Goal: Task Accomplishment & Management: Complete application form

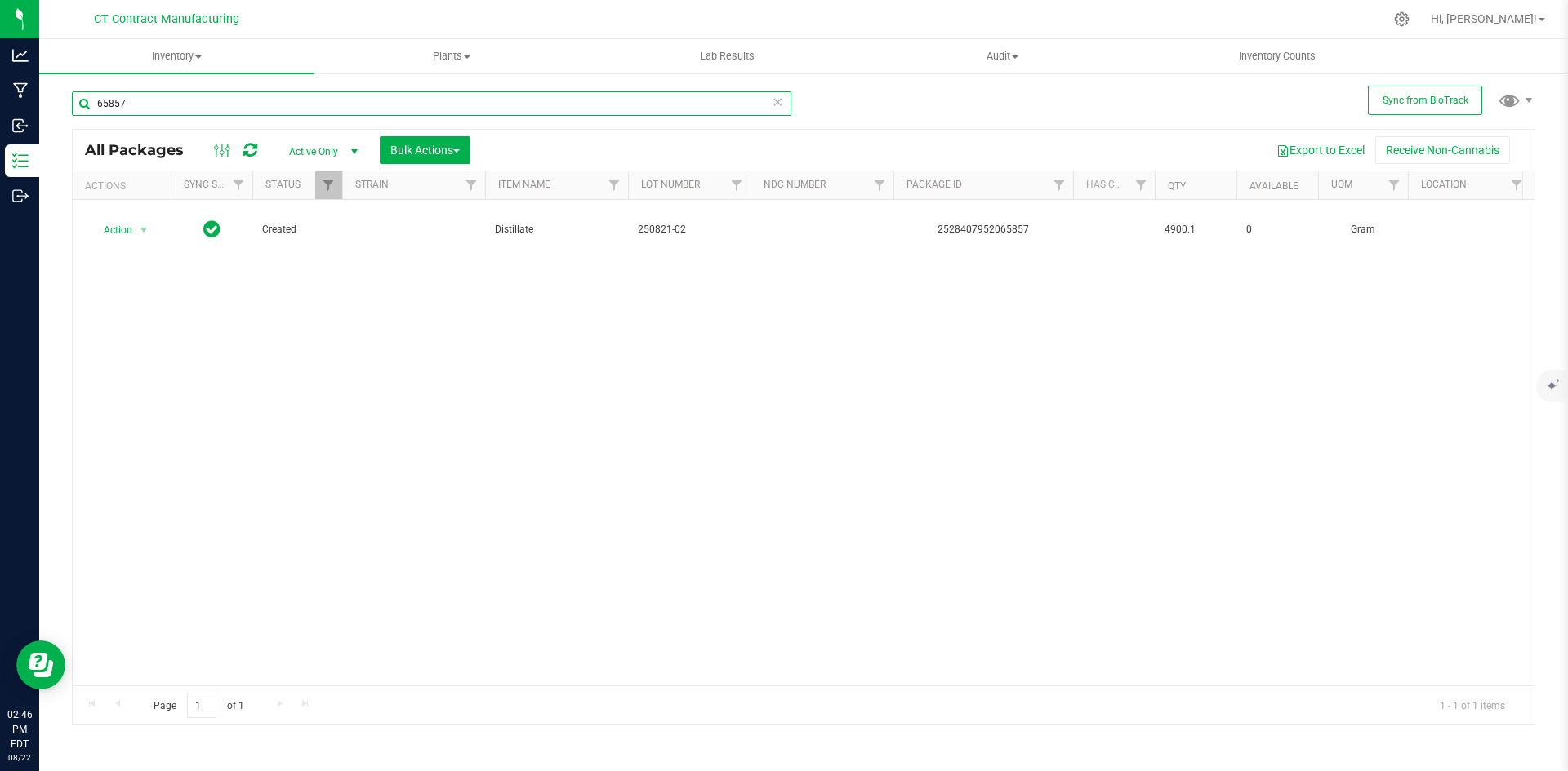
click at [335, 106] on input "65857" at bounding box center [431, 104] width 719 height 25
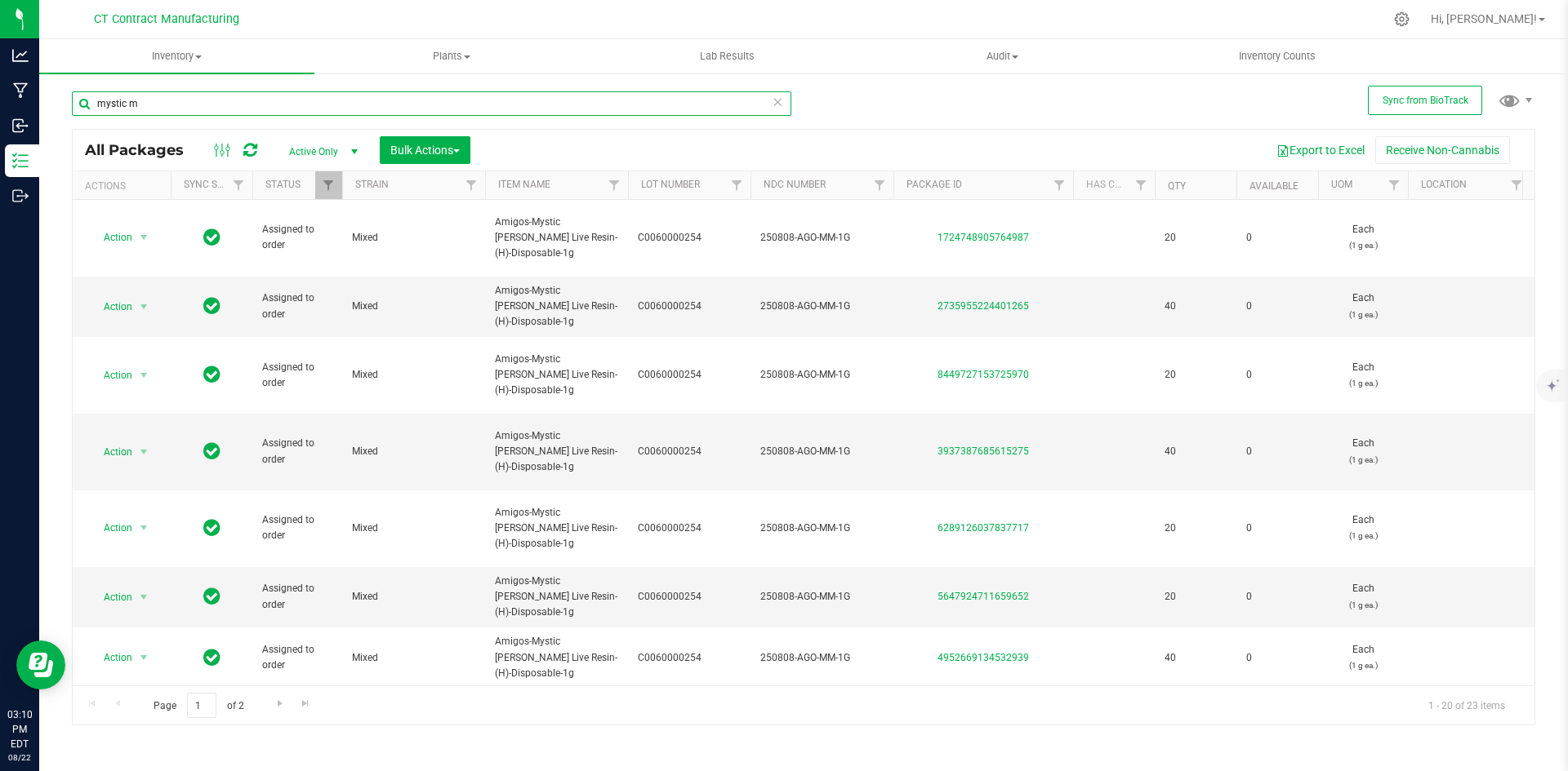
click at [172, 115] on input "mystic m" at bounding box center [431, 104] width 719 height 25
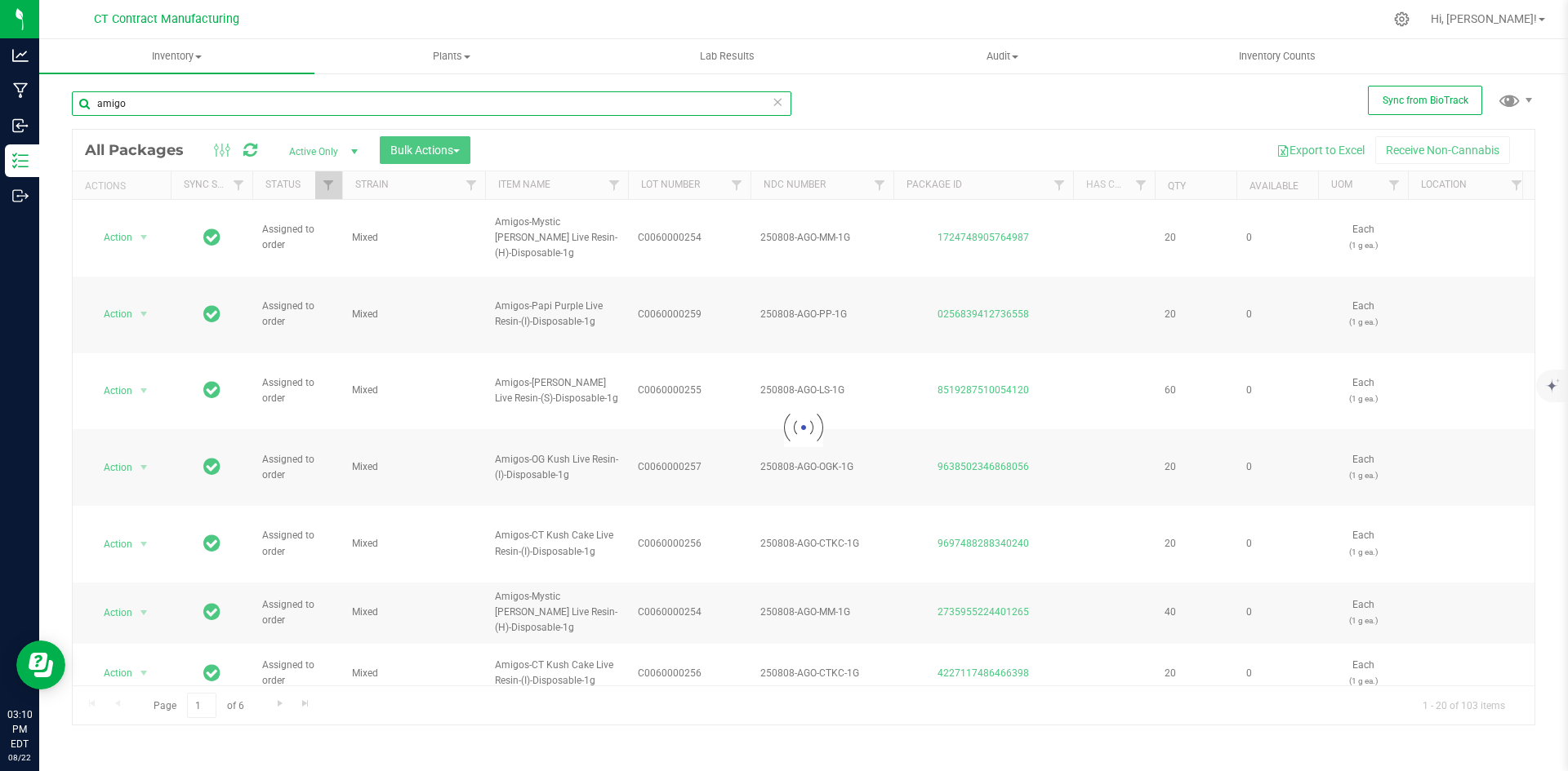
type input "amigo"
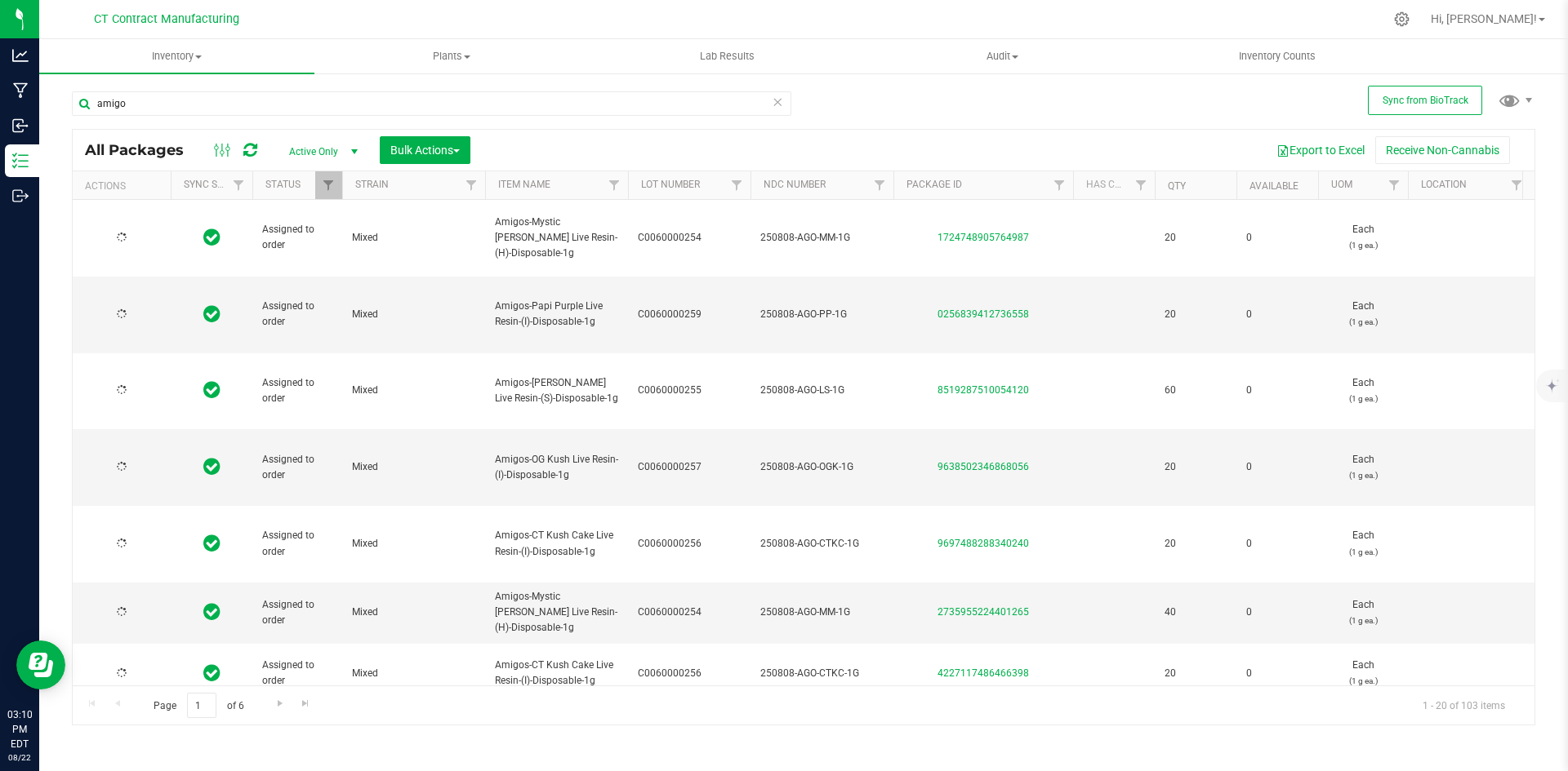
drag, startPoint x: 321, startPoint y: 684, endPoint x: 429, endPoint y: 673, distance: 108.6
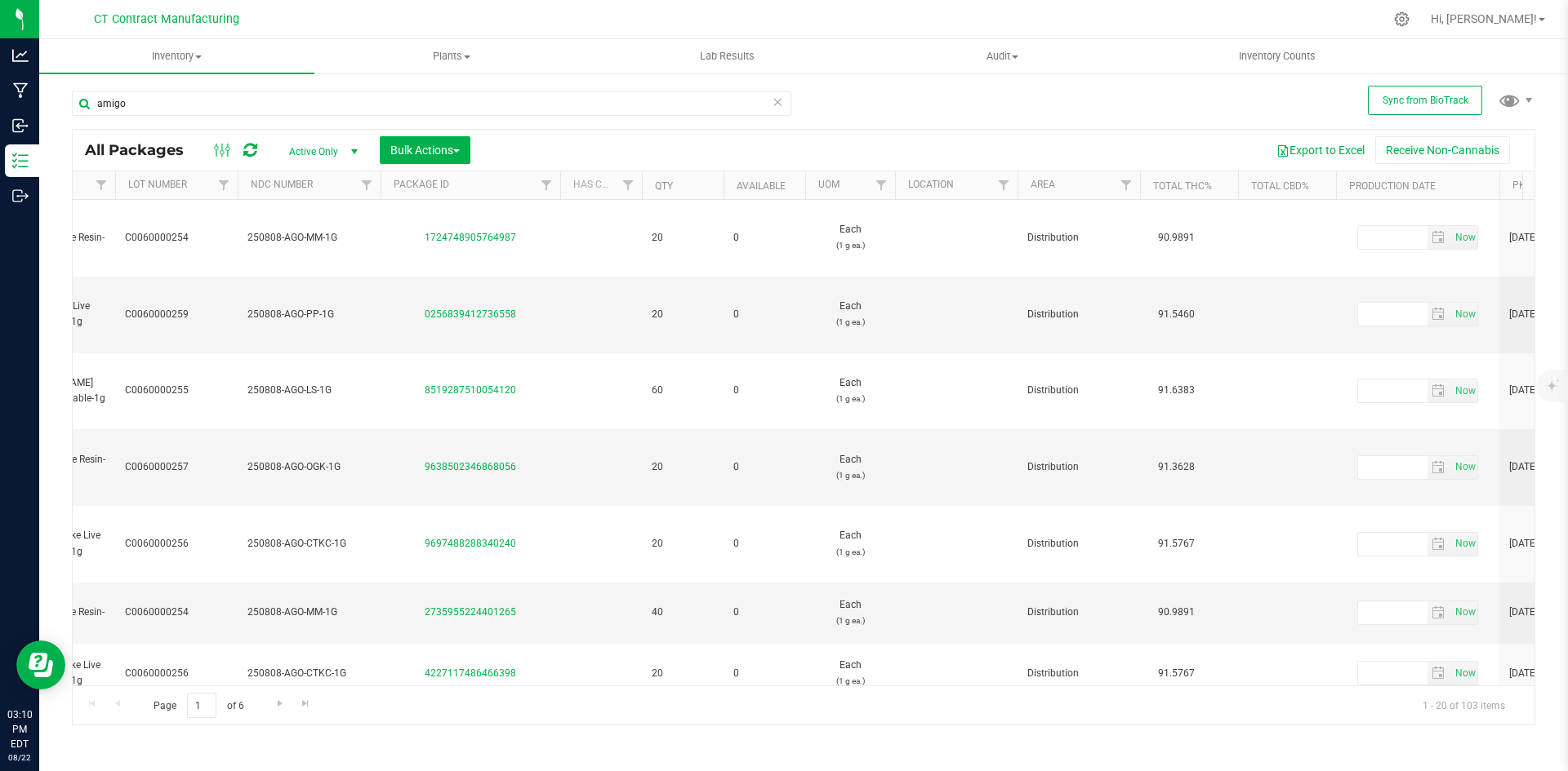
scroll to position [0, 545]
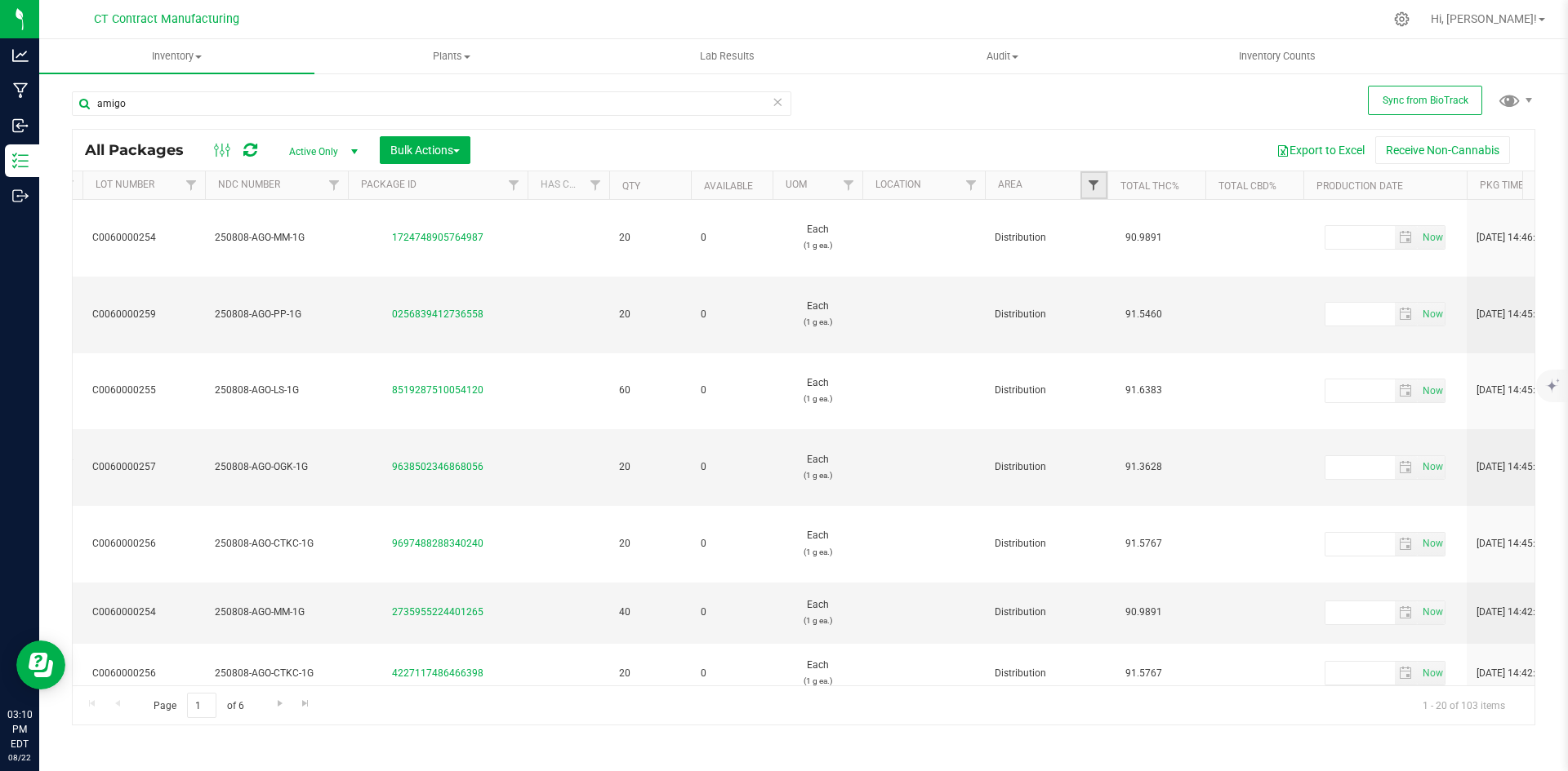
click at [1092, 187] on span "Filter" at bounding box center [1093, 185] width 13 height 13
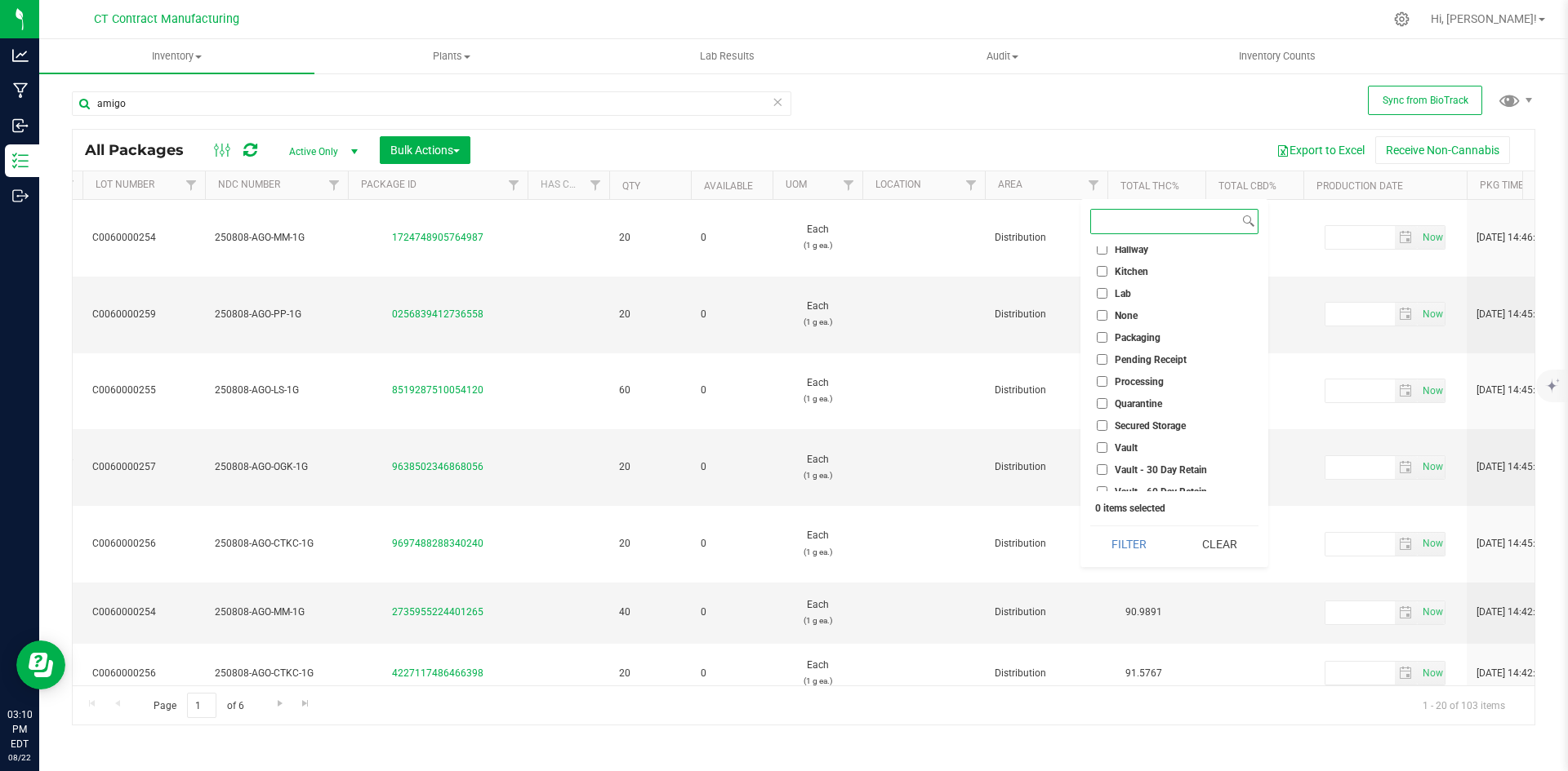
scroll to position [125, 0]
click at [1176, 460] on span "Vault - Sellable" at bounding box center [1147, 460] width 65 height 10
click at [1107, 460] on input "Vault - Sellable" at bounding box center [1102, 460] width 11 height 11
checkbox input "true"
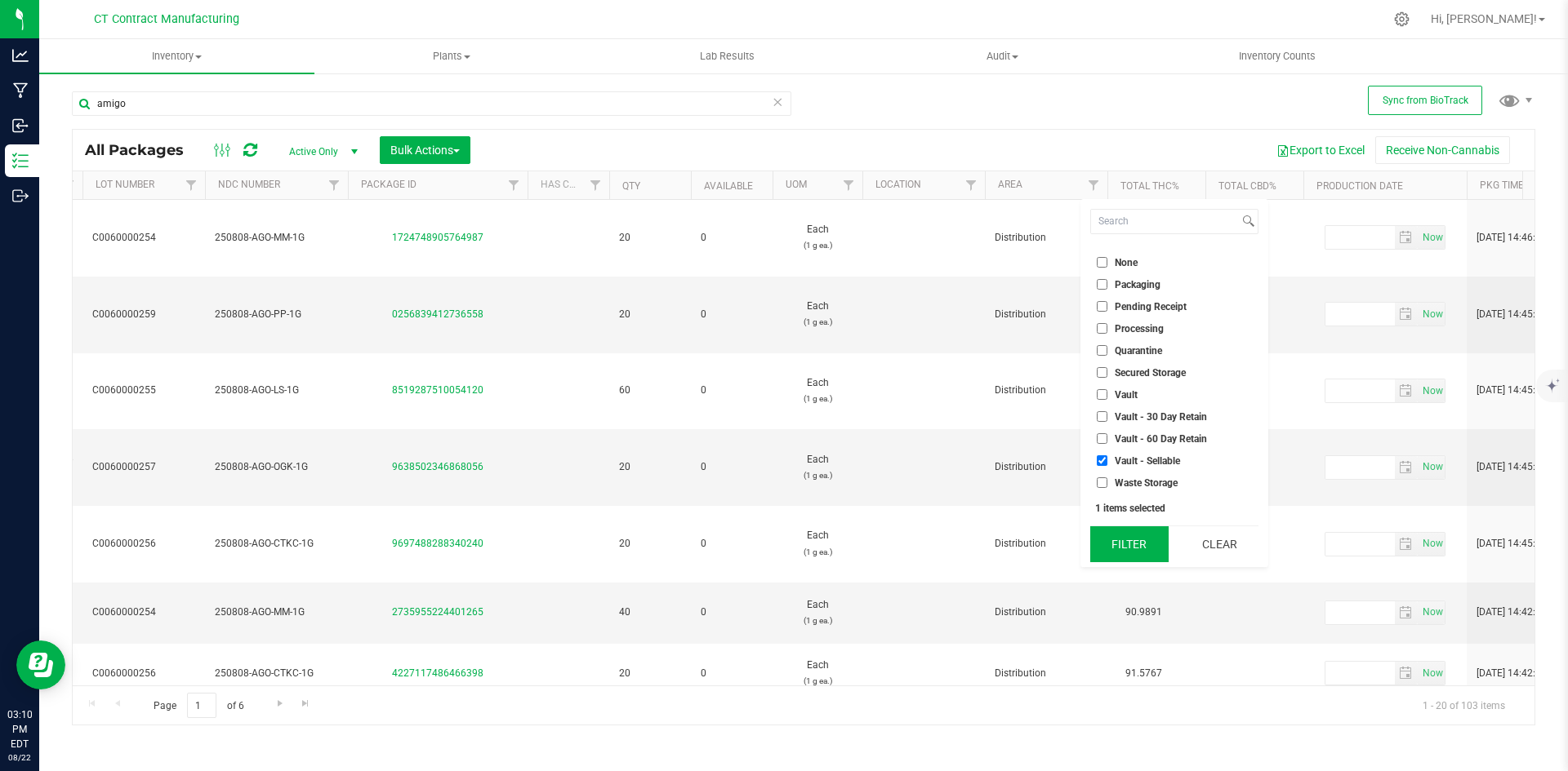
click at [1140, 543] on button "Filter" at bounding box center [1129, 544] width 79 height 36
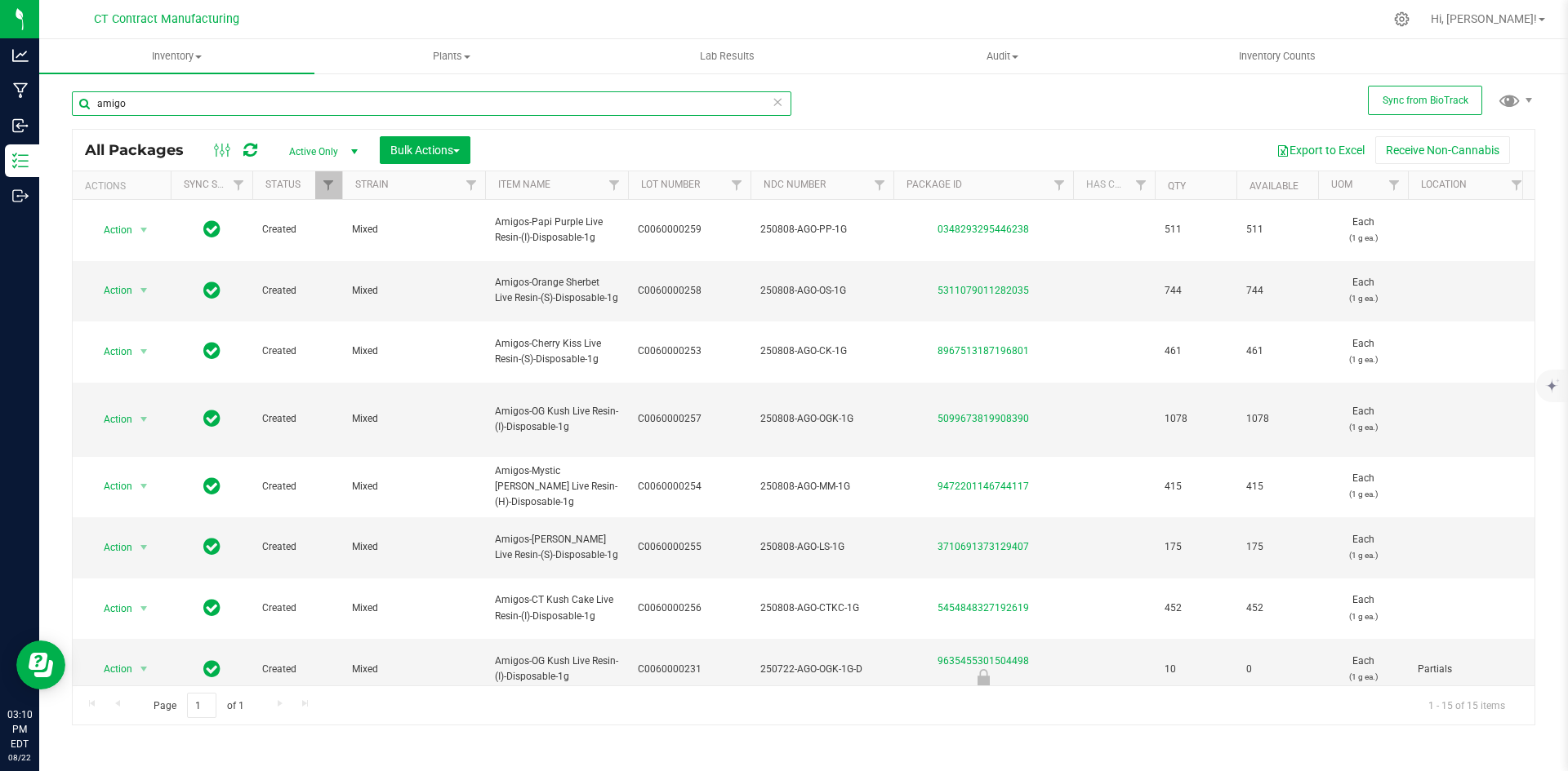
click at [262, 101] on input "amigo" at bounding box center [431, 104] width 719 height 25
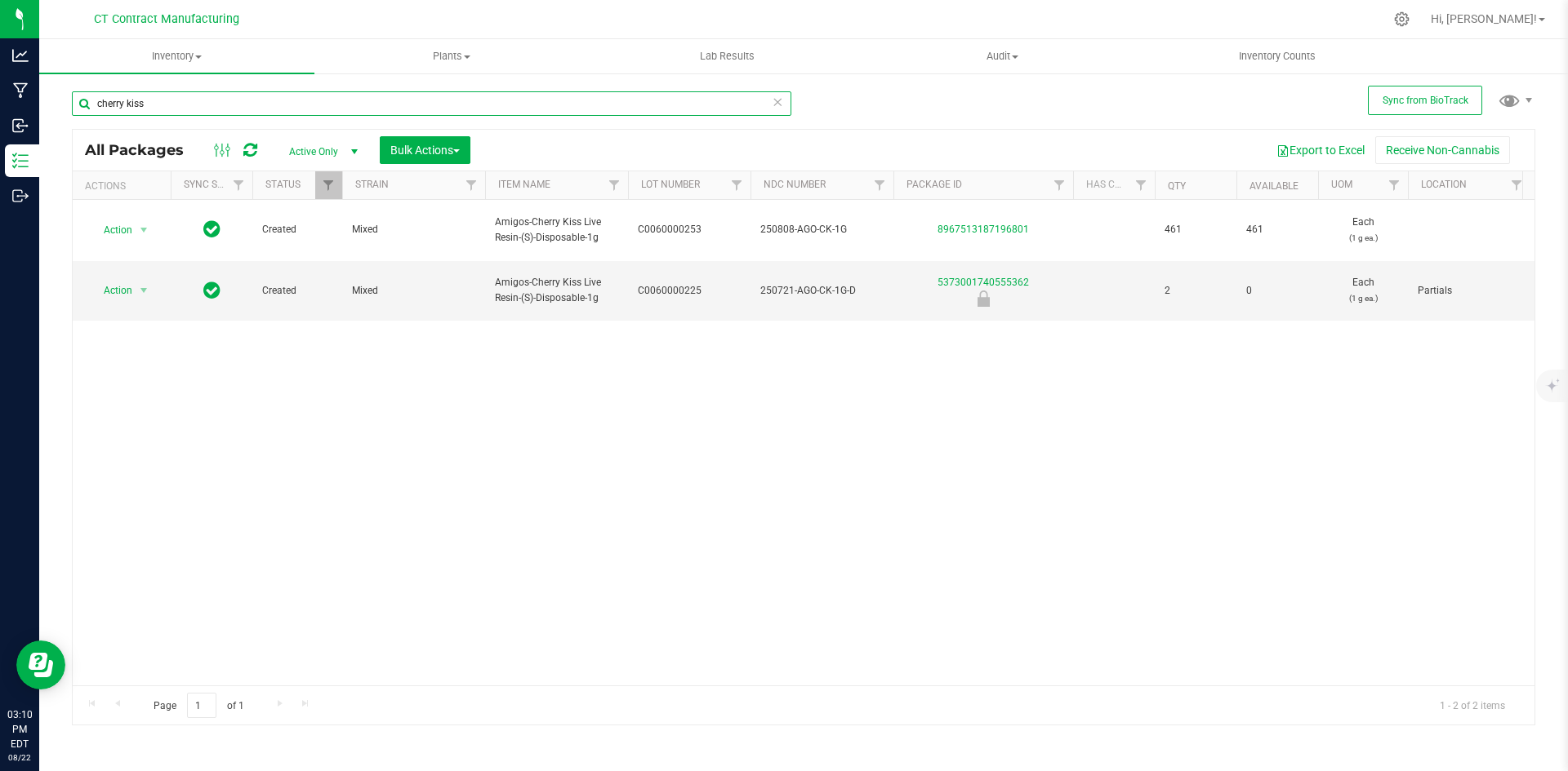
click at [306, 107] on input "cherry kiss" at bounding box center [431, 104] width 719 height 25
click at [168, 101] on input "ct kush" at bounding box center [431, 104] width 719 height 25
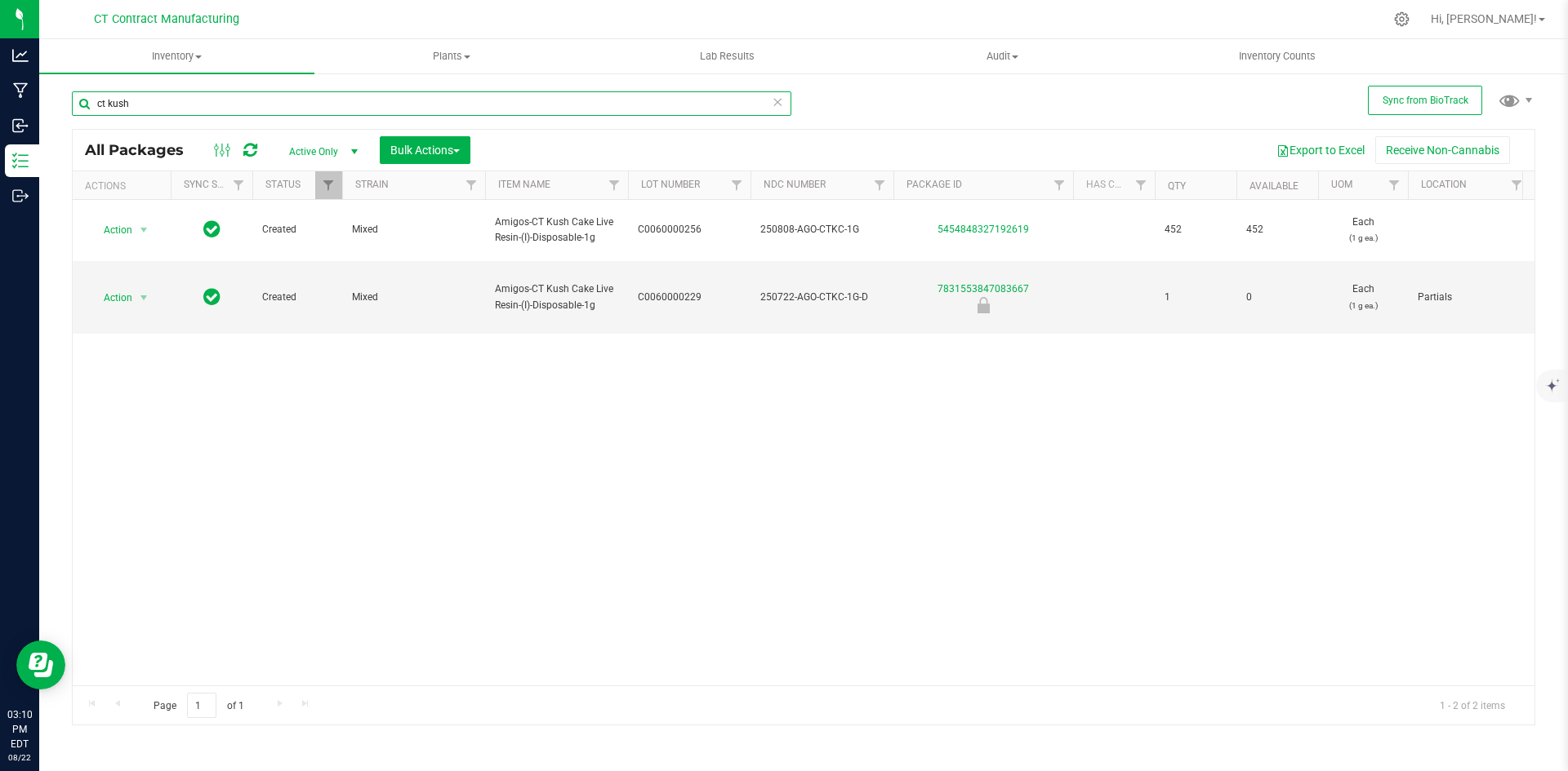
click at [168, 101] on input "ct kush" at bounding box center [431, 104] width 719 height 25
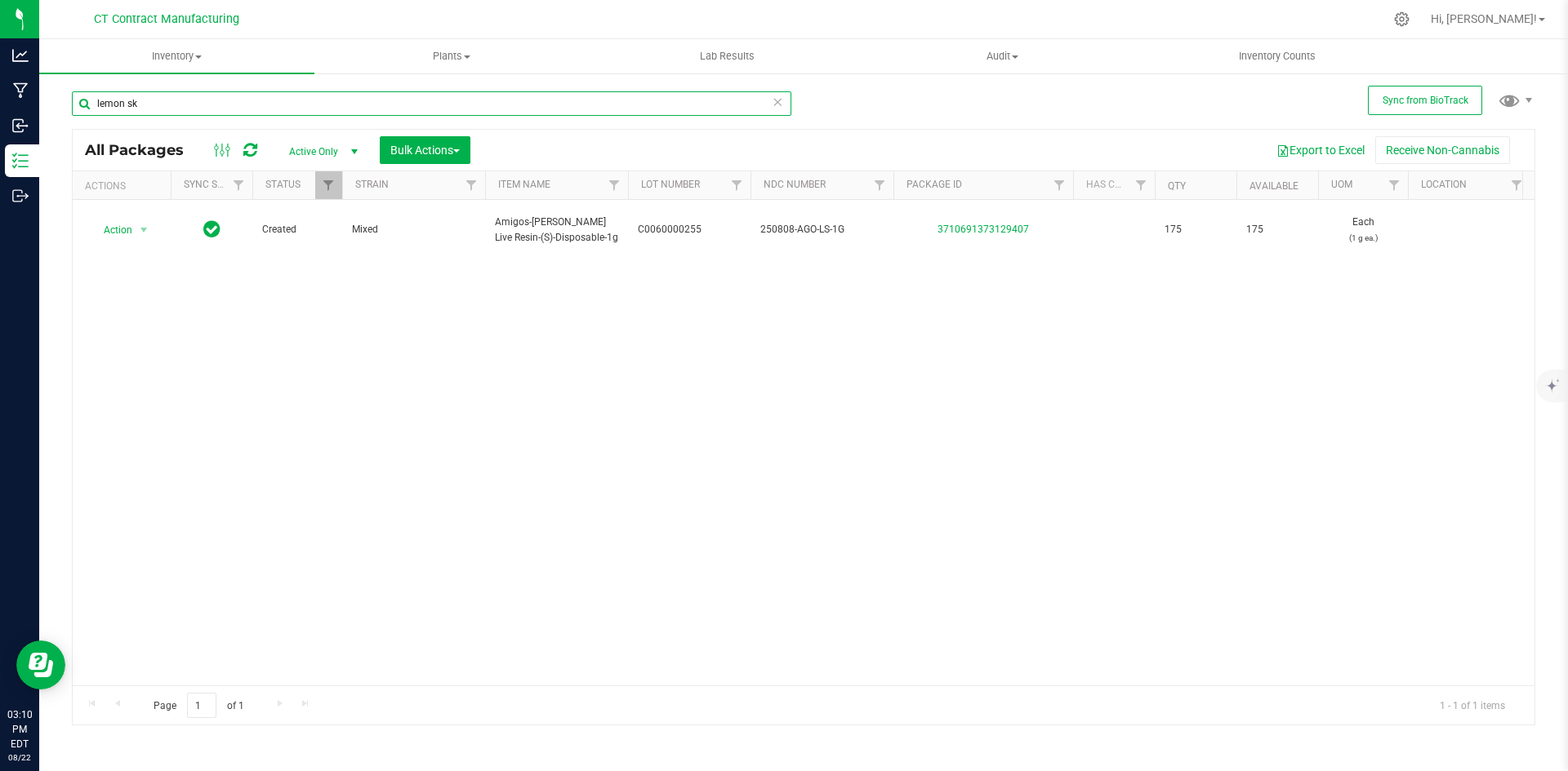
click at [159, 111] on input "lemon sk" at bounding box center [431, 104] width 719 height 25
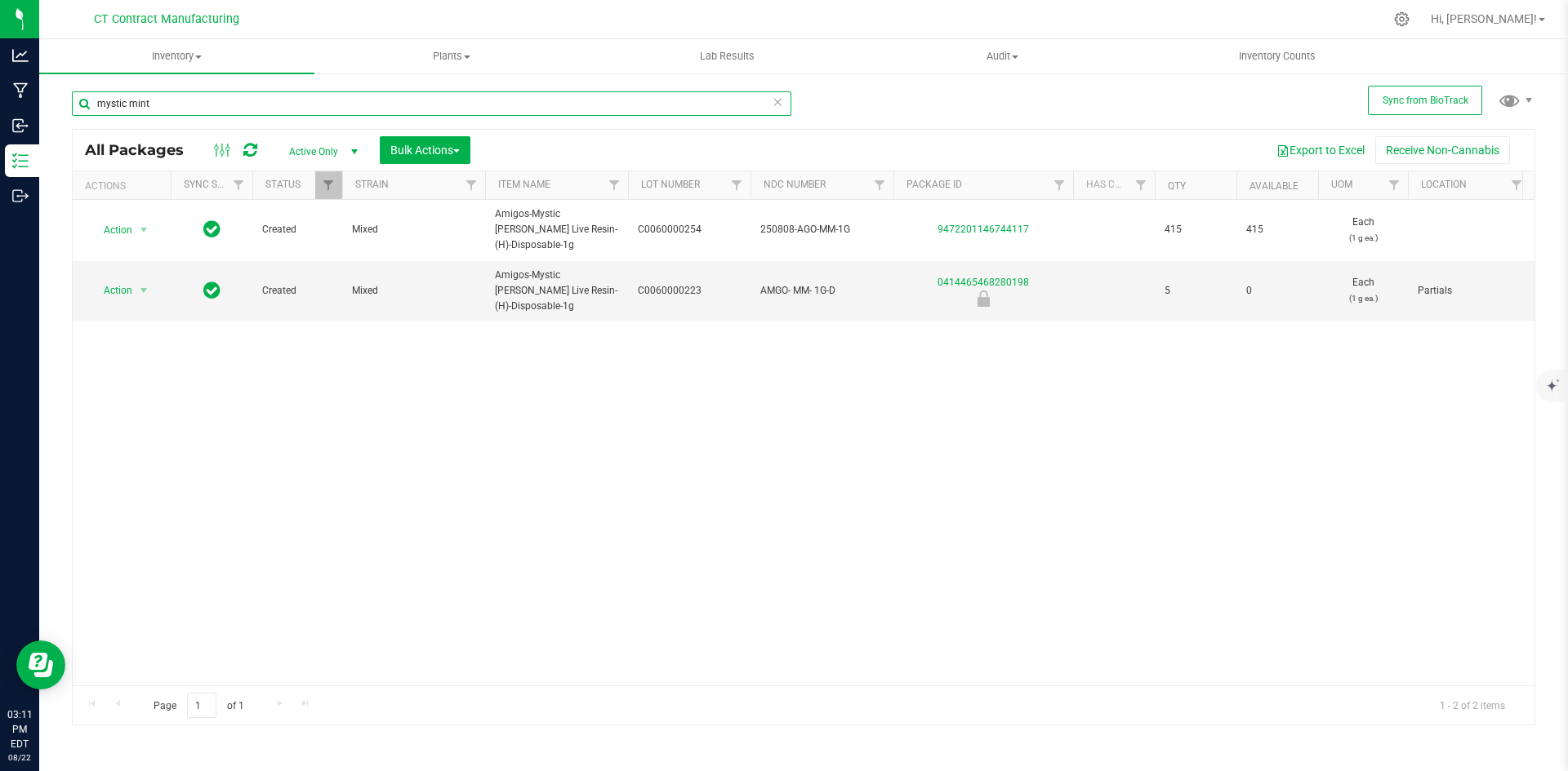
click at [200, 99] on input "mystic mint" at bounding box center [431, 104] width 719 height 25
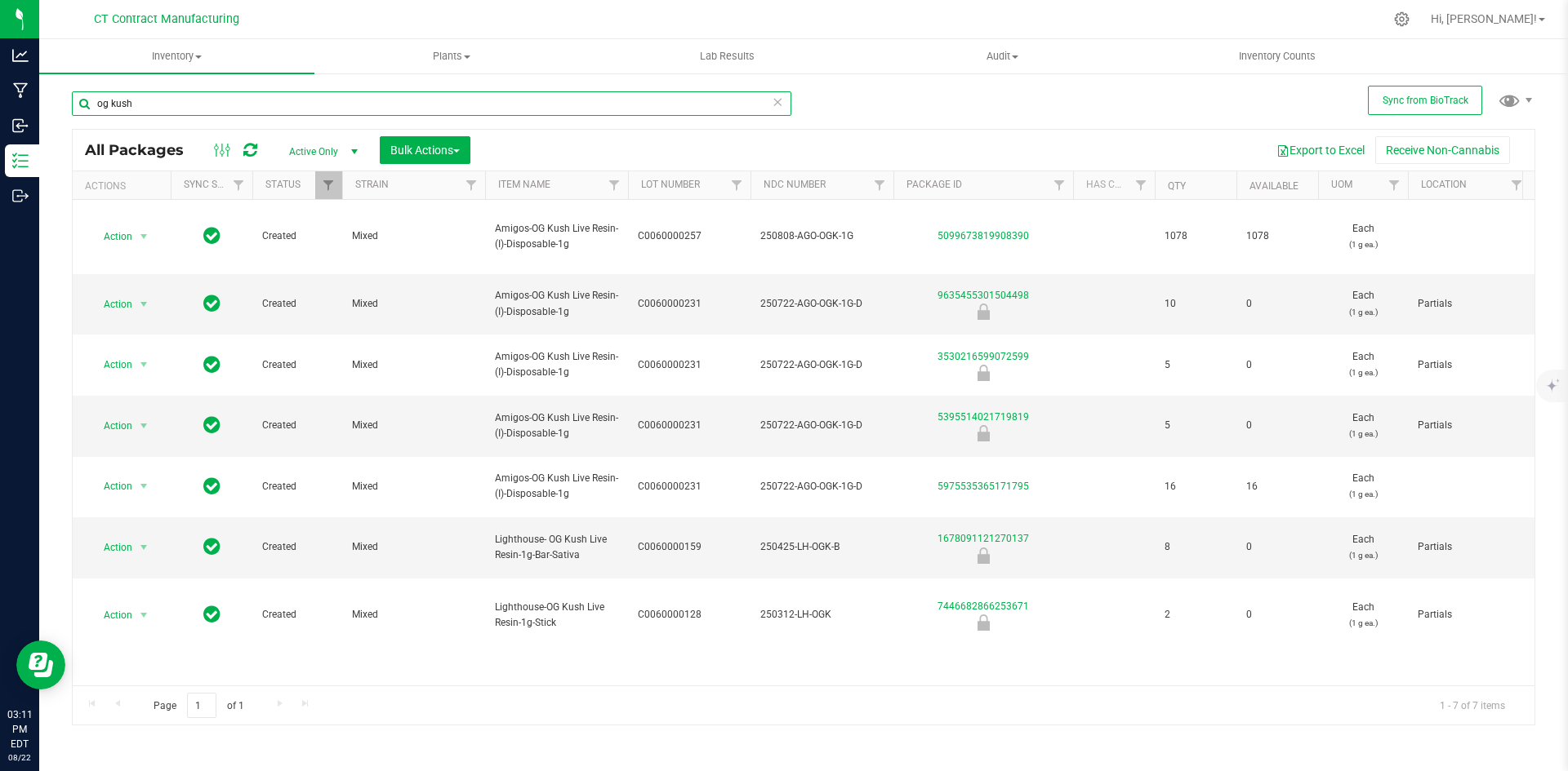
click at [165, 109] on input "og kush" at bounding box center [431, 104] width 719 height 25
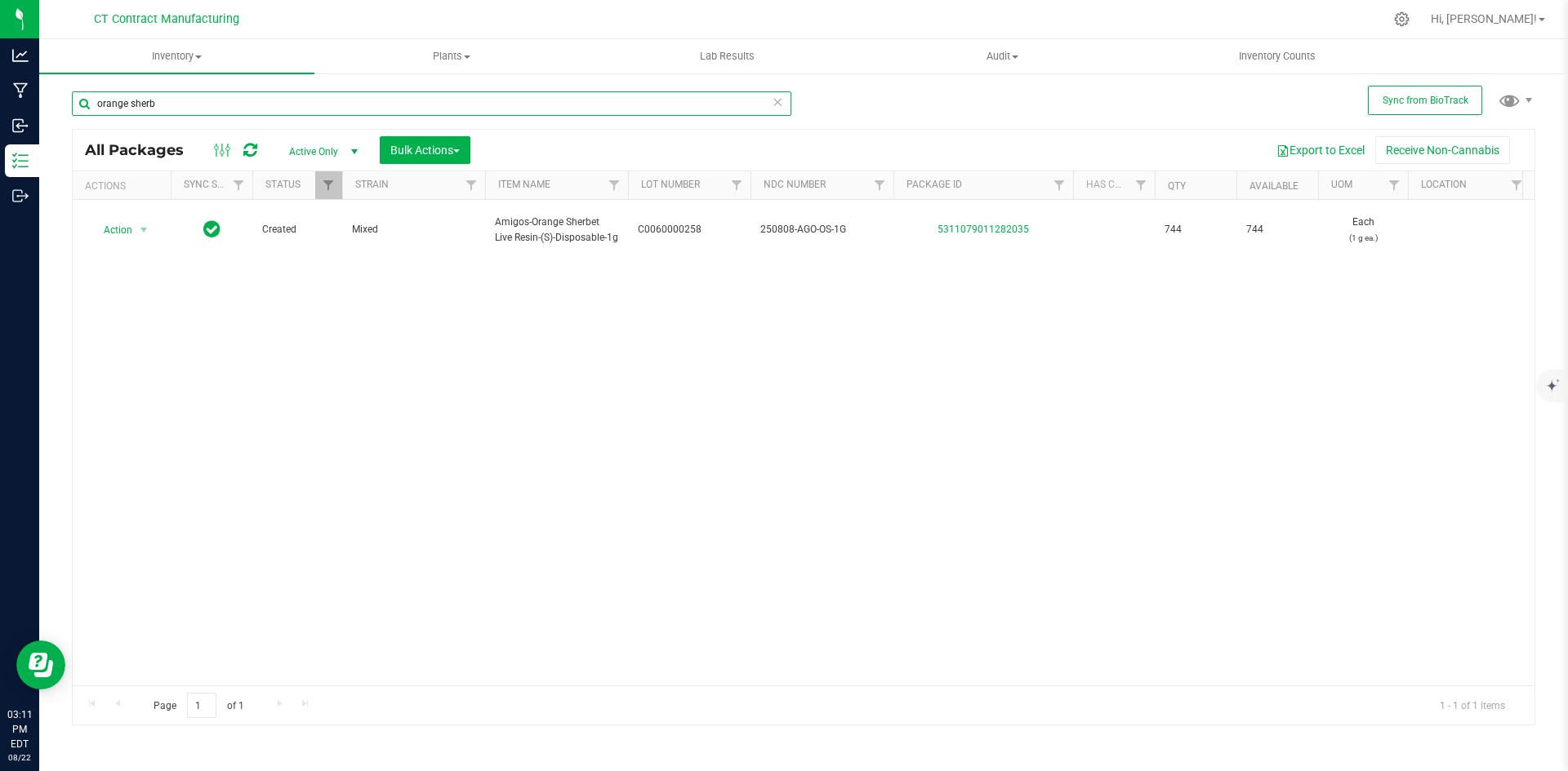
click at [184, 113] on input "orange sherb" at bounding box center [431, 104] width 719 height 25
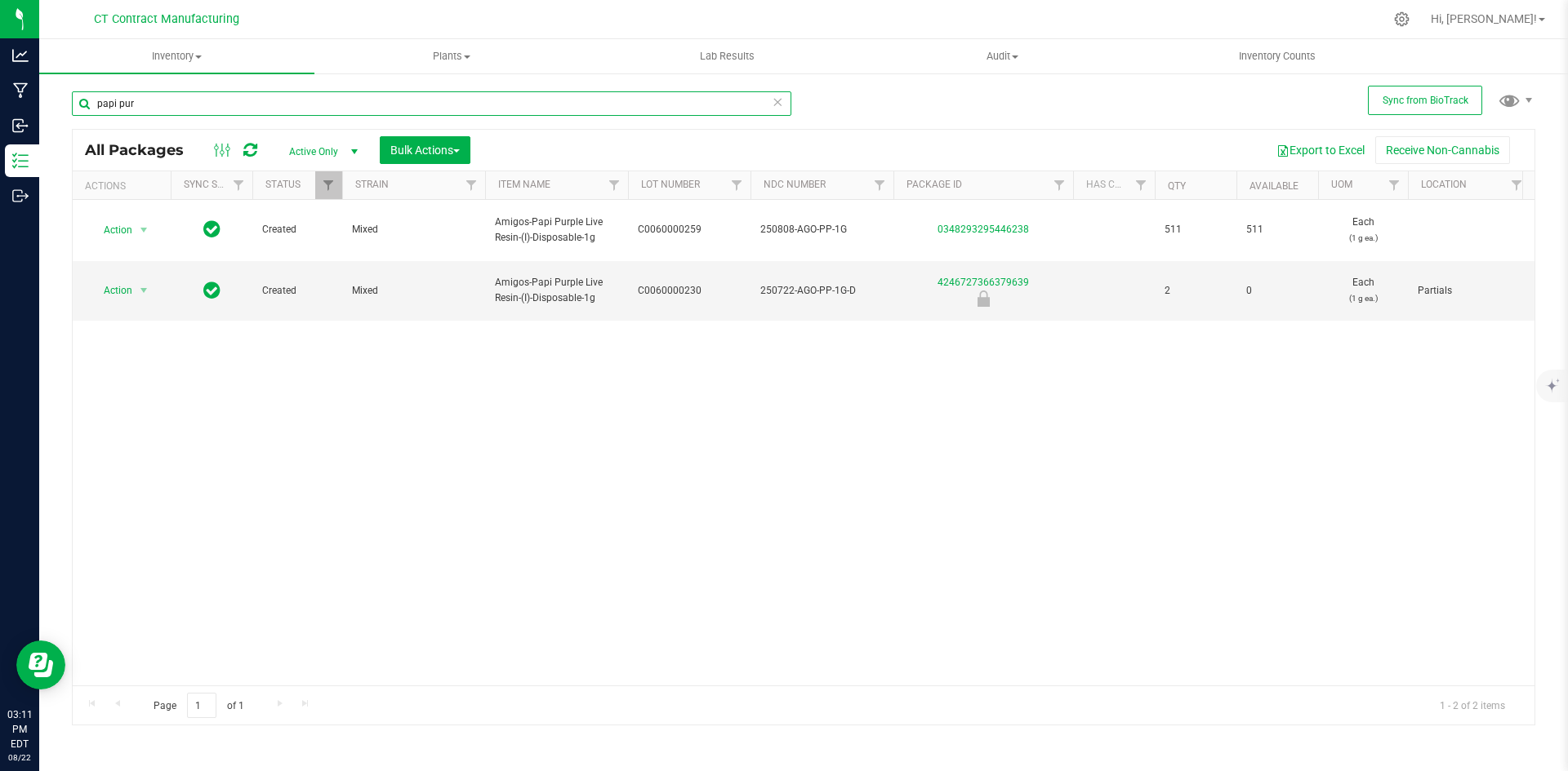
type input "papi pur"
click at [257, 114] on input "papi pur" at bounding box center [431, 104] width 719 height 25
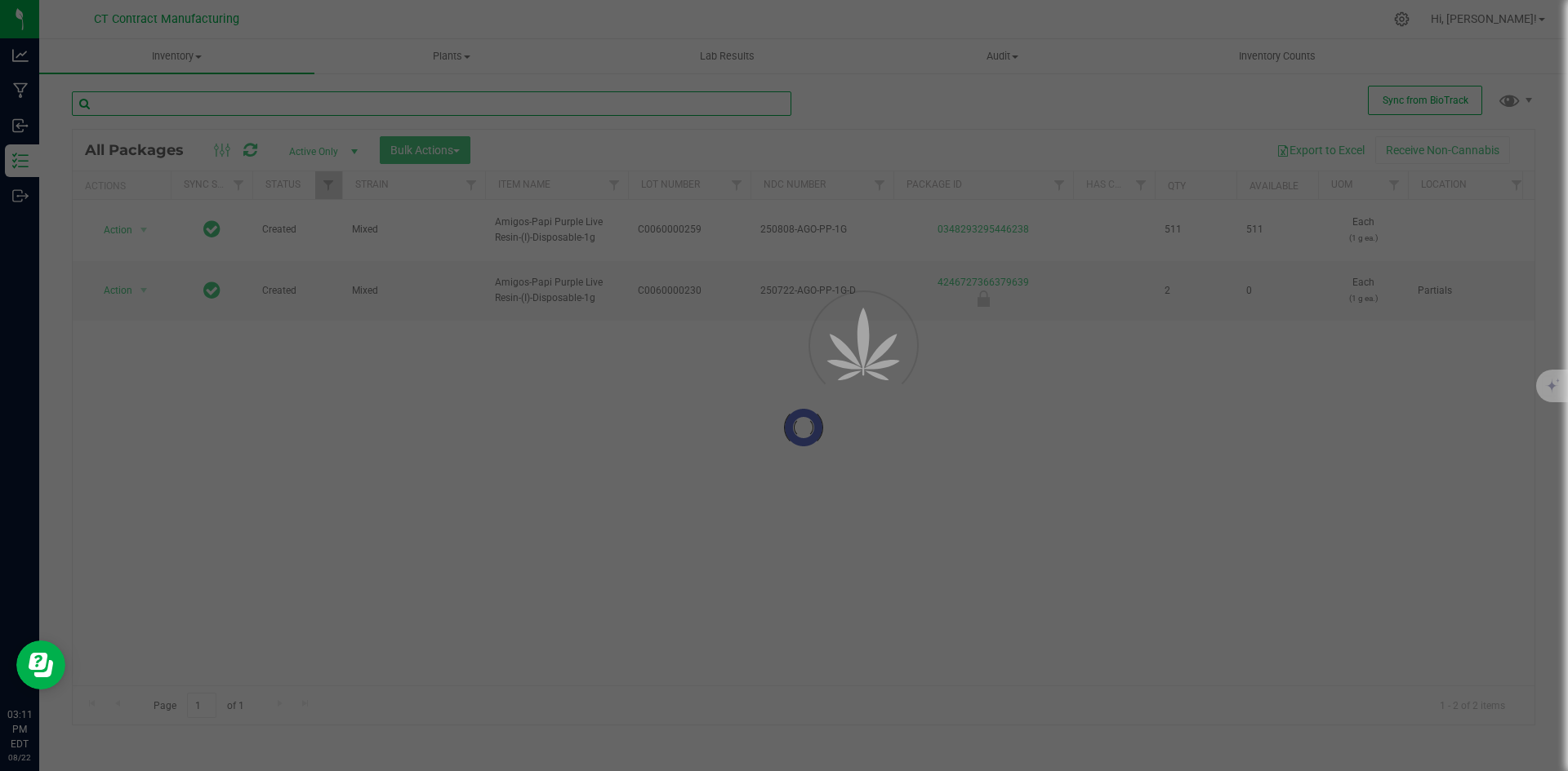
checkbox input "true"
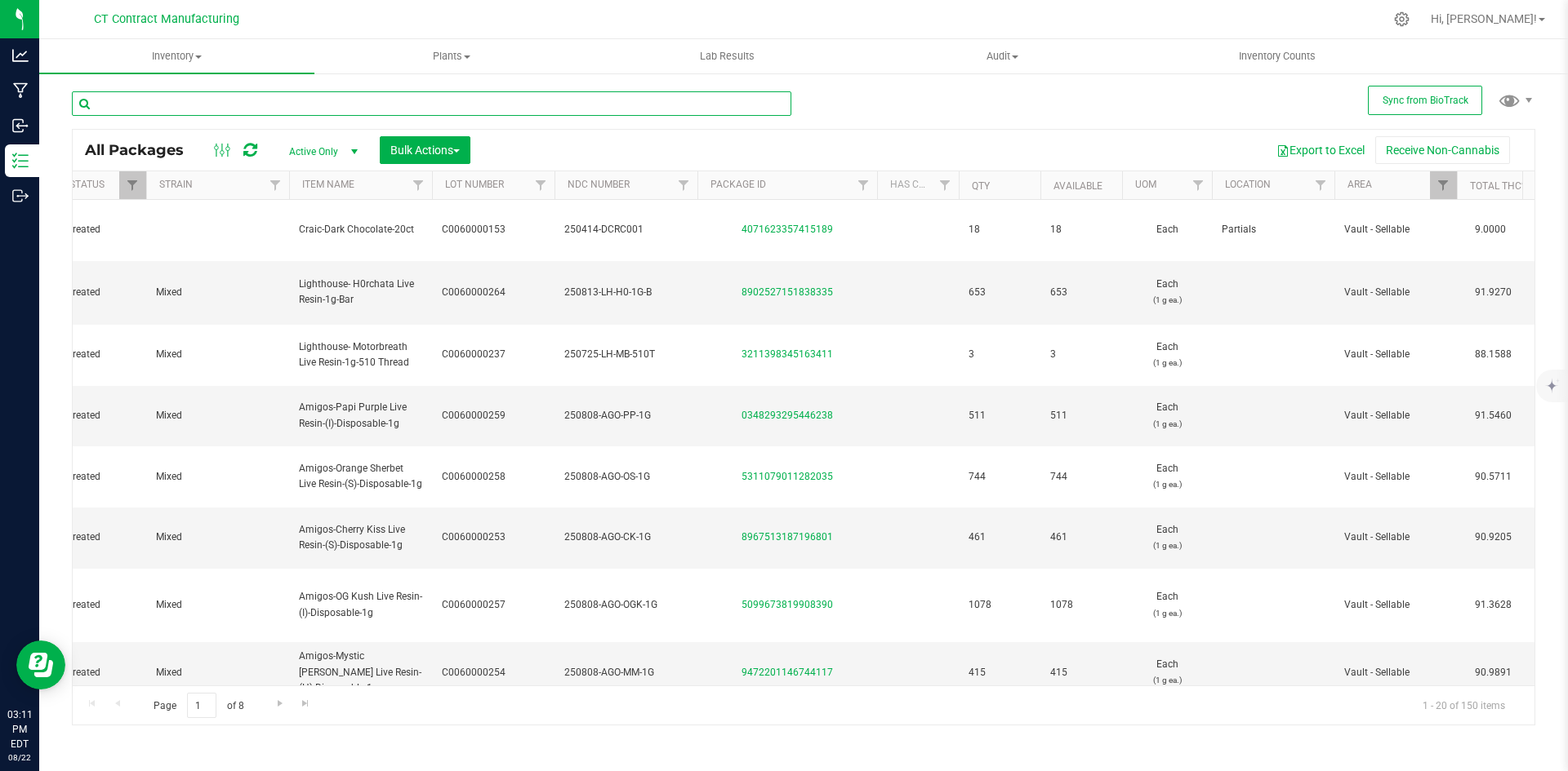
scroll to position [0, 294]
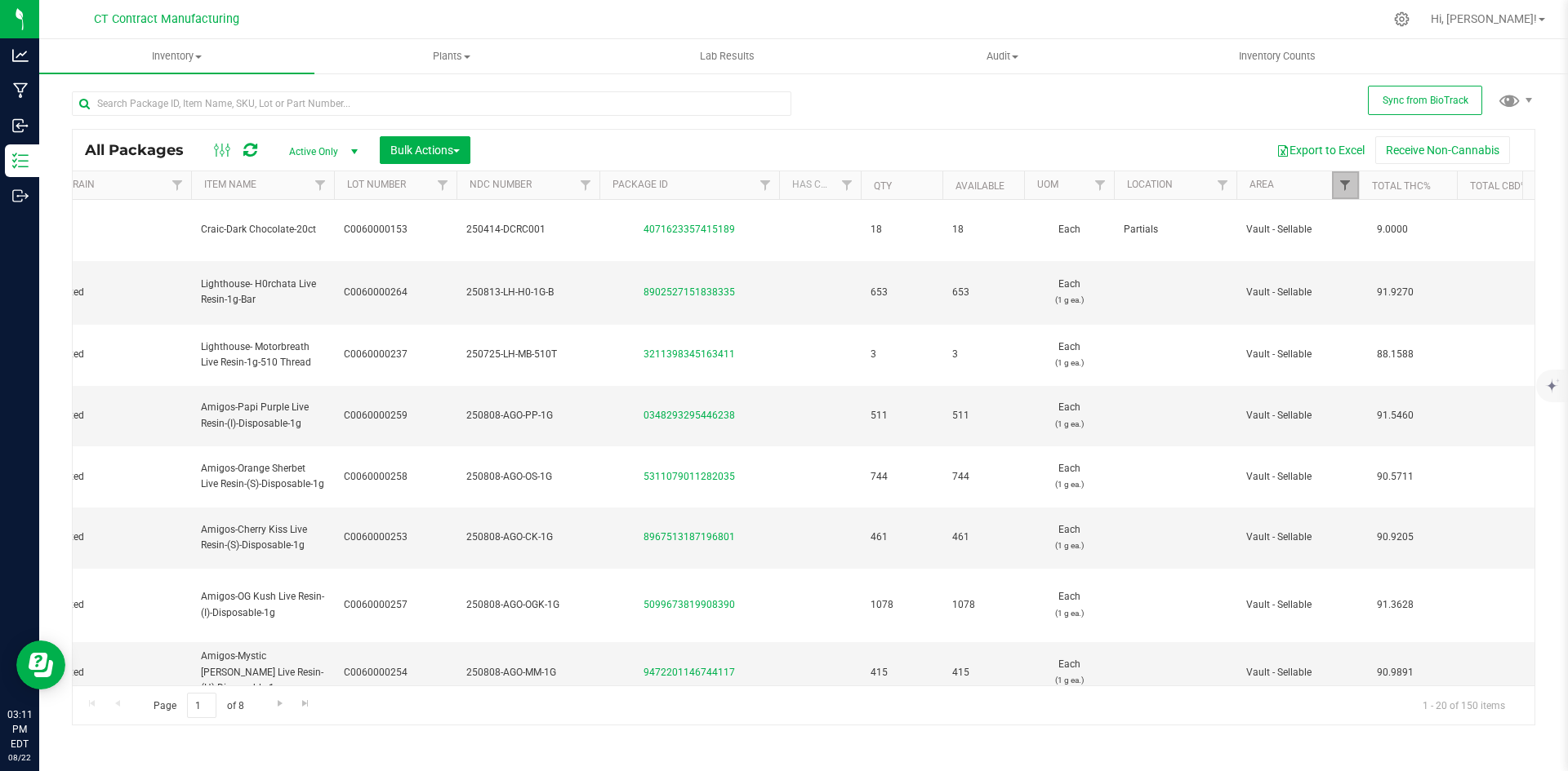
click at [1346, 185] on span "Filter" at bounding box center [1345, 185] width 13 height 13
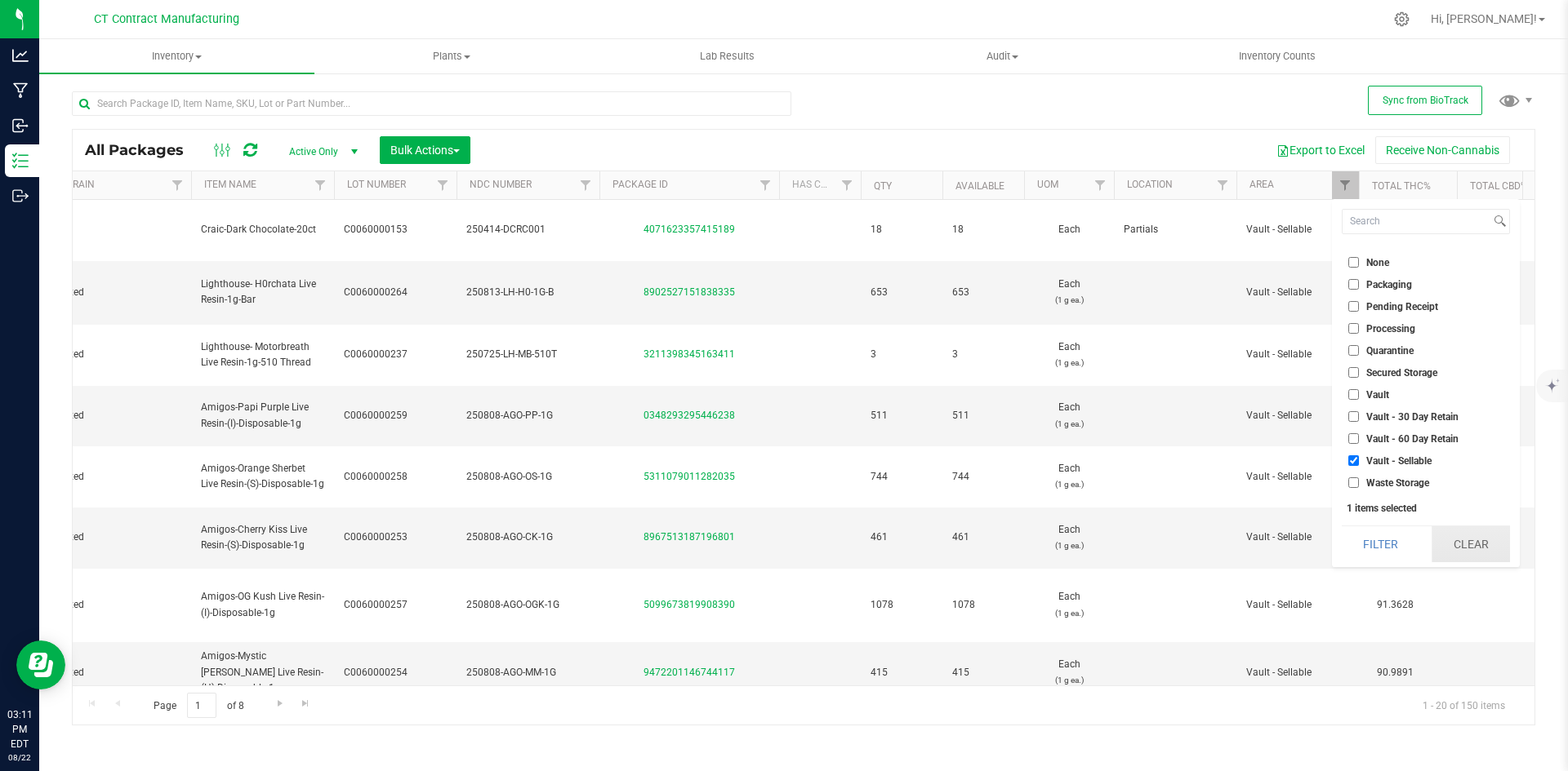
click at [1459, 533] on button "Clear" at bounding box center [1470, 544] width 79 height 36
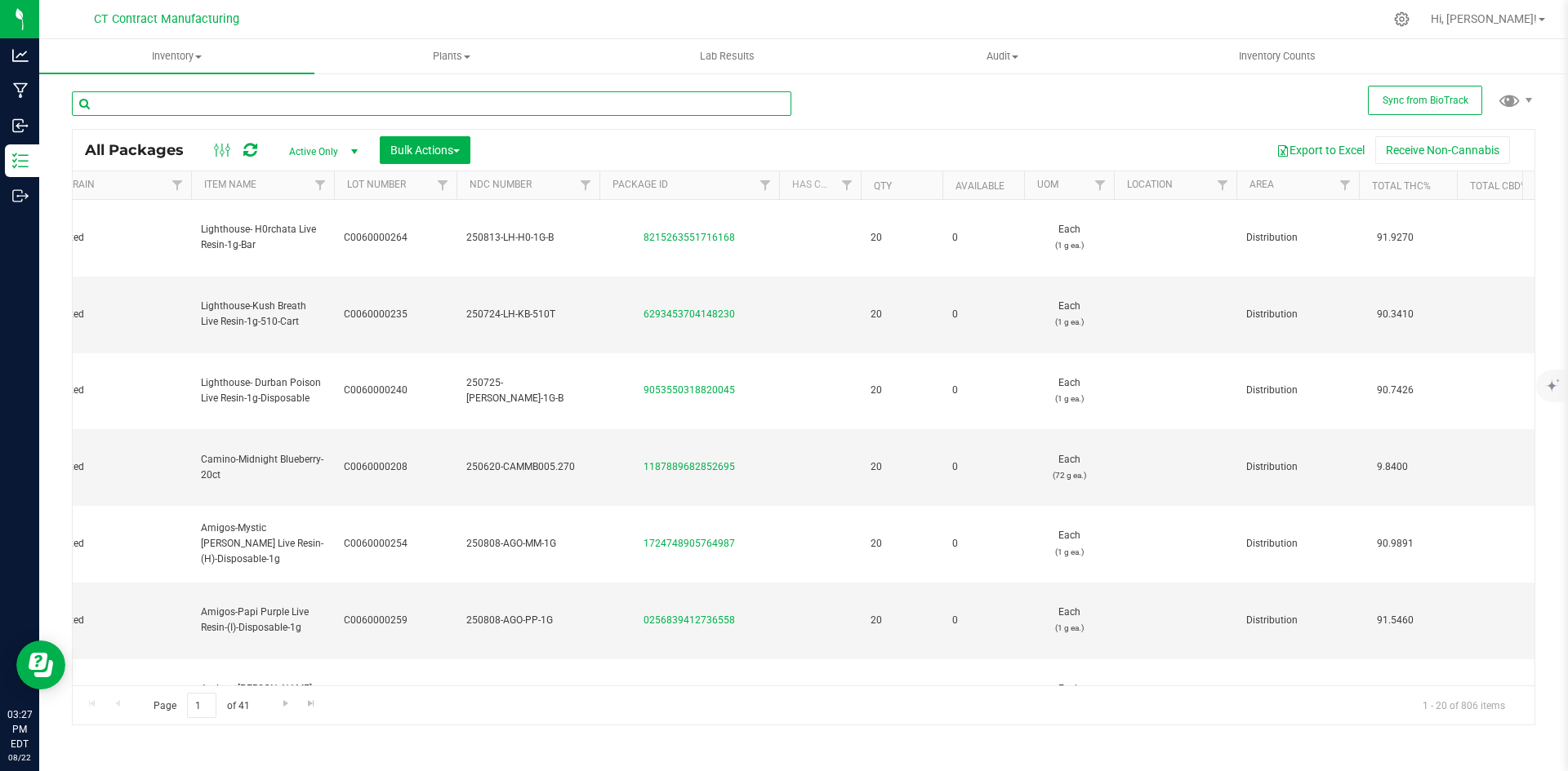
click at [244, 101] on input "text" at bounding box center [431, 104] width 719 height 25
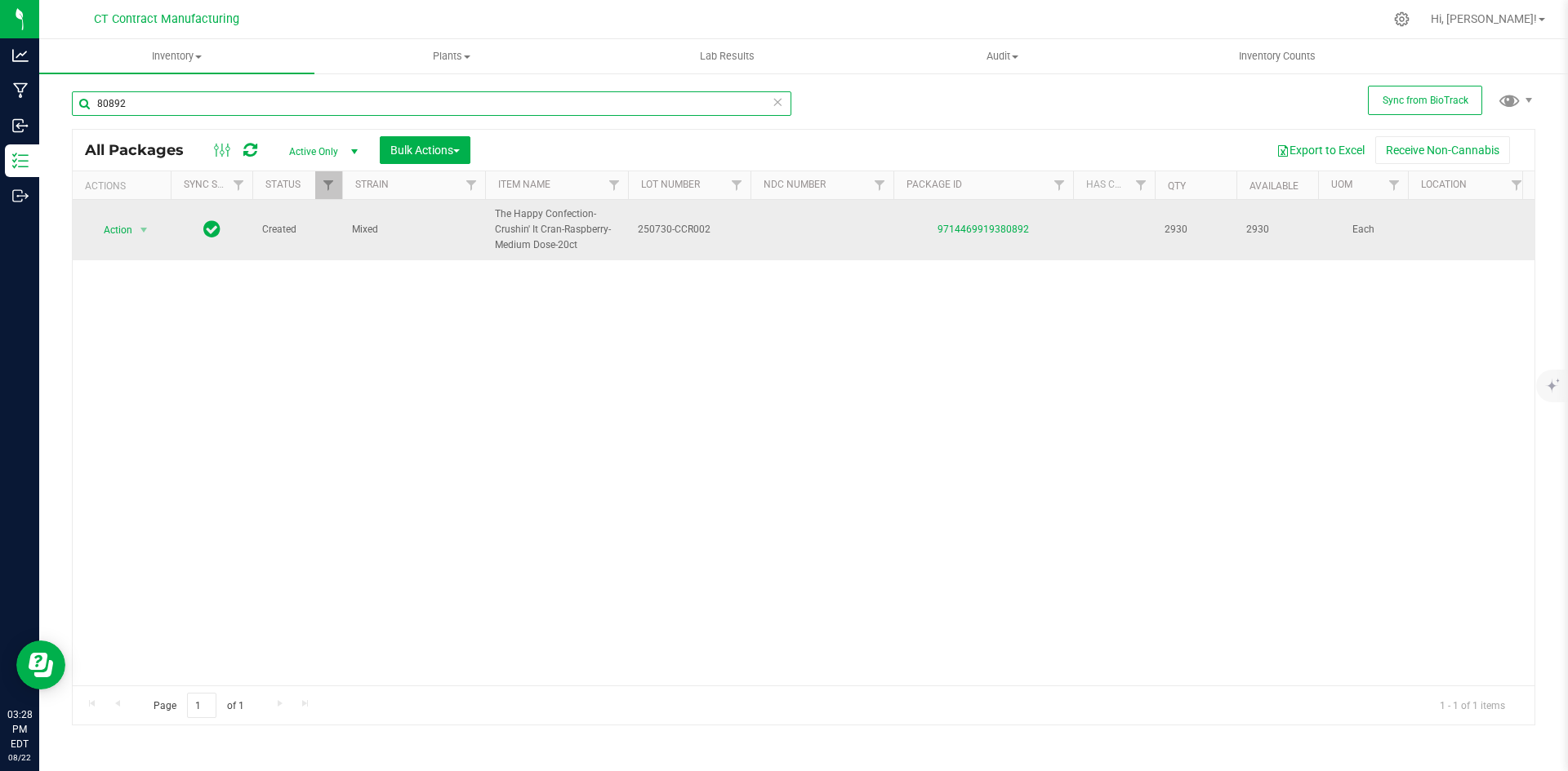
type input "80892"
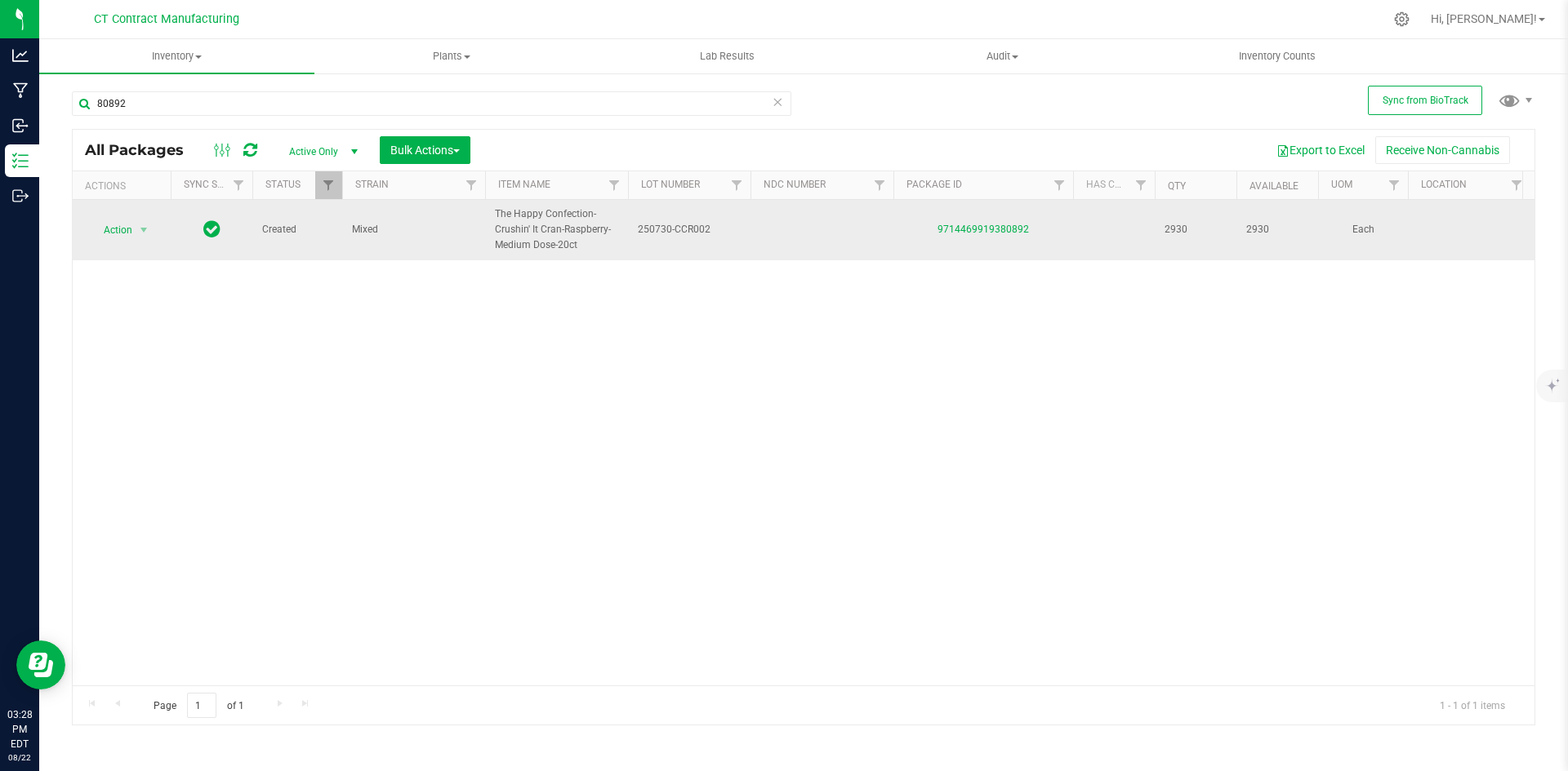
click at [683, 227] on span "250730-CCR002" at bounding box center [689, 230] width 103 height 16
click at [683, 227] on input "250730-CCR002" at bounding box center [686, 229] width 116 height 26
click at [783, 241] on td at bounding box center [822, 230] width 143 height 60
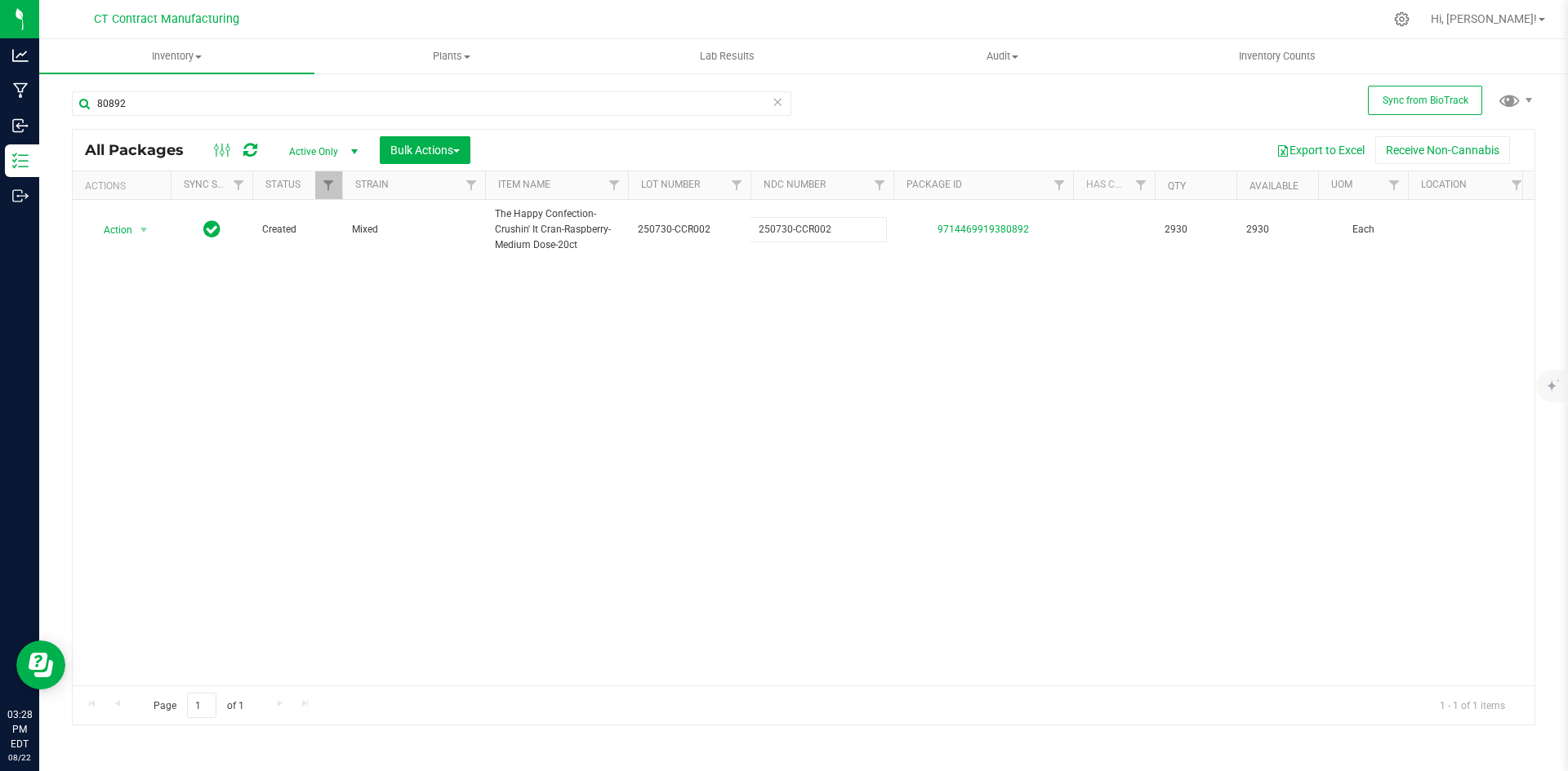
type input "250730-CCR002"
click at [939, 10] on div at bounding box center [837, 19] width 1091 height 32
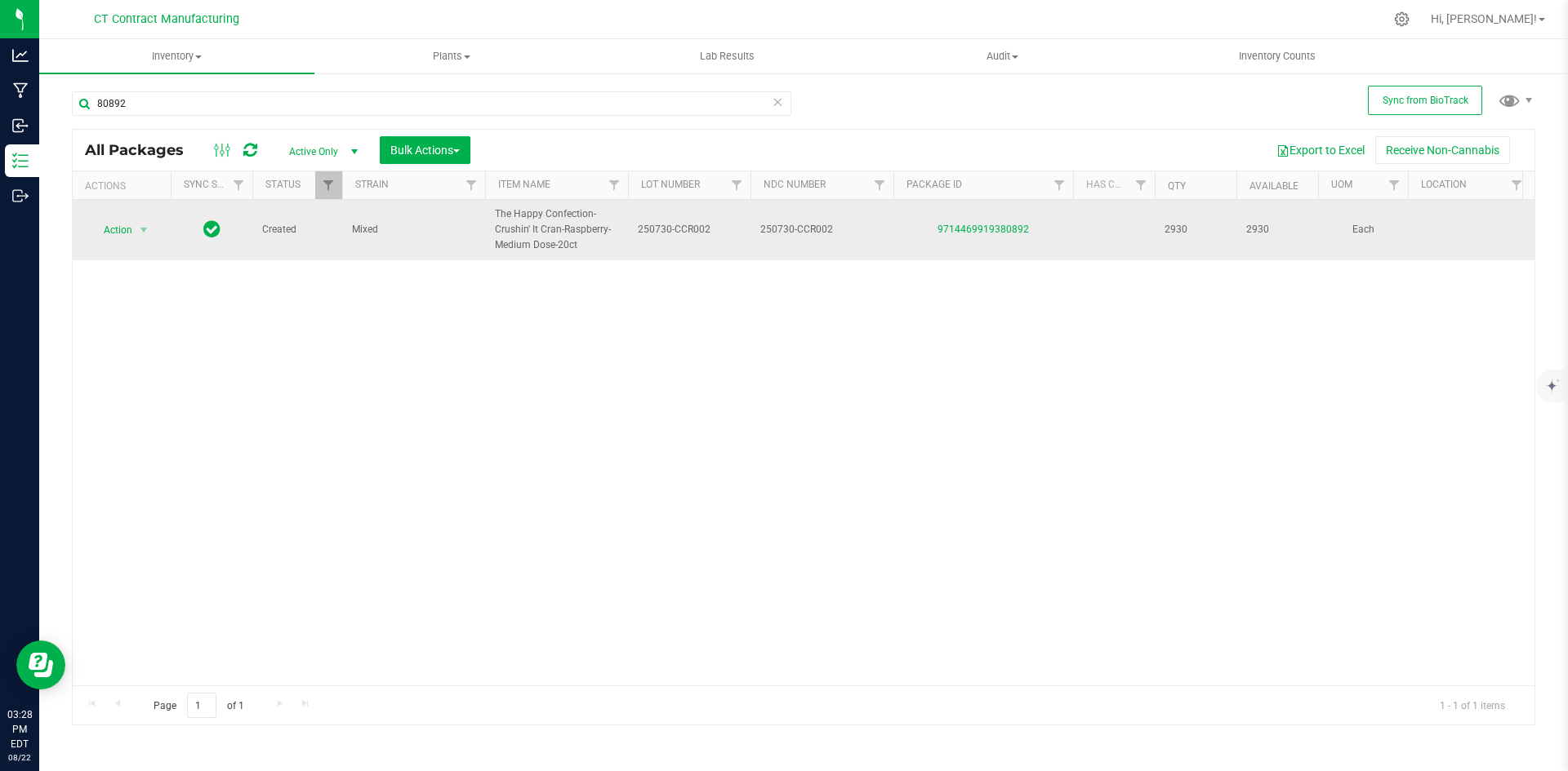
click at [652, 230] on span "250730-CCR002" at bounding box center [689, 230] width 103 height 16
click at [652, 230] on input "250730-CCR002" at bounding box center [686, 229] width 116 height 26
type input "C0060000245"
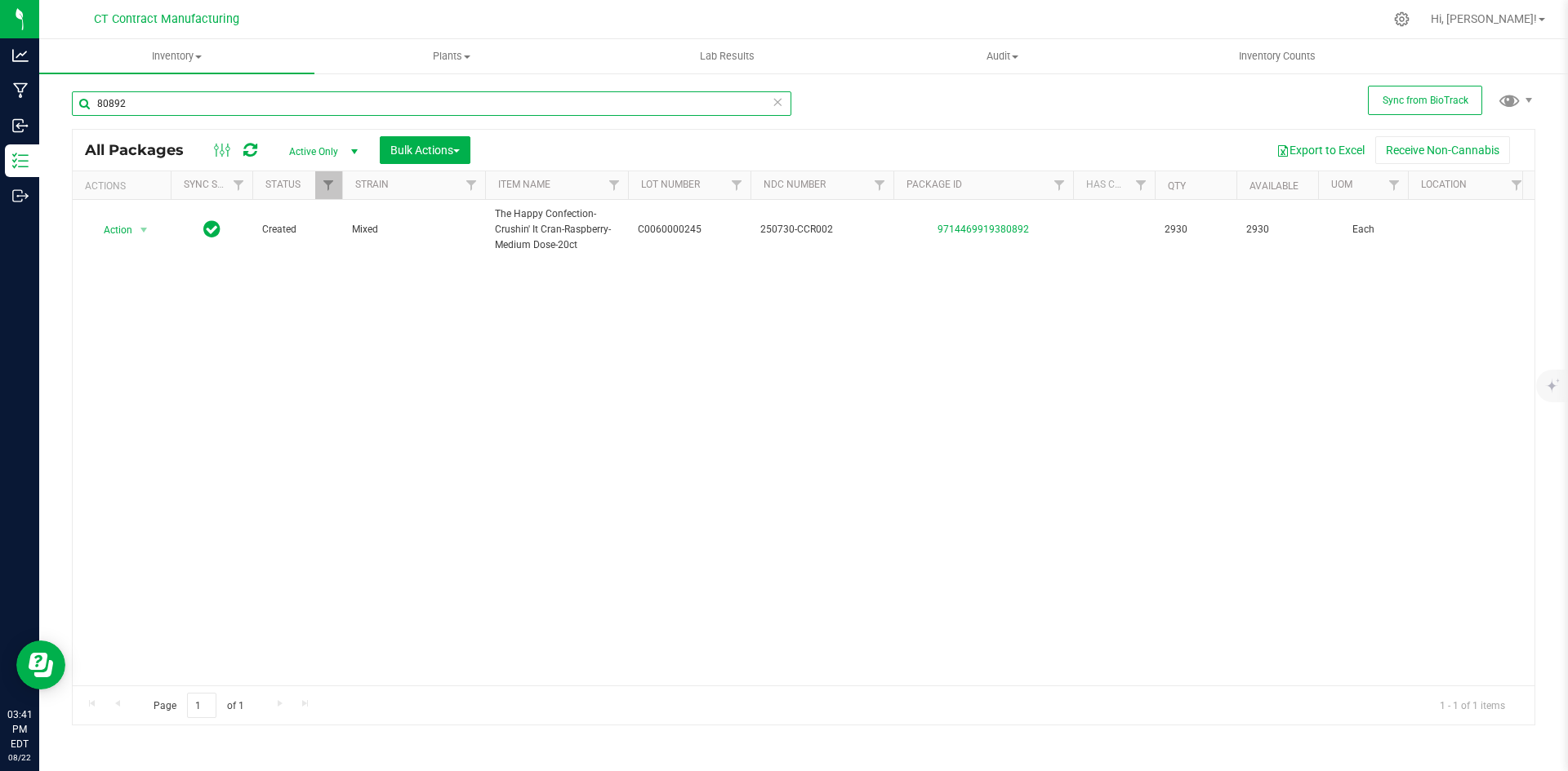
click at [182, 105] on input "80892" at bounding box center [431, 104] width 719 height 25
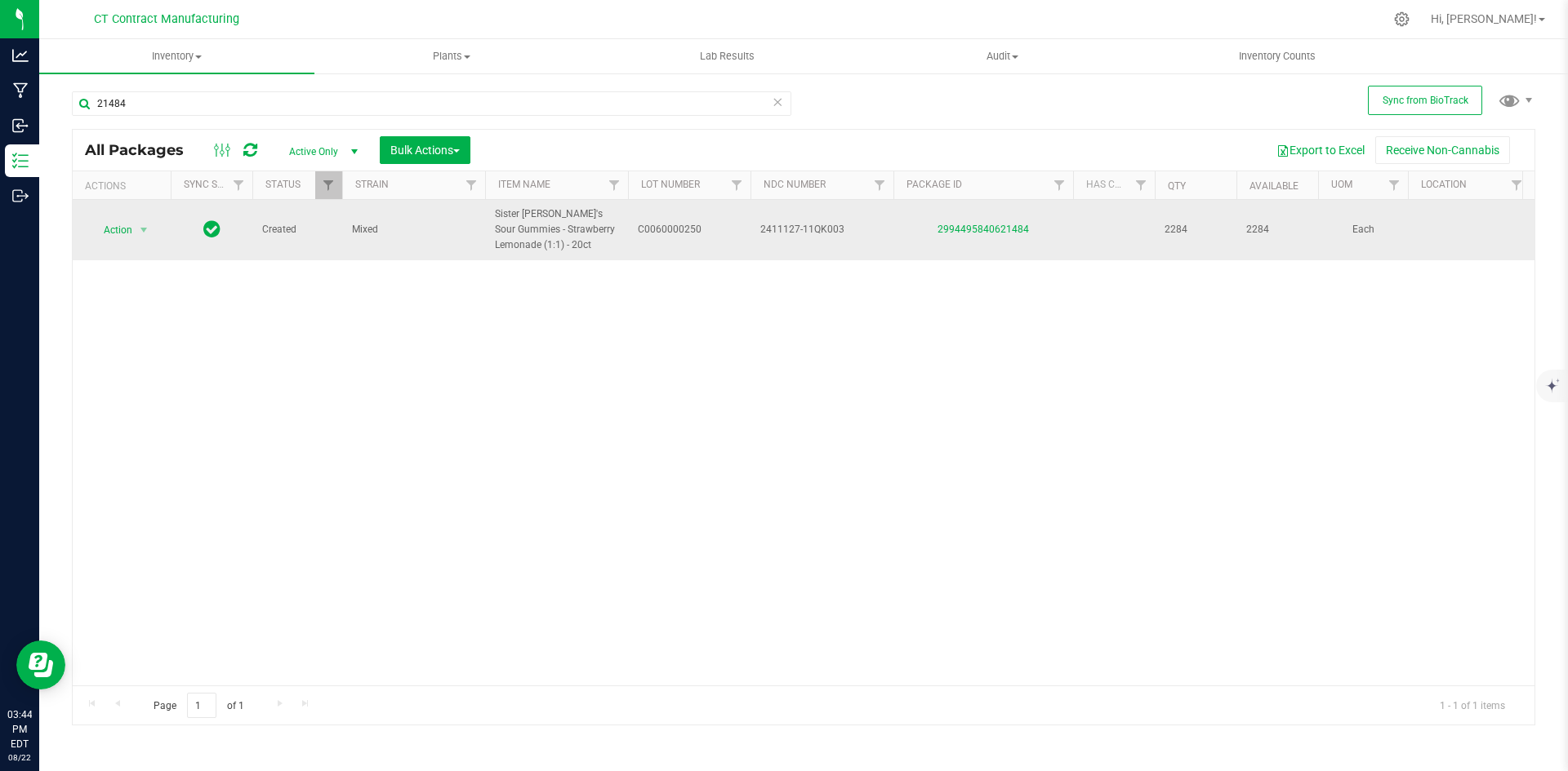
click at [544, 235] on span "Sister Adrian's Sour Gummies - Strawberry Lemonade (1:1) - 20ct" at bounding box center [557, 230] width 124 height 48
copy tr "Sister Adrian's Sour Gummies - Strawberry Lemonade (1:1) - 20ct"
copy link "2994495840621484"
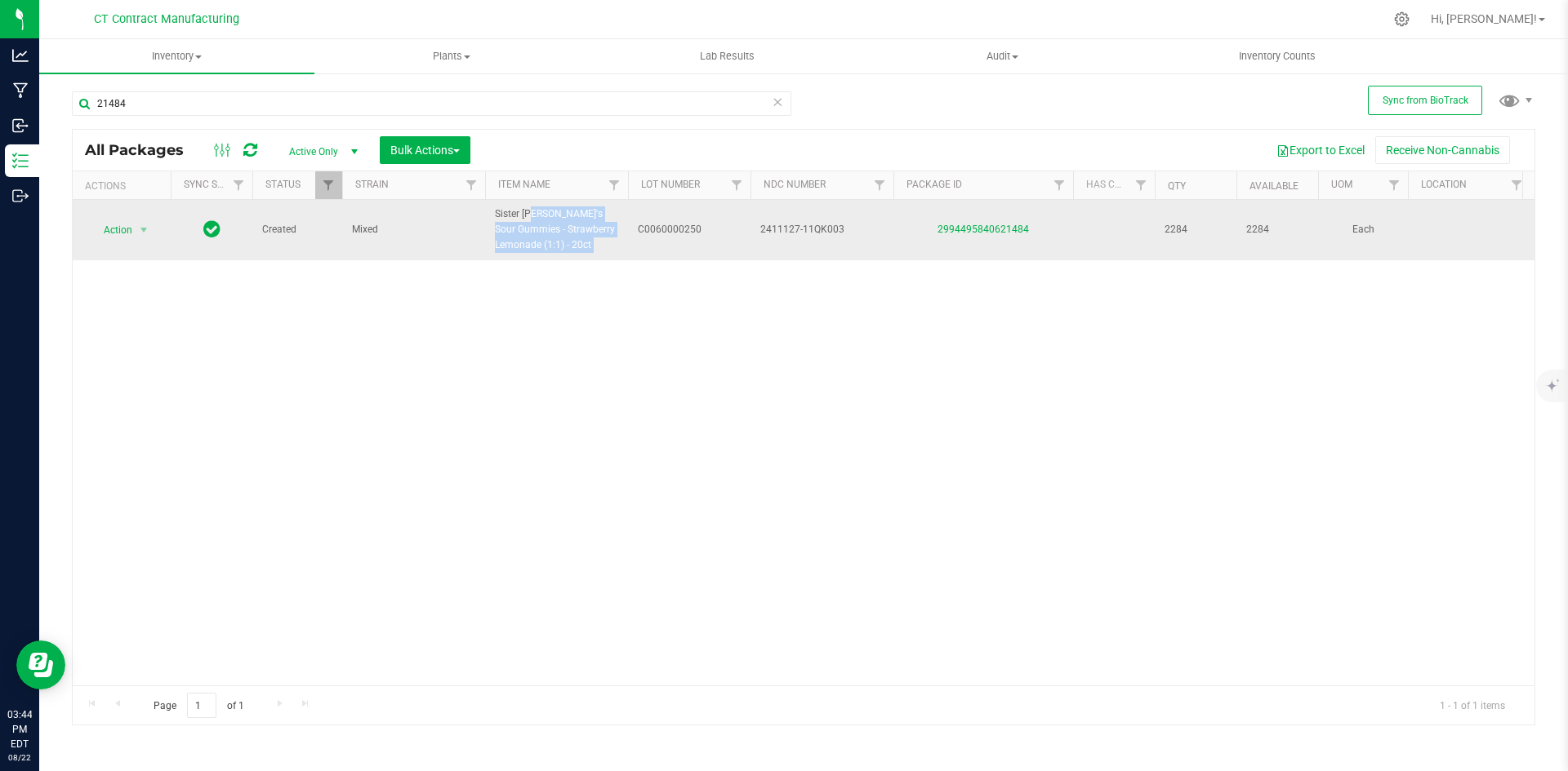
drag, startPoint x: 1056, startPoint y: 229, endPoint x: 923, endPoint y: 229, distance: 133.0
click at [923, 229] on div "2994495840621484" at bounding box center [983, 230] width 184 height 16
click at [672, 226] on span "C0060000250" at bounding box center [689, 230] width 103 height 16
click at [672, 226] on input "C0060000250" at bounding box center [686, 229] width 116 height 26
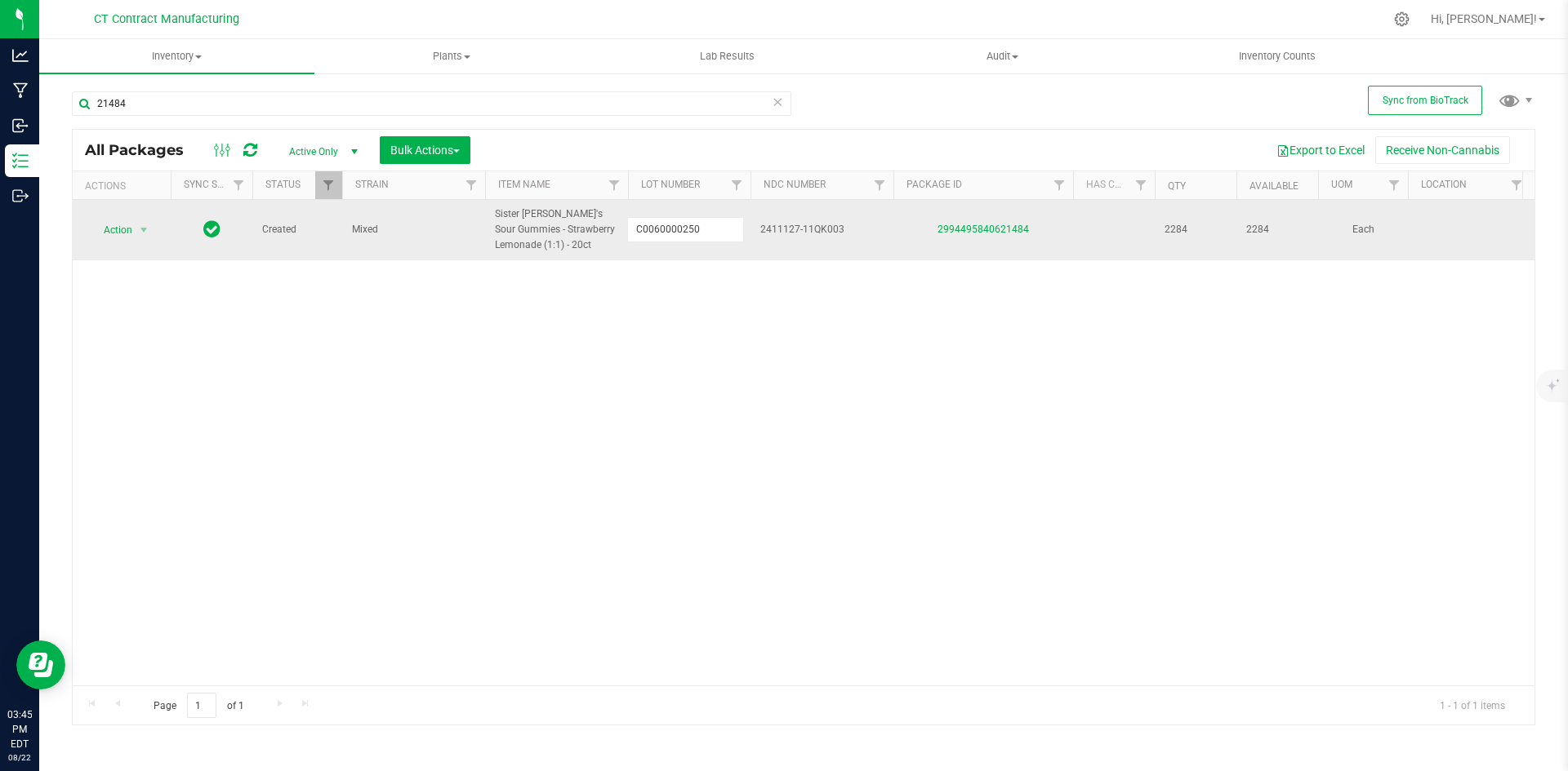
click at [832, 228] on span "2411127-11QK003" at bounding box center [822, 230] width 124 height 16
click at [832, 228] on input "2411127-11QK003" at bounding box center [818, 229] width 137 height 26
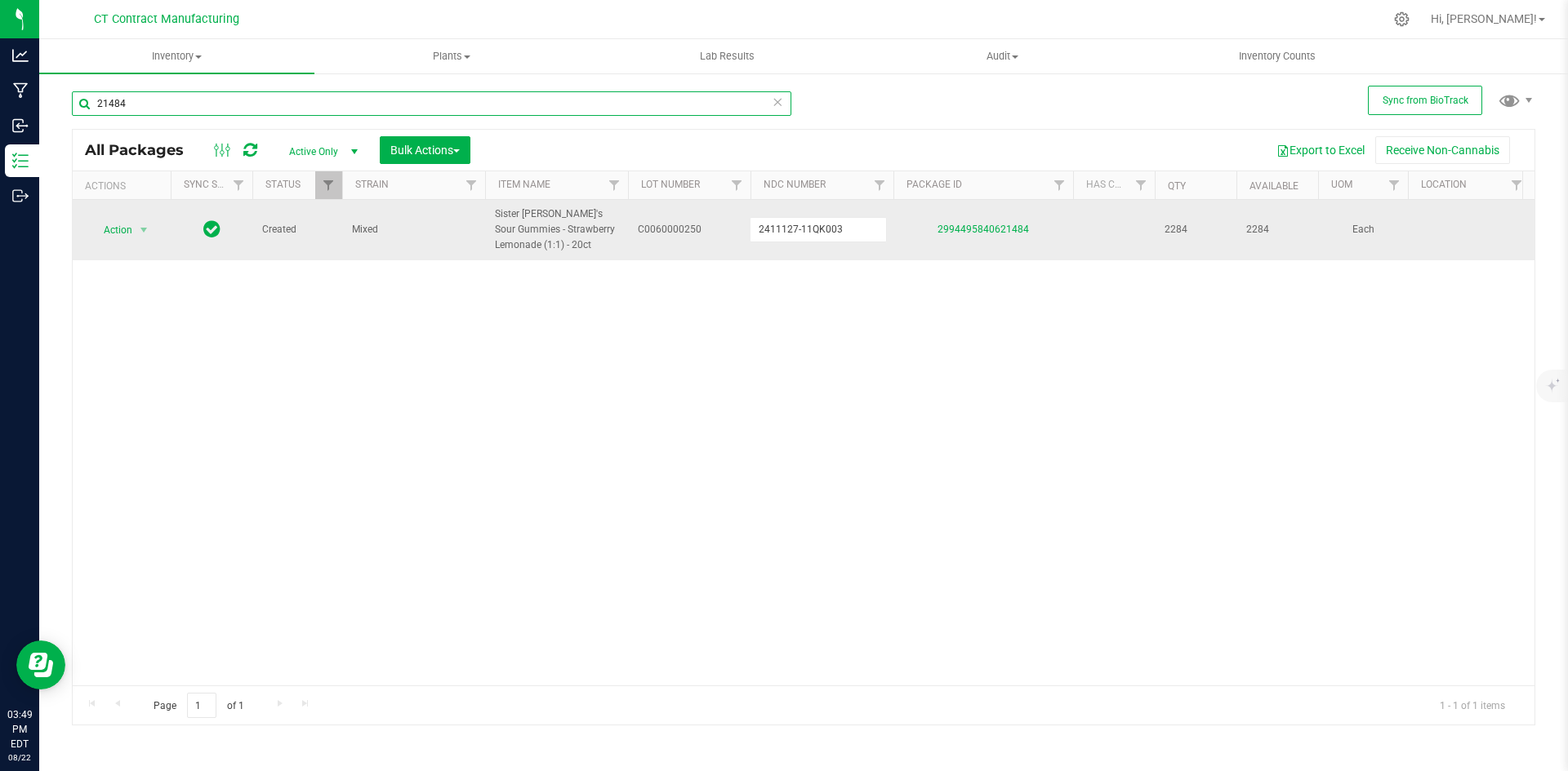
click at [266, 97] on input "21484" at bounding box center [431, 104] width 719 height 25
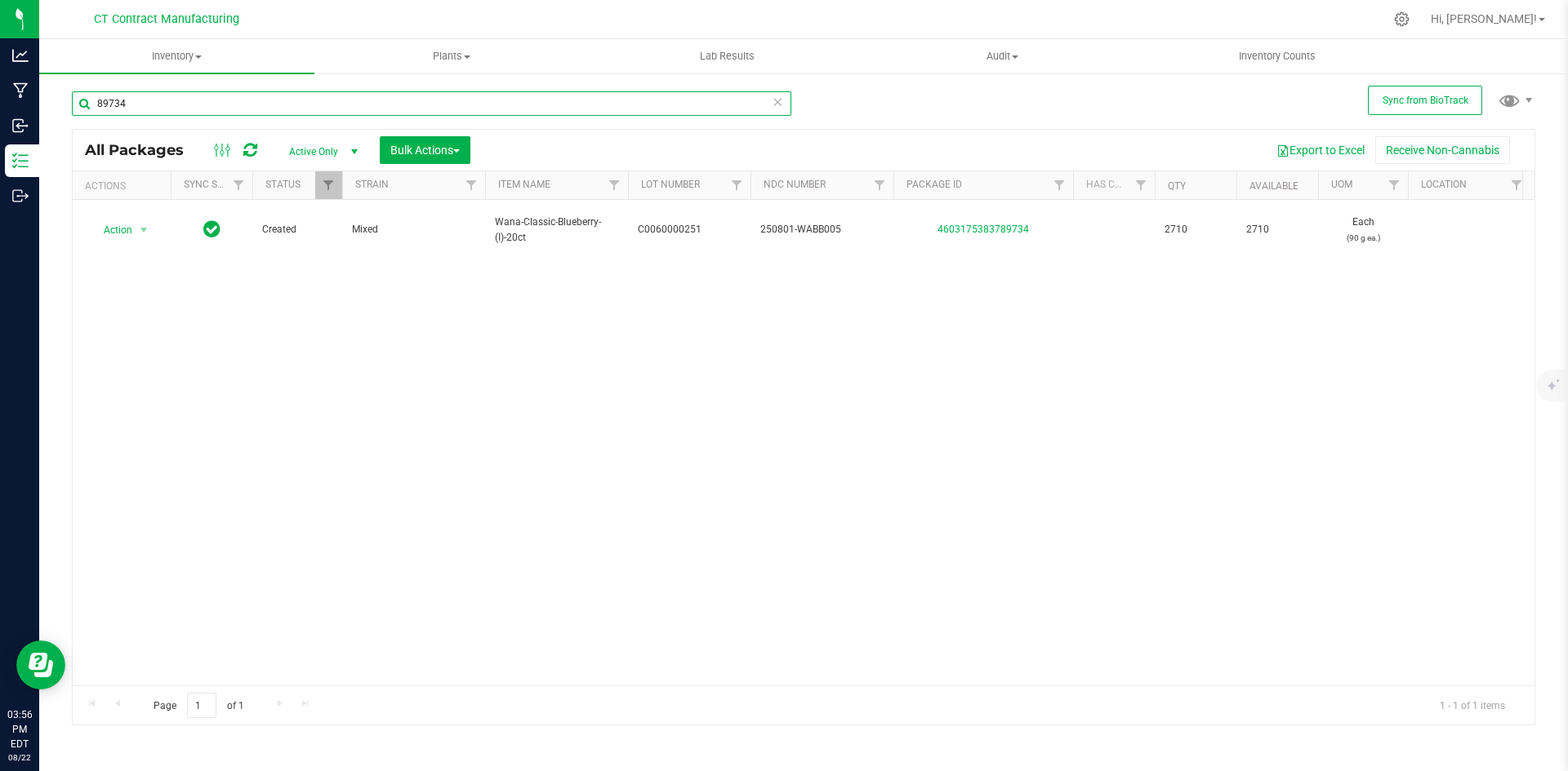
click at [255, 100] on input "89734" at bounding box center [431, 104] width 719 height 25
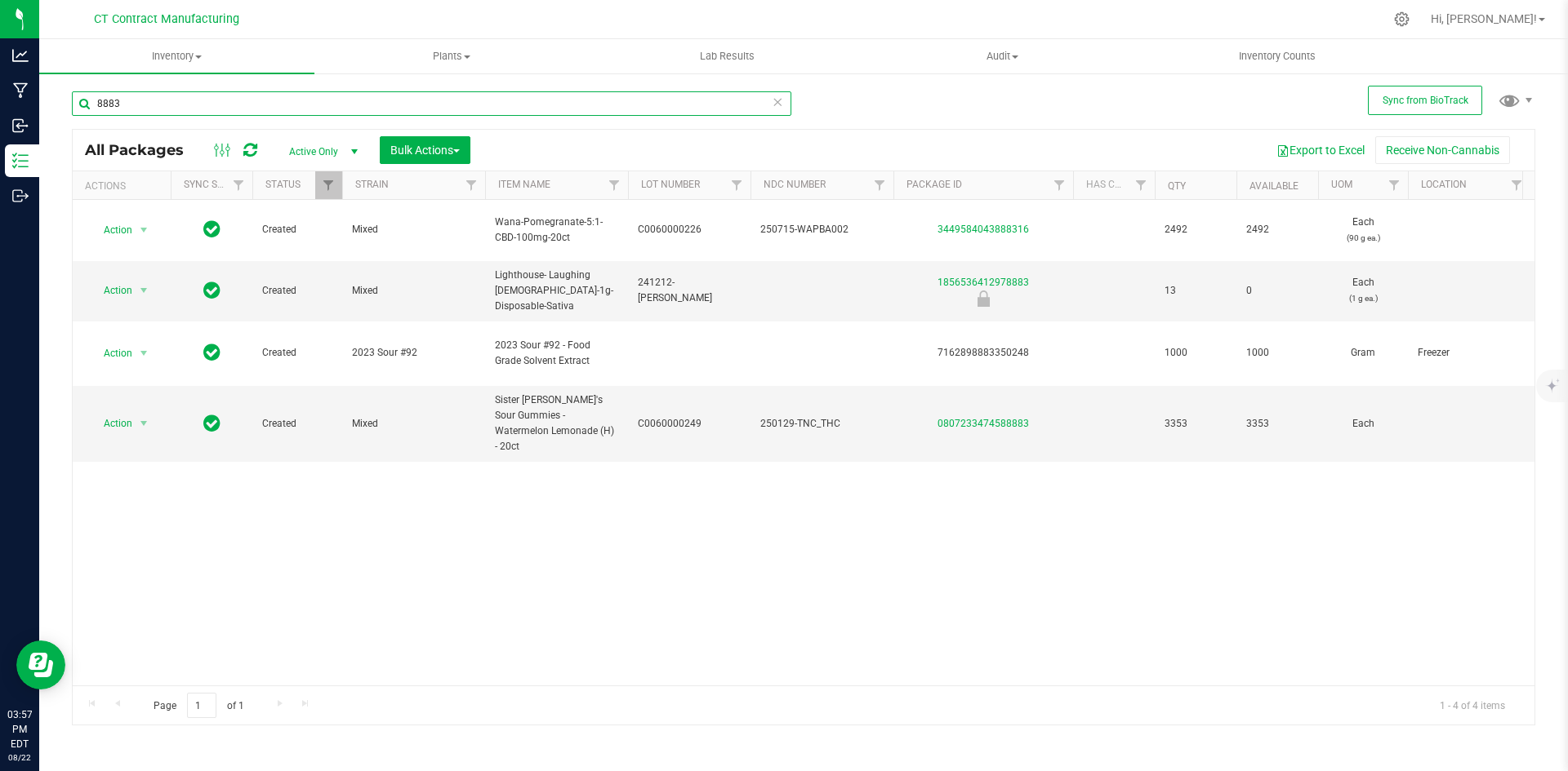
click at [109, 102] on input "8883" at bounding box center [431, 104] width 719 height 25
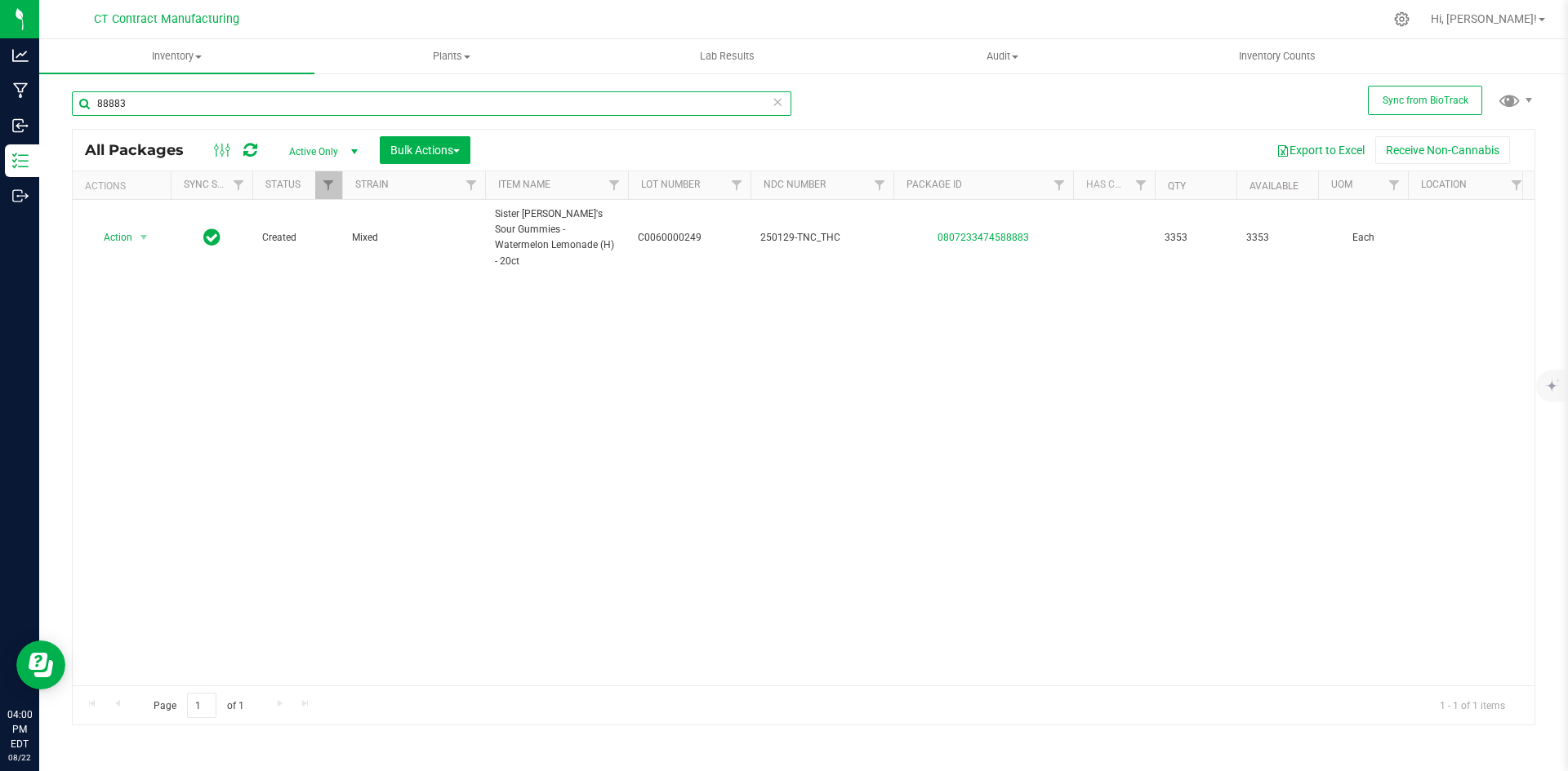
type input "88883"
click at [149, 97] on input "88883" at bounding box center [431, 104] width 719 height 25
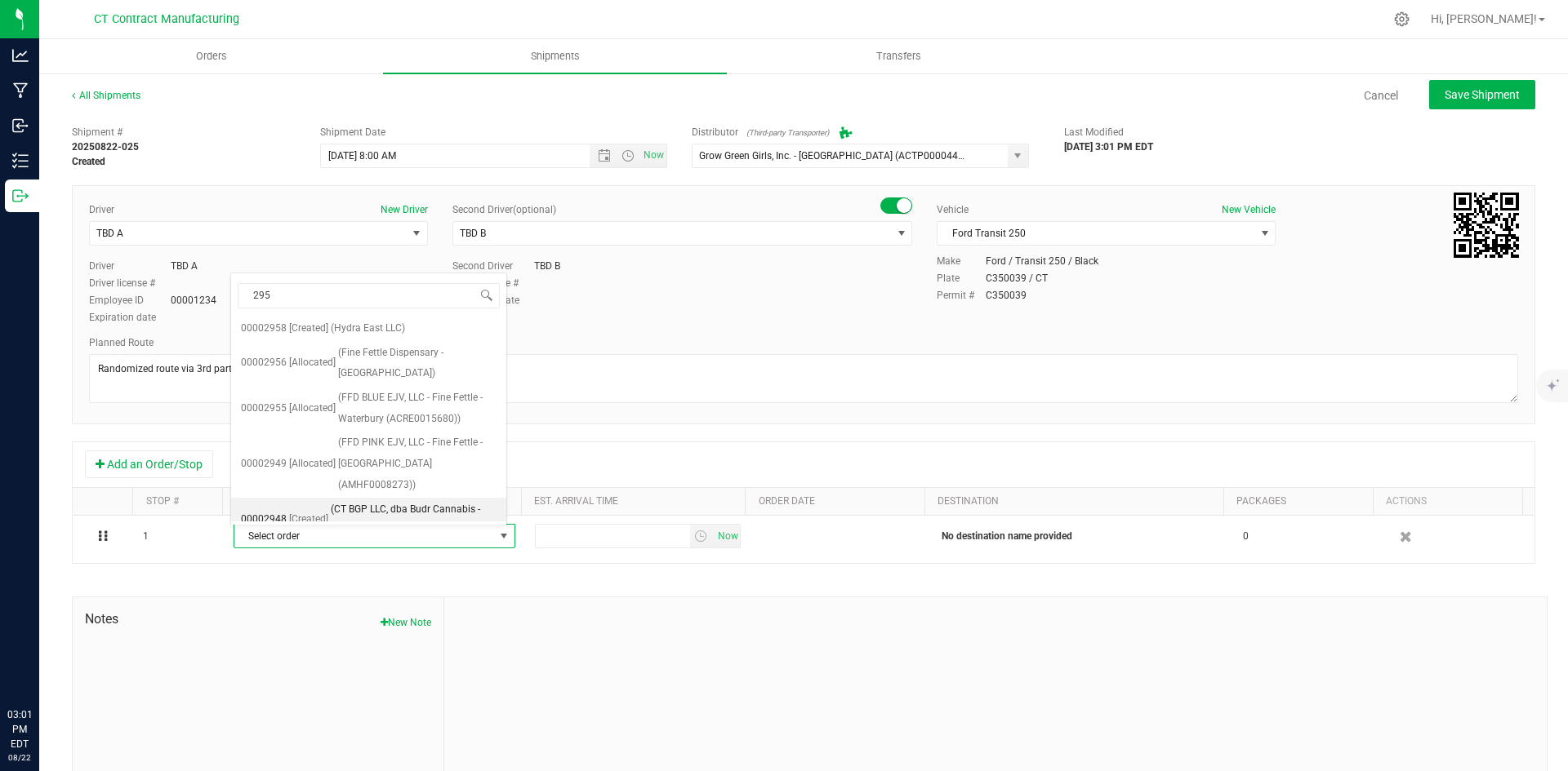
type input "2955"
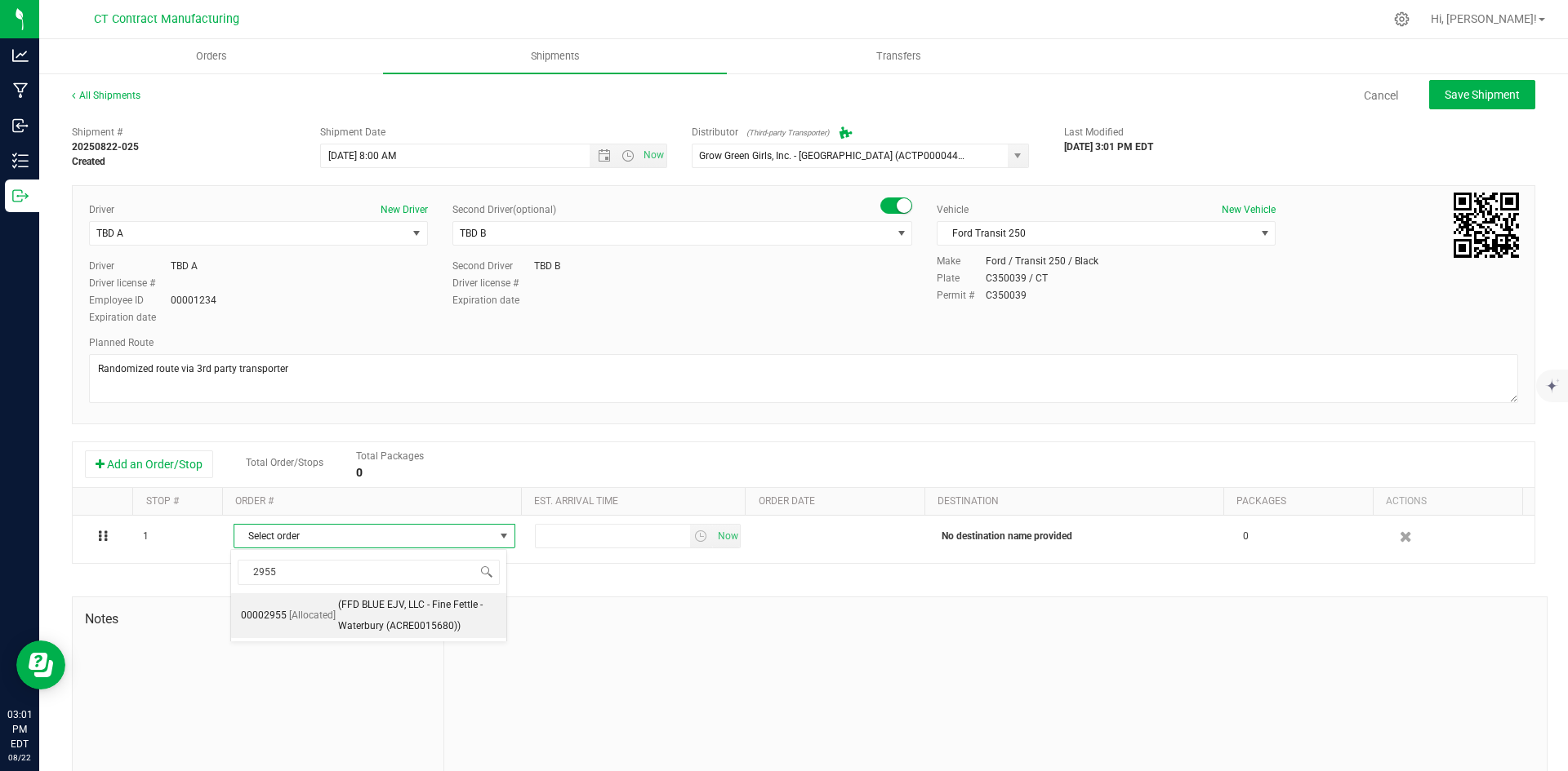
click at [439, 614] on span "(FFD BLUE EJV, LLC - Fine Fettle - Waterbury (ACRE0015680))" at bounding box center [417, 616] width 159 height 41
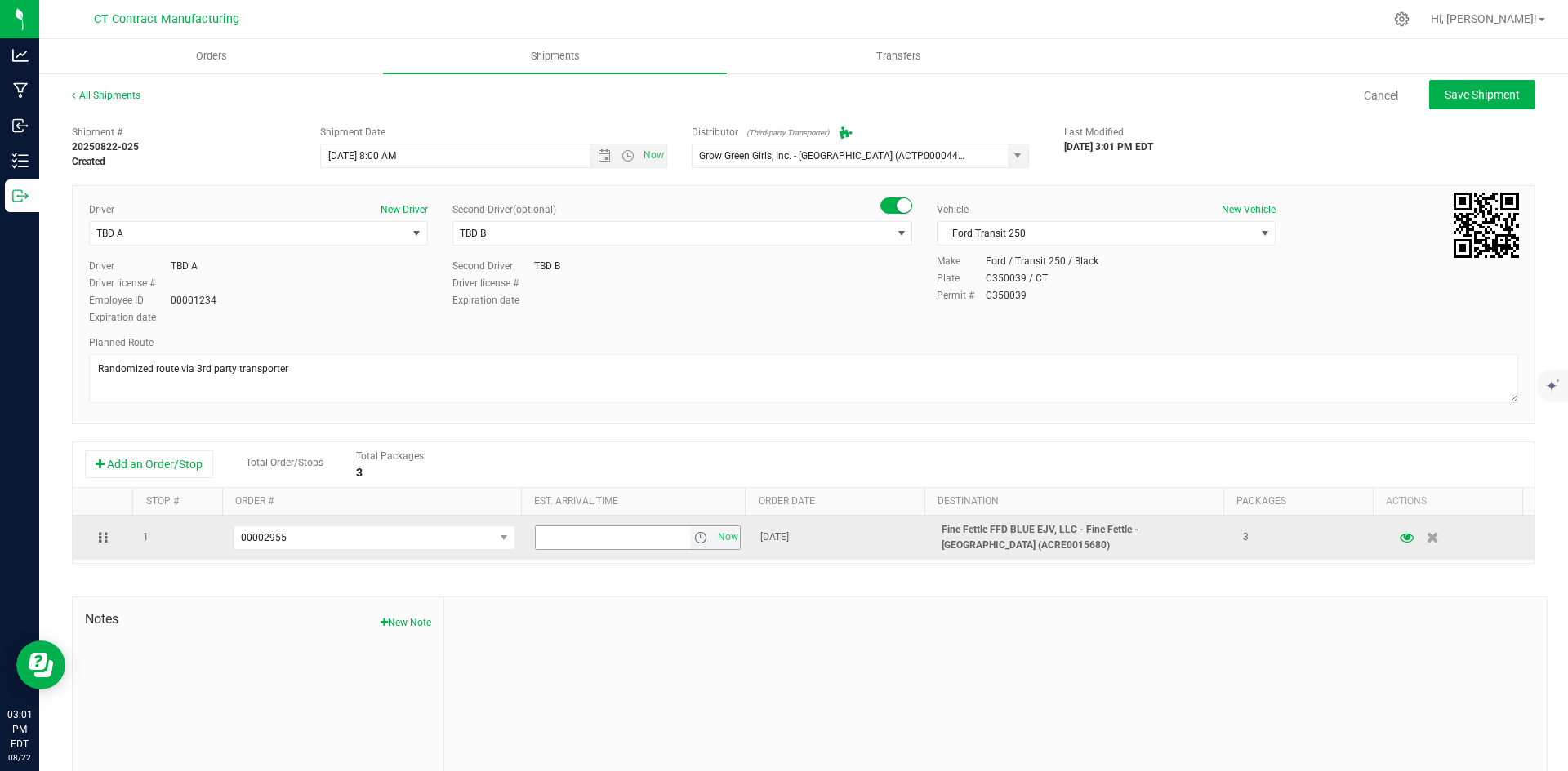
click at [694, 531] on span "select" at bounding box center [701, 537] width 13 height 13
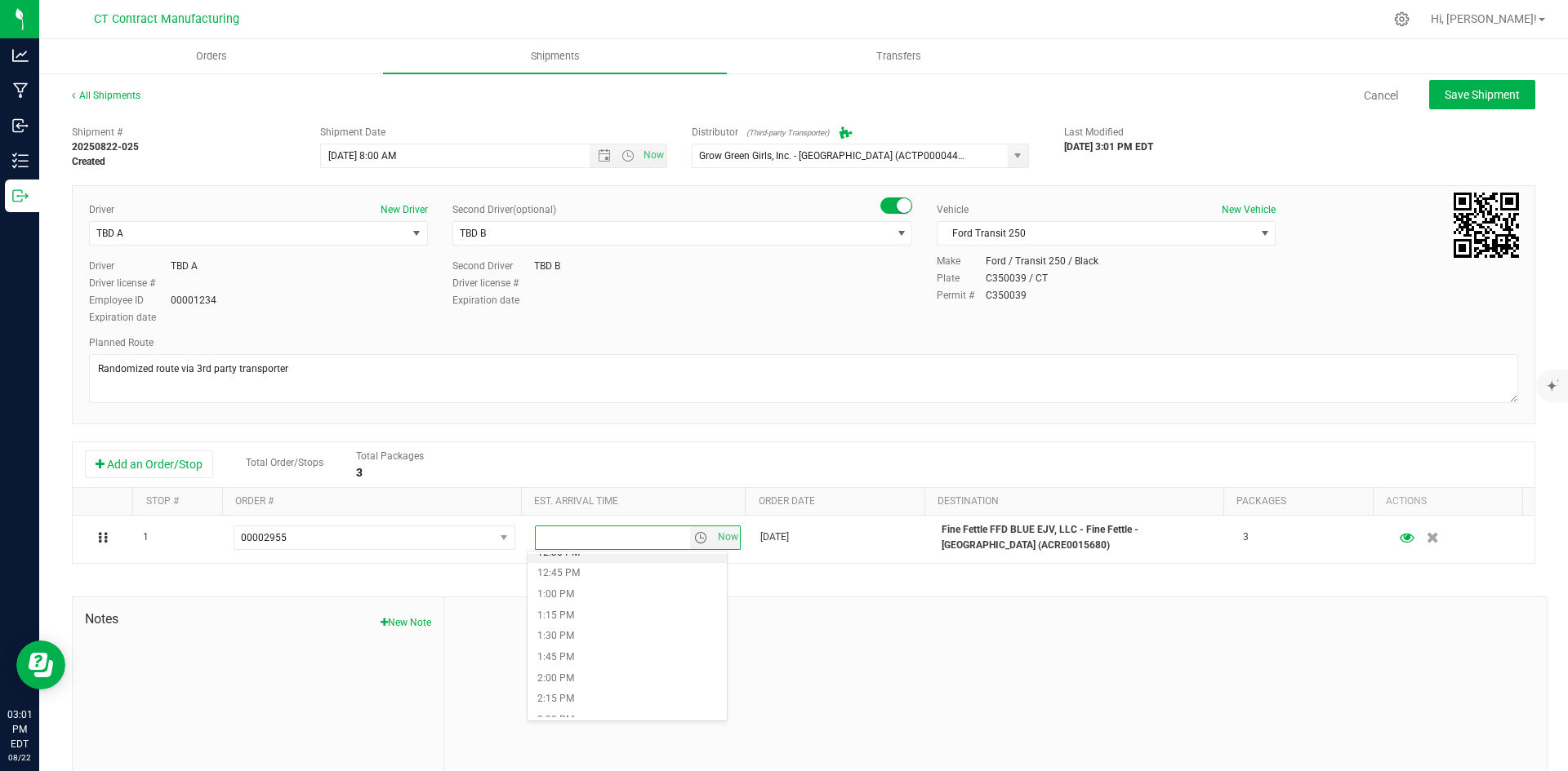
scroll to position [979, 0]
click at [608, 598] on li "12:00 PM" at bounding box center [627, 593] width 199 height 21
click at [1429, 105] on button "Save Shipment" at bounding box center [1482, 94] width 106 height 29
type input "[DATE] 12:00 PM"
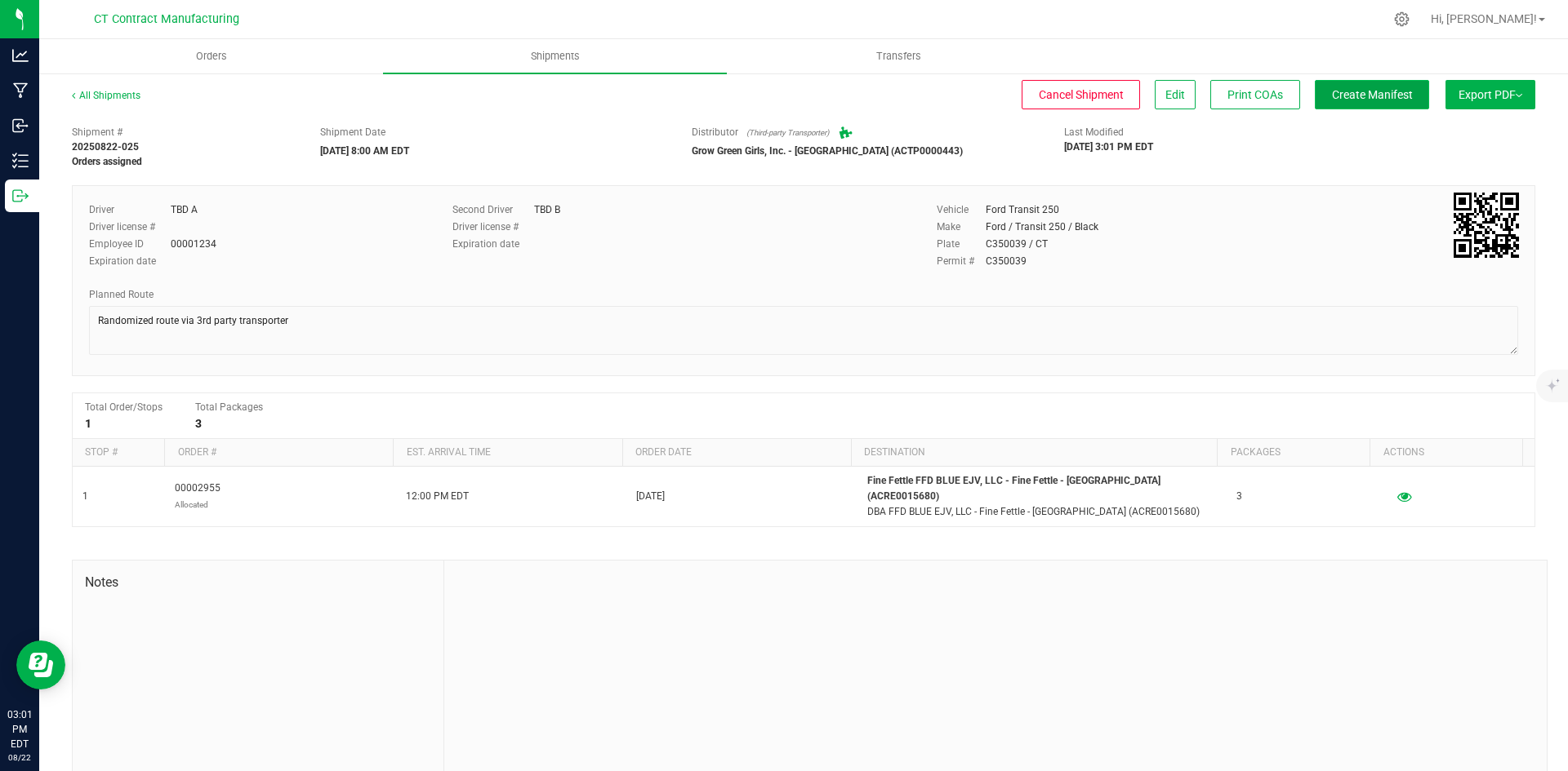
click at [1355, 95] on span "Create Manifest" at bounding box center [1372, 94] width 81 height 13
click at [134, 95] on link "All Shipments" at bounding box center [106, 95] width 69 height 11
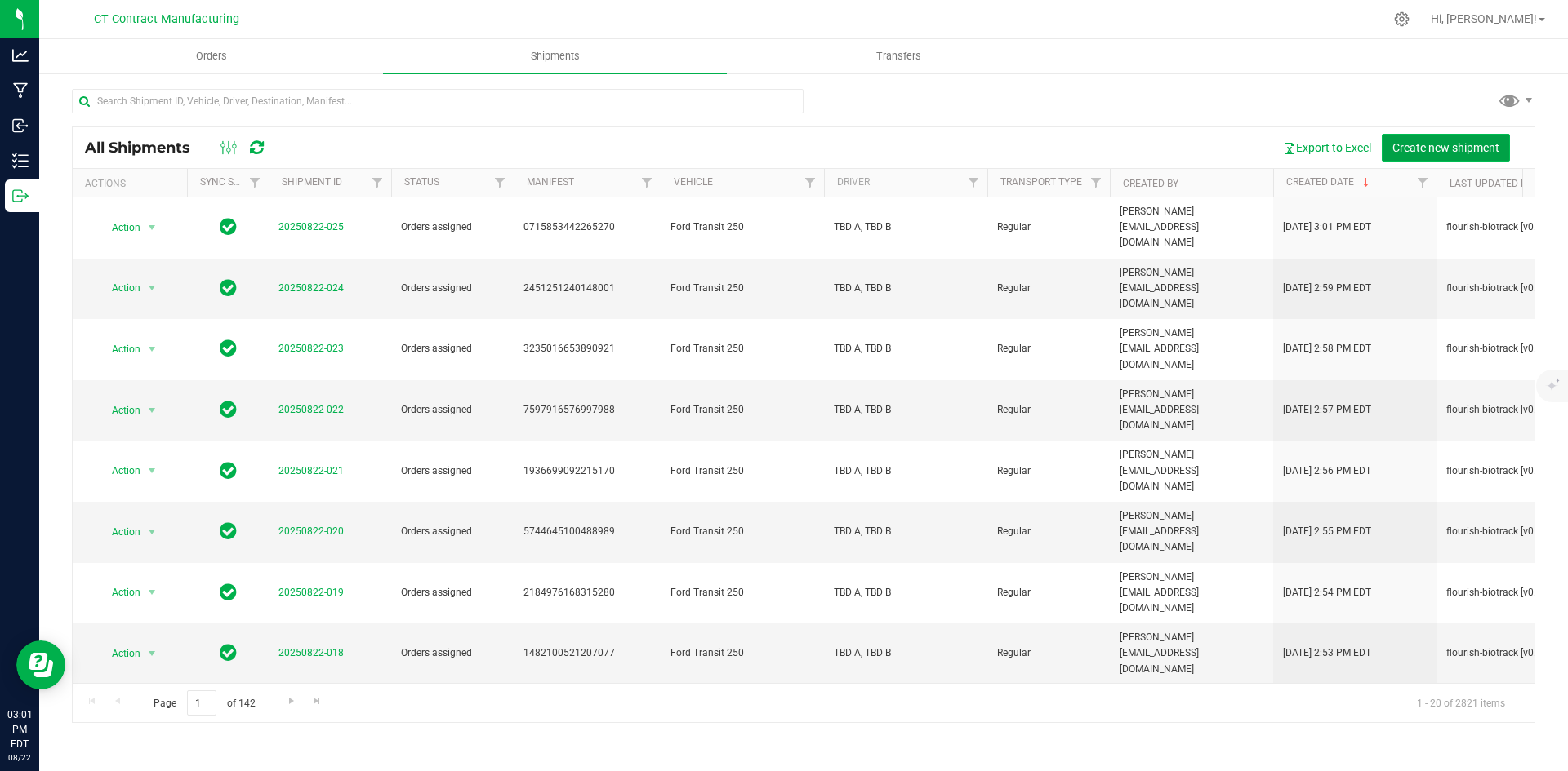
click at [1444, 153] on span "Create new shipment" at bounding box center [1445, 147] width 107 height 13
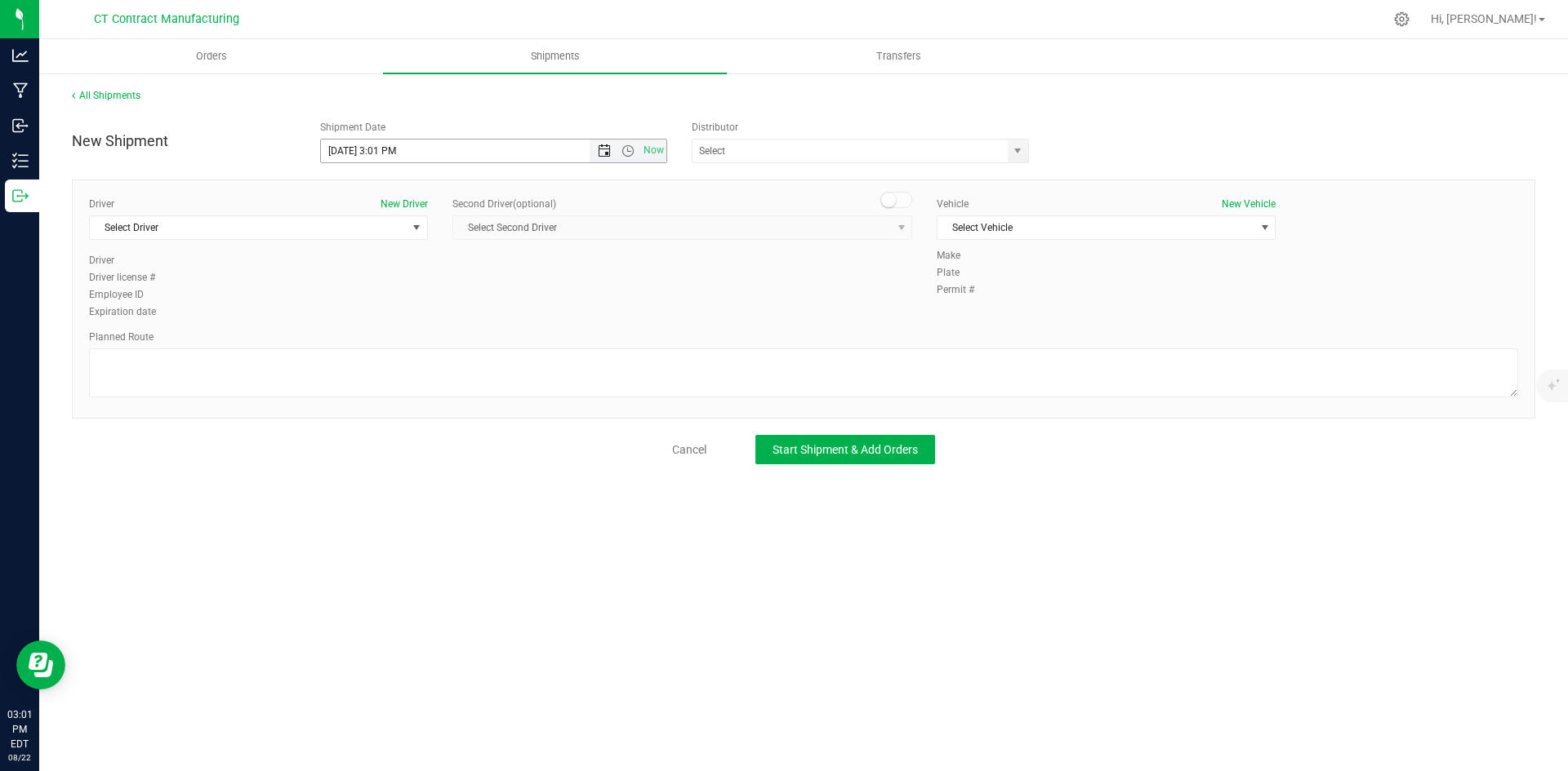
click at [607, 152] on span "Open the date view" at bounding box center [604, 151] width 13 height 13
click at [388, 341] on link "26" at bounding box center [382, 342] width 24 height 26
click at [629, 152] on span "Open the time view" at bounding box center [627, 151] width 13 height 13
click at [381, 271] on li "8:00 AM" at bounding box center [493, 268] width 345 height 21
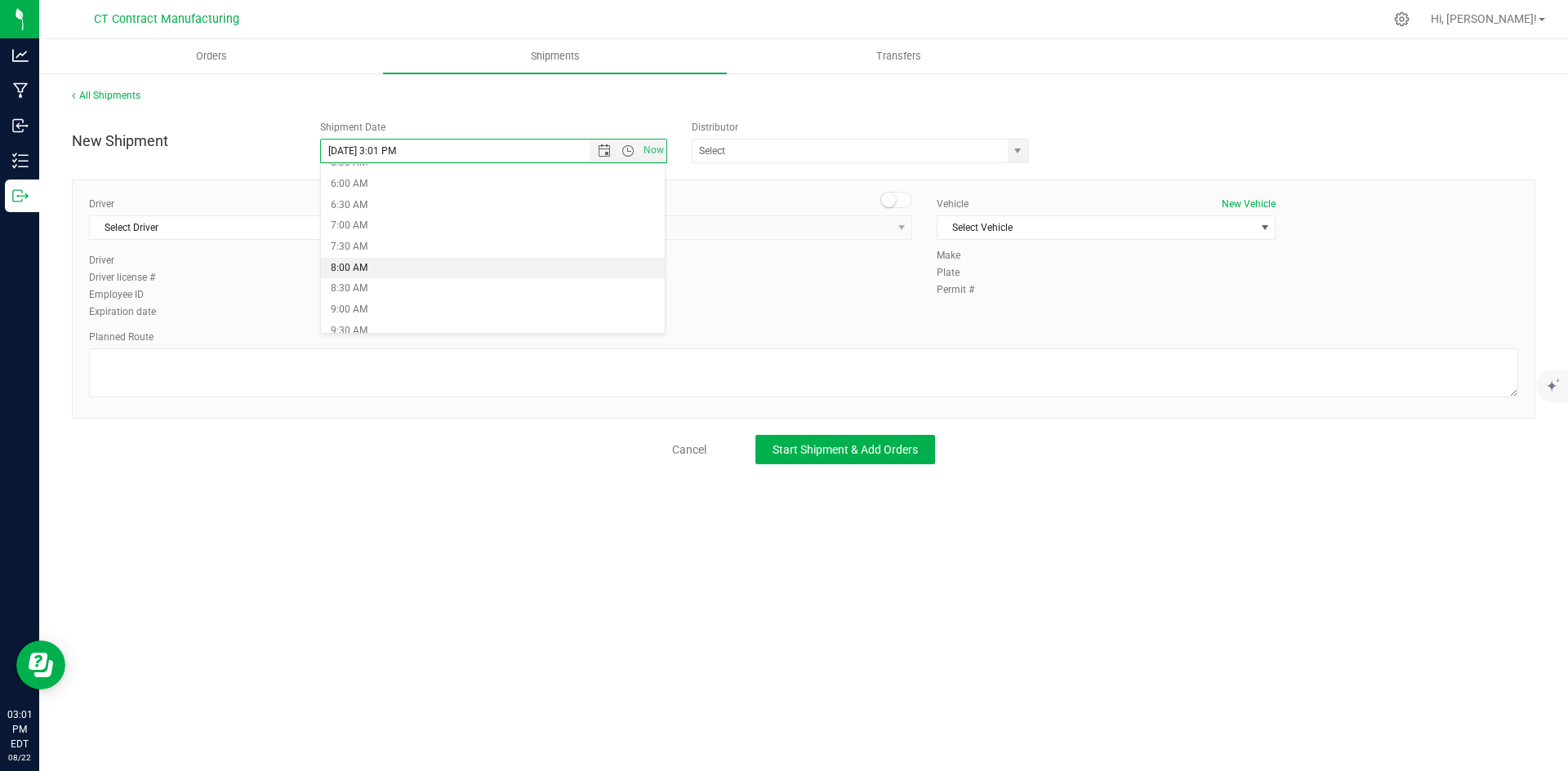
type input "[DATE] 8:00 AM"
click at [1018, 153] on span "select" at bounding box center [1017, 151] width 13 height 13
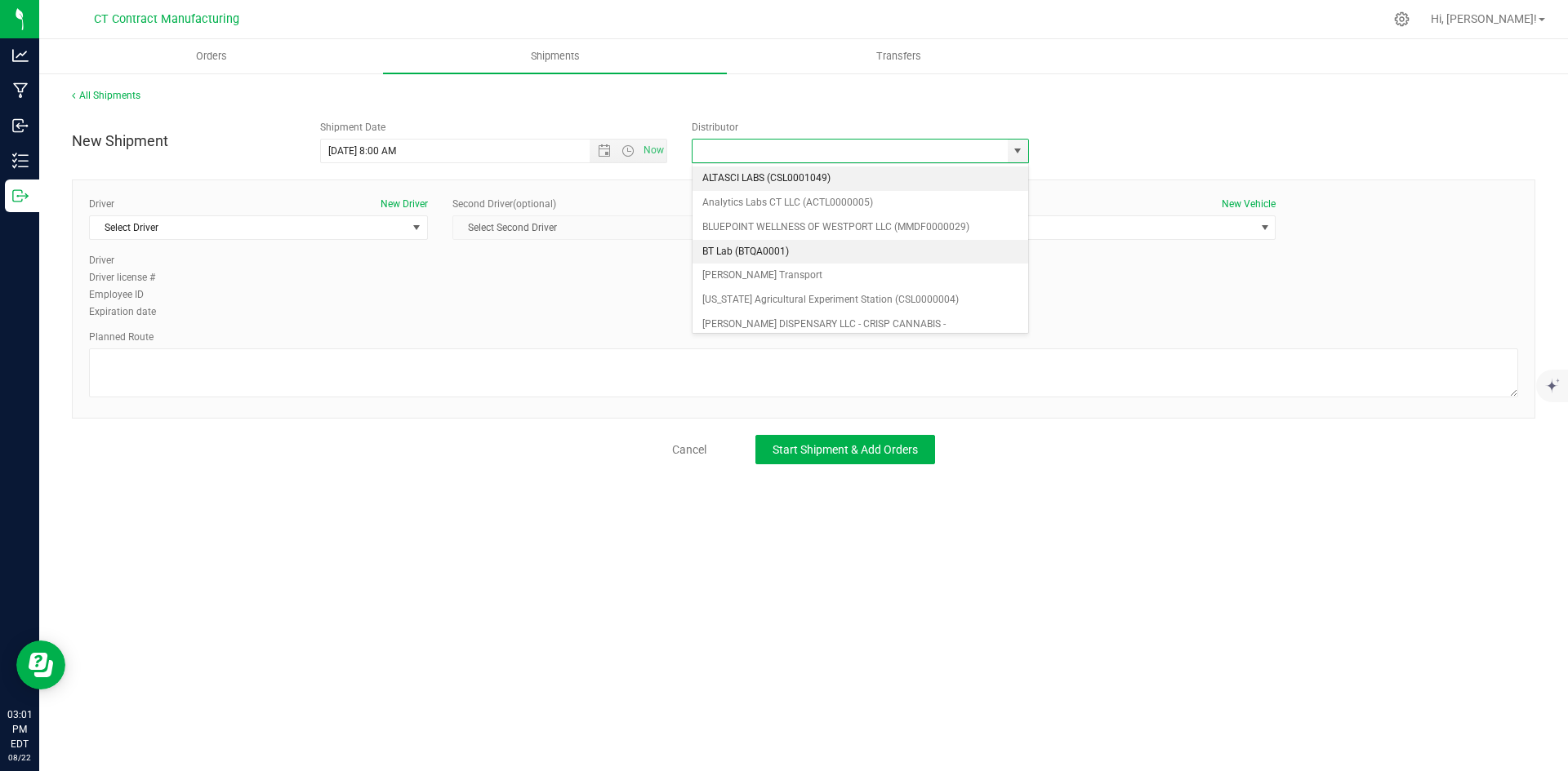
scroll to position [82, 0]
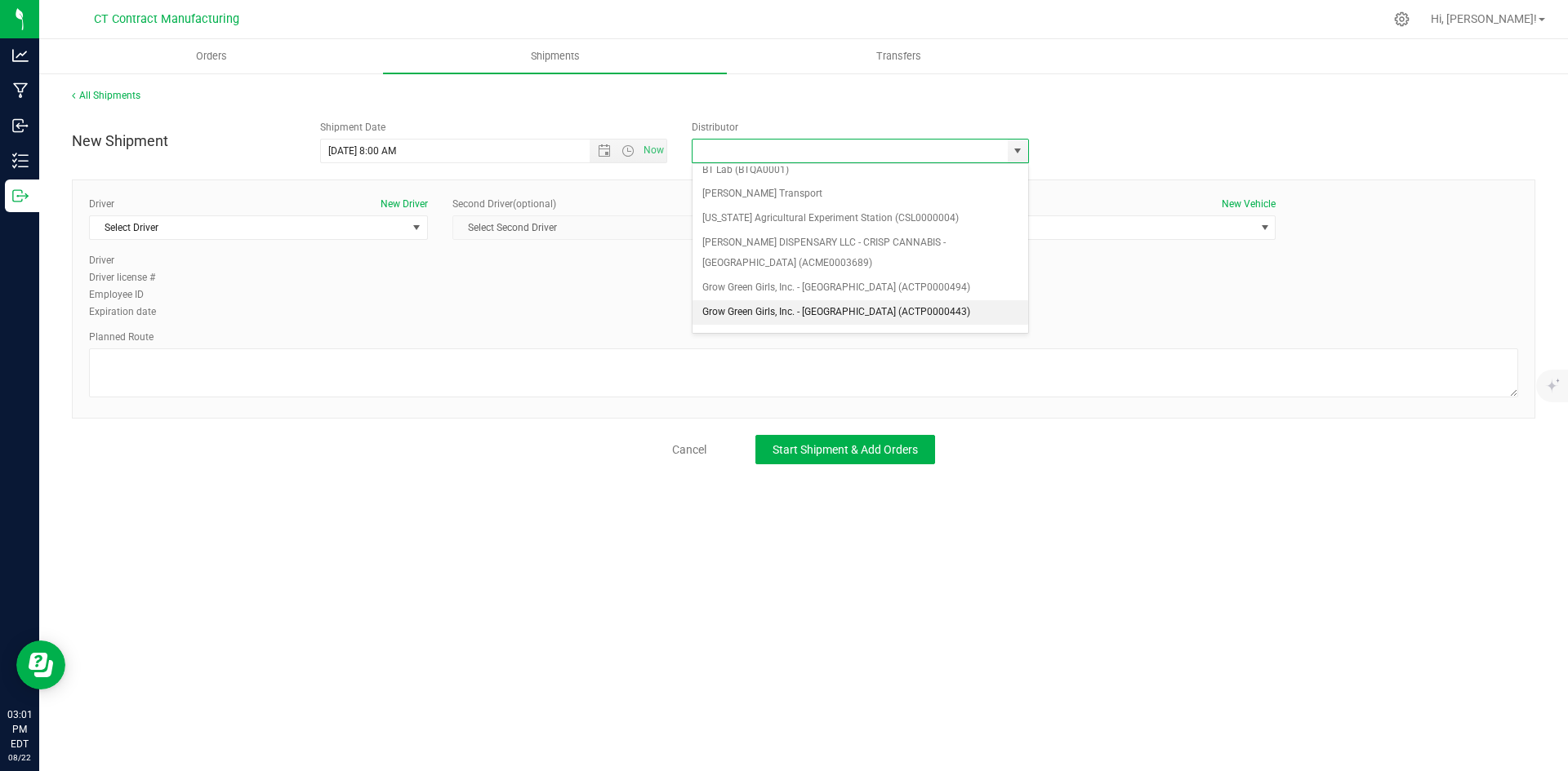
click at [859, 303] on li "Grow Green Girls, Inc. - [GEOGRAPHIC_DATA] (ACTP0000443)" at bounding box center [860, 313] width 335 height 25
type input "Grow Green Girls, Inc. - [GEOGRAPHIC_DATA] (ACTP0000443)"
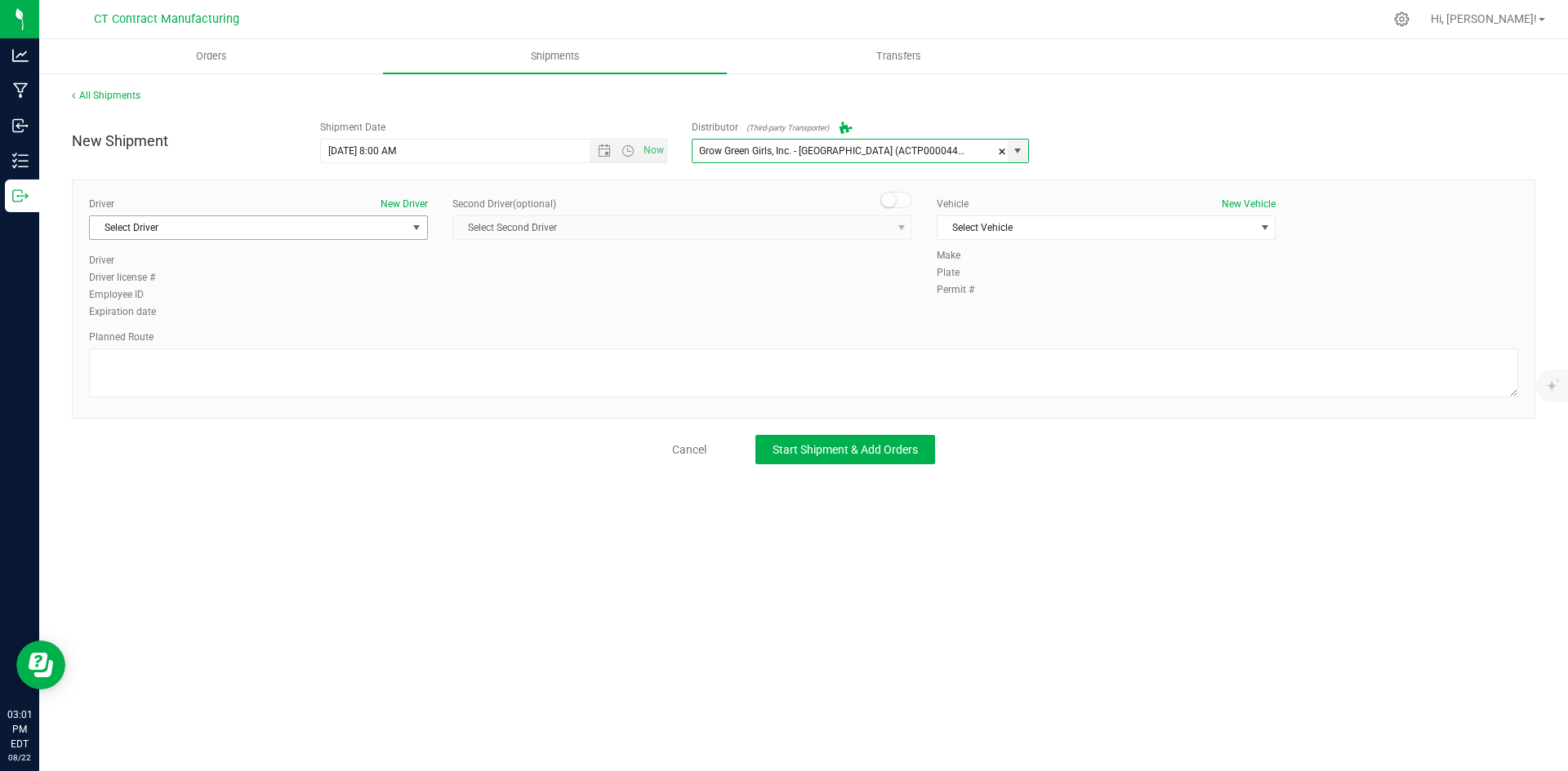
click at [412, 223] on span "select" at bounding box center [416, 228] width 13 height 13
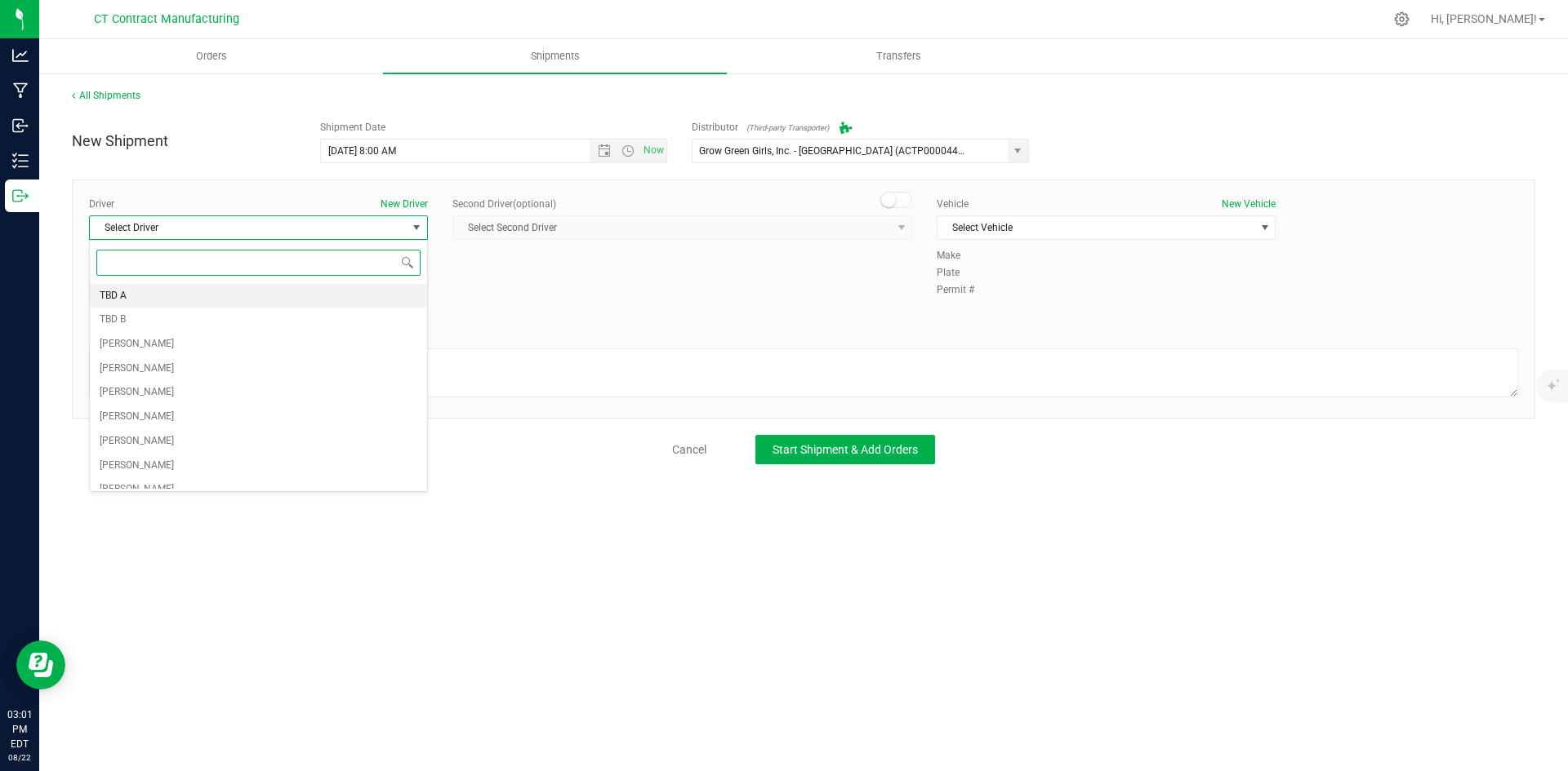
click at [279, 302] on li "TBD A" at bounding box center [259, 296] width 337 height 25
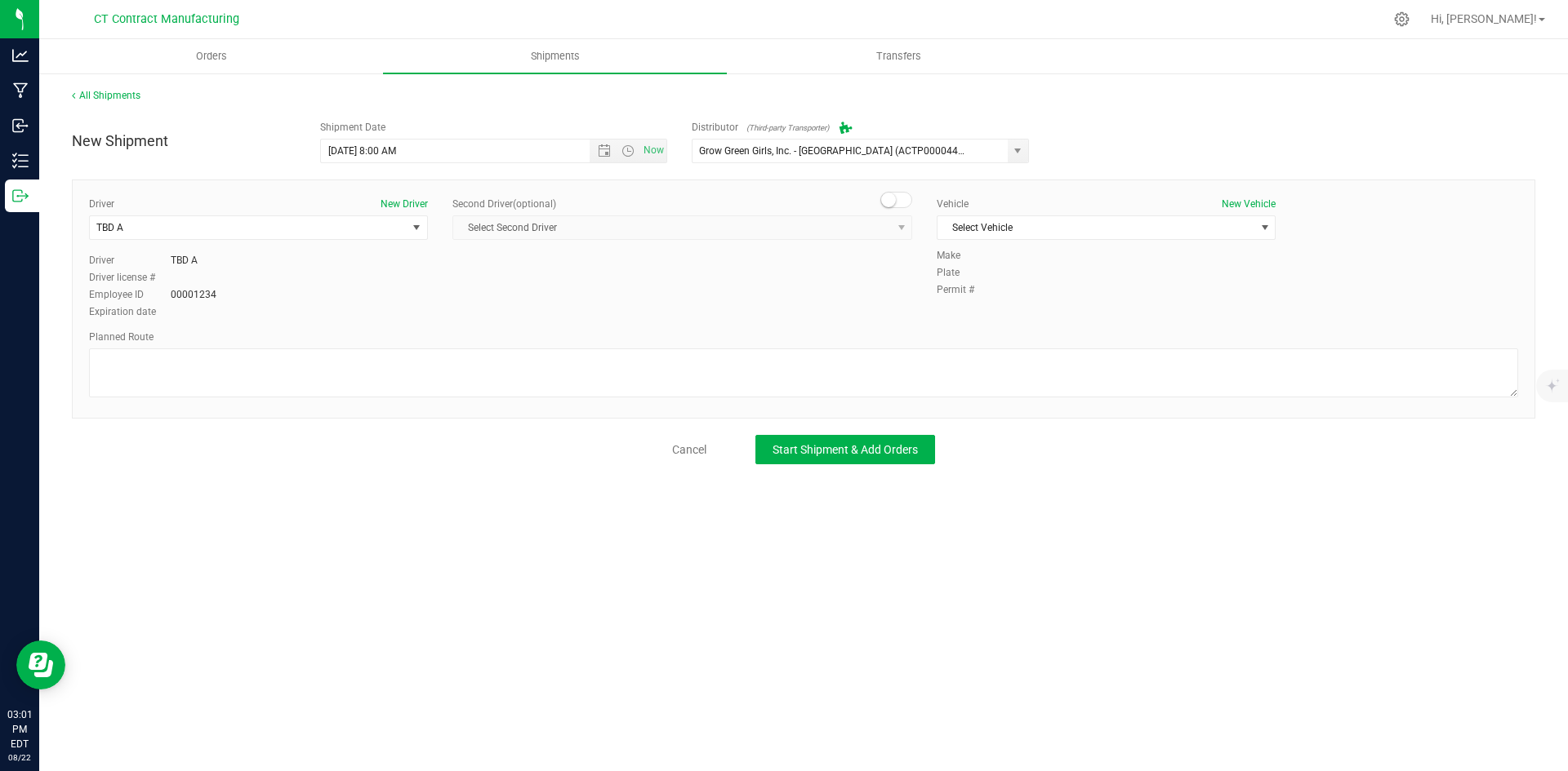
click at [905, 199] on span at bounding box center [897, 199] width 33 height 17
click at [887, 238] on span "Select Second Driver" at bounding box center [672, 228] width 438 height 23
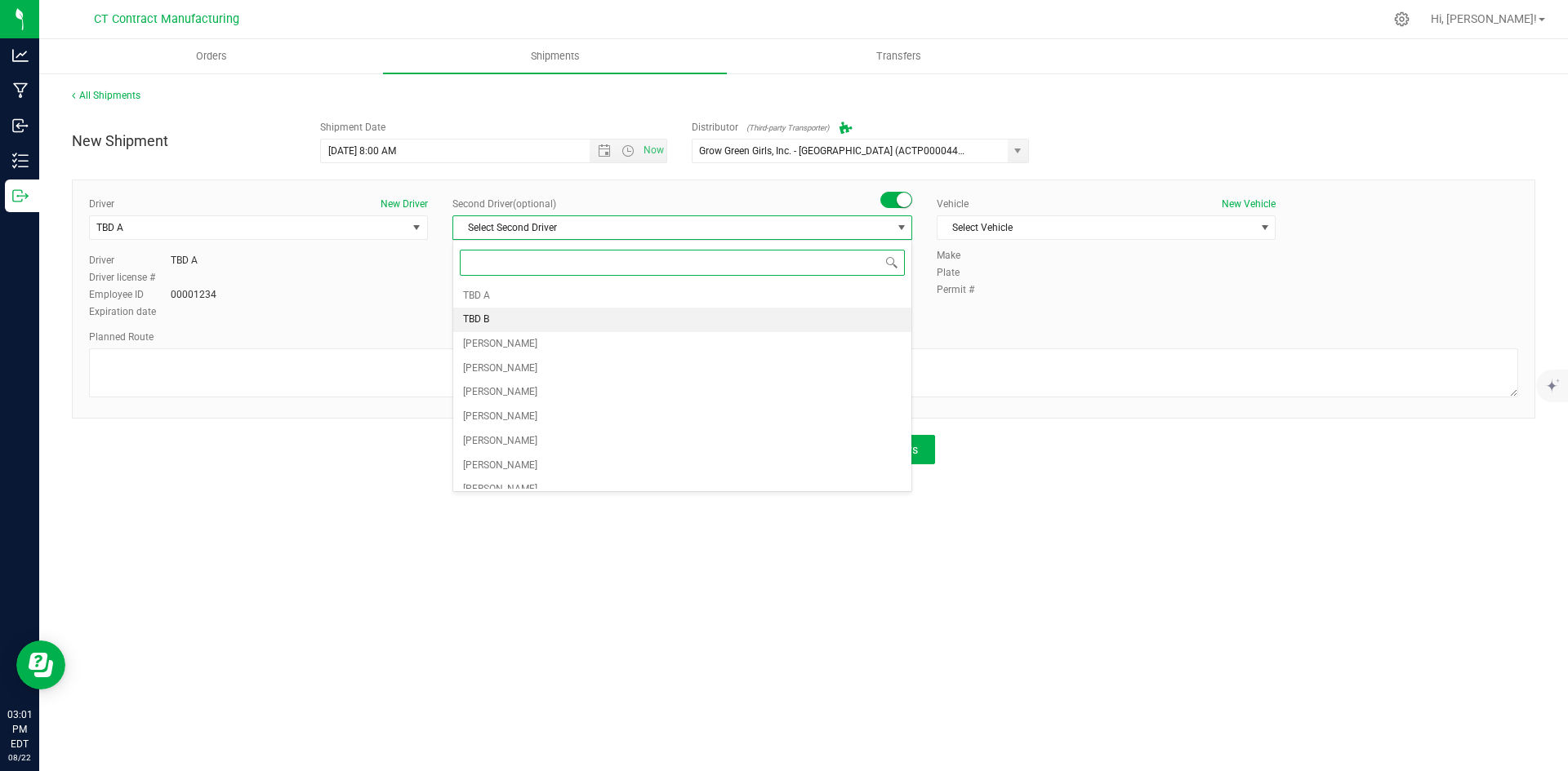
click at [505, 318] on li "TBD B" at bounding box center [682, 320] width 458 height 25
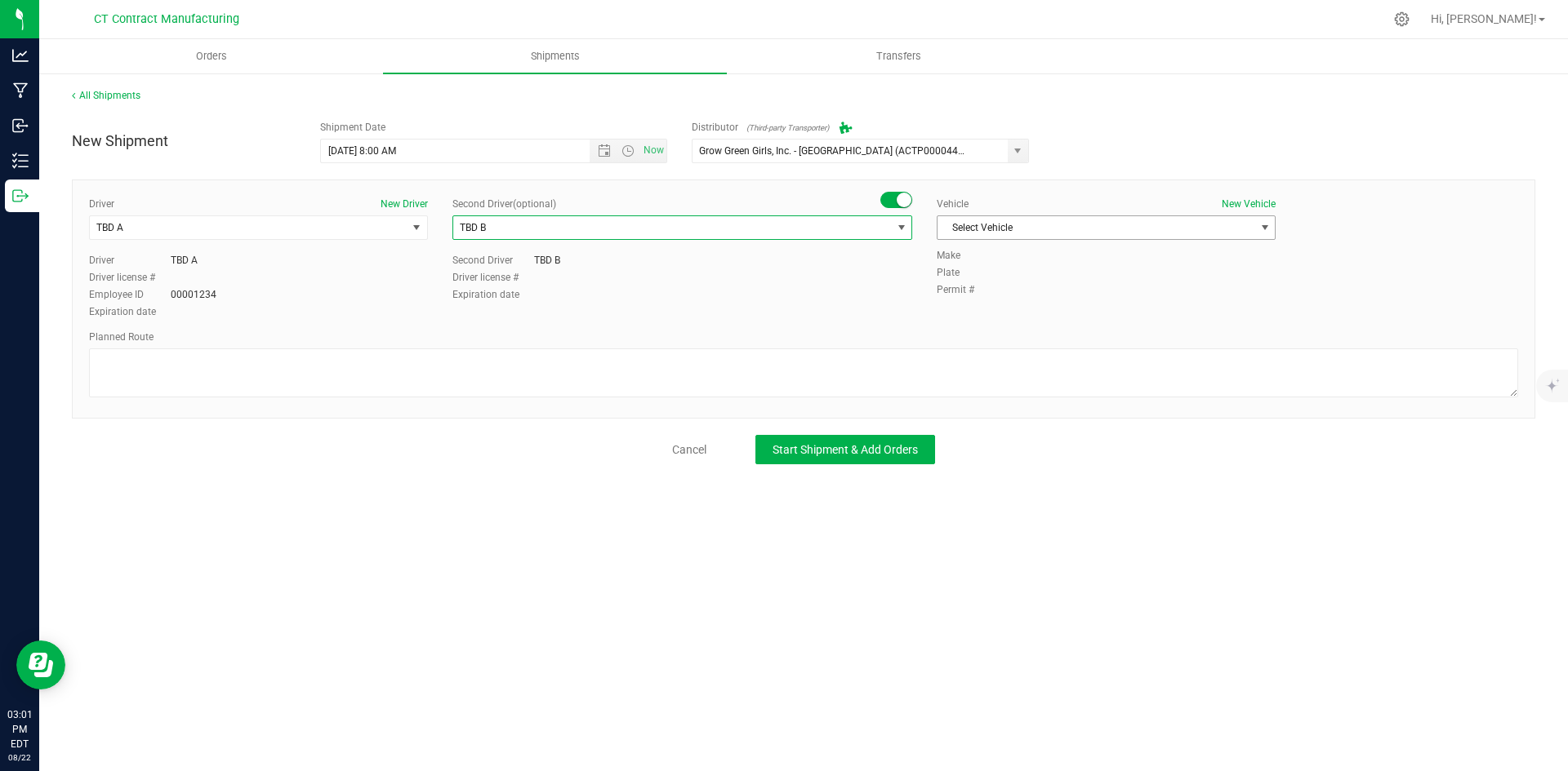
click at [1009, 236] on span "Select Vehicle" at bounding box center [1095, 228] width 317 height 23
click at [1002, 279] on li "Ford Transit 250" at bounding box center [1106, 281] width 337 height 25
click at [1010, 388] on textarea at bounding box center [803, 373] width 1429 height 49
paste textarea "Randomized route via 3rd party transporter"
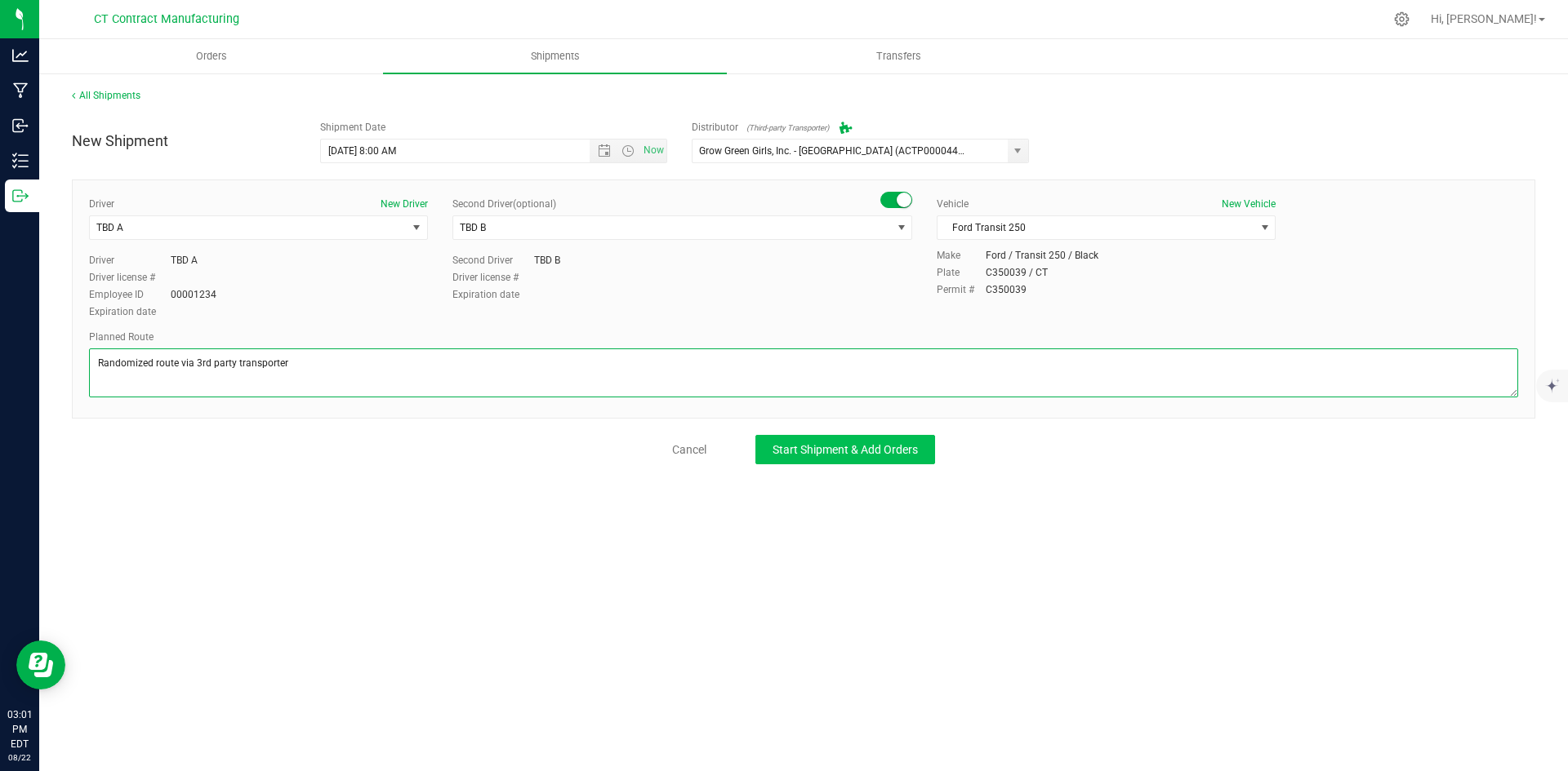
type textarea "Randomized route via 3rd party transporter"
click at [929, 452] on button "Start Shipment & Add Orders" at bounding box center [845, 449] width 180 height 29
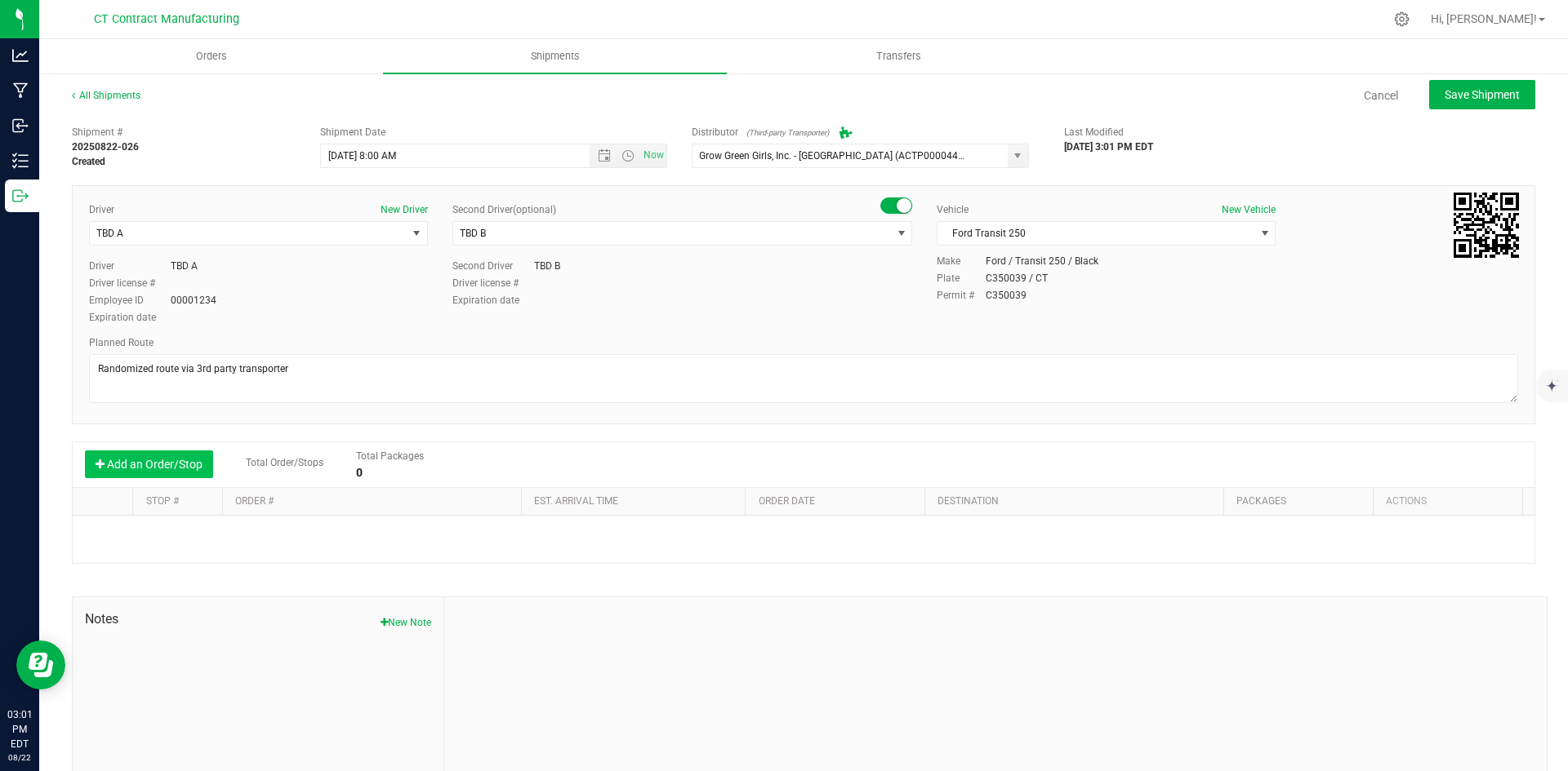
click at [168, 474] on button "Add an Order/Stop" at bounding box center [148, 464] width 128 height 27
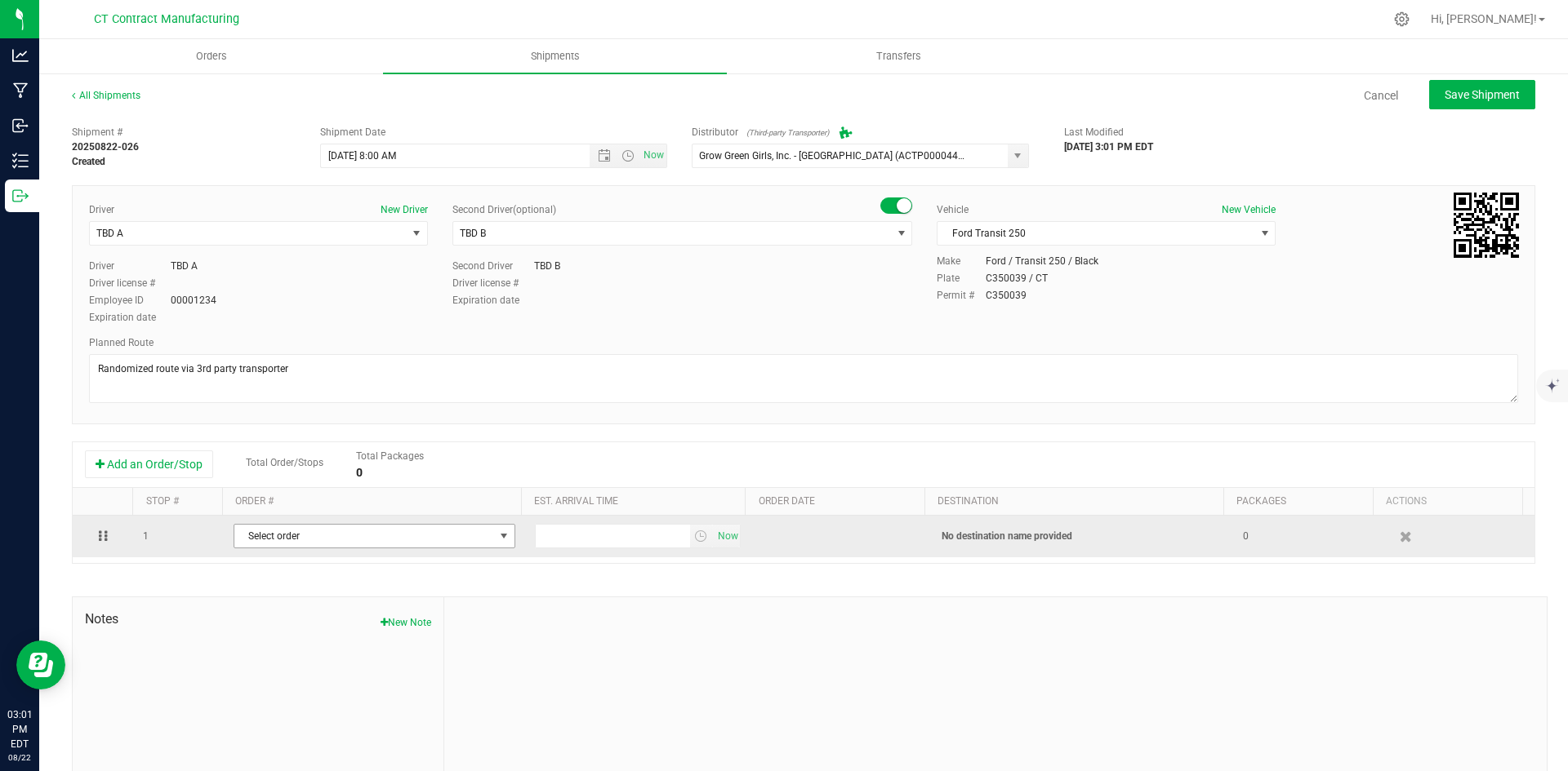
click at [276, 540] on span "Select order" at bounding box center [364, 536] width 259 height 23
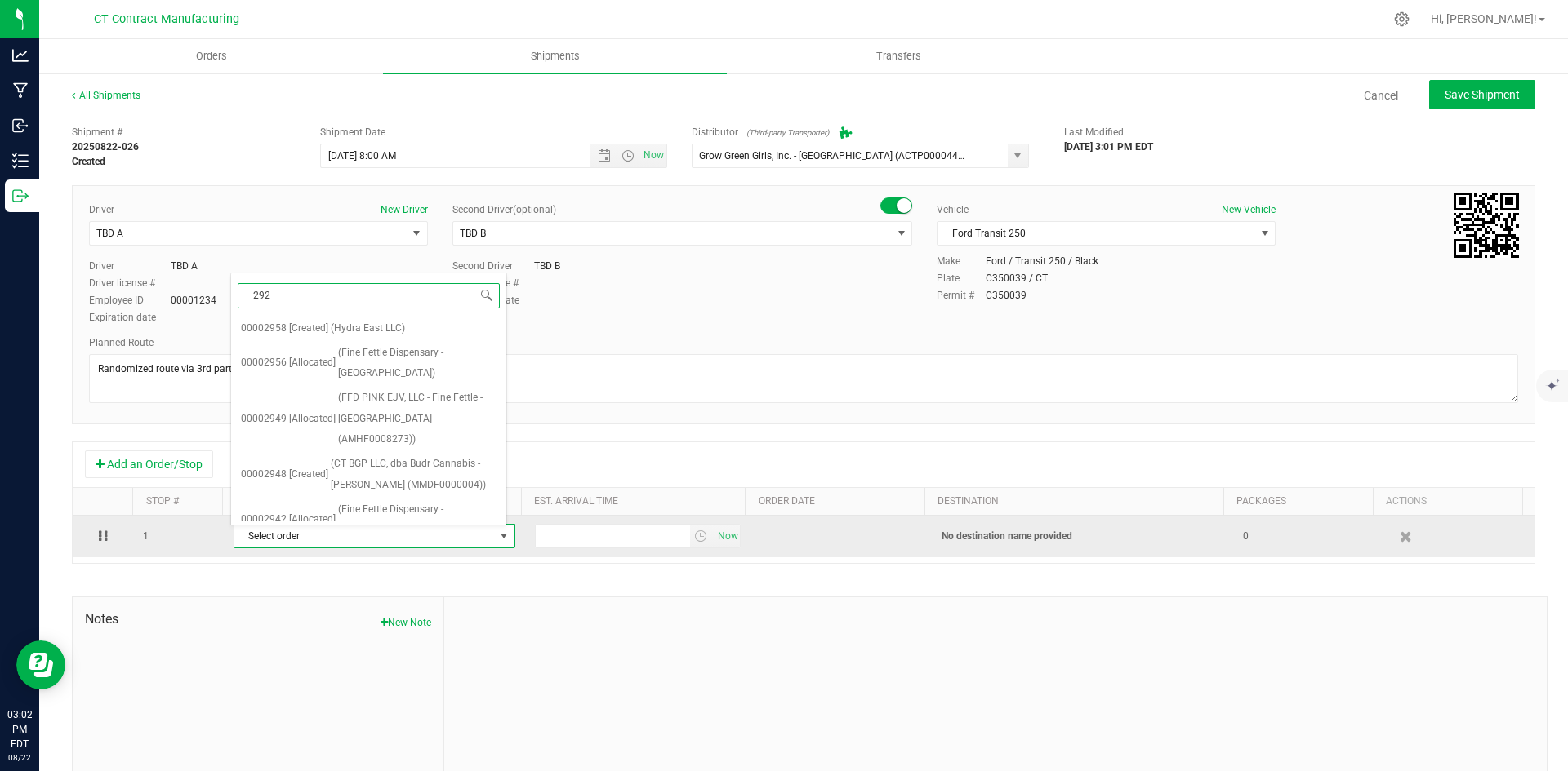
type input "2926"
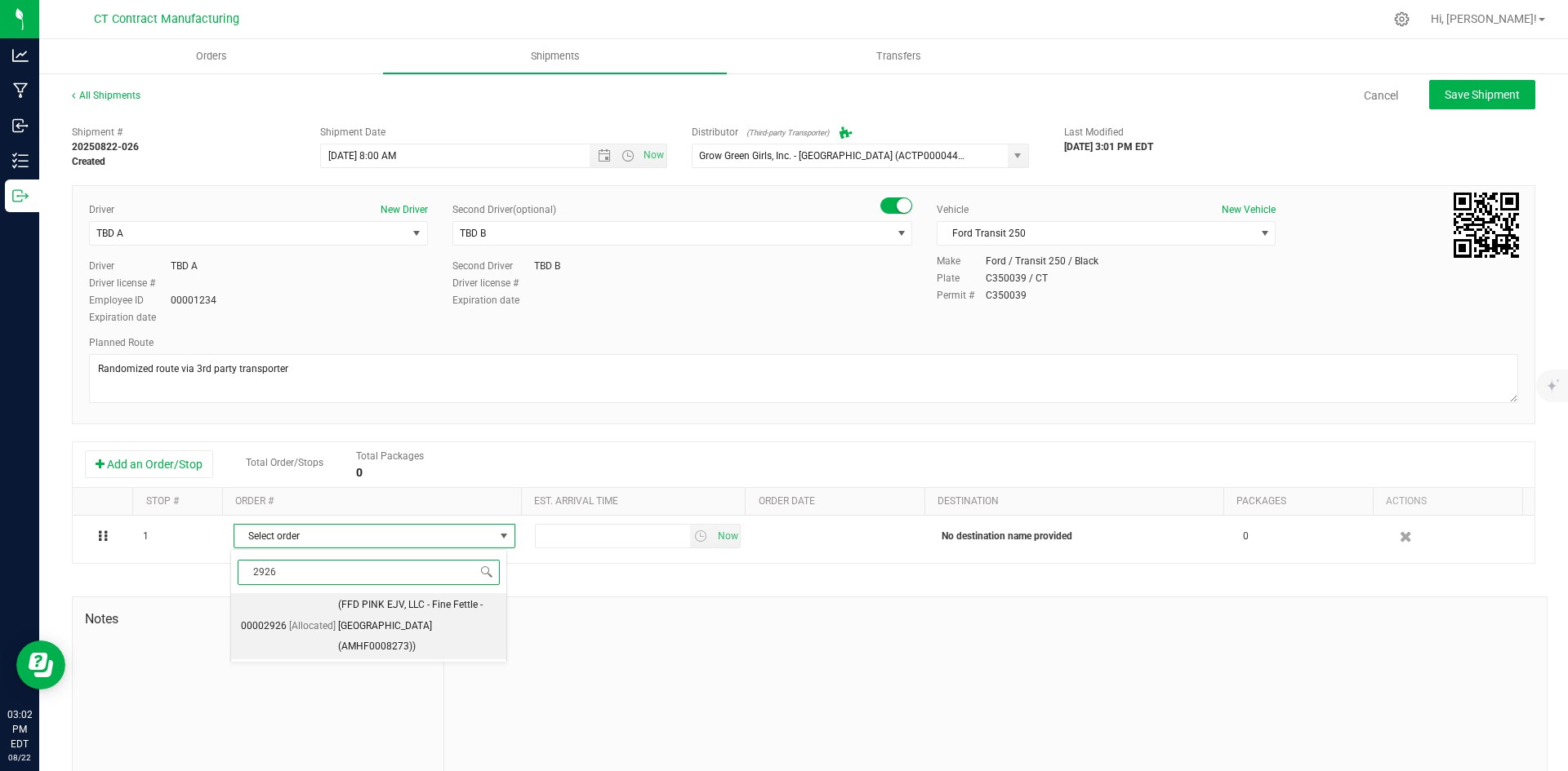
click at [391, 618] on span "(FFD PINK EJV, LLC - Fine Fettle - [GEOGRAPHIC_DATA] (AMHF0008273))" at bounding box center [417, 626] width 159 height 63
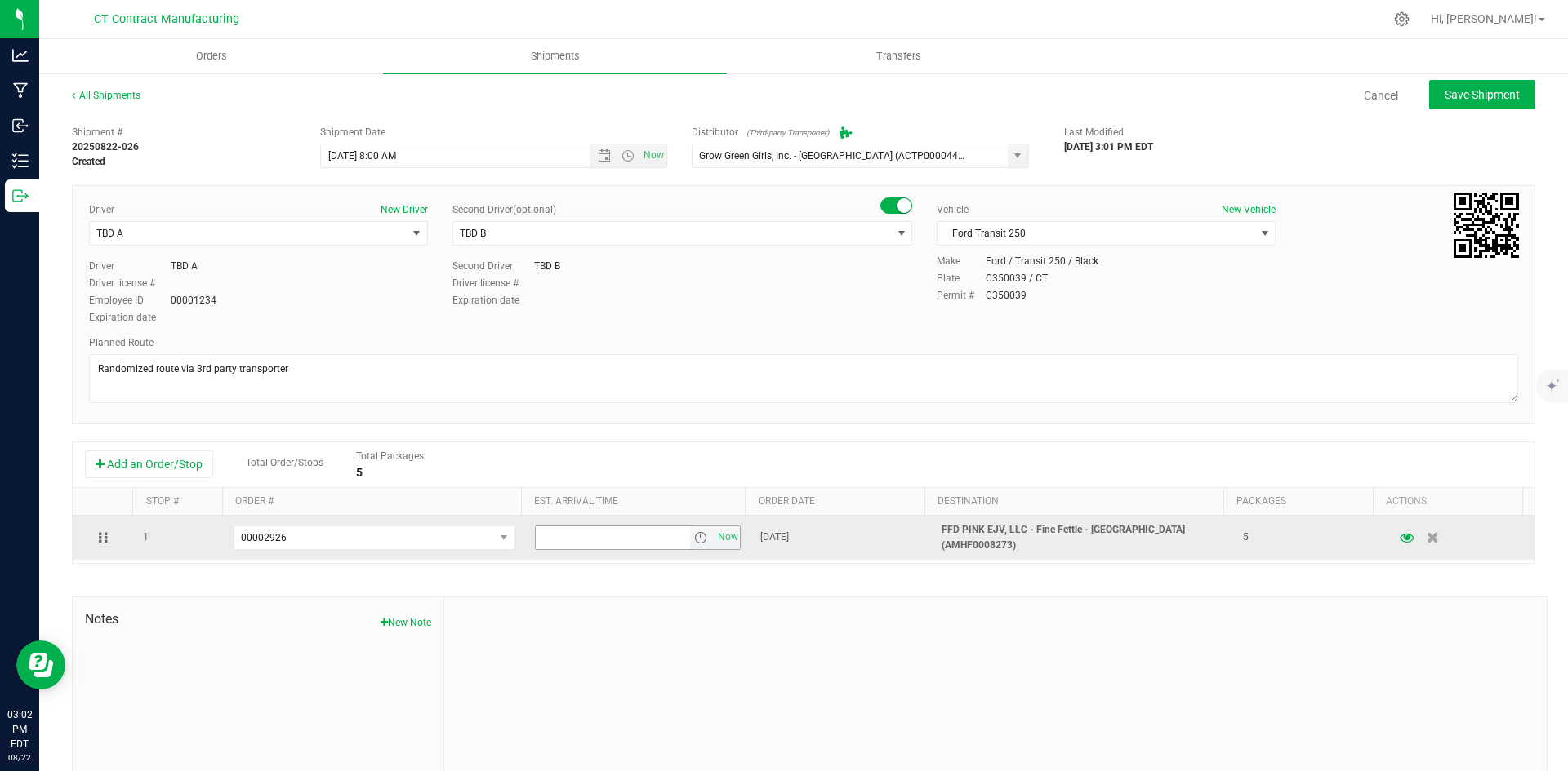
click at [690, 528] on span "select" at bounding box center [701, 538] width 24 height 23
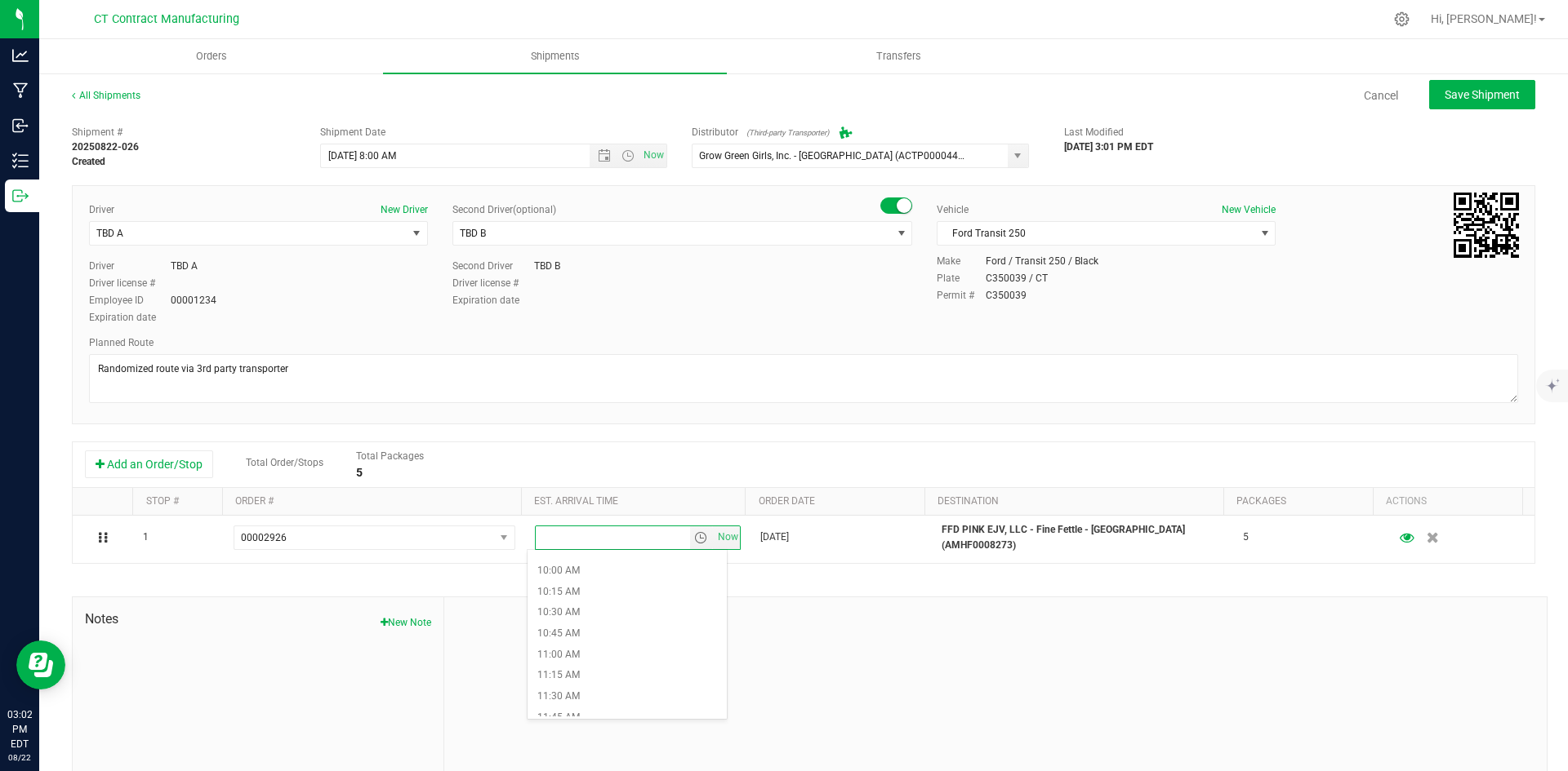
scroll to position [898, 0]
click at [590, 670] on li "12:00 PM" at bounding box center [627, 672] width 199 height 21
click at [1448, 103] on button "Save Shipment" at bounding box center [1482, 94] width 106 height 29
type input "[DATE] 12:00 PM"
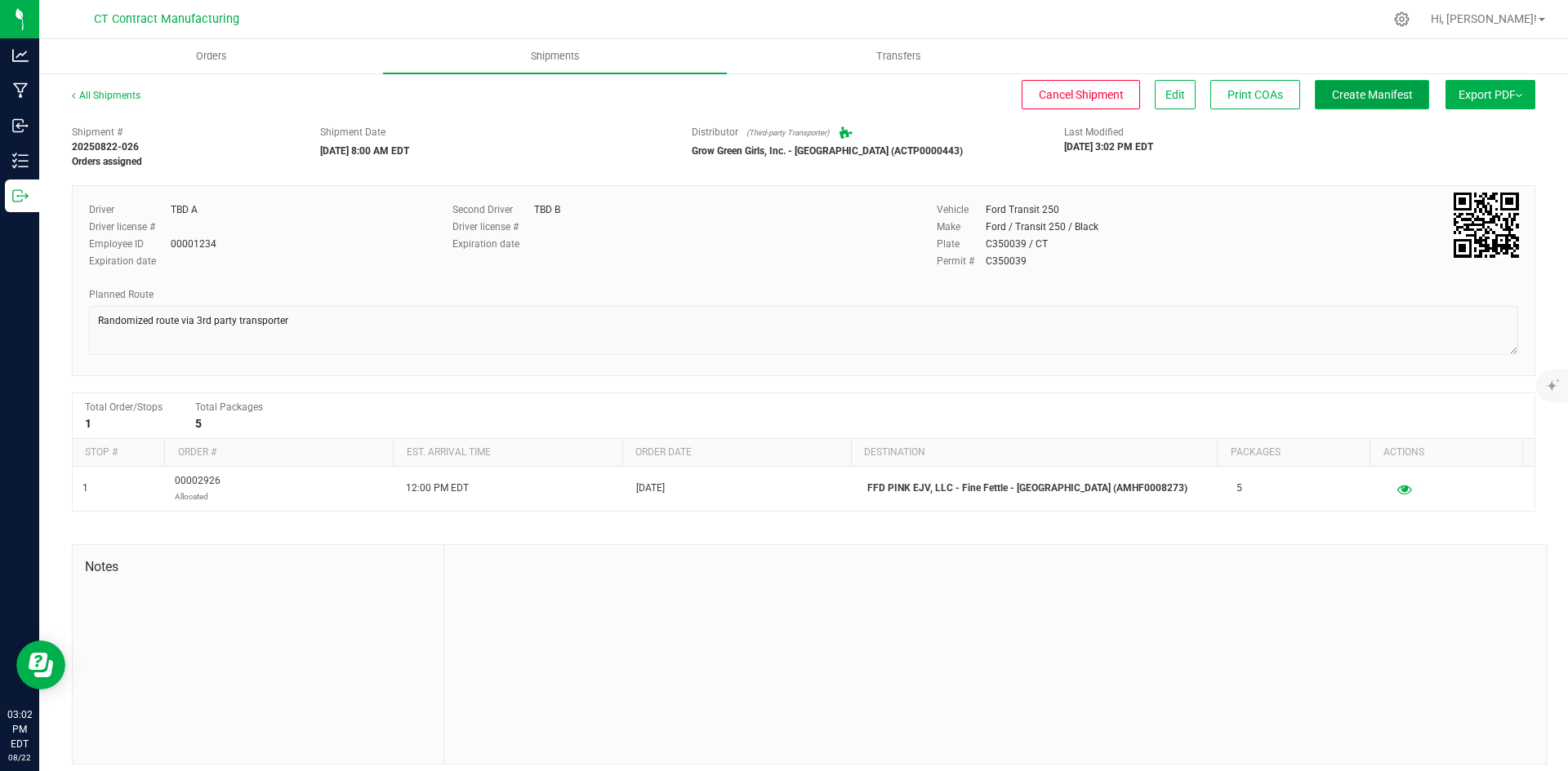
click at [1369, 93] on span "Create Manifest" at bounding box center [1372, 94] width 81 height 13
click at [126, 102] on div "All Shipments" at bounding box center [120, 101] width 98 height 25
click at [133, 94] on link "All Shipments" at bounding box center [106, 95] width 69 height 11
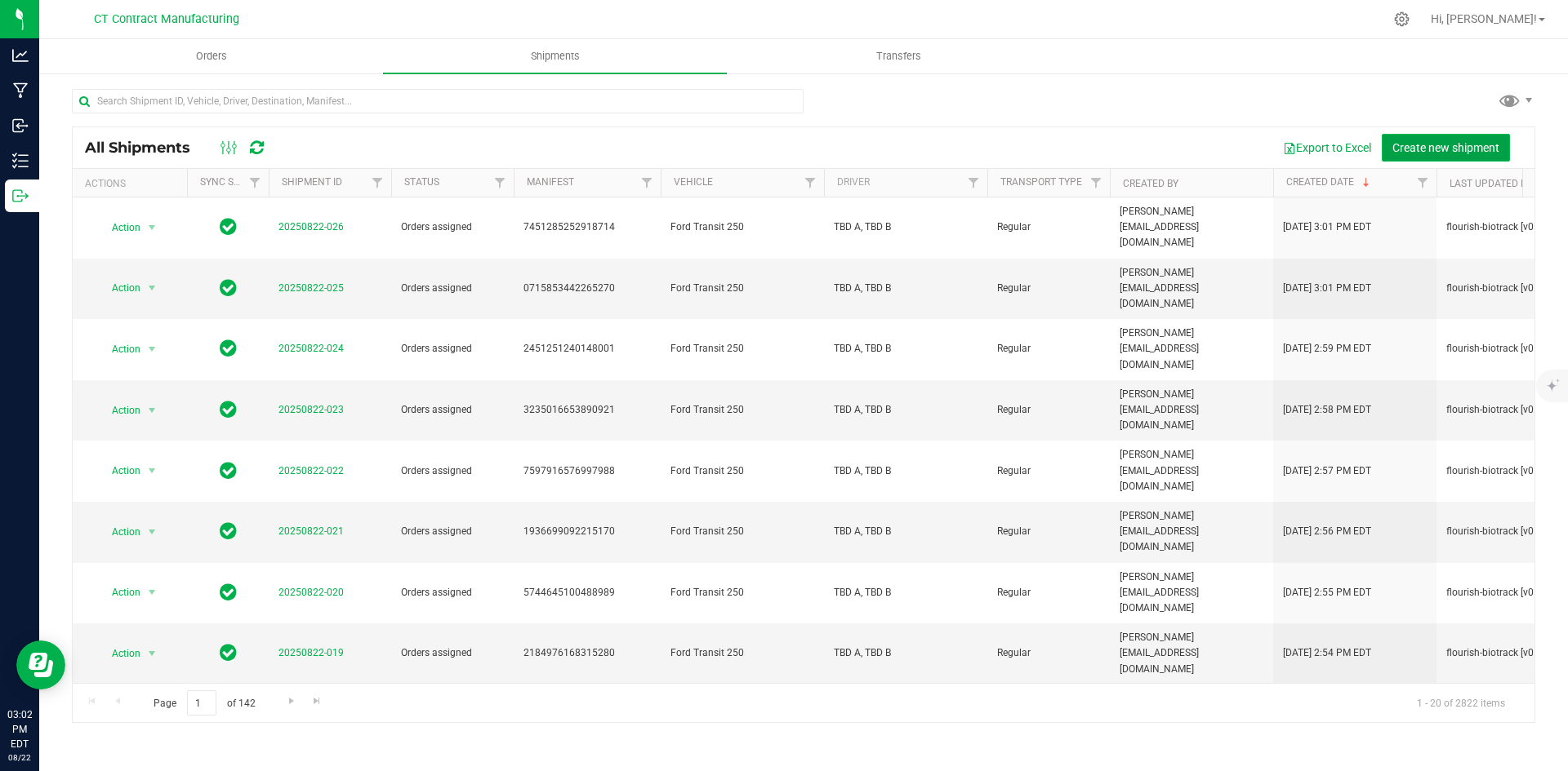
click at [1434, 142] on span "Create new shipment" at bounding box center [1445, 147] width 107 height 13
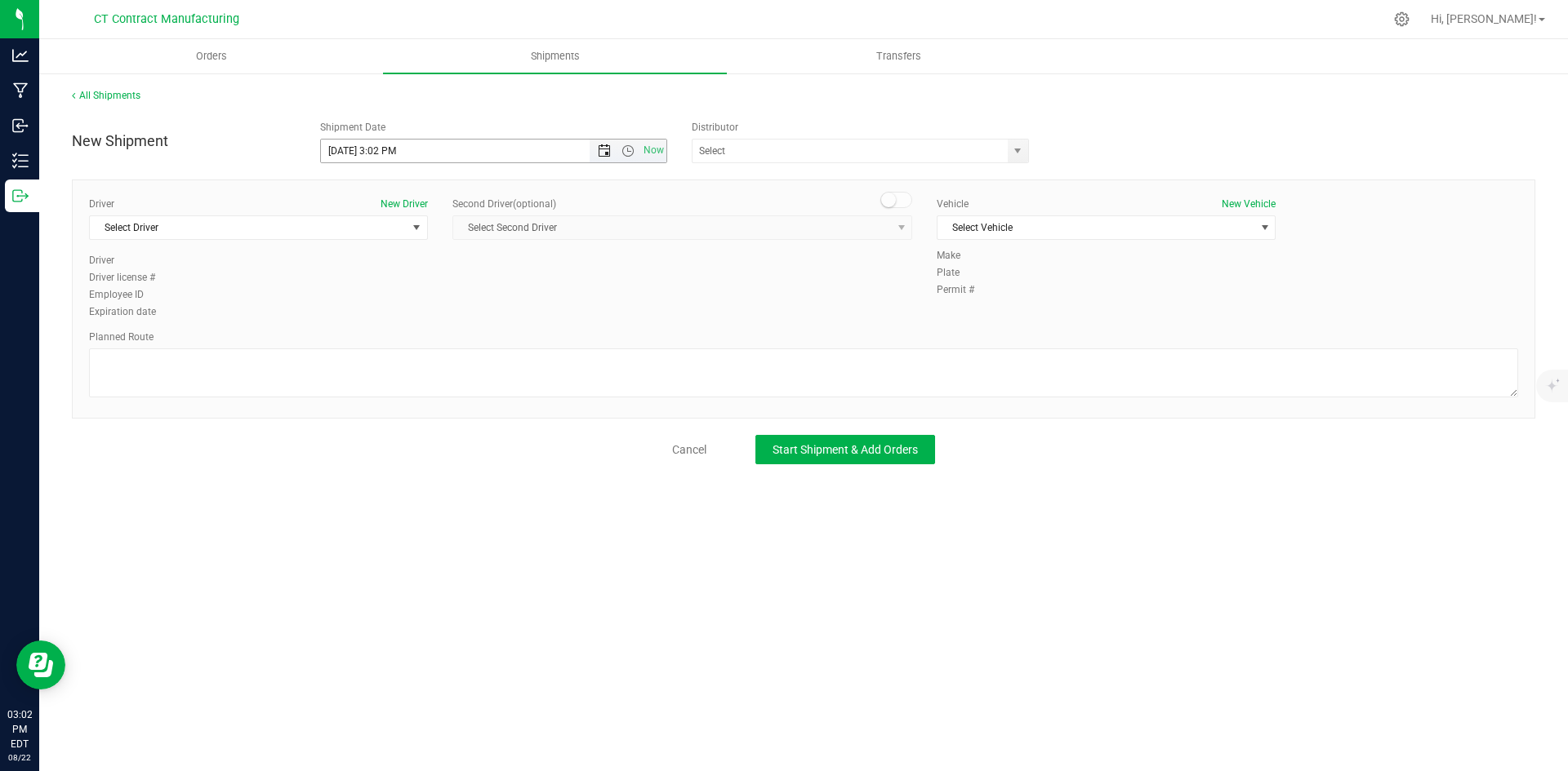
click at [601, 150] on span "Open the date view" at bounding box center [604, 151] width 13 height 13
click at [384, 342] on link "26" at bounding box center [382, 342] width 24 height 26
click at [631, 149] on span "Open the time view" at bounding box center [627, 151] width 13 height 13
click at [388, 265] on li "8:00 AM" at bounding box center [493, 268] width 345 height 21
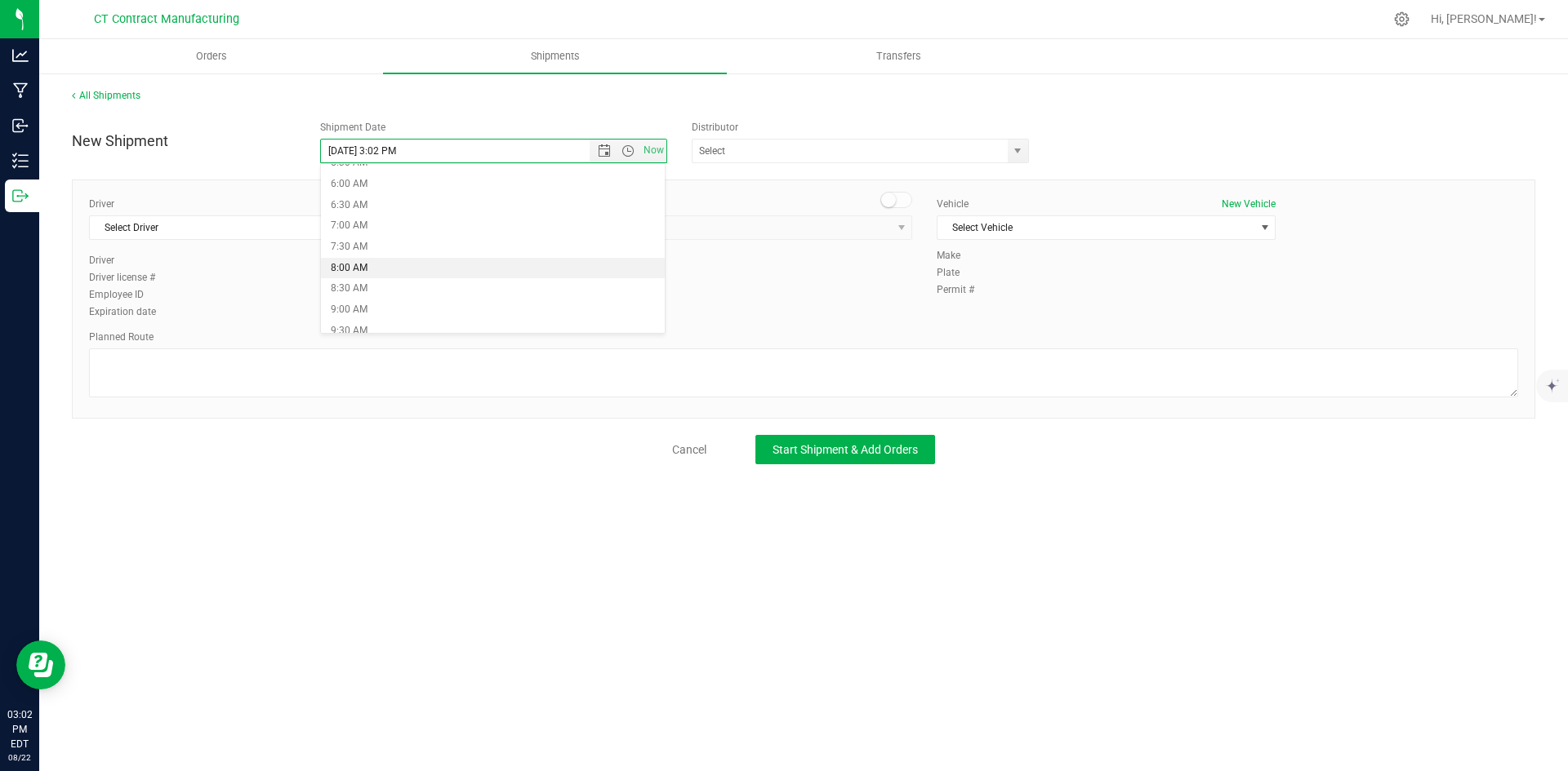
type input "[DATE] 8:00 AM"
click at [1020, 151] on span "select" at bounding box center [1017, 151] width 13 height 13
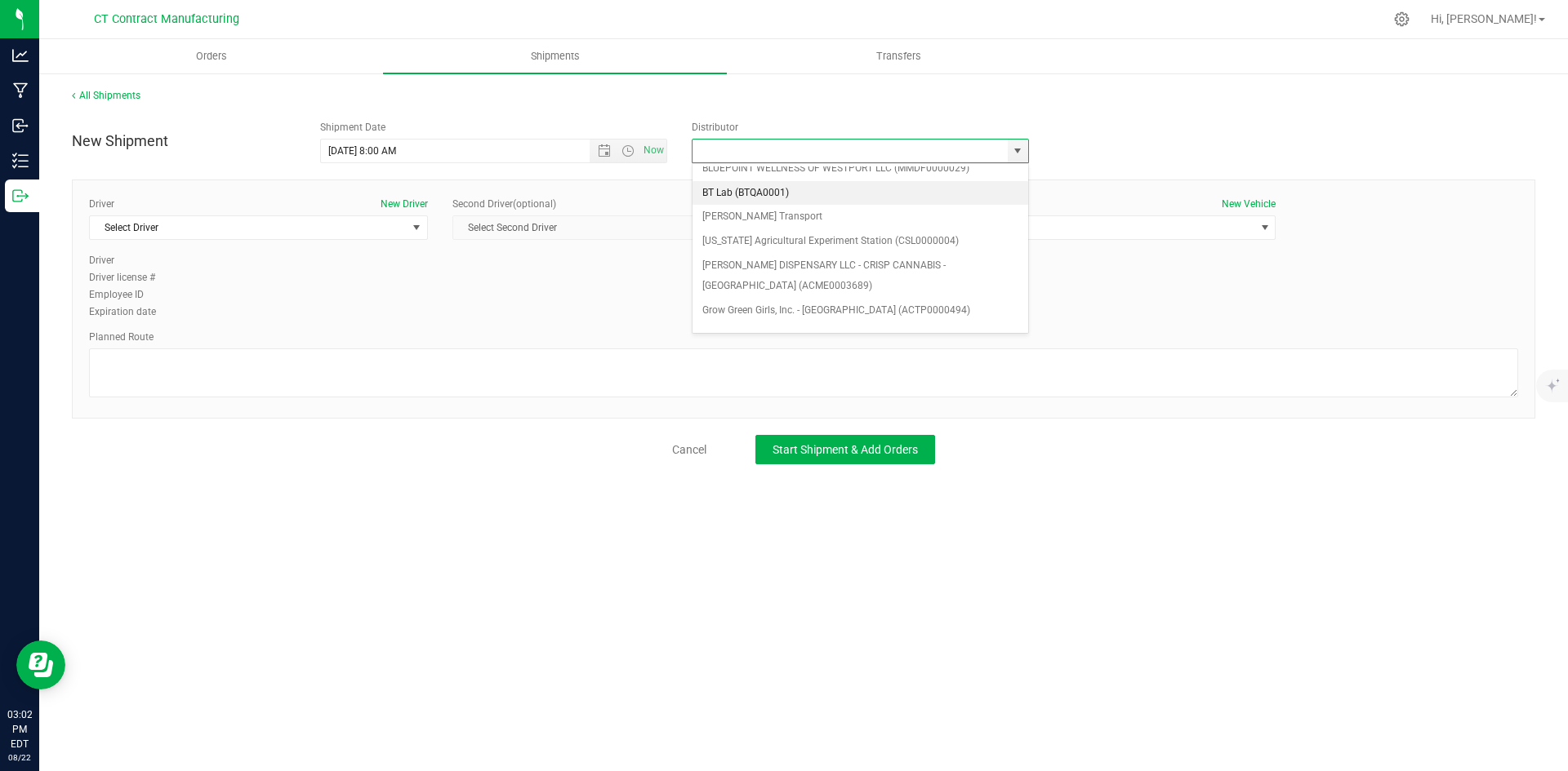
scroll to position [82, 0]
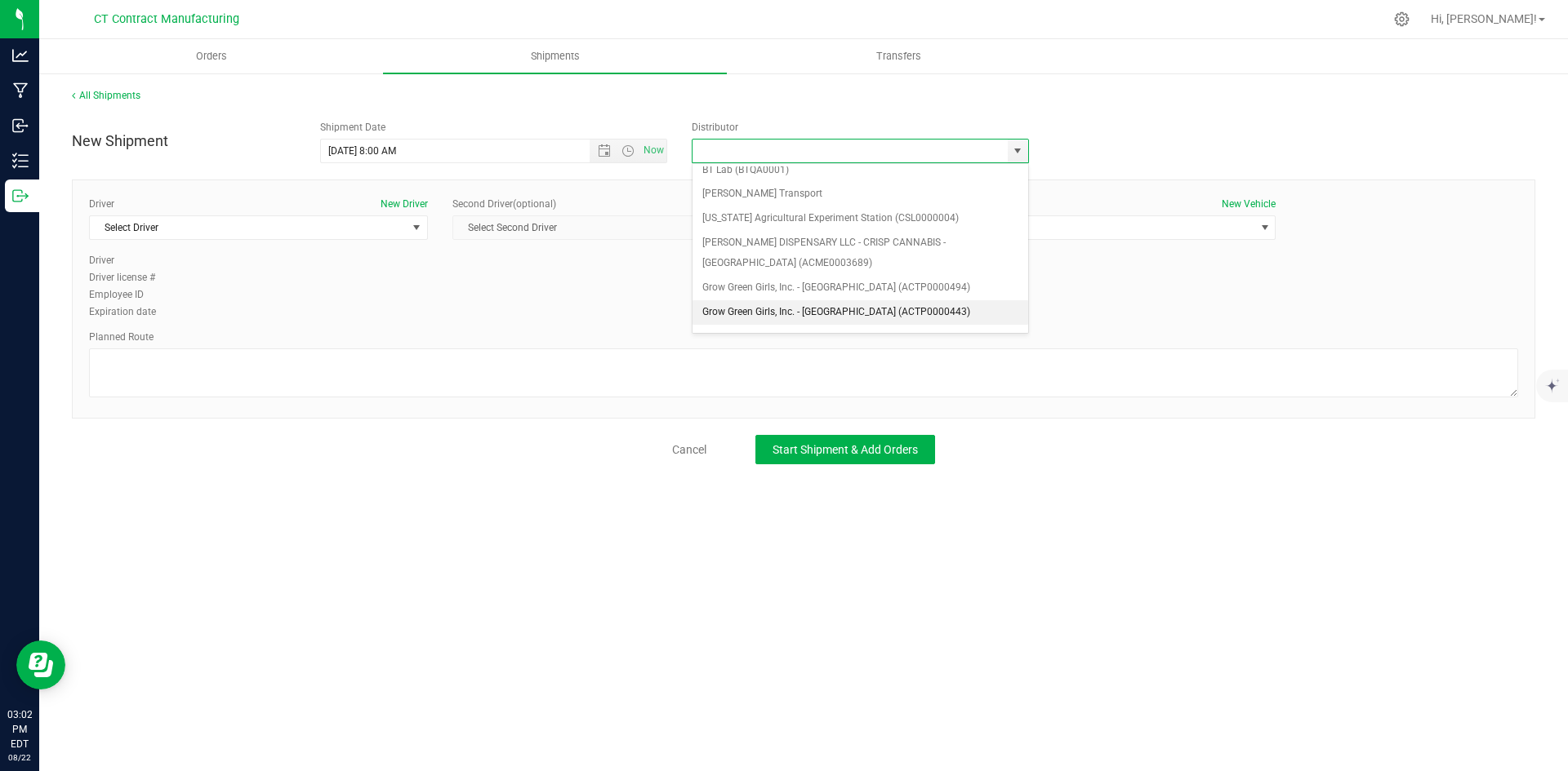
click at [886, 311] on li "Grow Green Girls, Inc. - [GEOGRAPHIC_DATA] (ACTP0000443)" at bounding box center [860, 313] width 335 height 25
type input "Grow Green Girls, Inc. - [GEOGRAPHIC_DATA] (ACTP0000443)"
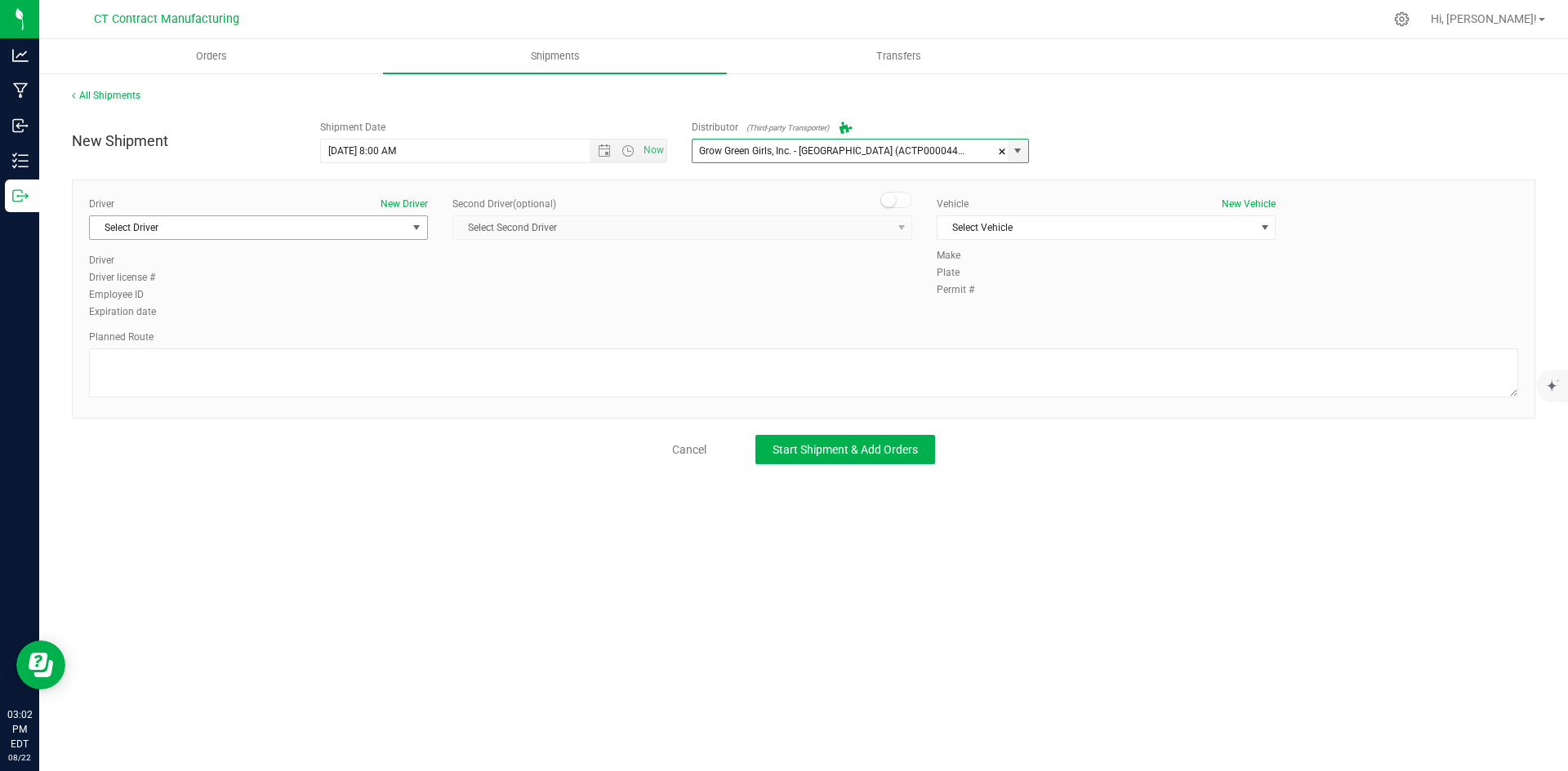
click at [387, 224] on span "Select Driver" at bounding box center [248, 228] width 317 height 23
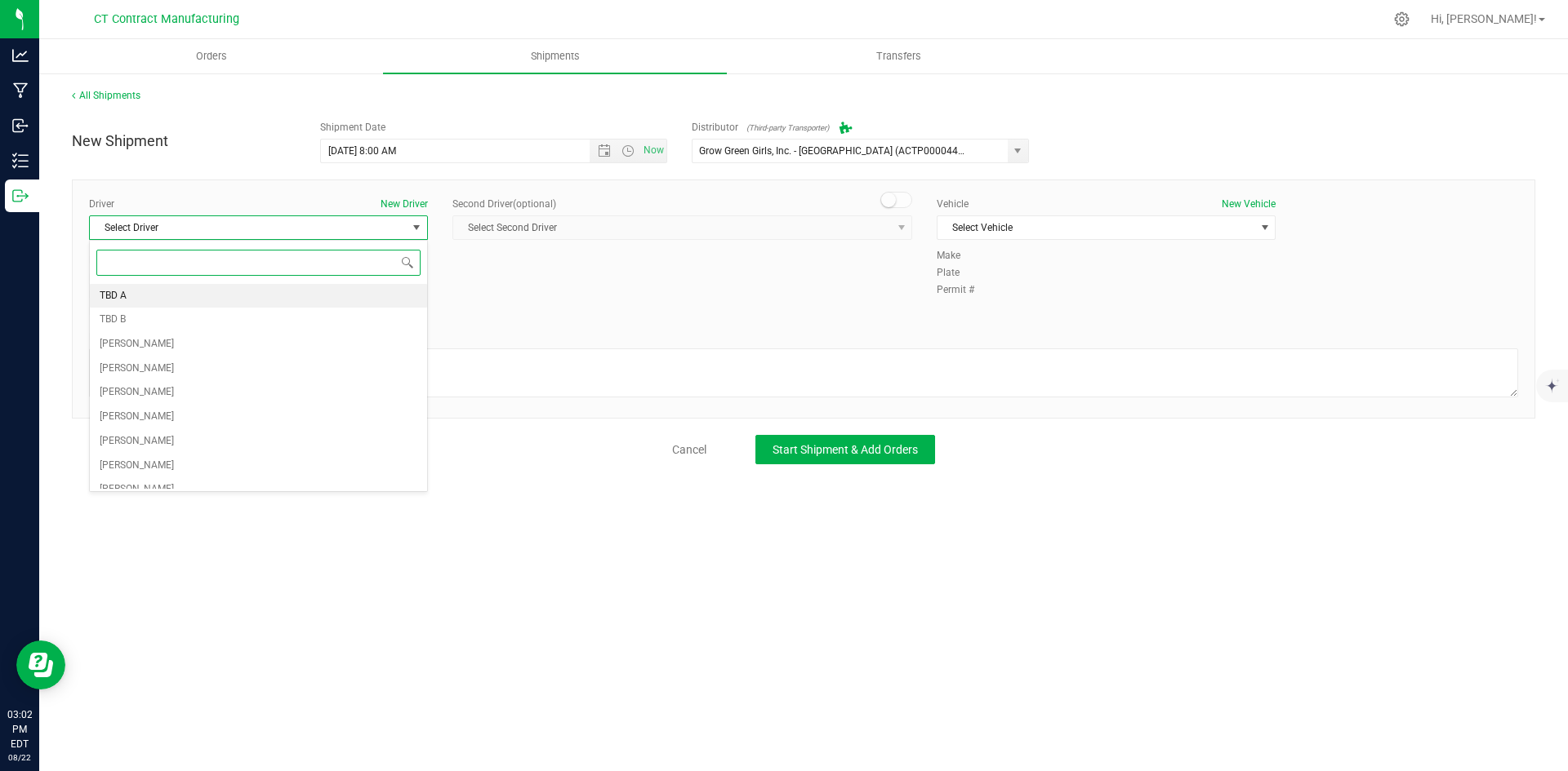
click at [166, 302] on li "TBD A" at bounding box center [259, 296] width 337 height 25
click at [883, 196] on small at bounding box center [888, 199] width 15 height 15
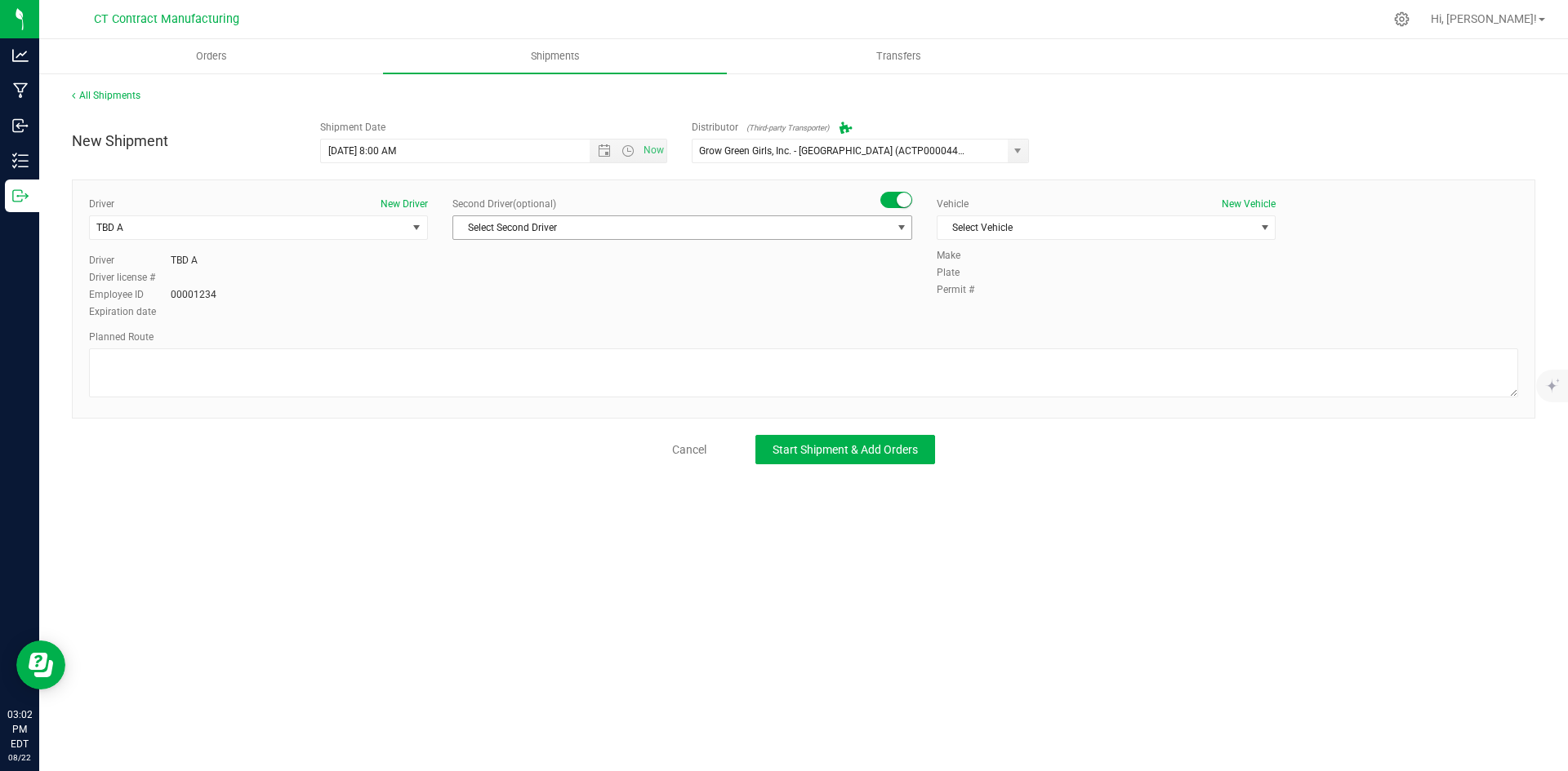
click at [885, 228] on span "Select Second Driver" at bounding box center [672, 228] width 438 height 23
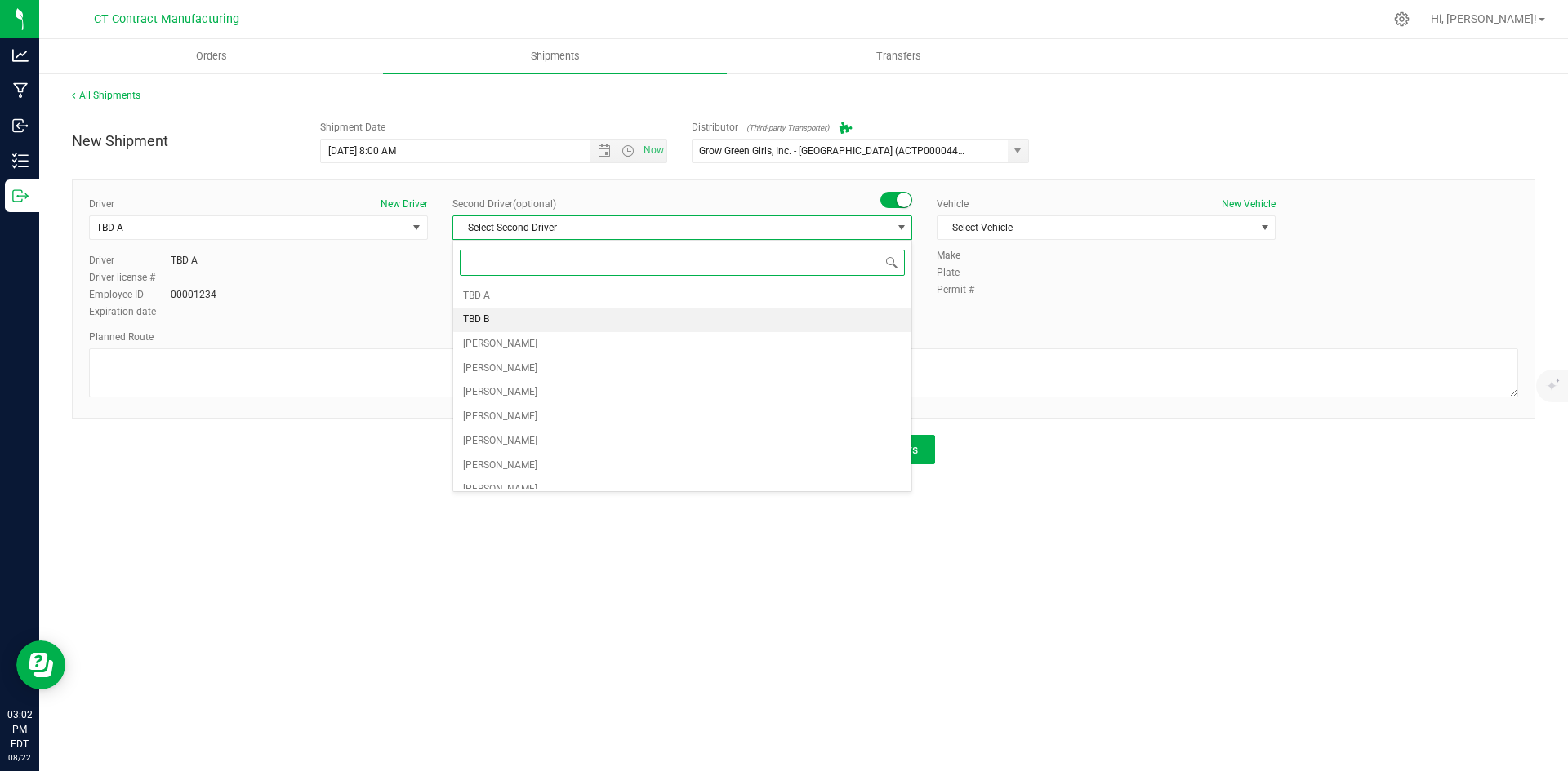
click at [531, 324] on li "TBD B" at bounding box center [682, 320] width 458 height 25
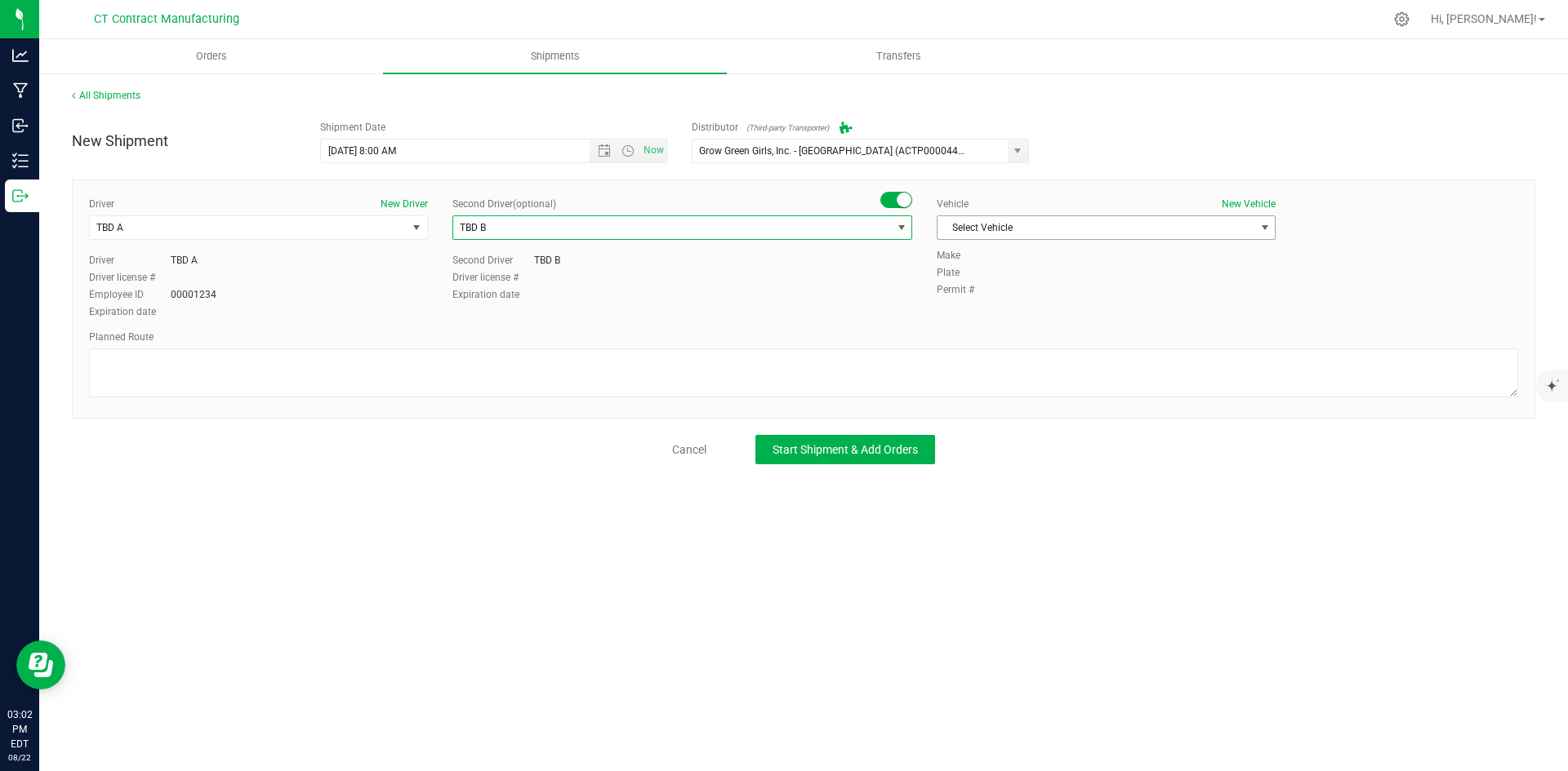
click at [1011, 231] on span "Select Vehicle" at bounding box center [1095, 228] width 317 height 23
click at [993, 276] on li "Ford Transit 250" at bounding box center [1106, 281] width 337 height 25
click at [979, 363] on textarea at bounding box center [803, 373] width 1429 height 49
paste textarea "Randomized route via 3rd party transporter"
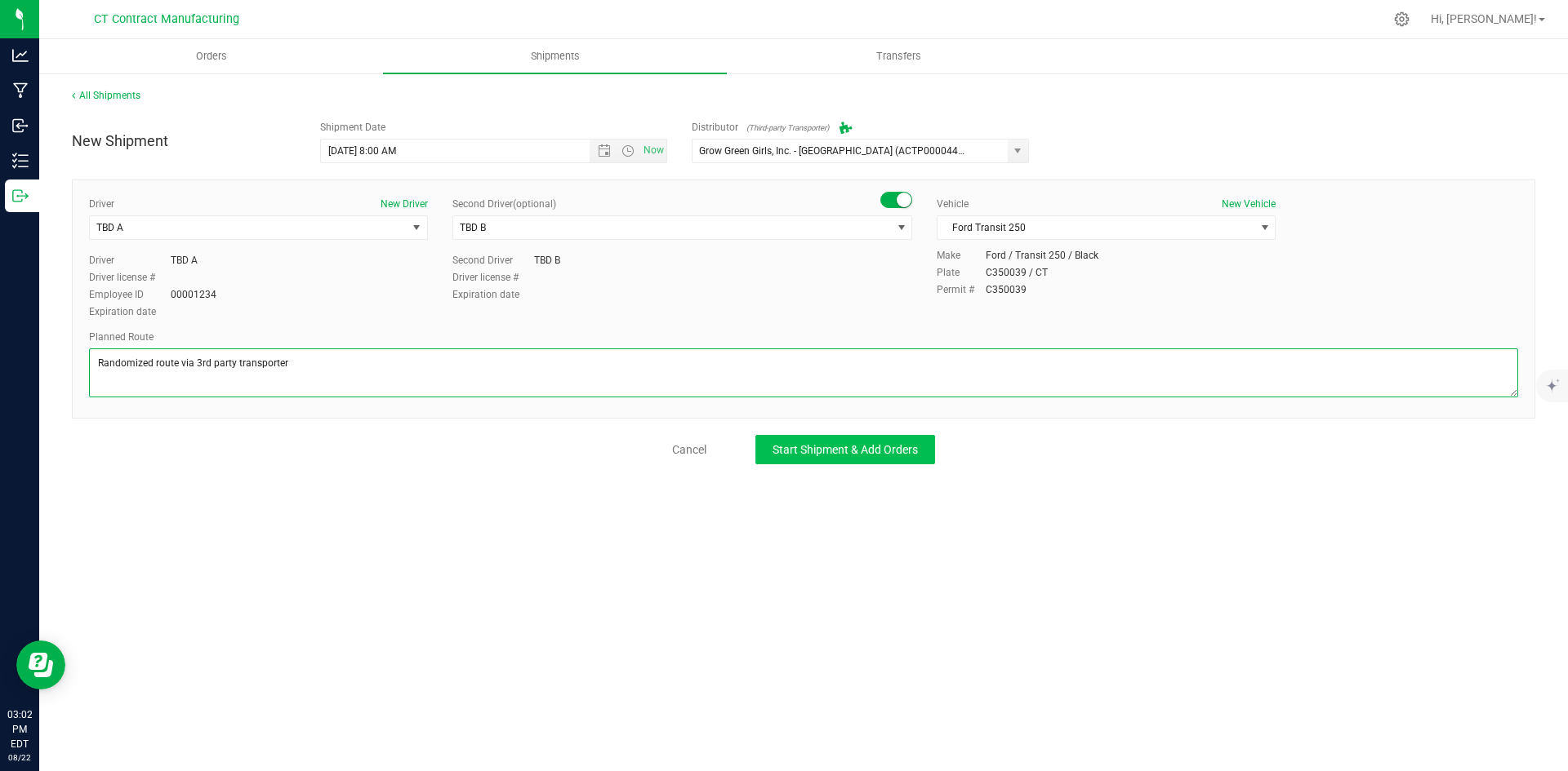
type textarea "Randomized route via 3rd party transporter"
click at [895, 452] on span "Start Shipment & Add Orders" at bounding box center [844, 449] width 146 height 13
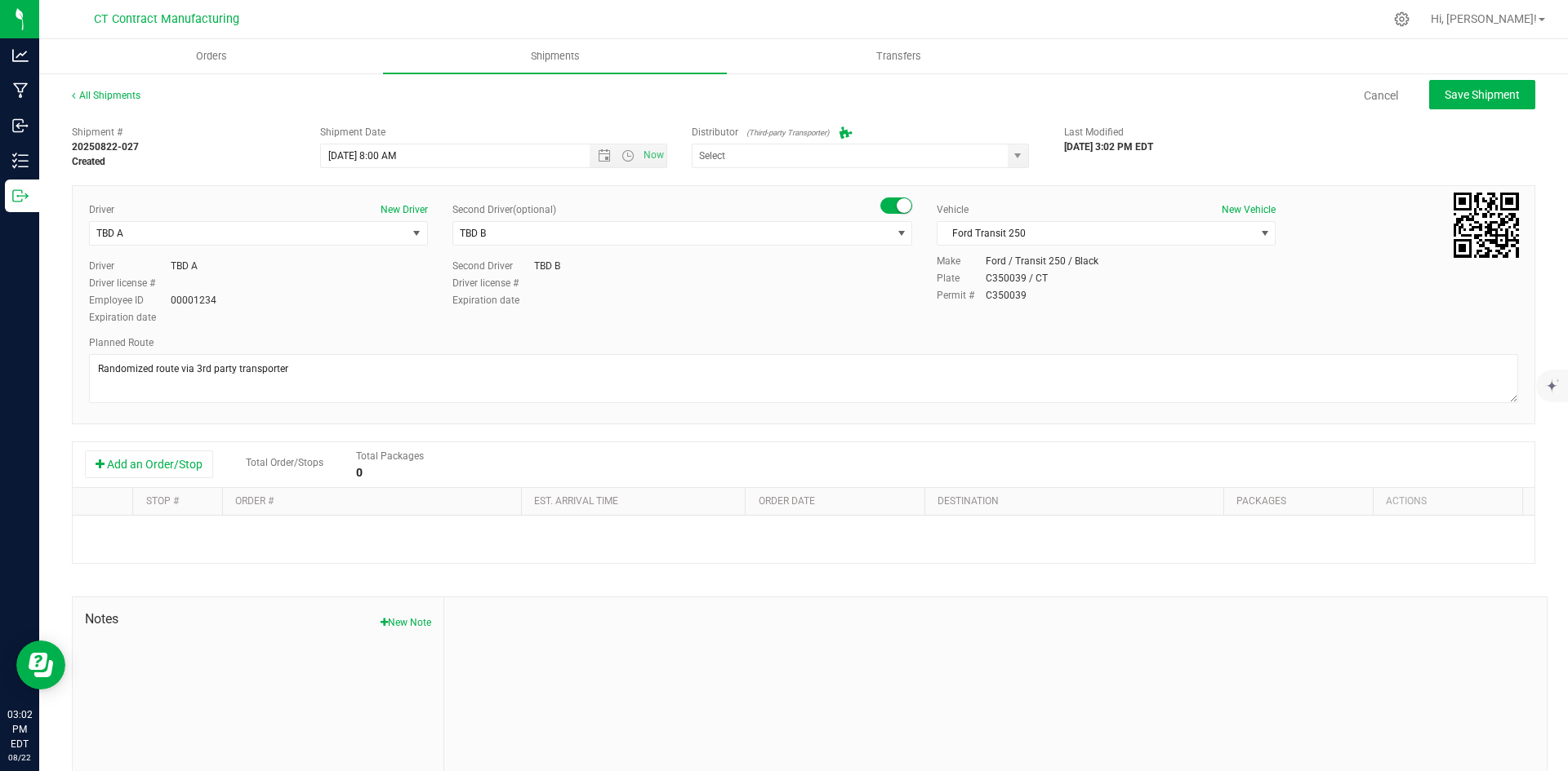
type input "Grow Green Girls, Inc. - [GEOGRAPHIC_DATA] (ACTP0000443)"
click at [171, 471] on button "Add an Order/Stop" at bounding box center [148, 464] width 128 height 27
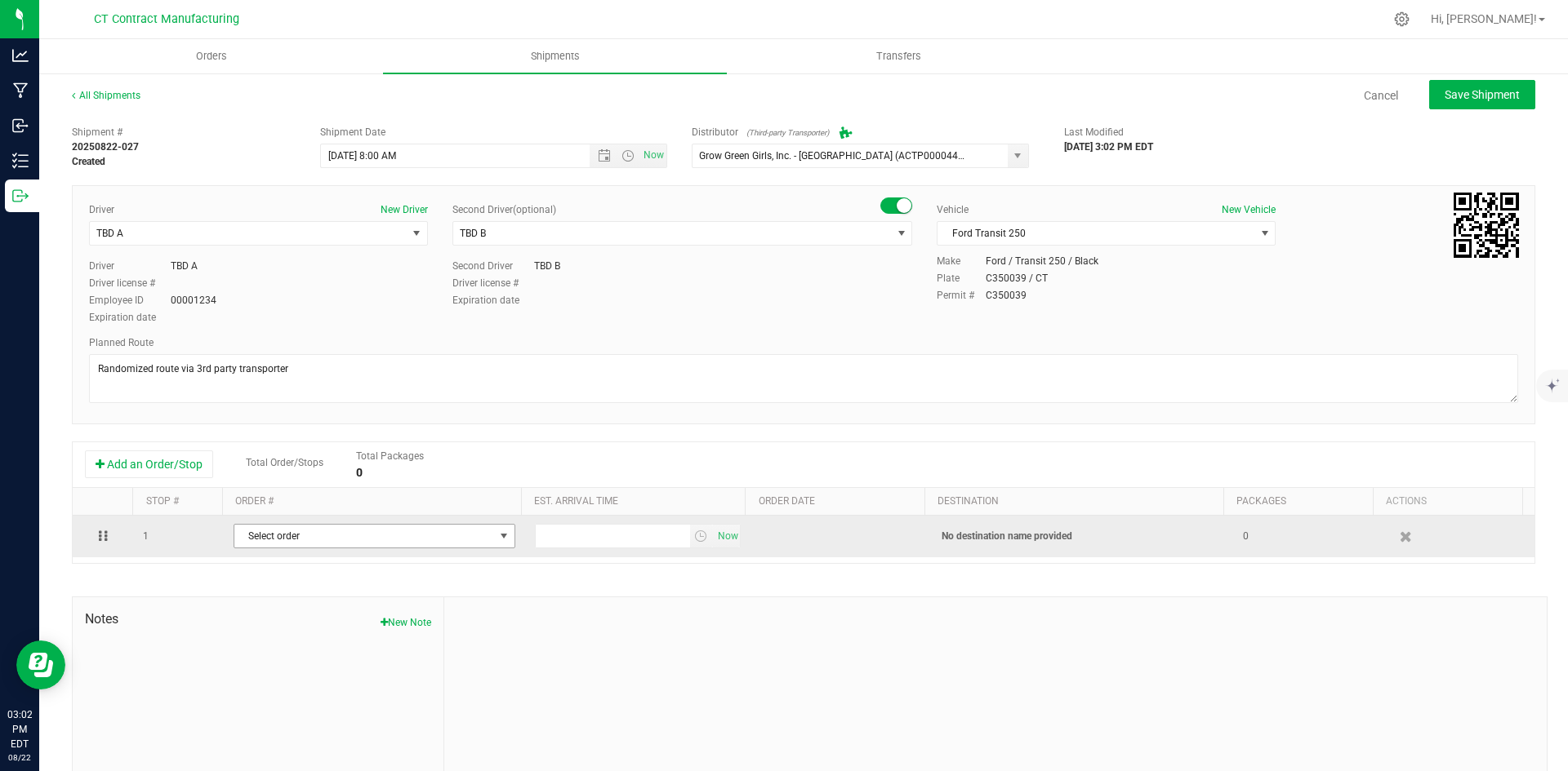
click at [360, 537] on span "Select order" at bounding box center [364, 536] width 259 height 23
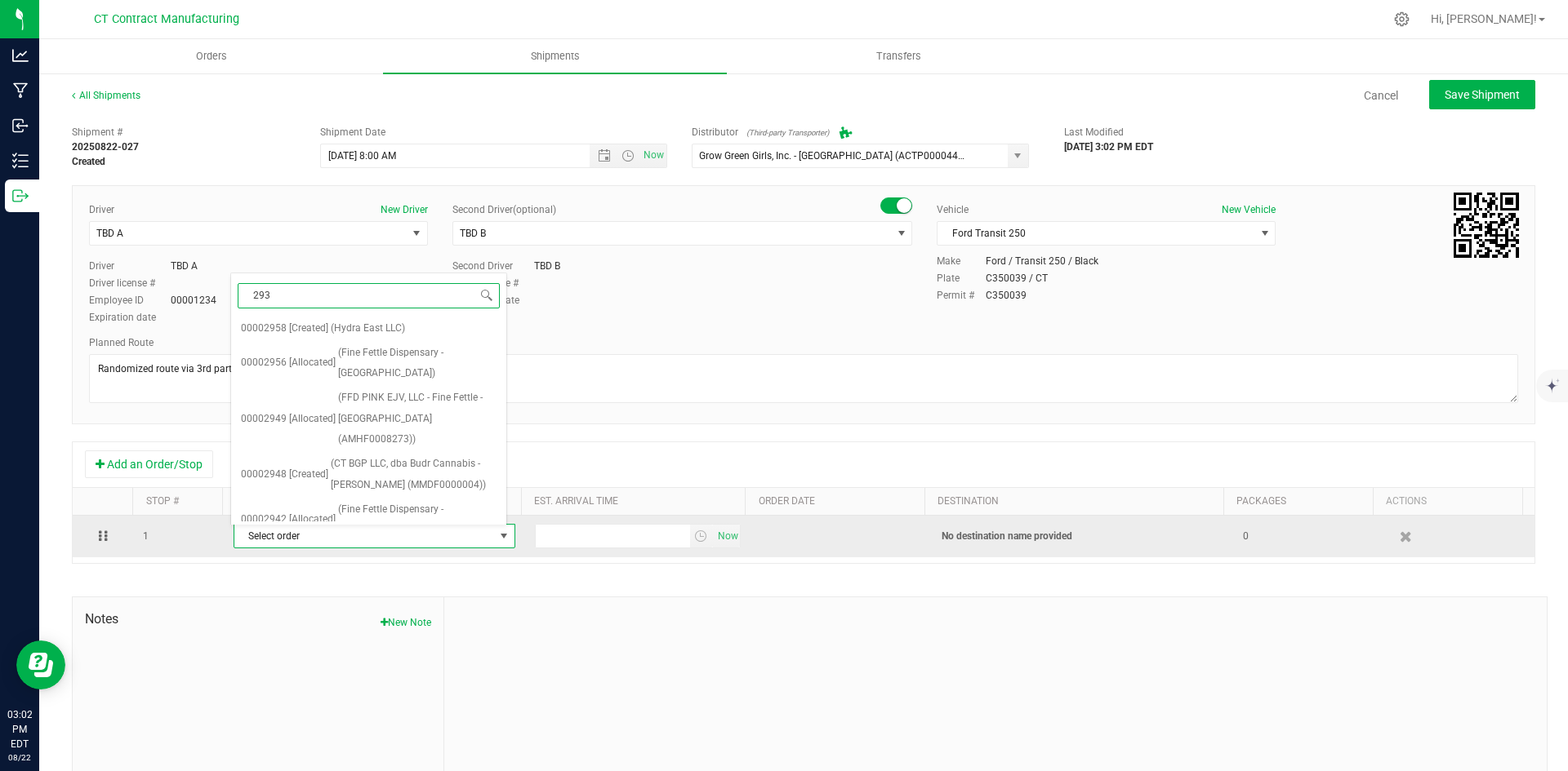
type input "2936"
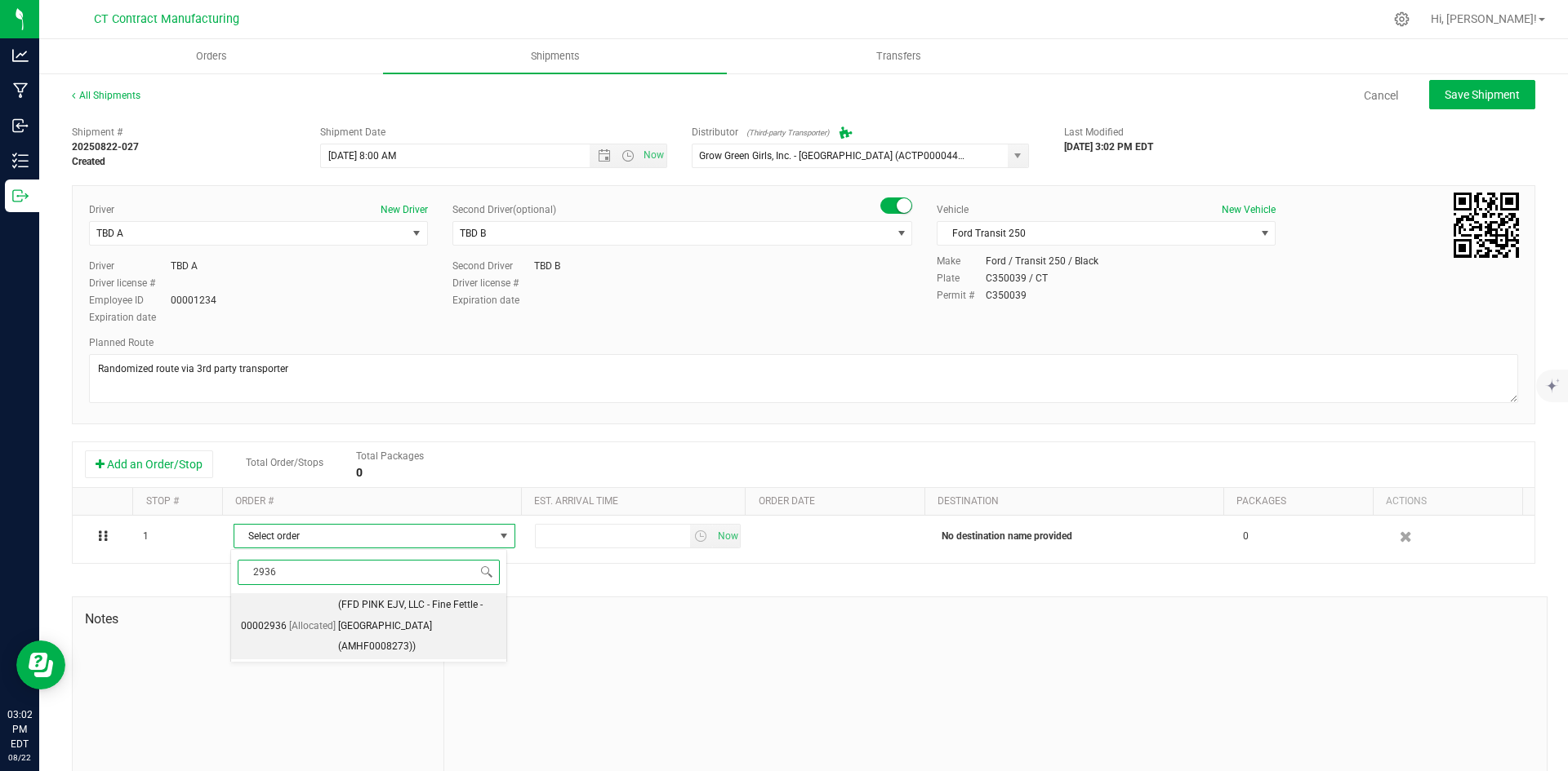
click at [380, 608] on span "(FFD PINK EJV, LLC - Fine Fettle - [GEOGRAPHIC_DATA] (AMHF0008273))" at bounding box center [417, 626] width 159 height 63
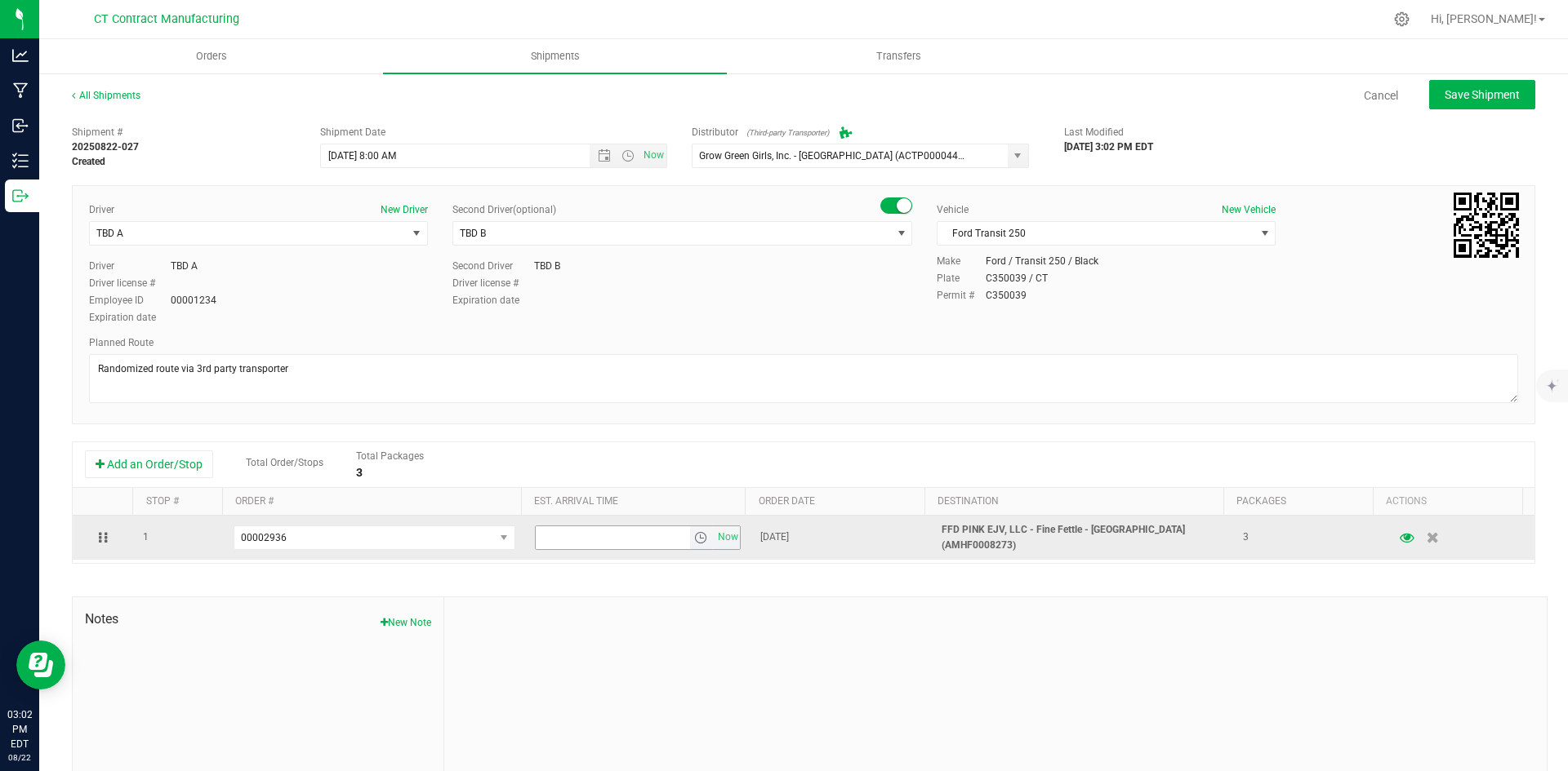
click at [694, 542] on span "select" at bounding box center [701, 537] width 13 height 13
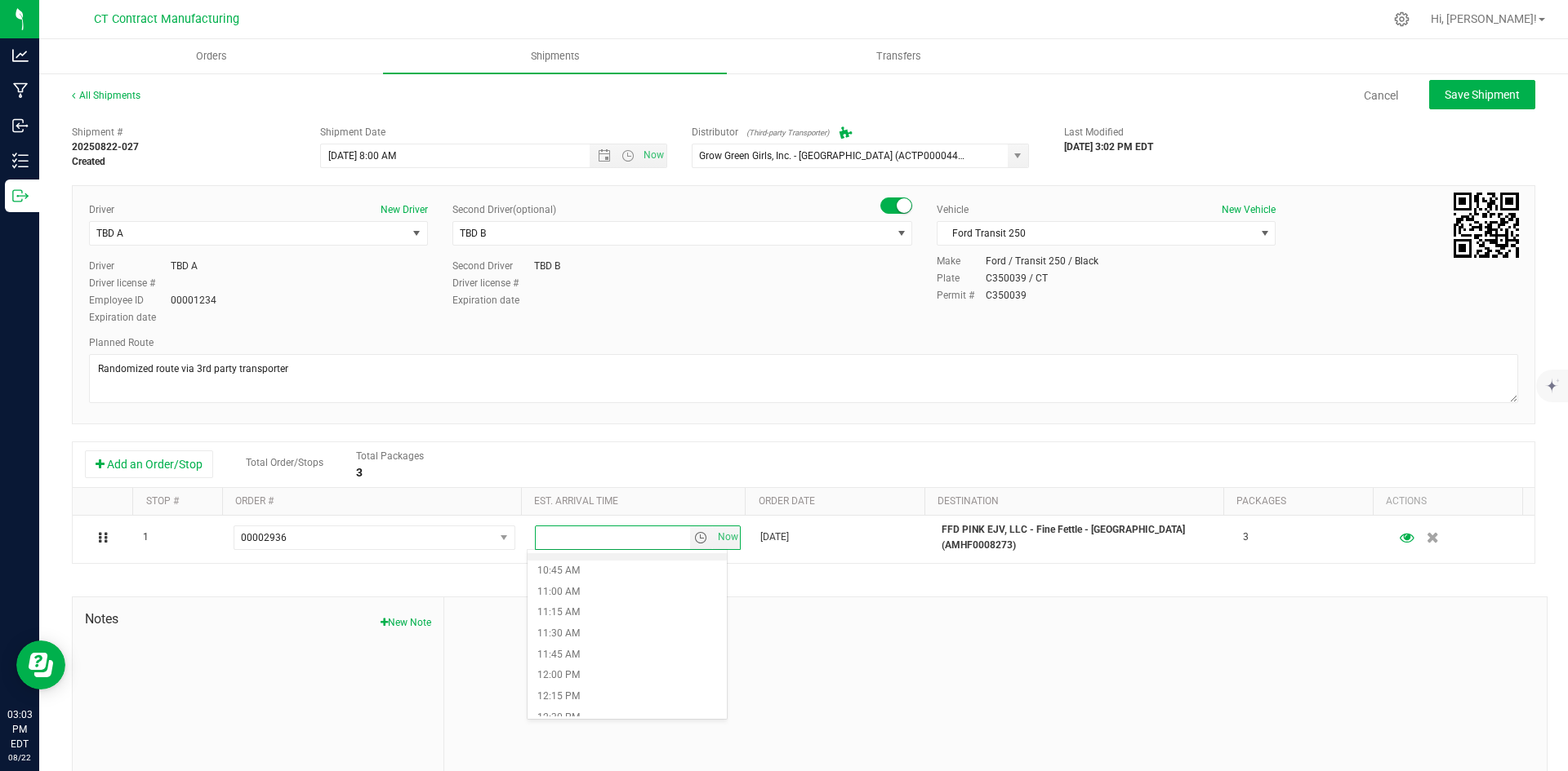
scroll to position [898, 0]
click at [575, 672] on li "12:00 PM" at bounding box center [627, 672] width 199 height 21
click at [1457, 98] on span "Save Shipment" at bounding box center [1482, 94] width 75 height 13
type input "[DATE] 12:00 PM"
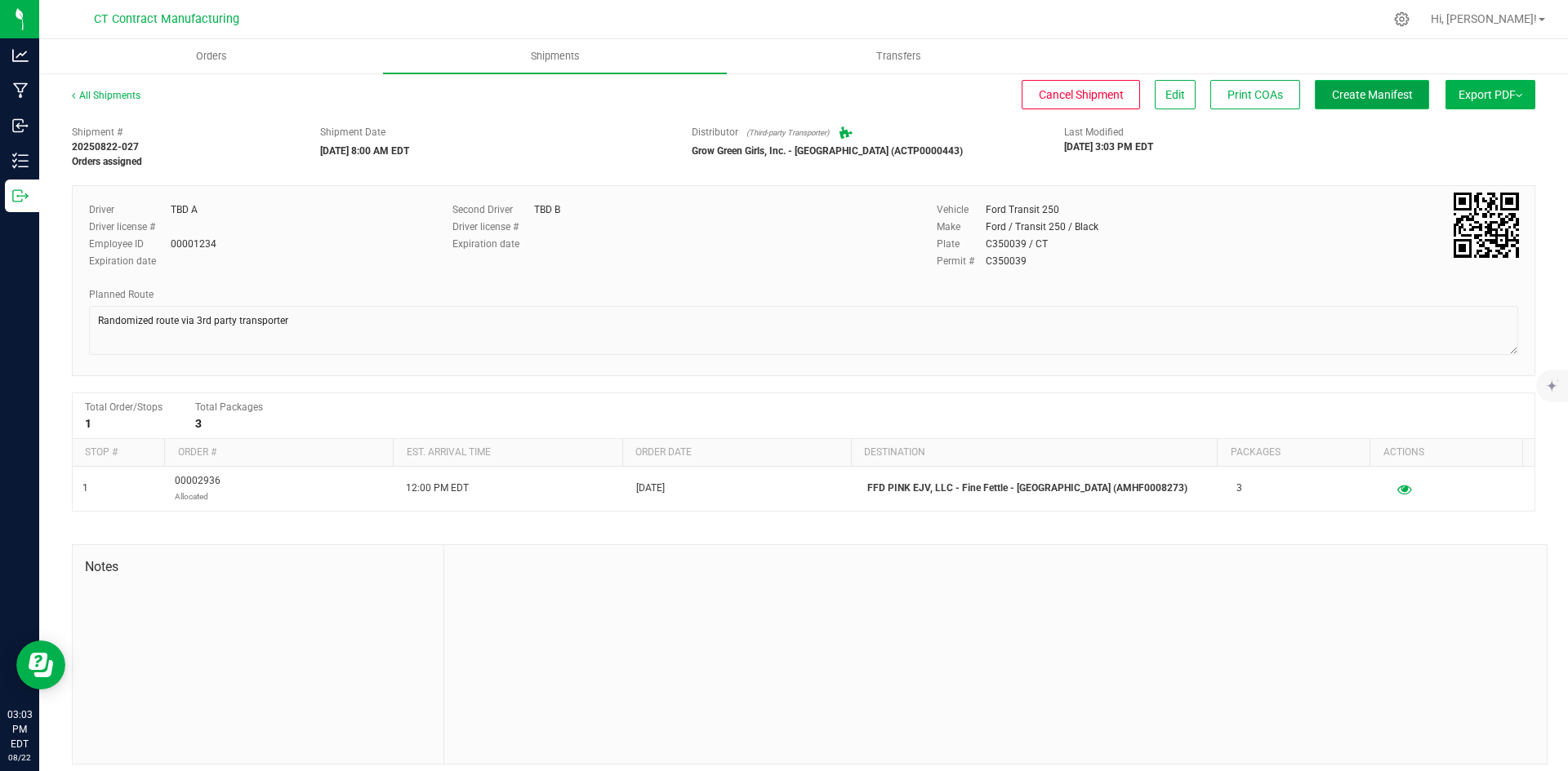
click at [1392, 90] on span "Create Manifest" at bounding box center [1372, 94] width 81 height 13
drag, startPoint x: 110, startPoint y: 104, endPoint x: 117, endPoint y: 97, distance: 9.9
click at [110, 104] on div "All Shipments" at bounding box center [120, 101] width 98 height 25
click at [124, 89] on div "All Shipments" at bounding box center [120, 101] width 98 height 25
click at [127, 95] on link "All Shipments" at bounding box center [106, 95] width 69 height 11
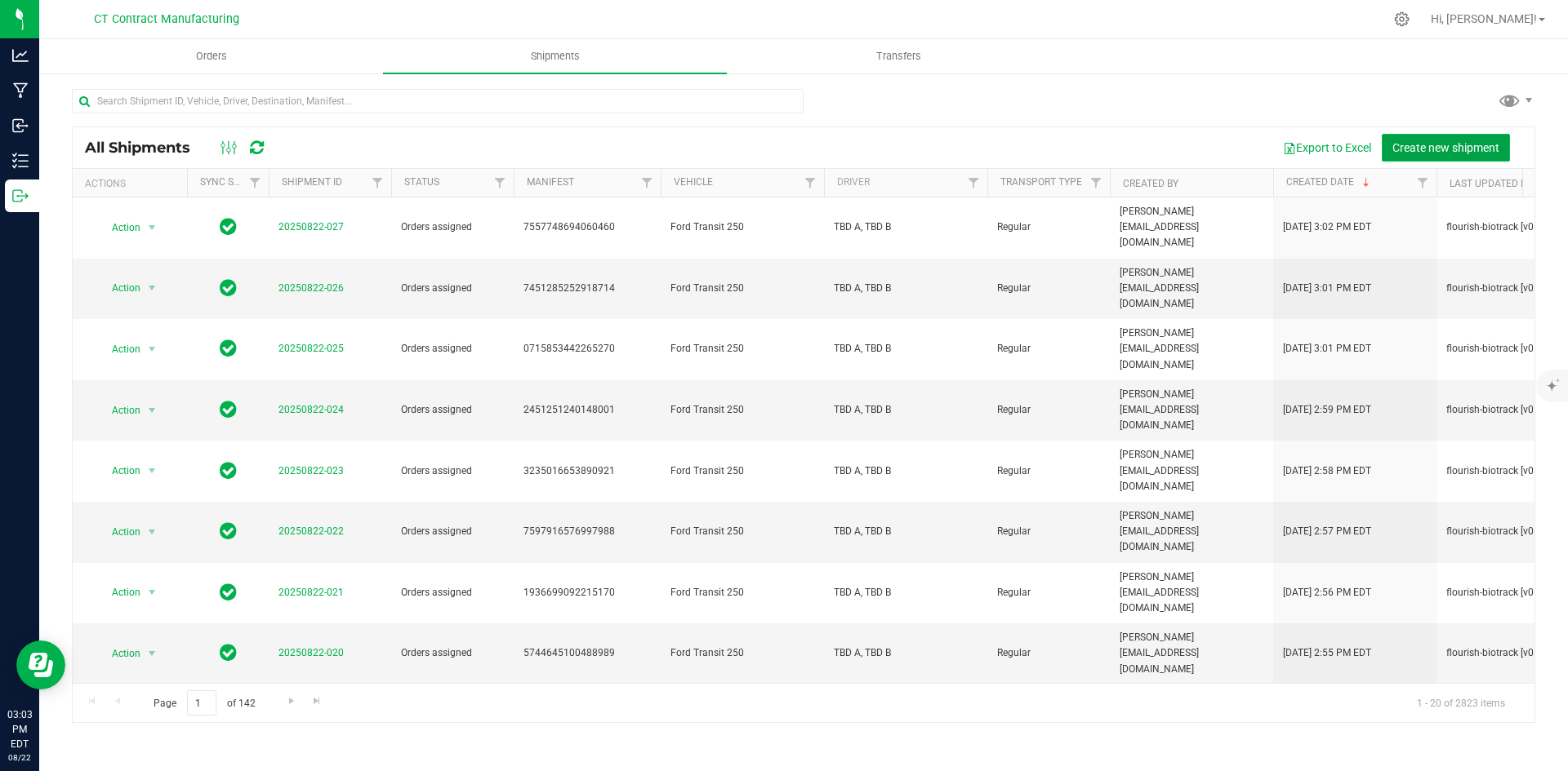
click at [1428, 148] on span "Create new shipment" at bounding box center [1445, 147] width 107 height 13
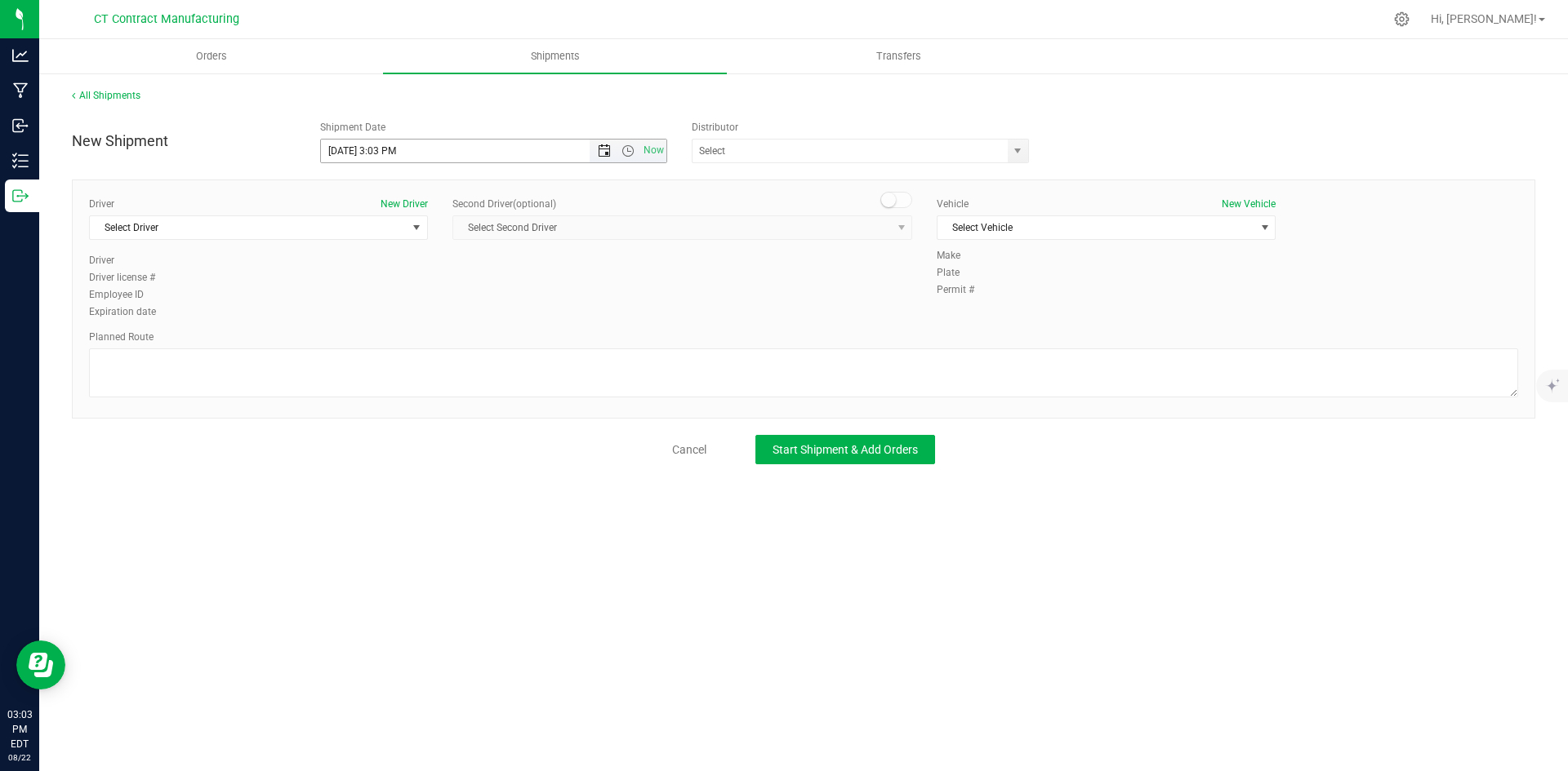
click at [604, 147] on span "Open the date view" at bounding box center [604, 151] width 13 height 13
click at [386, 343] on link "26" at bounding box center [382, 342] width 24 height 26
click at [626, 151] on span "Open the time view" at bounding box center [627, 151] width 13 height 13
click at [356, 271] on li "8:00 AM" at bounding box center [493, 268] width 345 height 21
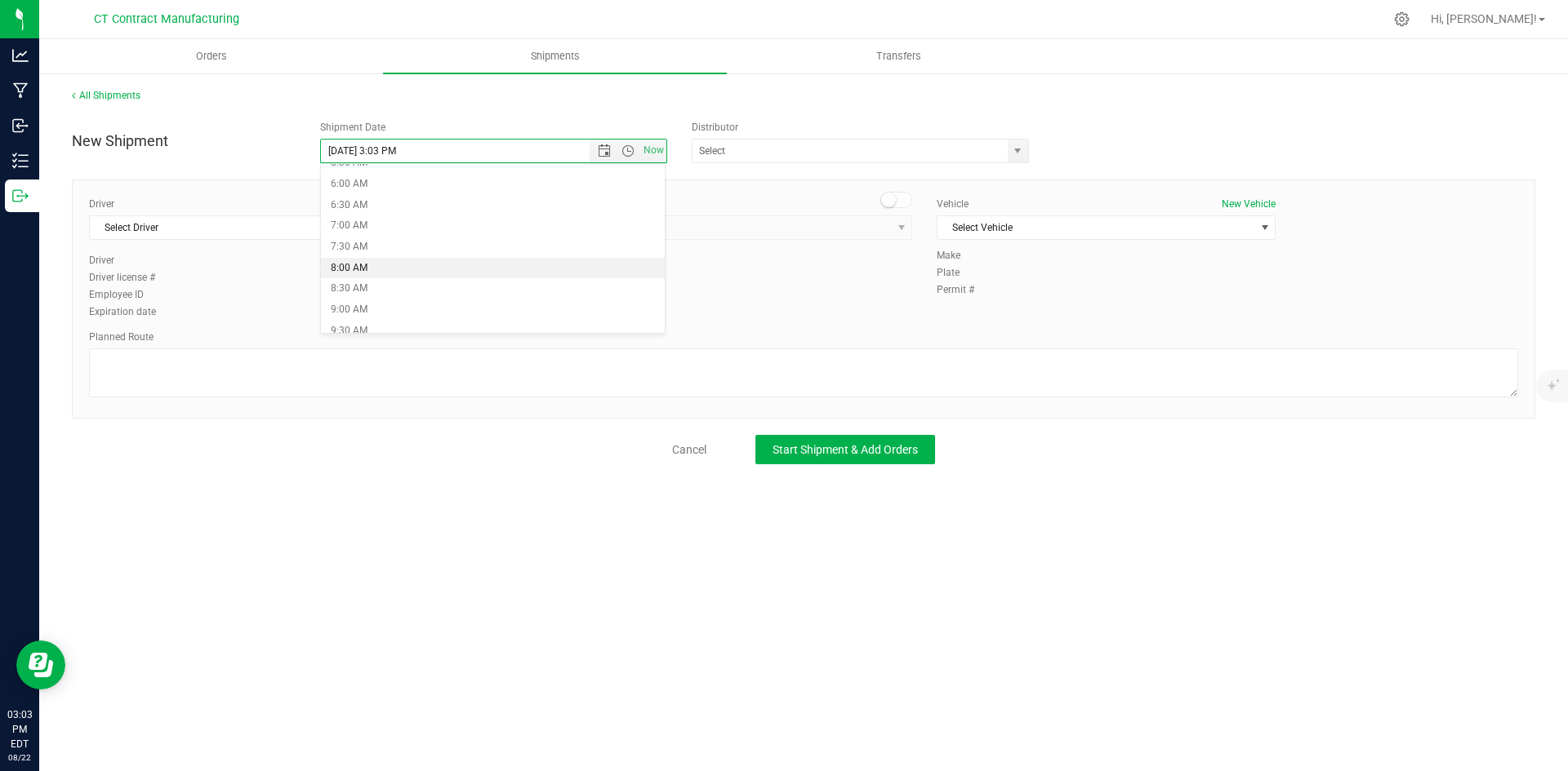
type input "[DATE] 8:00 AM"
click at [1019, 147] on span "select" at bounding box center [1017, 151] width 13 height 13
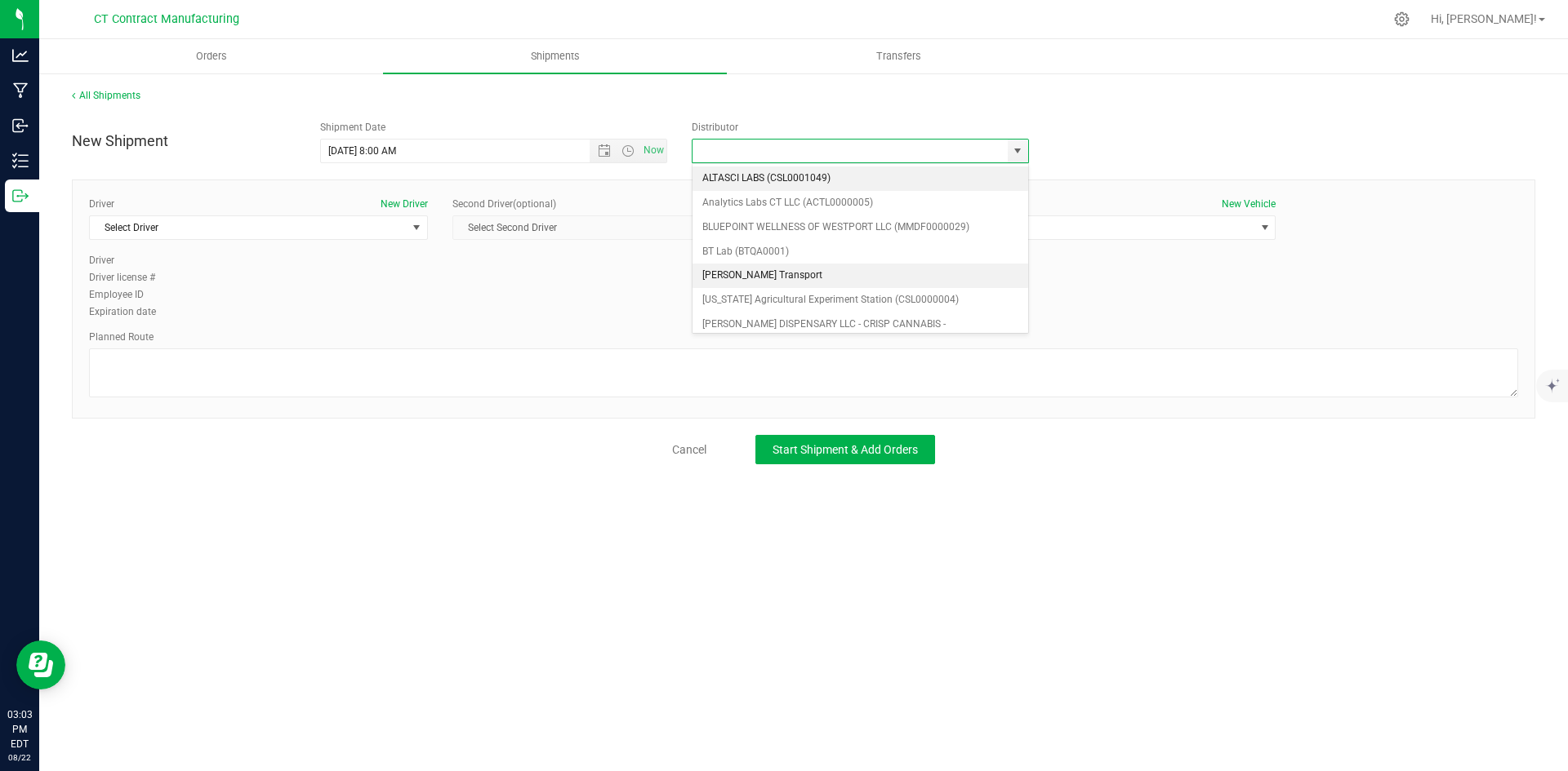
scroll to position [82, 0]
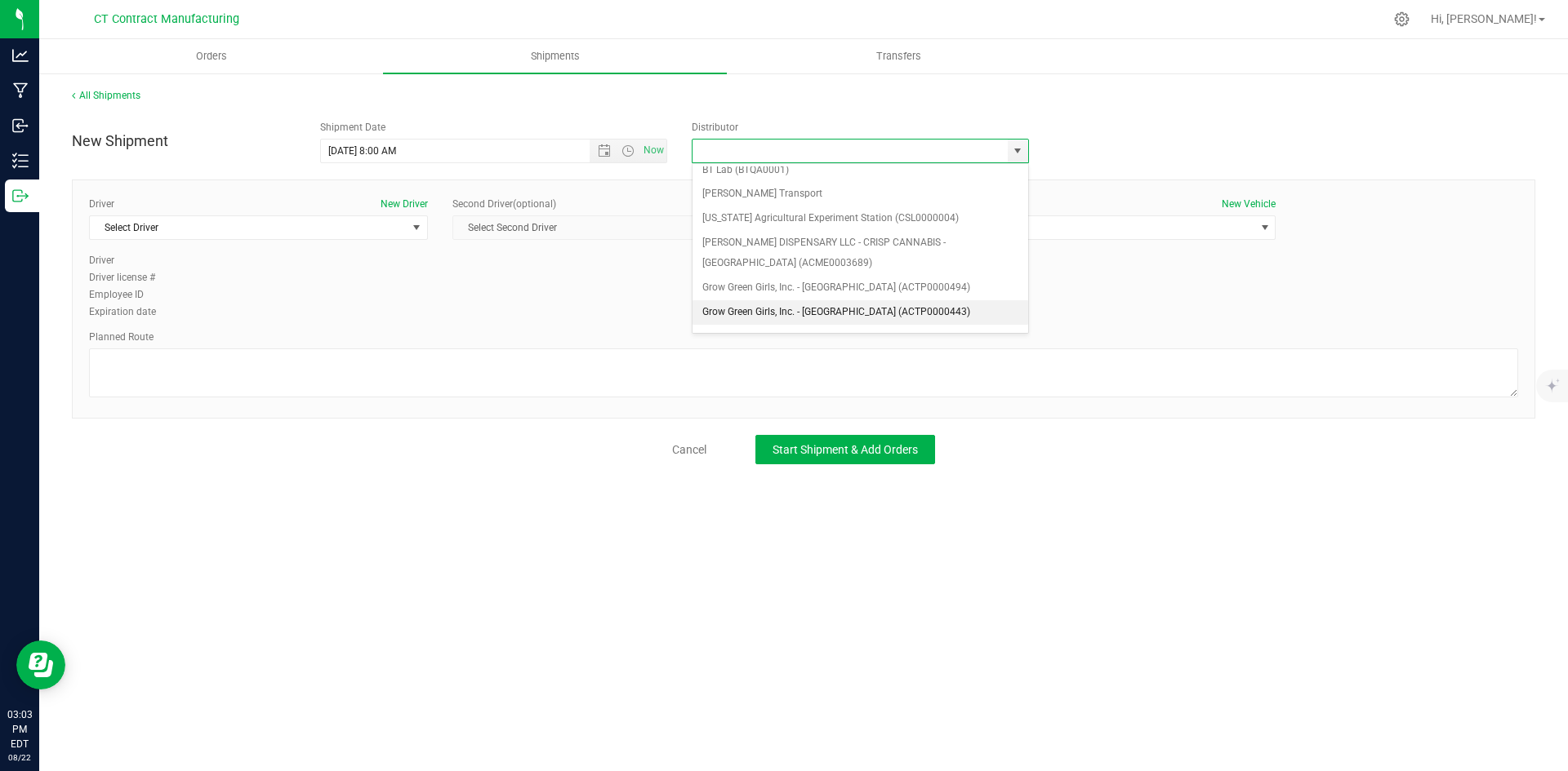
click at [813, 303] on li "Grow Green Girls, Inc. - [GEOGRAPHIC_DATA] (ACTP0000443)" at bounding box center [860, 313] width 335 height 25
type input "Grow Green Girls, Inc. - [GEOGRAPHIC_DATA] (ACTP0000443)"
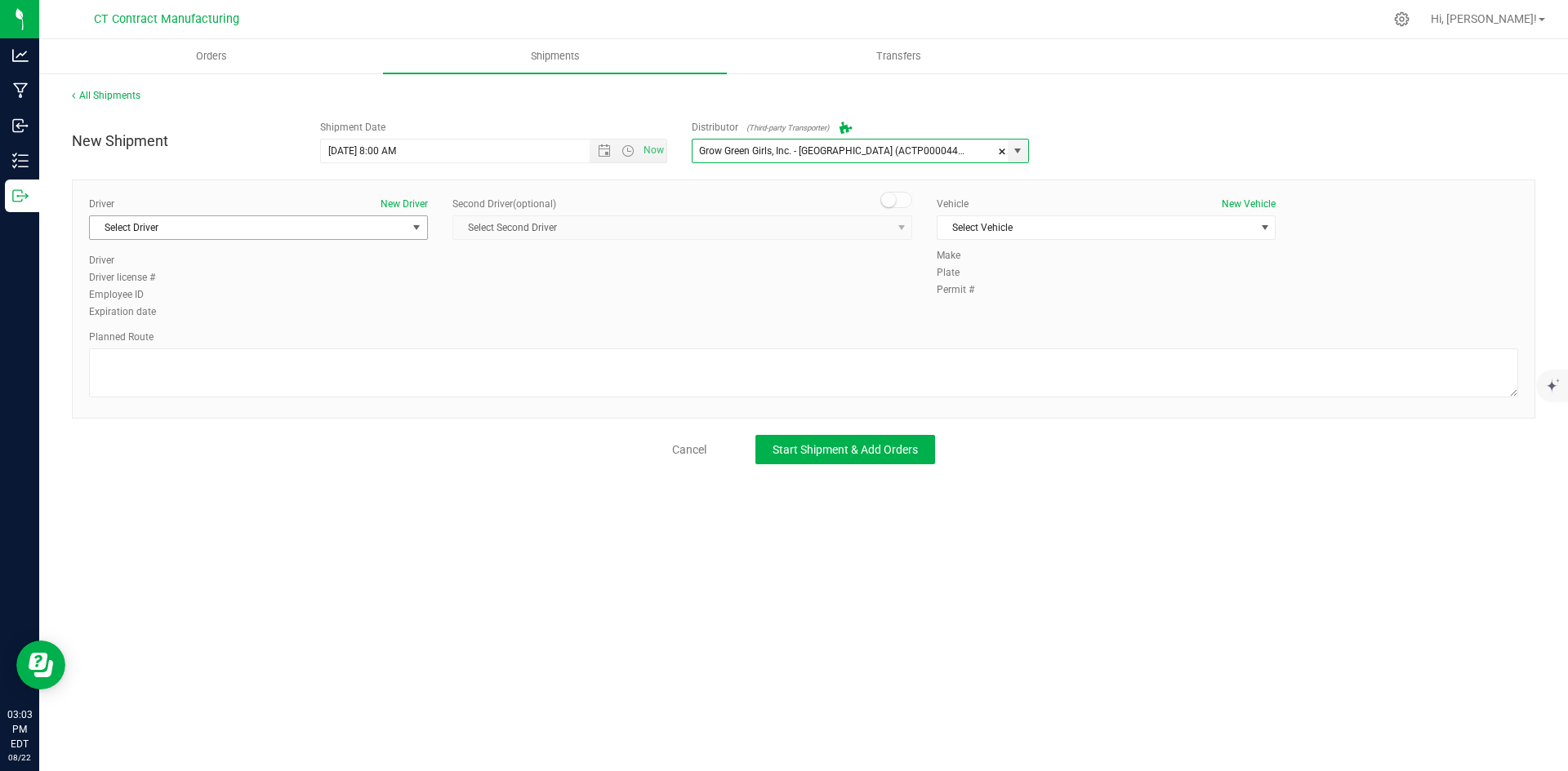
click at [389, 225] on span "Select Driver" at bounding box center [248, 228] width 317 height 23
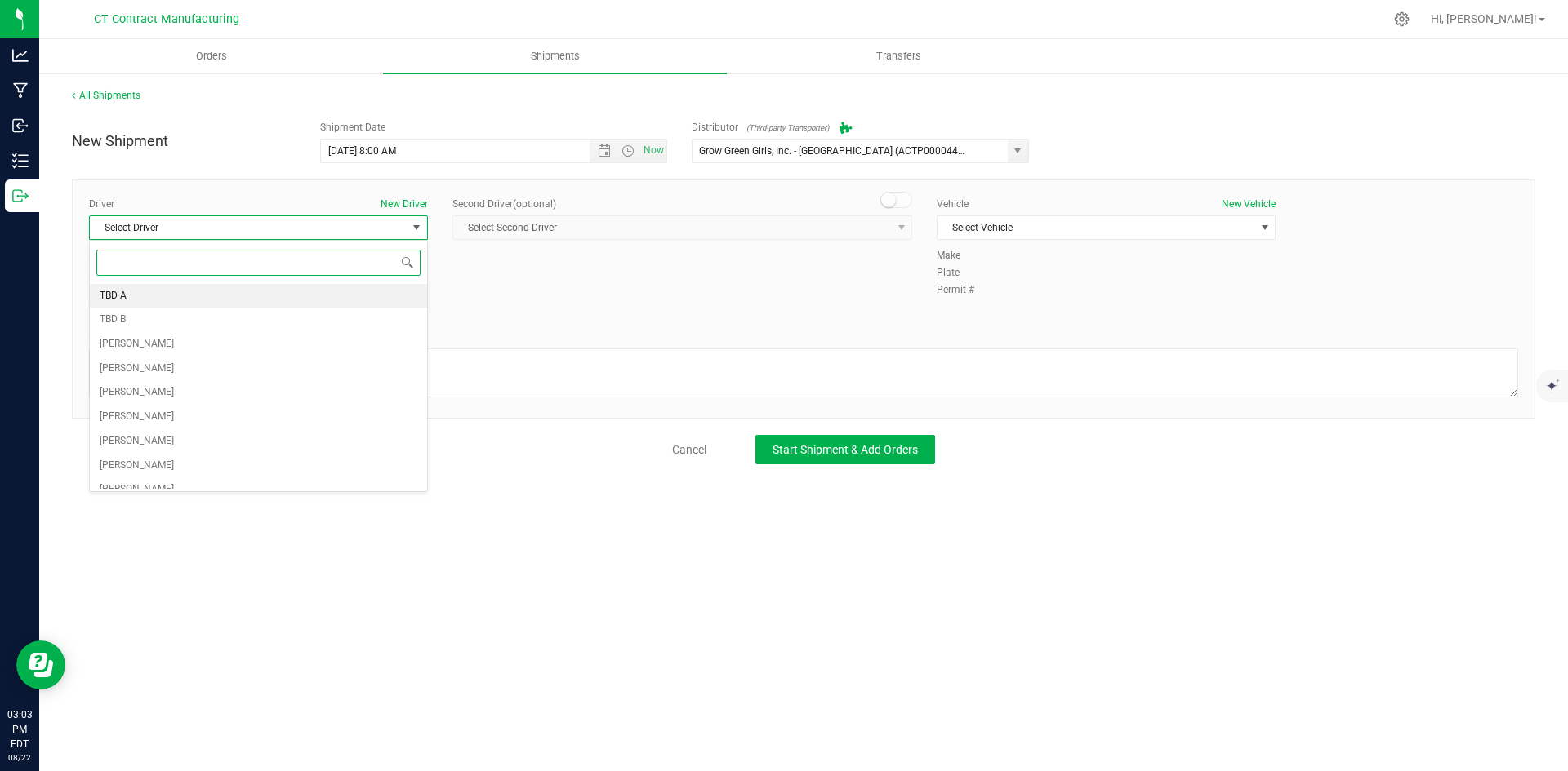
click at [237, 296] on li "TBD A" at bounding box center [259, 296] width 337 height 25
click at [866, 206] on div "Second Driver (optional)" at bounding box center [682, 204] width 460 height 15
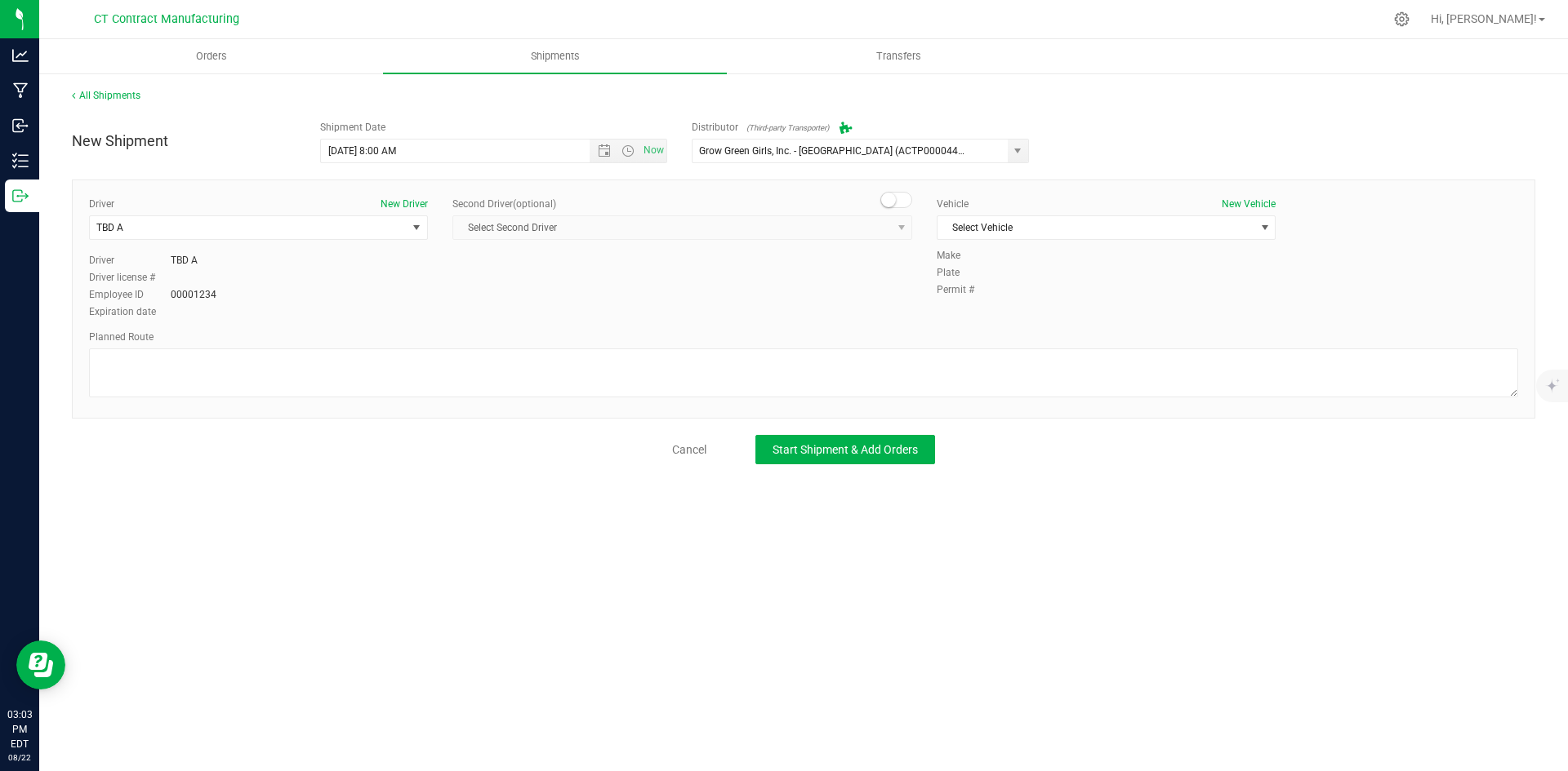
click at [888, 203] on small at bounding box center [888, 199] width 15 height 15
drag, startPoint x: 875, startPoint y: 222, endPoint x: 797, endPoint y: 268, distance: 90.6
click at [874, 223] on span "Select Second Driver" at bounding box center [672, 228] width 438 height 23
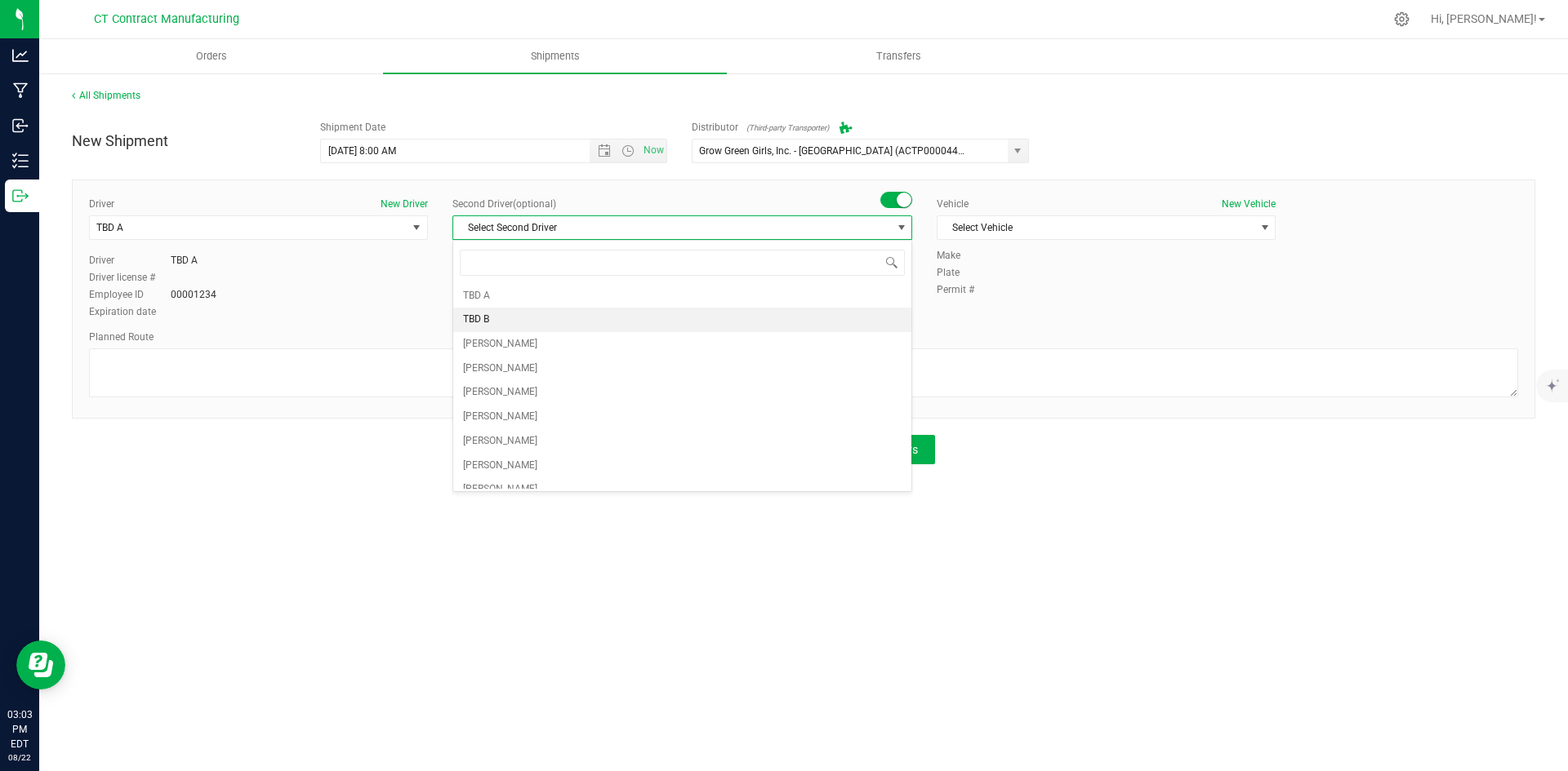
click at [577, 327] on li "TBD B" at bounding box center [682, 320] width 458 height 25
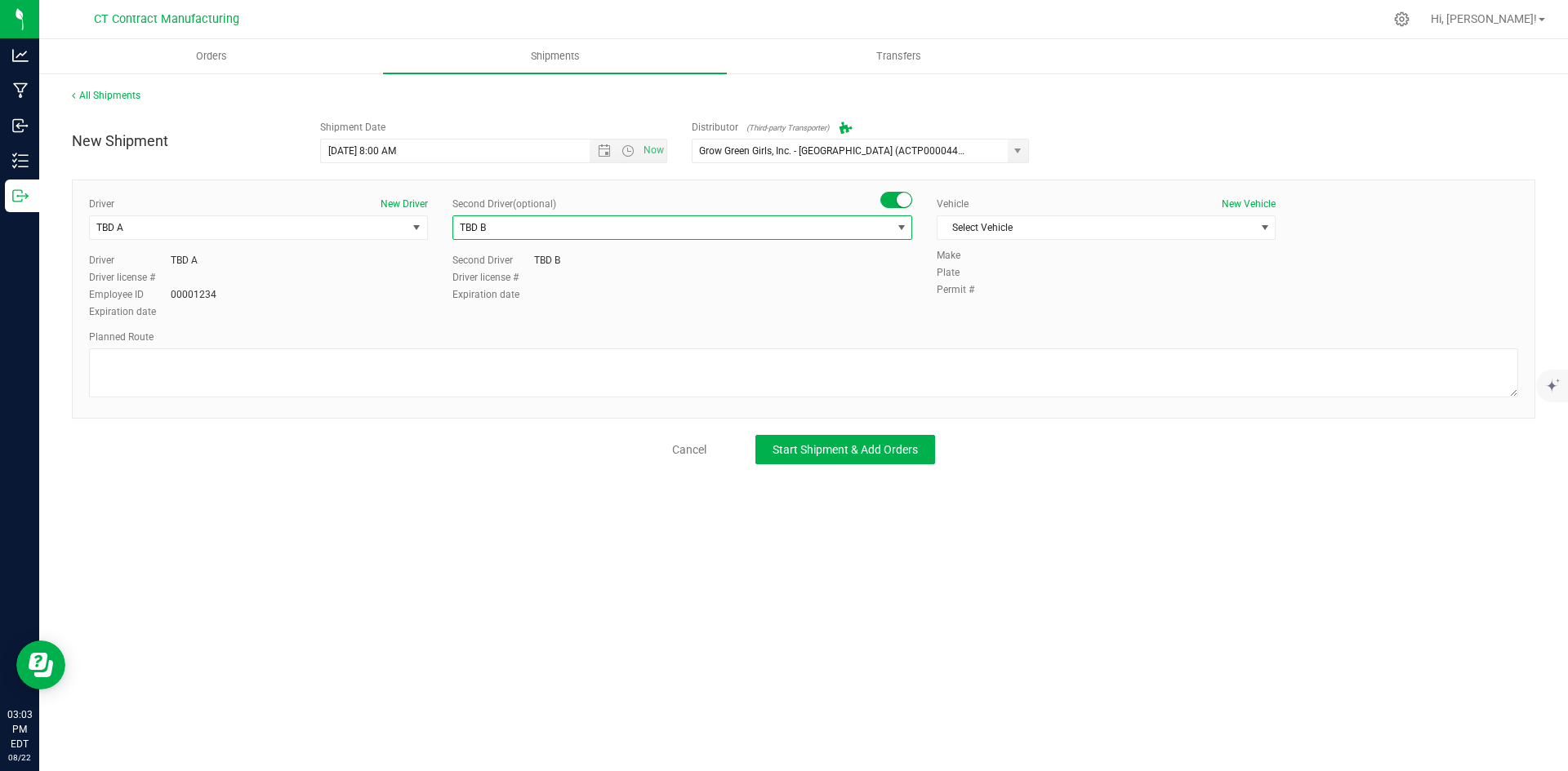
click at [1073, 204] on div "Vehicle New Vehicle" at bounding box center [1106, 204] width 339 height 15
click at [1068, 221] on span "Select Vehicle" at bounding box center [1095, 228] width 317 height 23
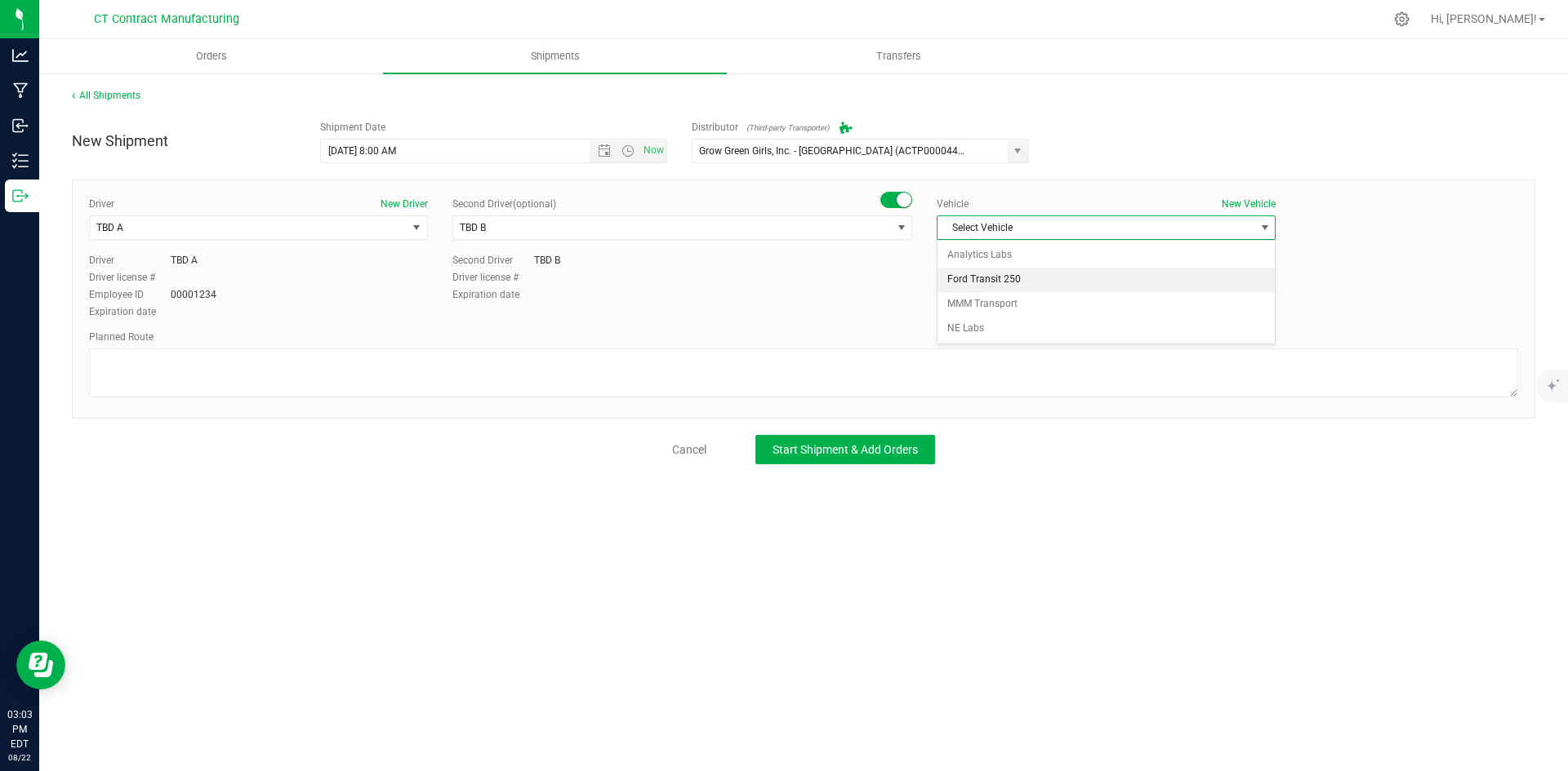
click at [991, 280] on li "Ford Transit 250" at bounding box center [1106, 281] width 337 height 25
click at [817, 374] on textarea at bounding box center [803, 373] width 1429 height 49
paste textarea "Randomized route via 3rd party transporter"
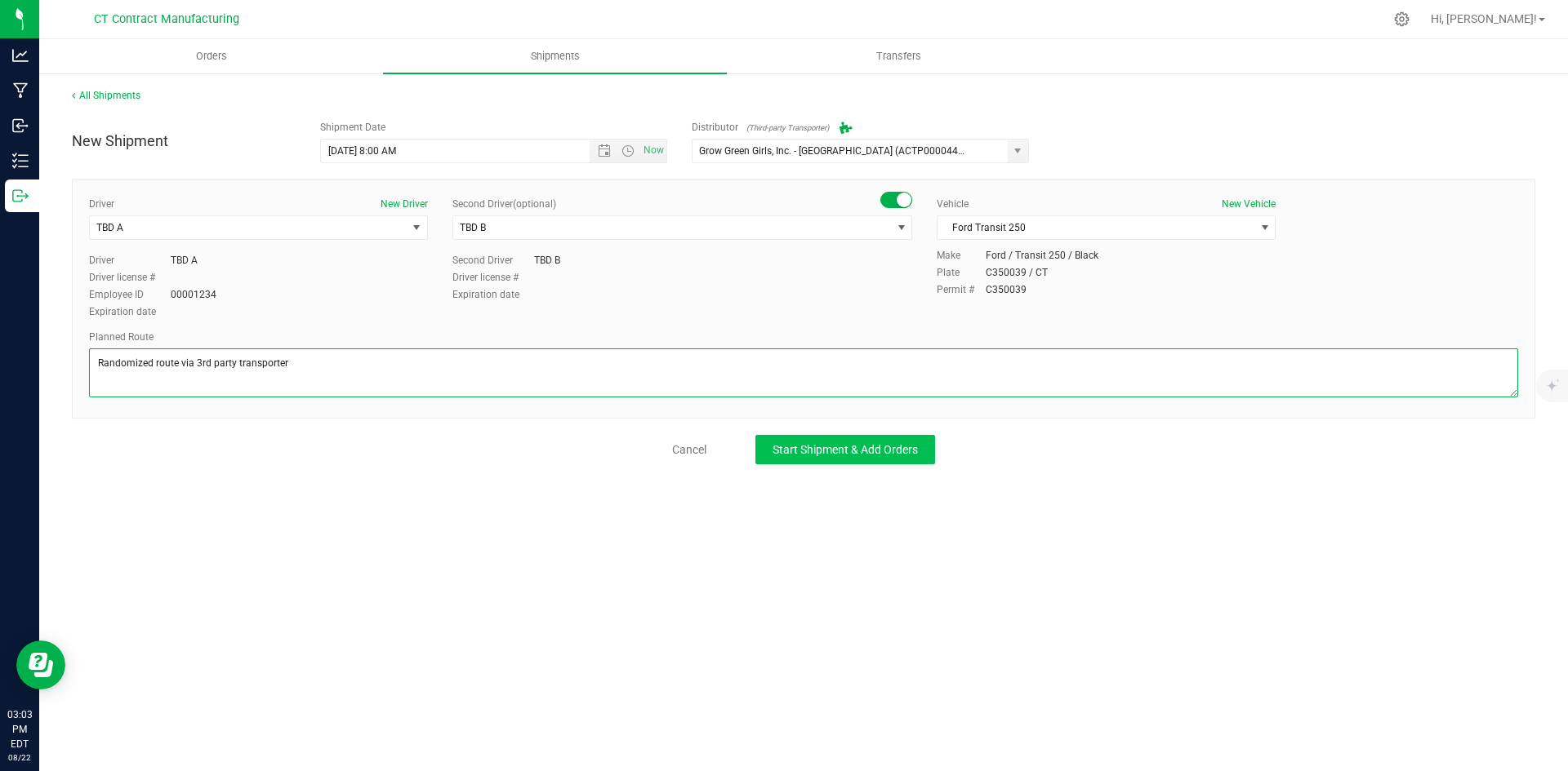
type textarea "Randomized route via 3rd party transporter"
click at [866, 446] on span "Start Shipment & Add Orders" at bounding box center [844, 449] width 146 height 13
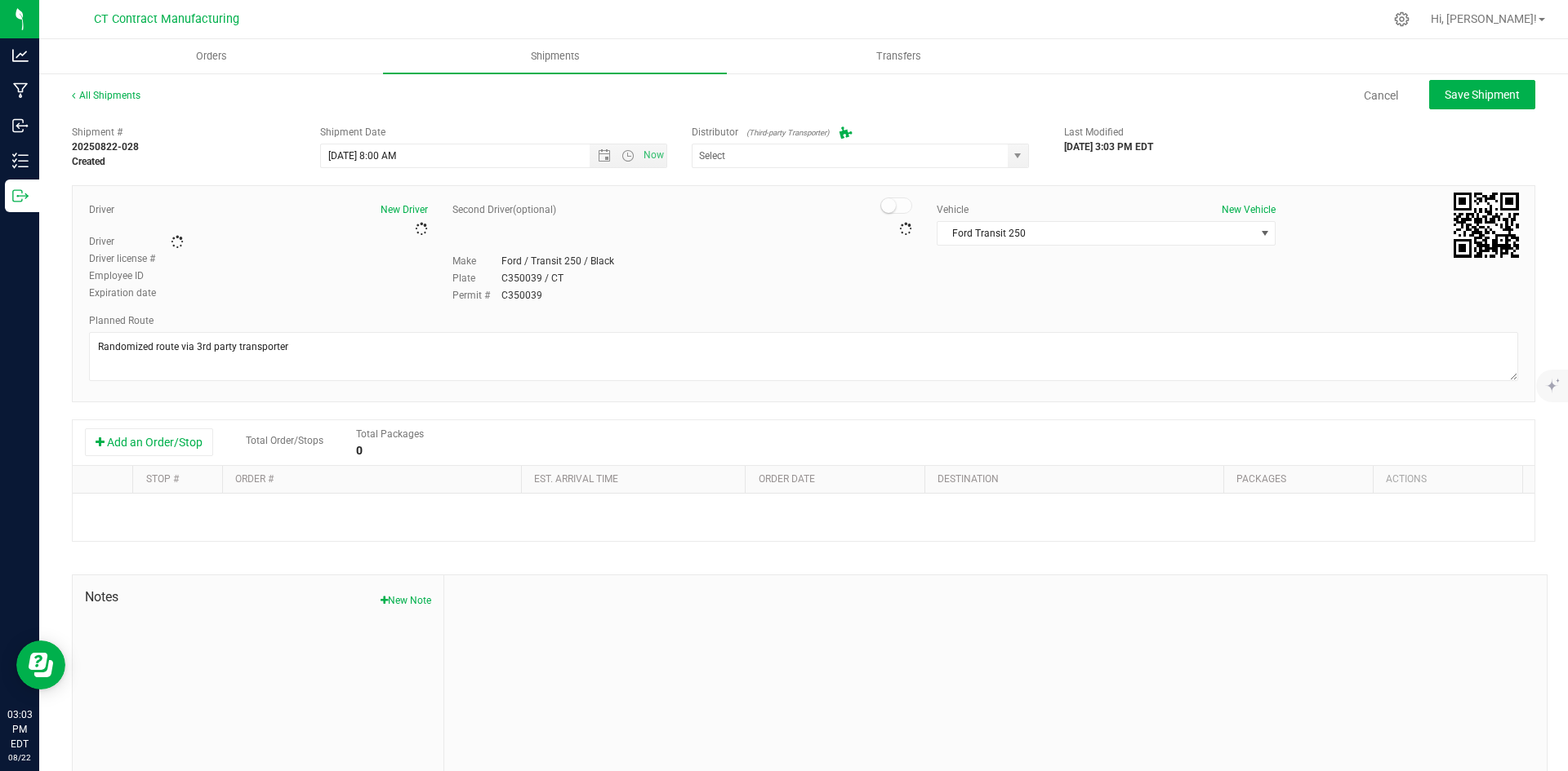
type input "Grow Green Girls, Inc. - [GEOGRAPHIC_DATA] (ACTP0000443)"
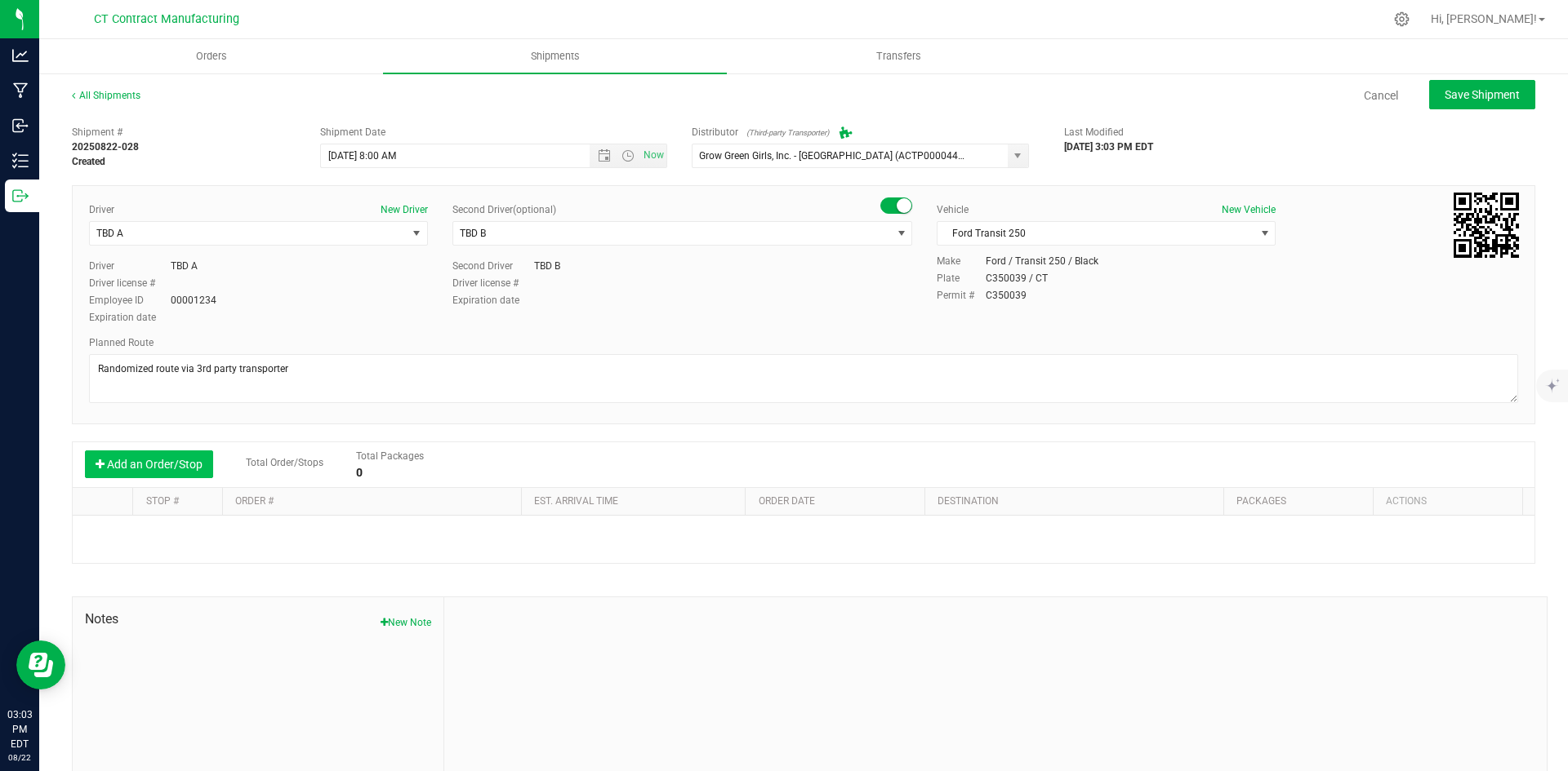
click at [142, 460] on button "Add an Order/Stop" at bounding box center [148, 464] width 128 height 27
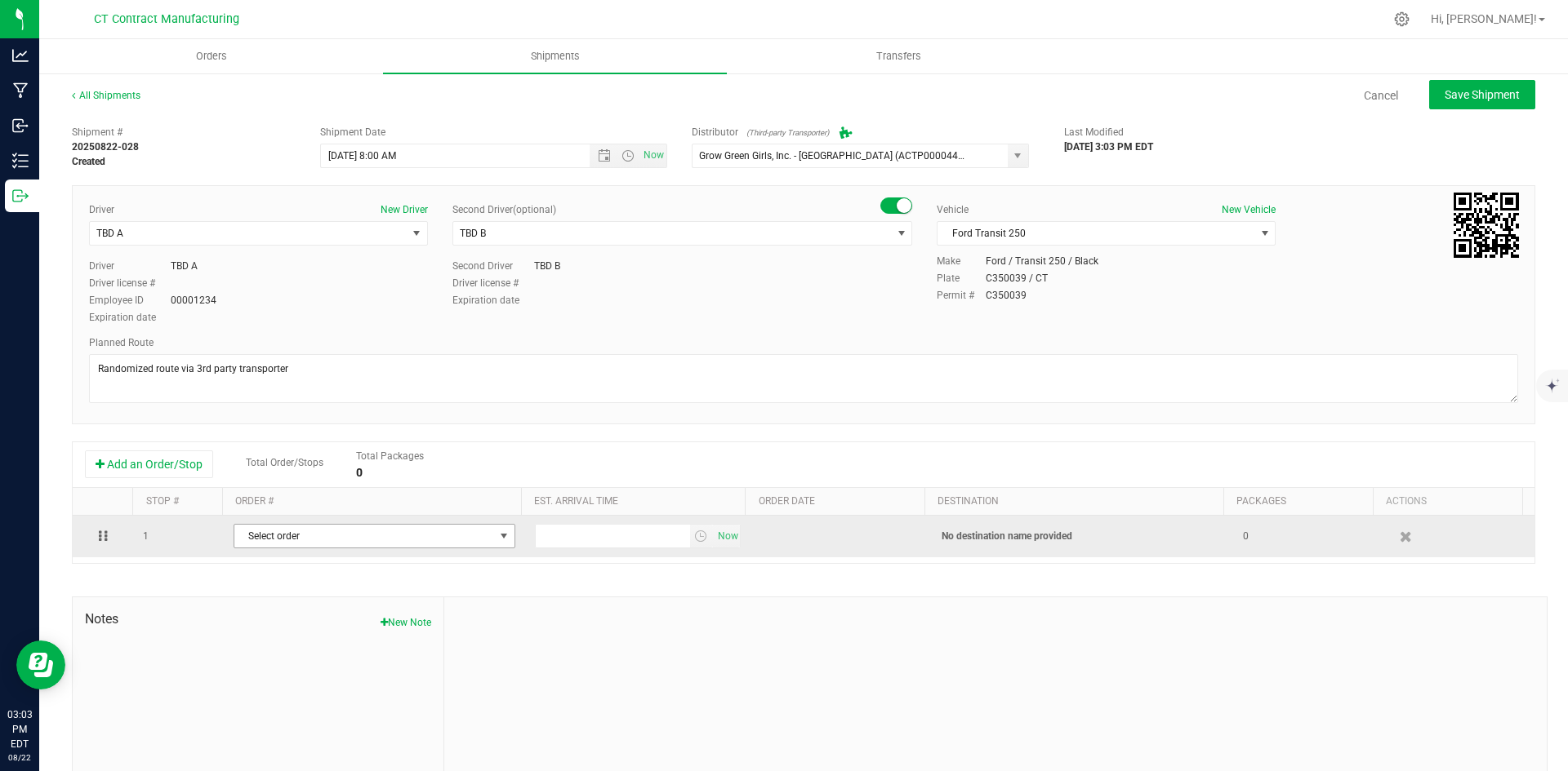
click at [357, 540] on span "Select order" at bounding box center [364, 536] width 259 height 23
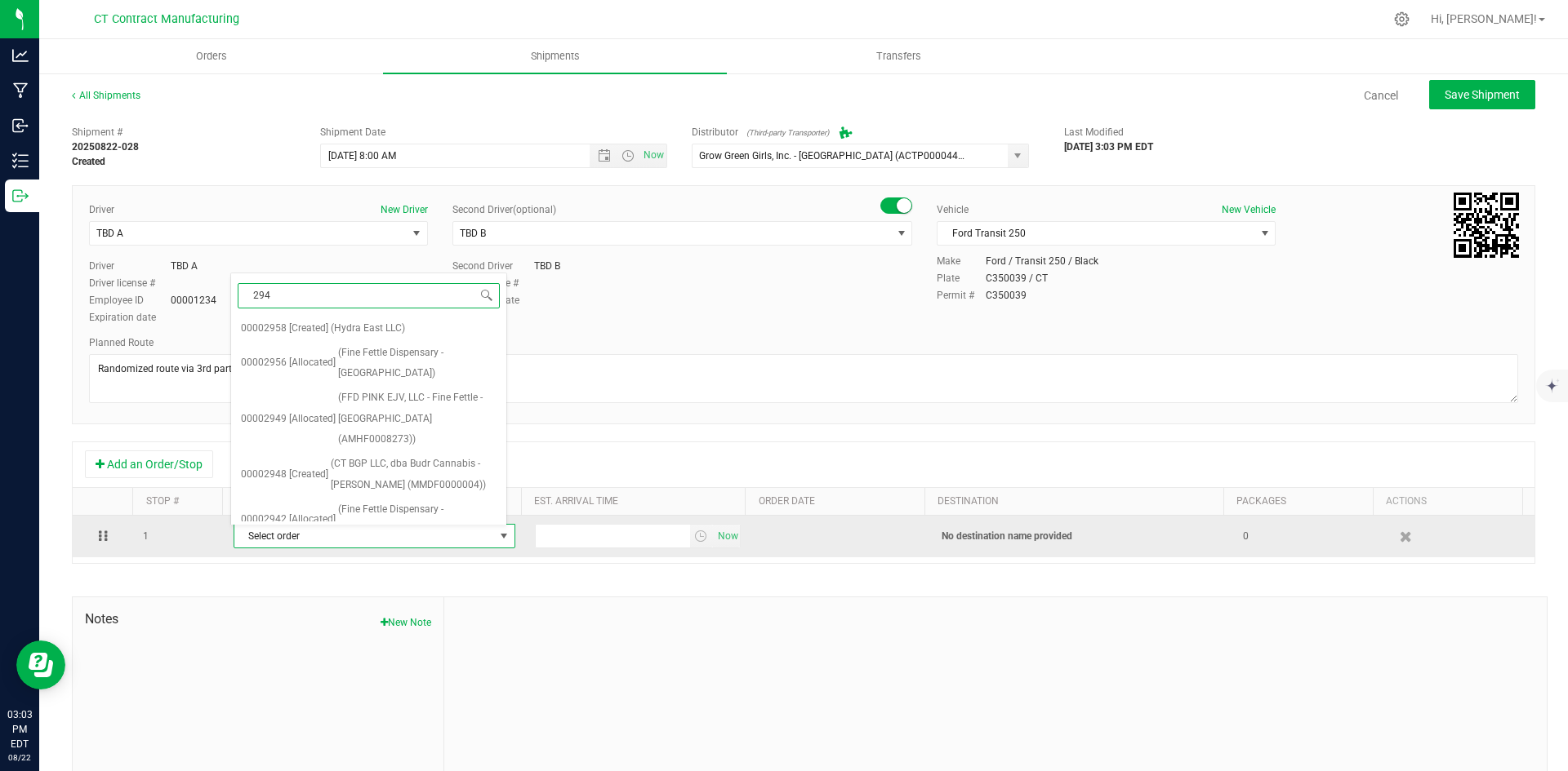
type input "2949"
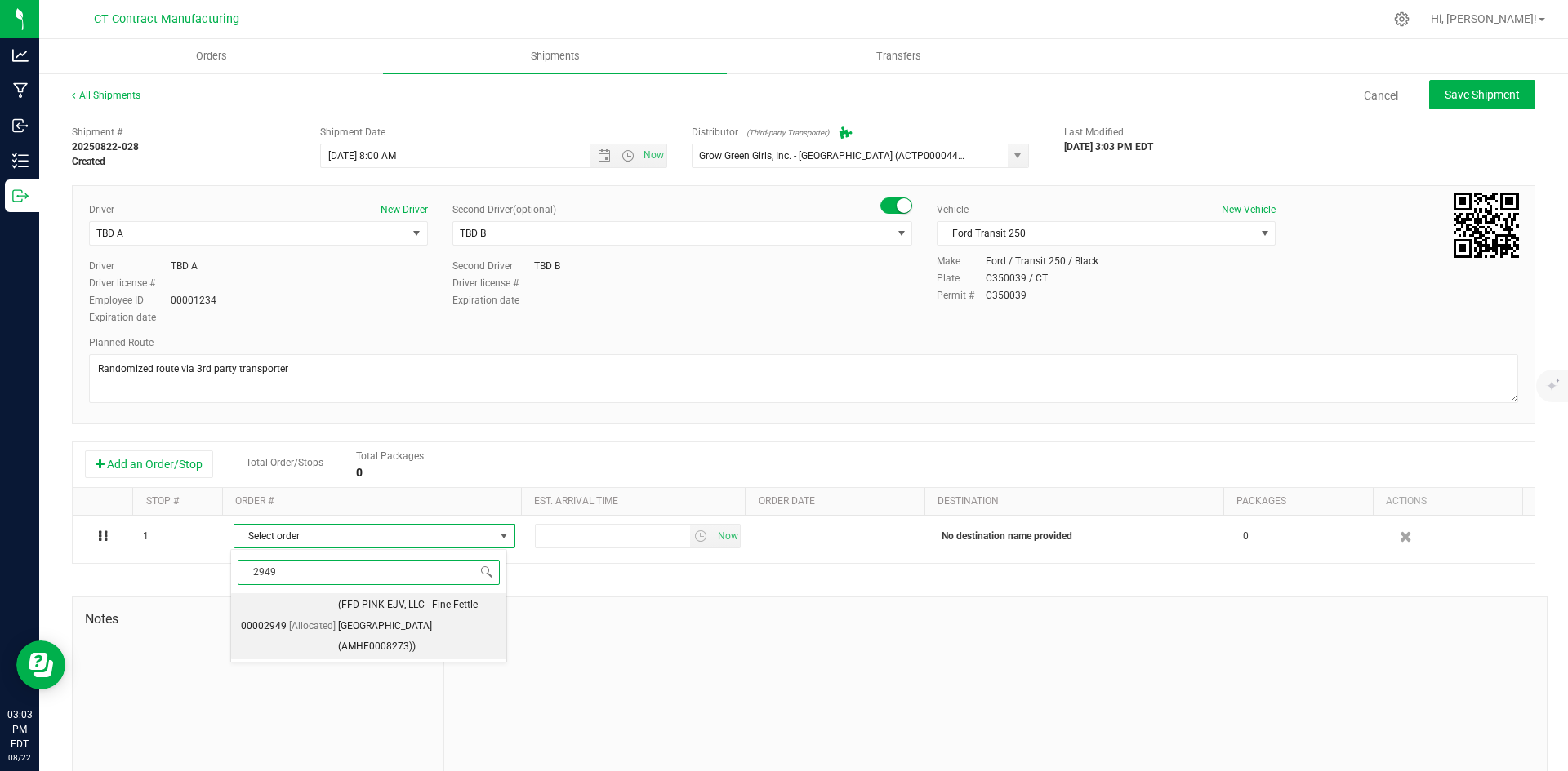
click at [373, 630] on span "(FFD PINK EJV, LLC - Fine Fettle - [GEOGRAPHIC_DATA] (AMHF0008273))" at bounding box center [417, 626] width 159 height 63
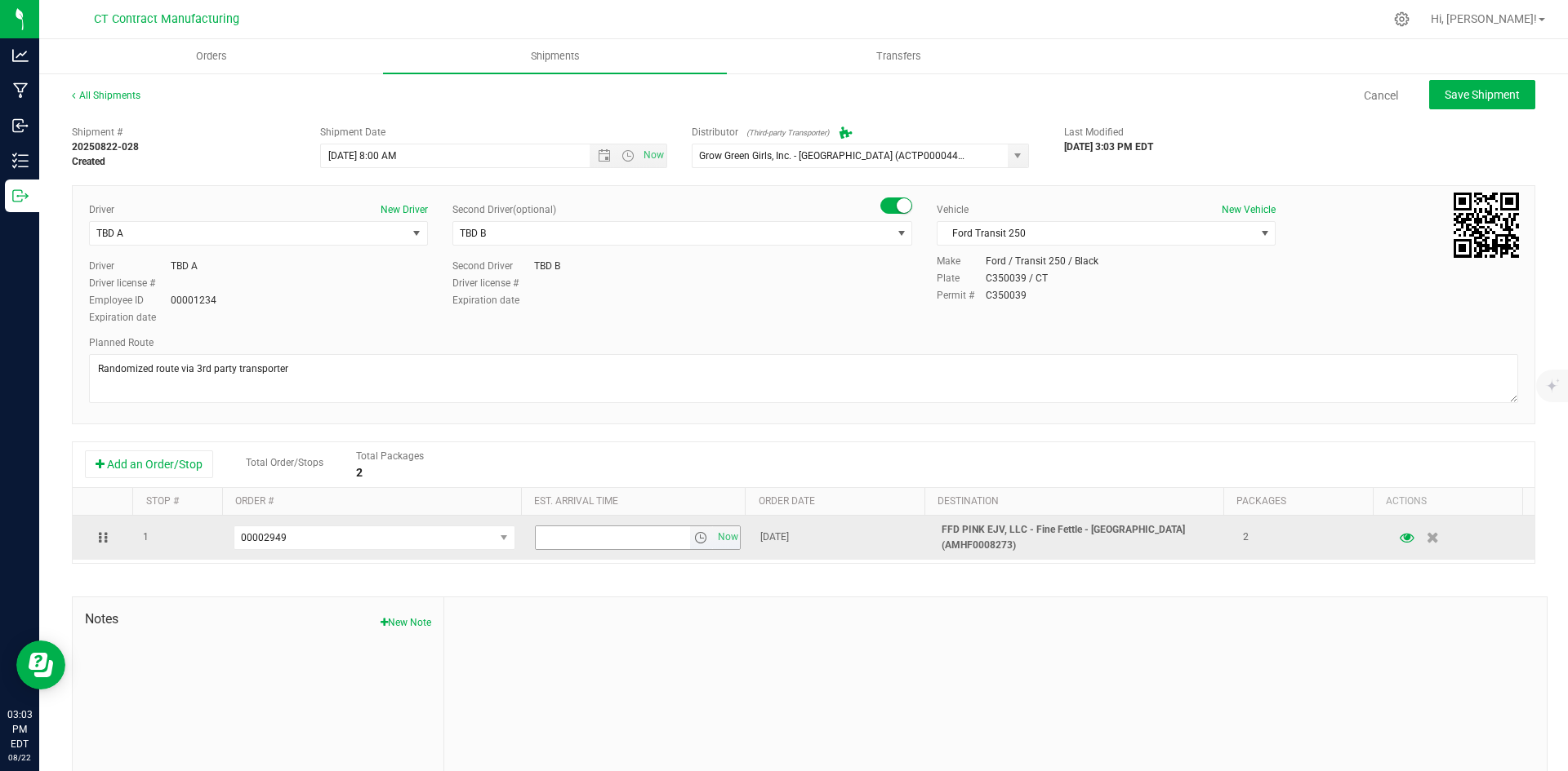
click at [694, 535] on span "select" at bounding box center [701, 537] width 13 height 13
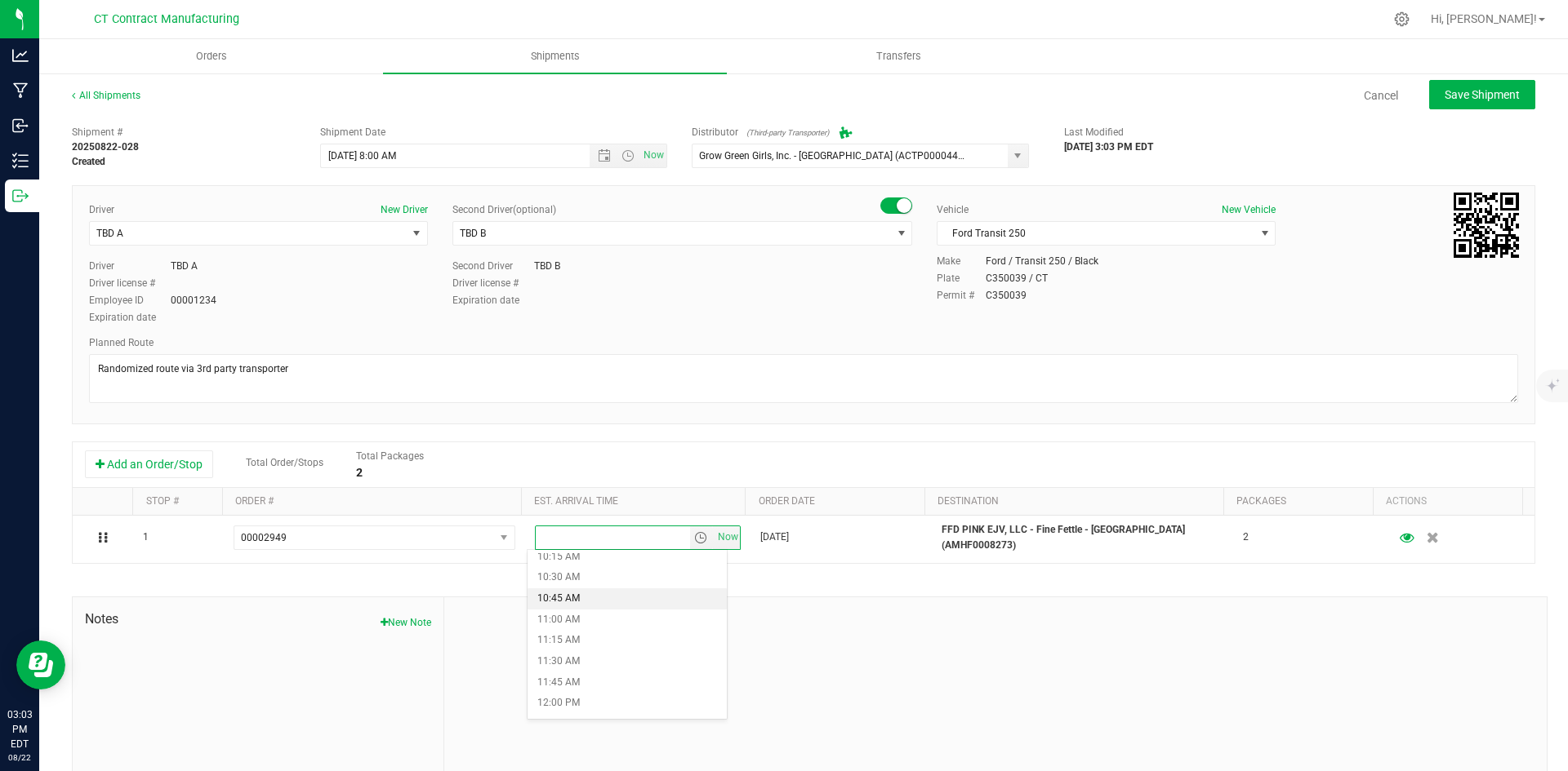
scroll to position [898, 0]
click at [581, 673] on li "12:00 PM" at bounding box center [627, 672] width 199 height 21
click at [1455, 85] on button "Save Shipment" at bounding box center [1482, 94] width 106 height 29
type input "[DATE] 12:00 PM"
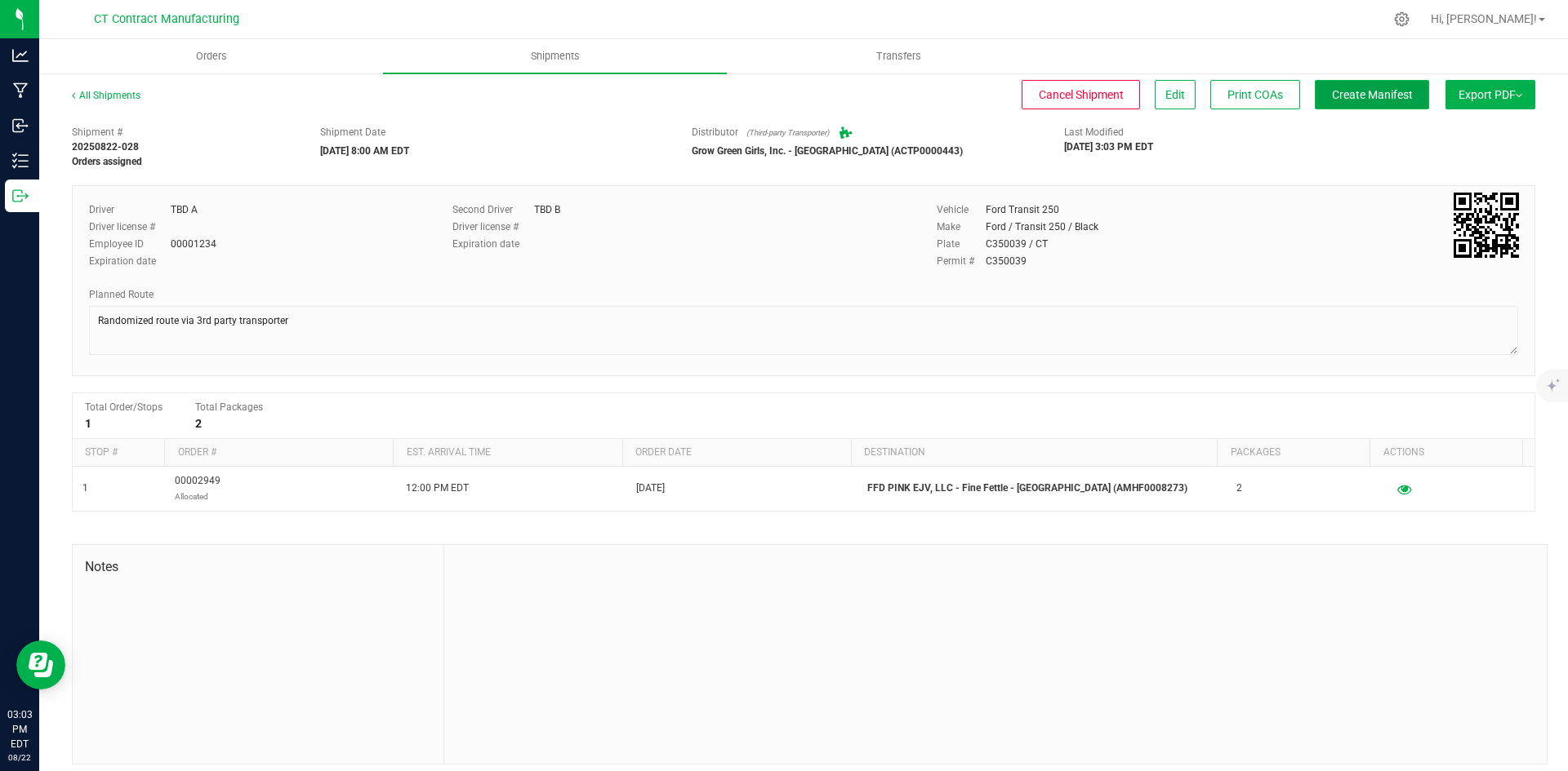
click at [1393, 93] on span "Create Manifest" at bounding box center [1372, 94] width 81 height 13
click at [89, 91] on link "All Shipments" at bounding box center [106, 95] width 69 height 11
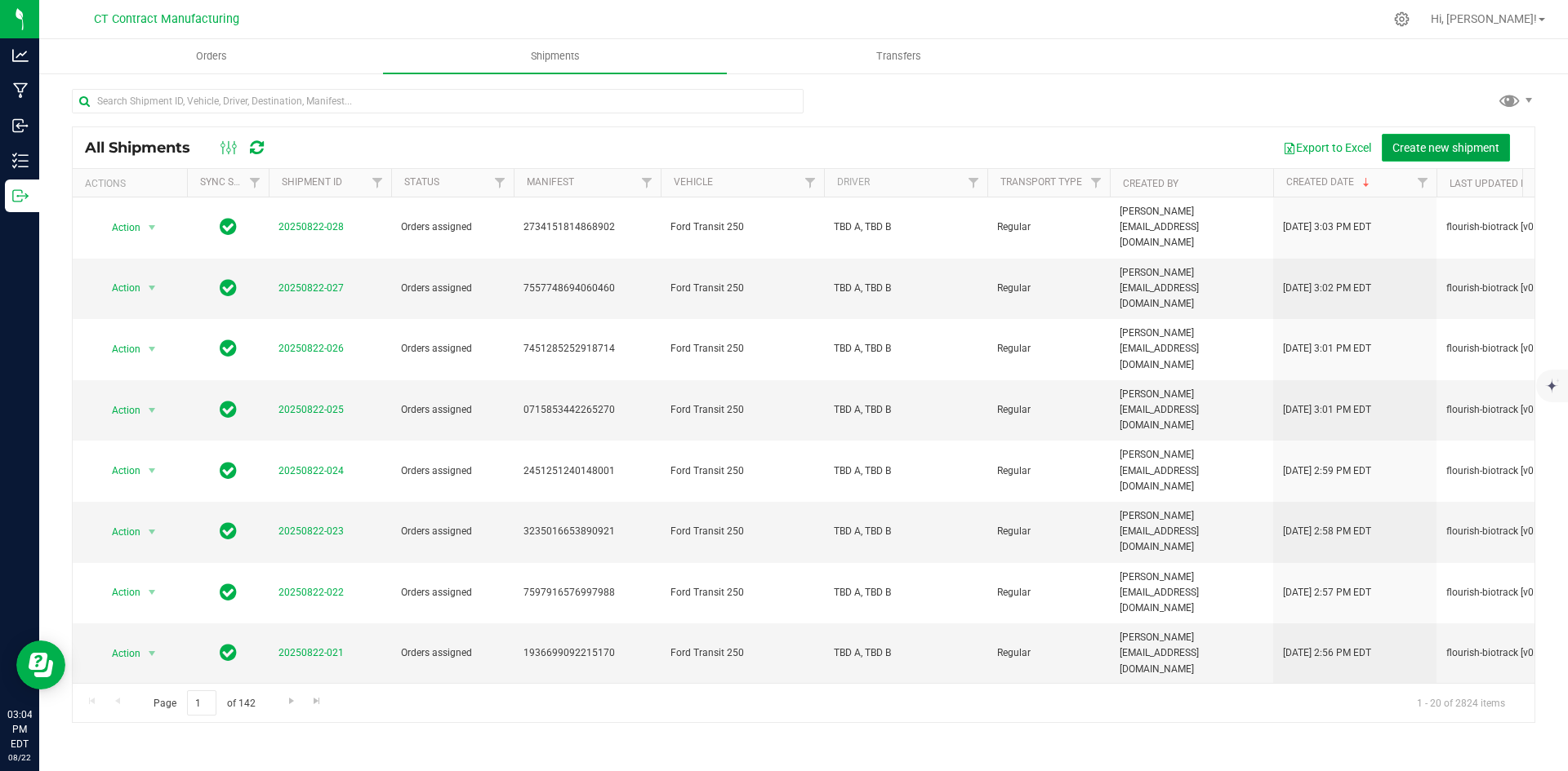
click at [1431, 141] on span "Create new shipment" at bounding box center [1445, 147] width 107 height 13
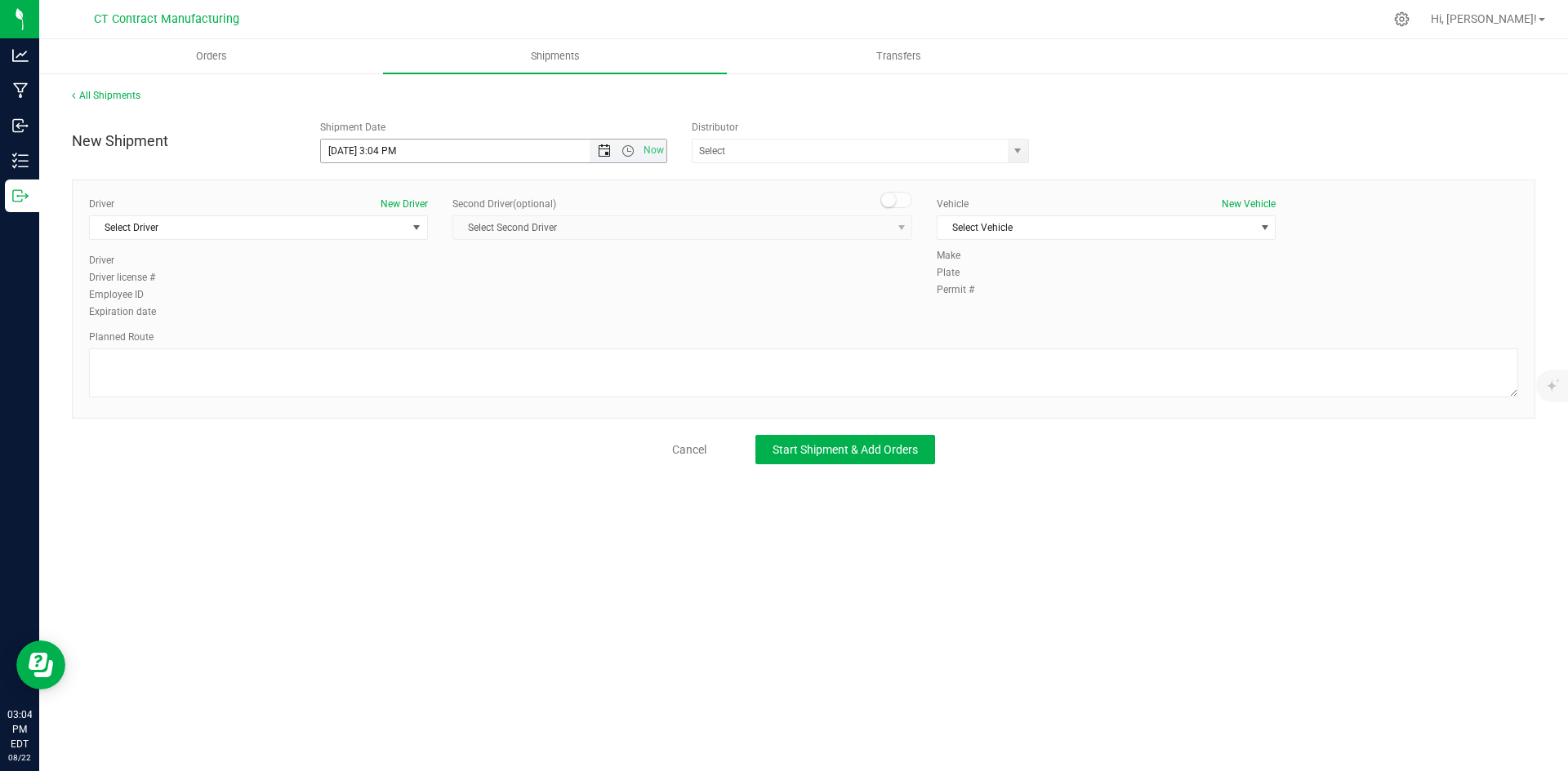
click at [605, 150] on span "Open the date view" at bounding box center [604, 151] width 13 height 13
click at [387, 345] on link "26" at bounding box center [382, 342] width 24 height 26
click at [638, 154] on span "Open the time view" at bounding box center [627, 151] width 27 height 13
click at [364, 273] on li "8:00 AM" at bounding box center [493, 268] width 345 height 21
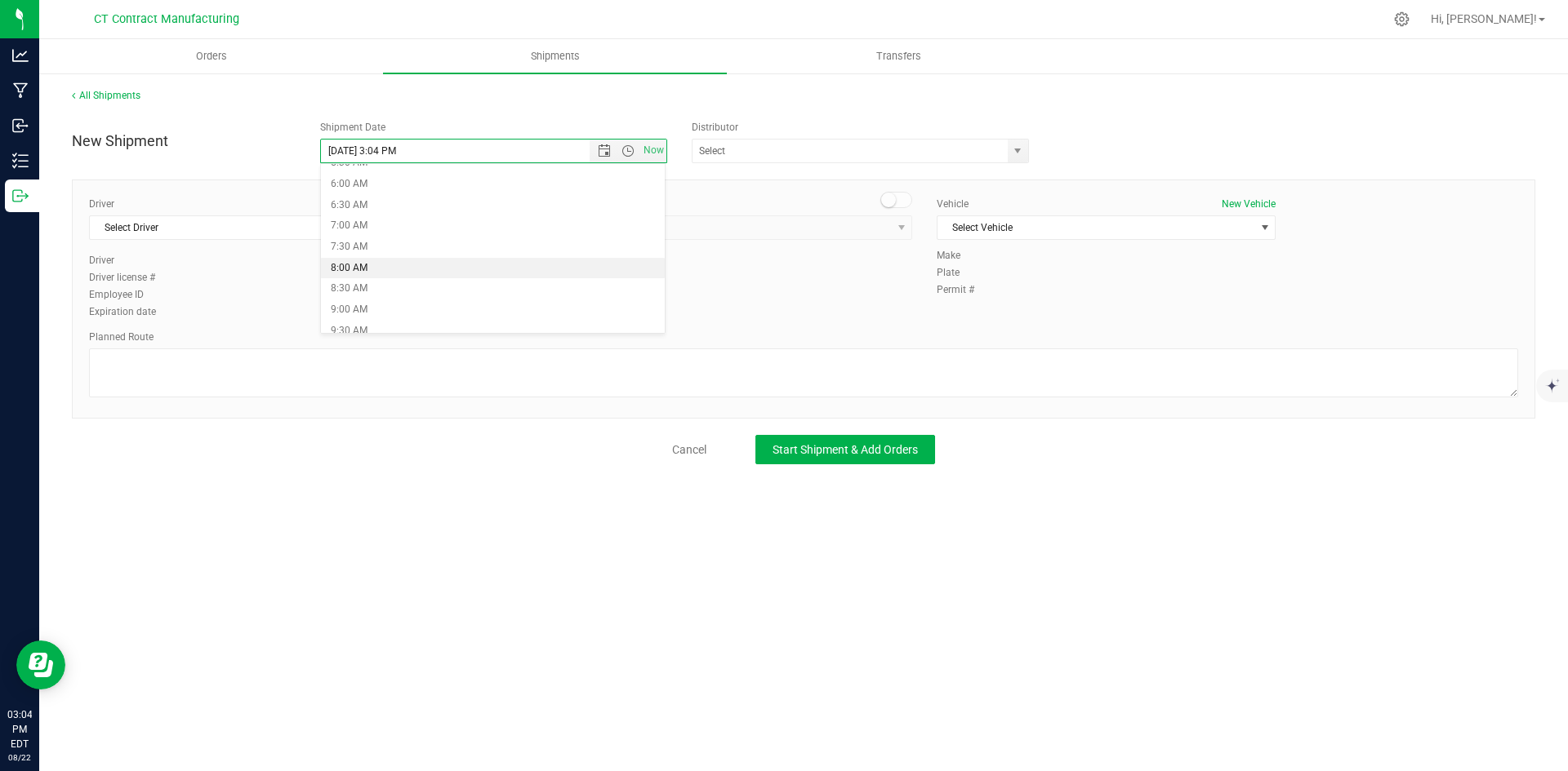
type input "[DATE] 8:00 AM"
click at [1019, 146] on span "select" at bounding box center [1017, 151] width 13 height 13
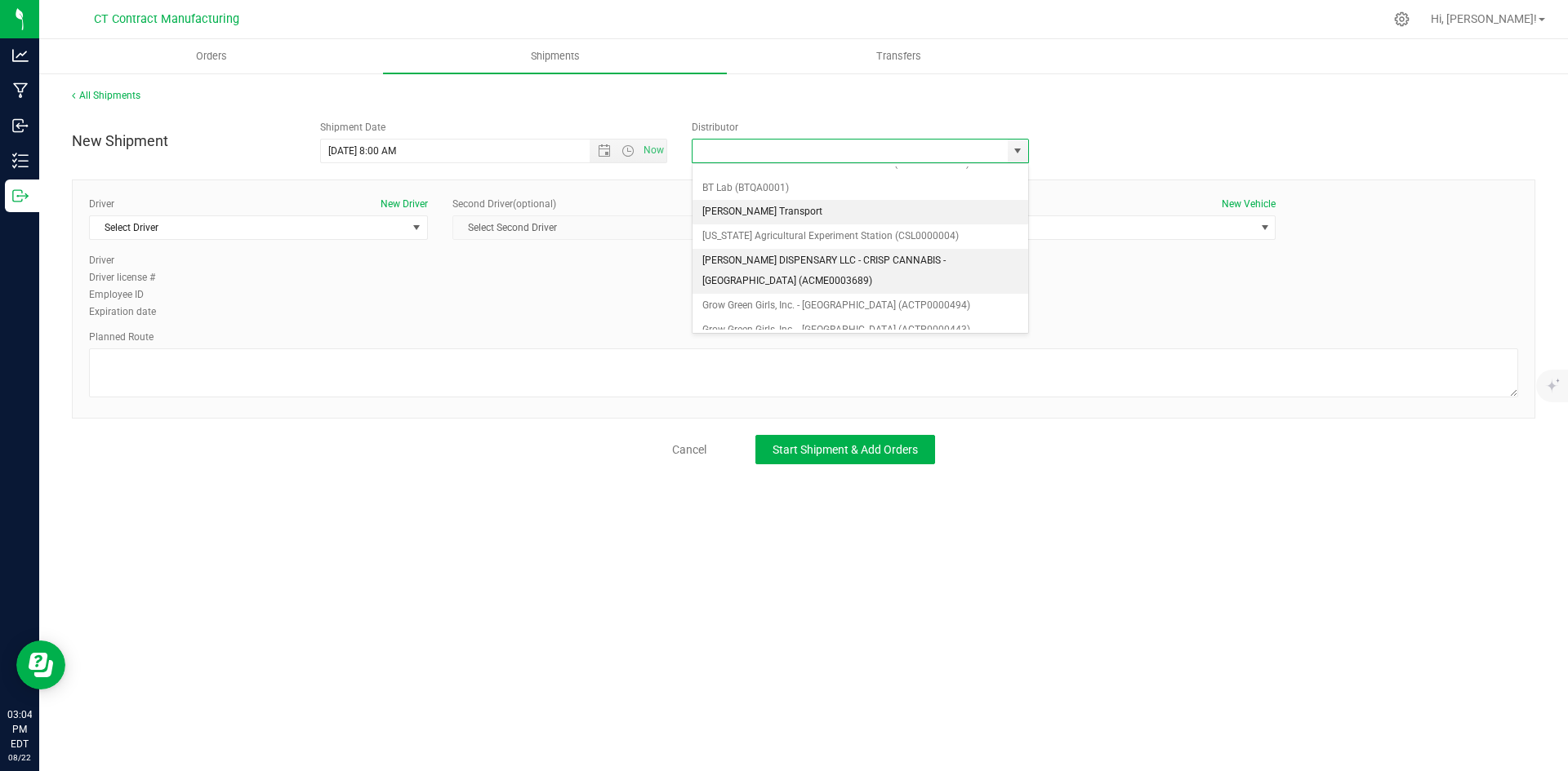
scroll to position [82, 0]
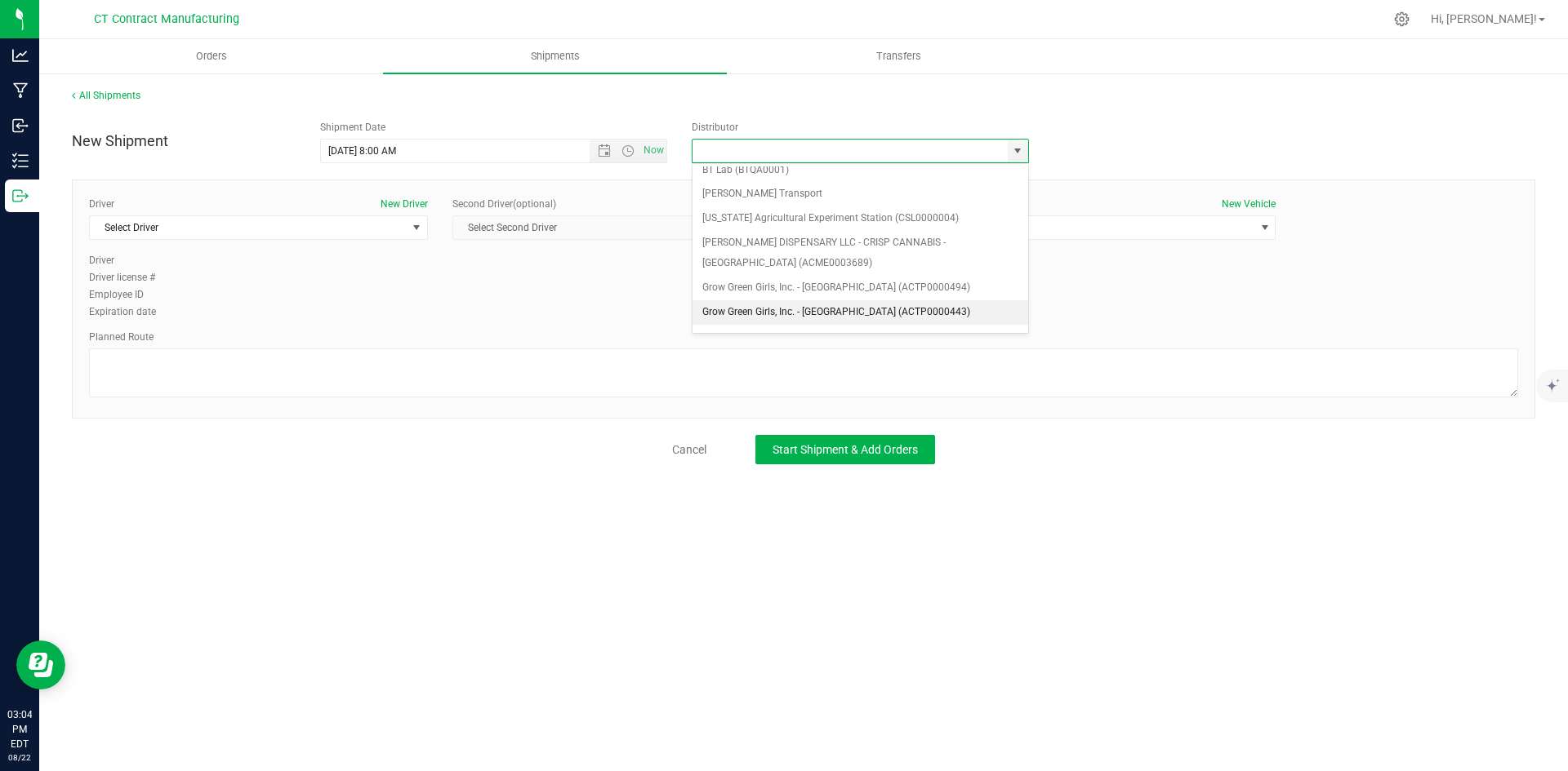
click at [807, 313] on li "Grow Green Girls, Inc. - [GEOGRAPHIC_DATA] (ACTP0000443)" at bounding box center [860, 313] width 335 height 25
type input "Grow Green Girls, Inc. - [GEOGRAPHIC_DATA] (ACTP0000443)"
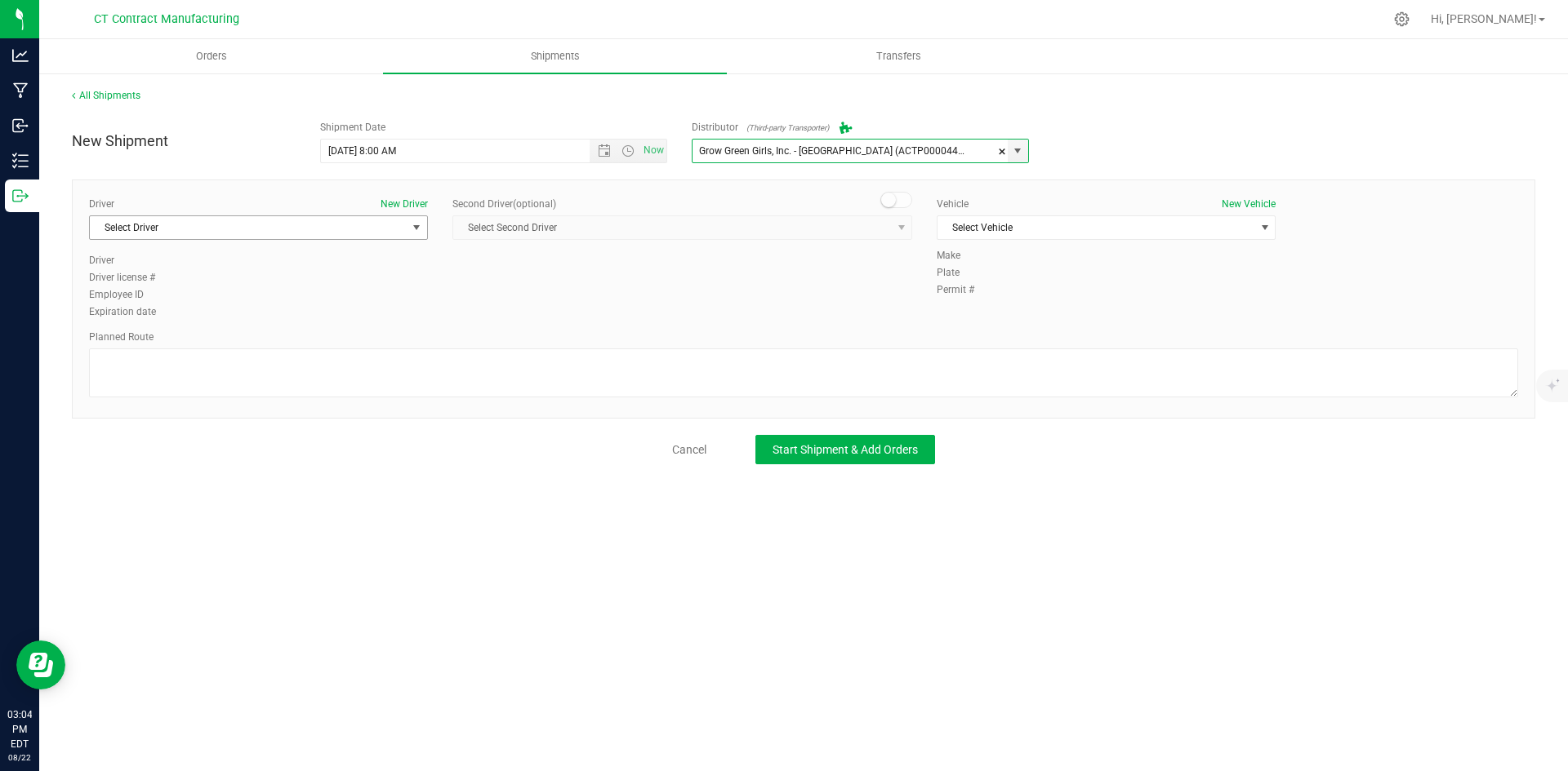
click at [394, 228] on span "Select Driver" at bounding box center [248, 228] width 317 height 23
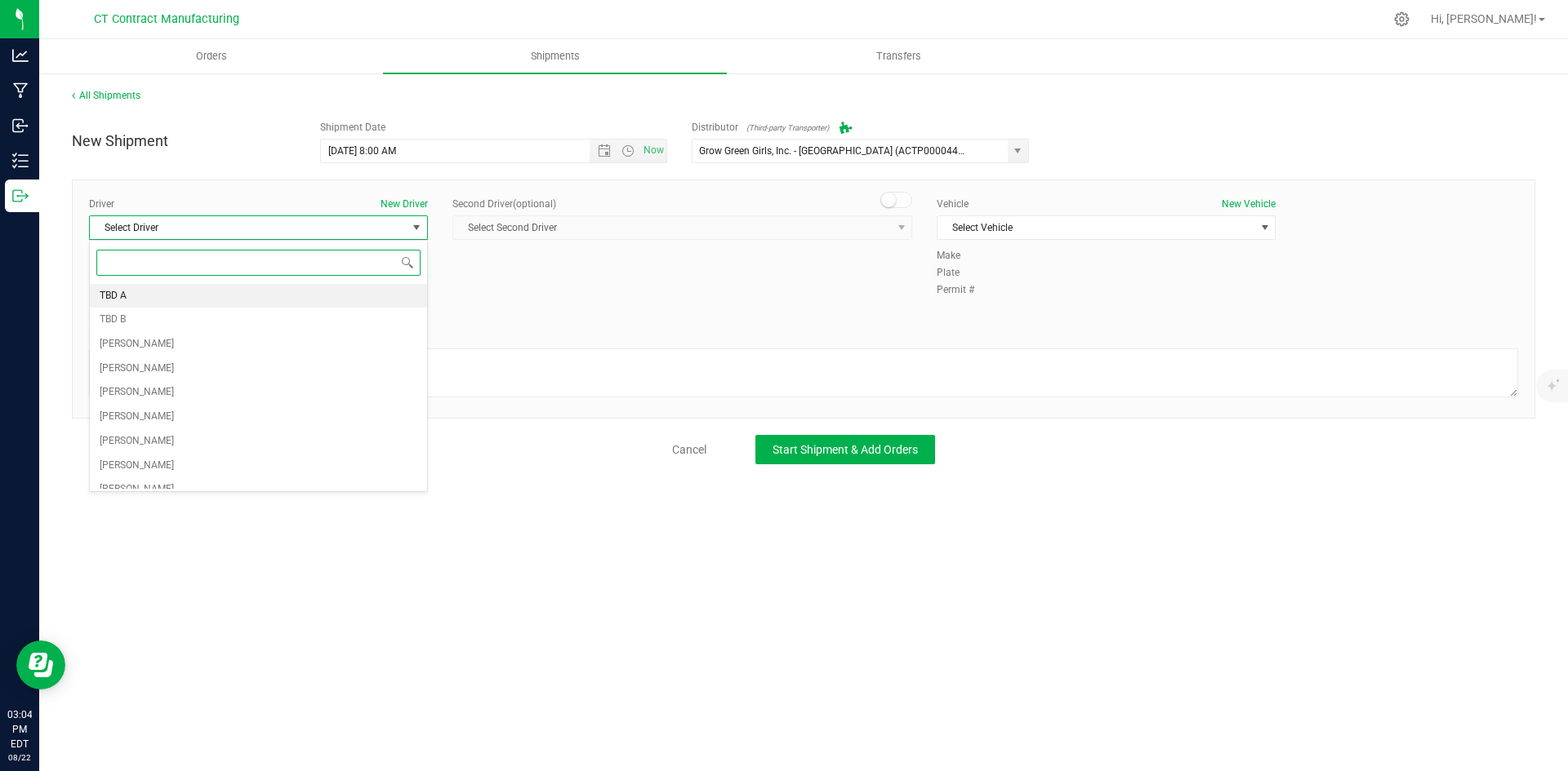
click at [171, 300] on li "TBD A" at bounding box center [259, 296] width 337 height 25
click at [908, 201] on span at bounding box center [897, 199] width 33 height 17
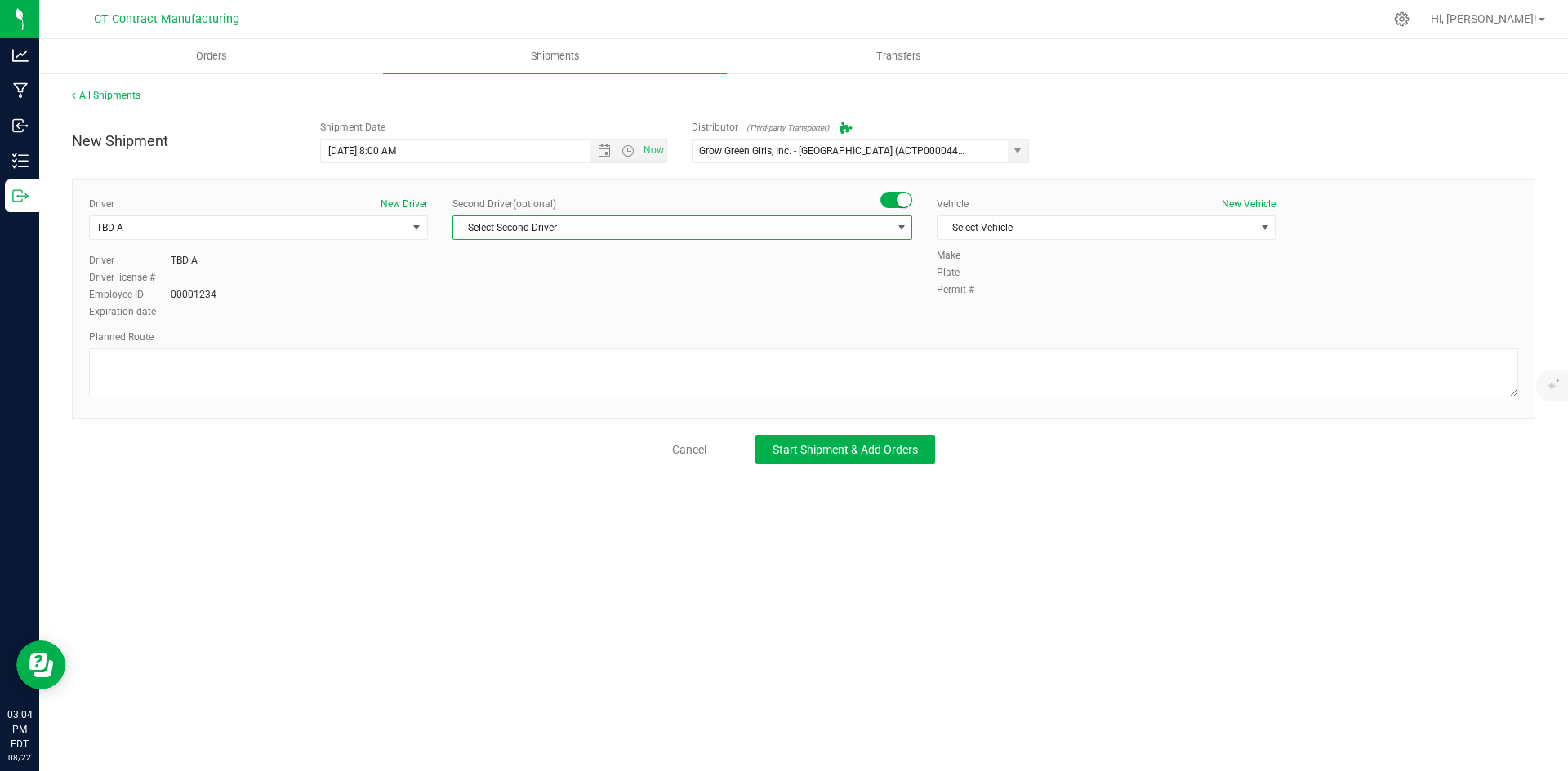
click at [897, 216] on span "select" at bounding box center [901, 228] width 20 height 23
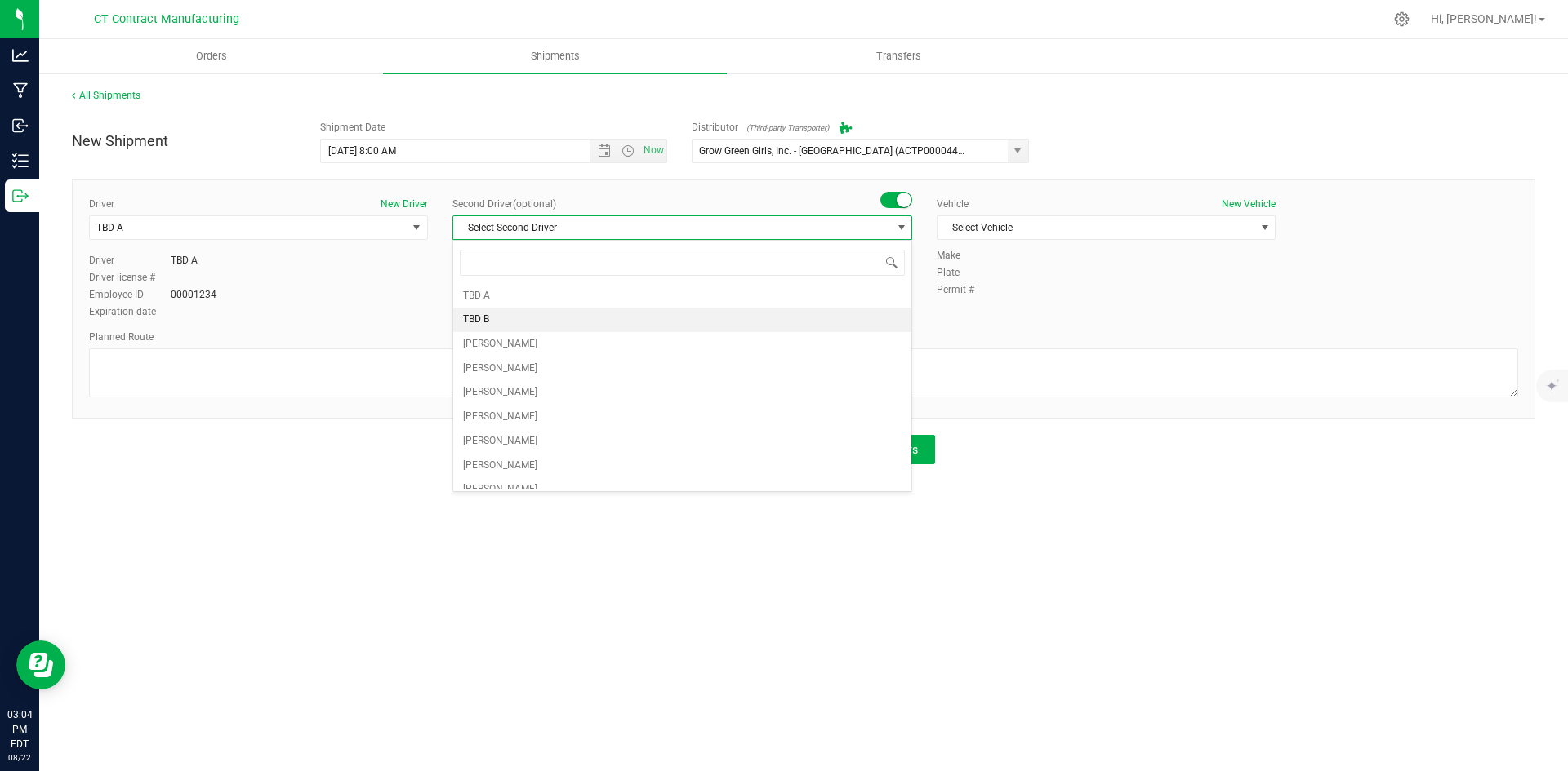
click at [470, 312] on span "TBD B" at bounding box center [476, 320] width 26 height 21
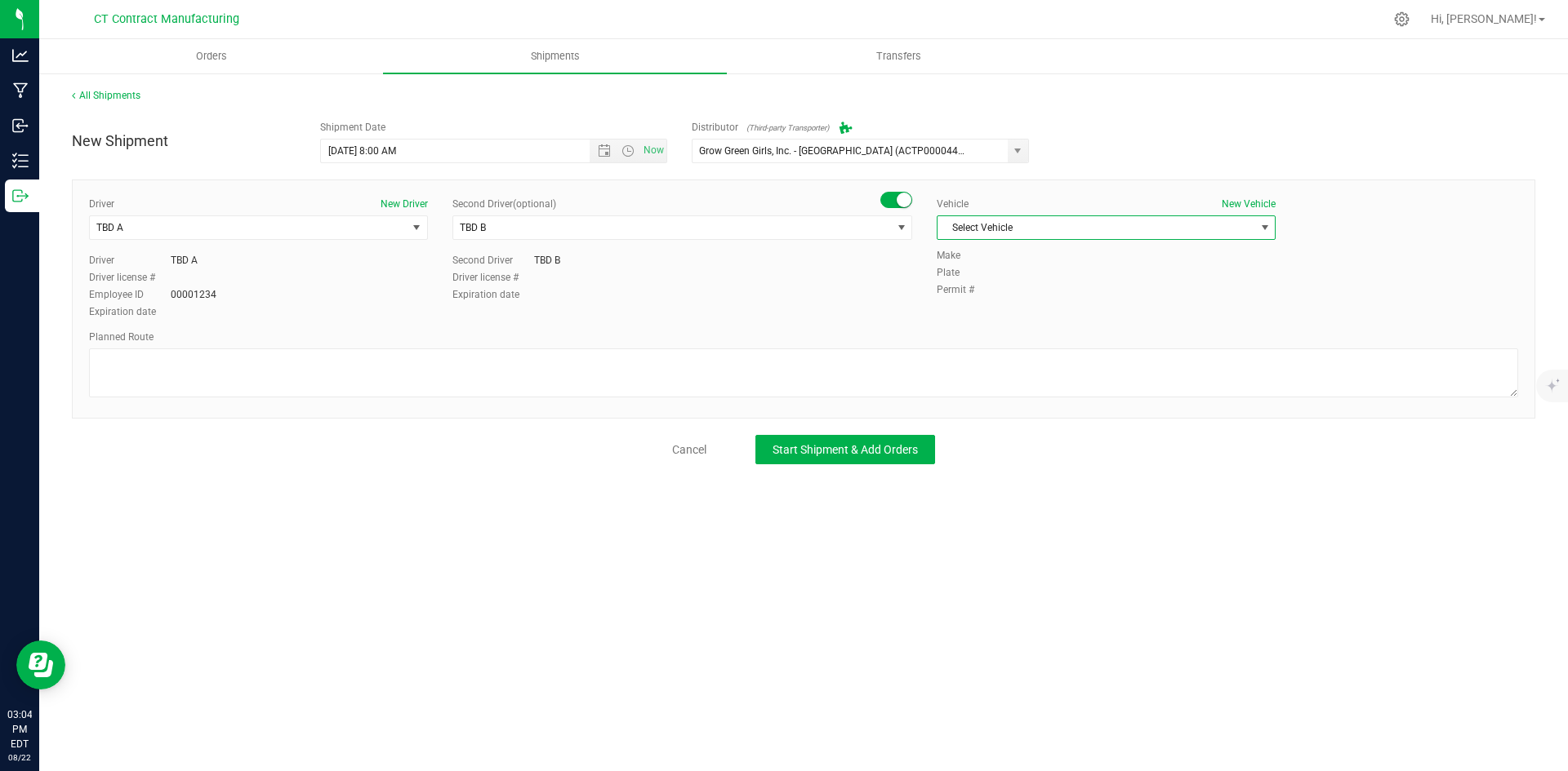
click at [1016, 228] on span "Select Vehicle" at bounding box center [1095, 228] width 317 height 23
click at [983, 279] on li "Ford Transit 250" at bounding box center [1106, 281] width 337 height 25
click at [912, 372] on textarea at bounding box center [803, 373] width 1429 height 49
paste textarea "Randomized route via 3rd party transporter"
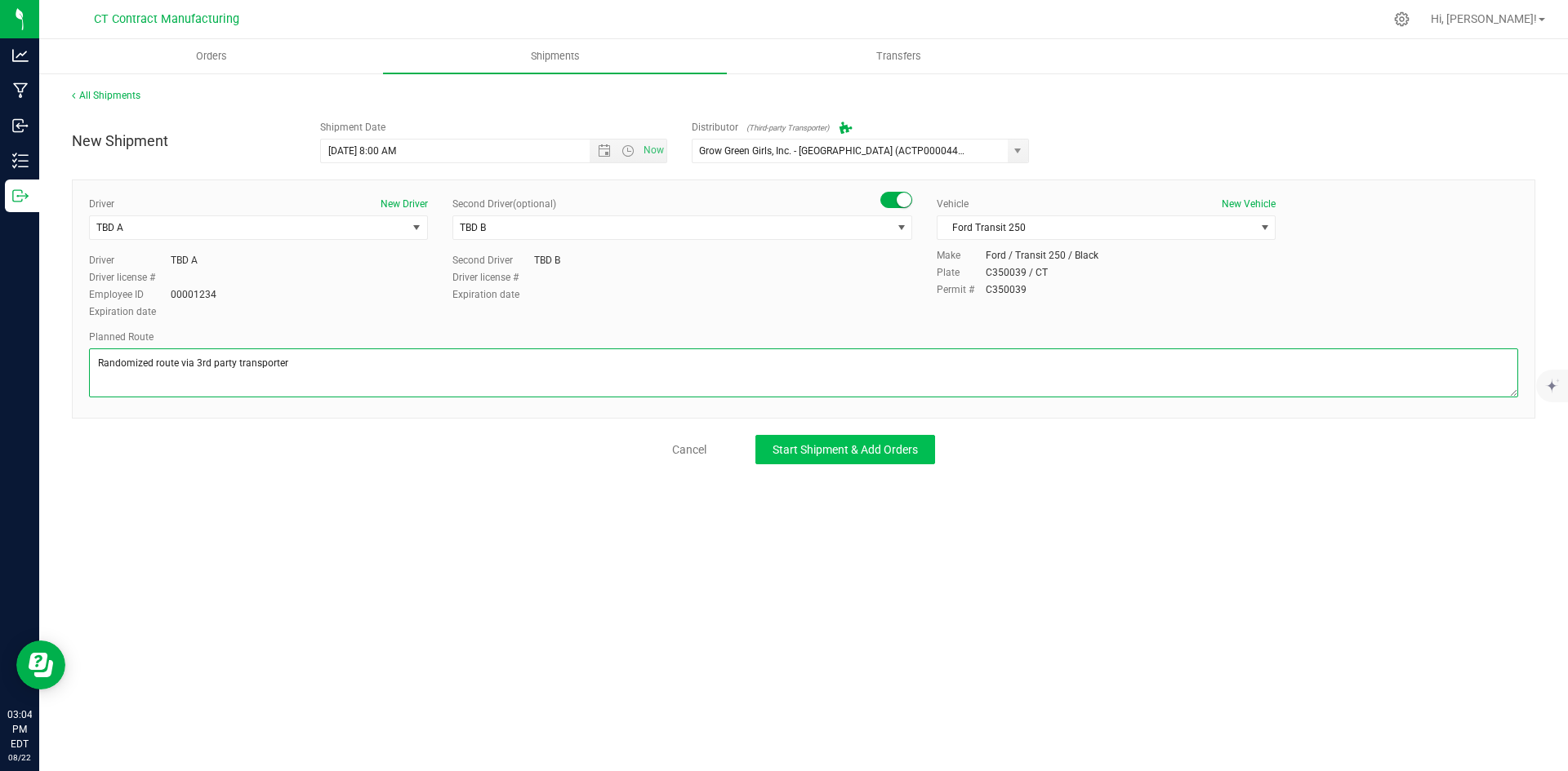
type textarea "Randomized route via 3rd party transporter"
click at [906, 445] on span "Start Shipment & Add Orders" at bounding box center [844, 449] width 146 height 13
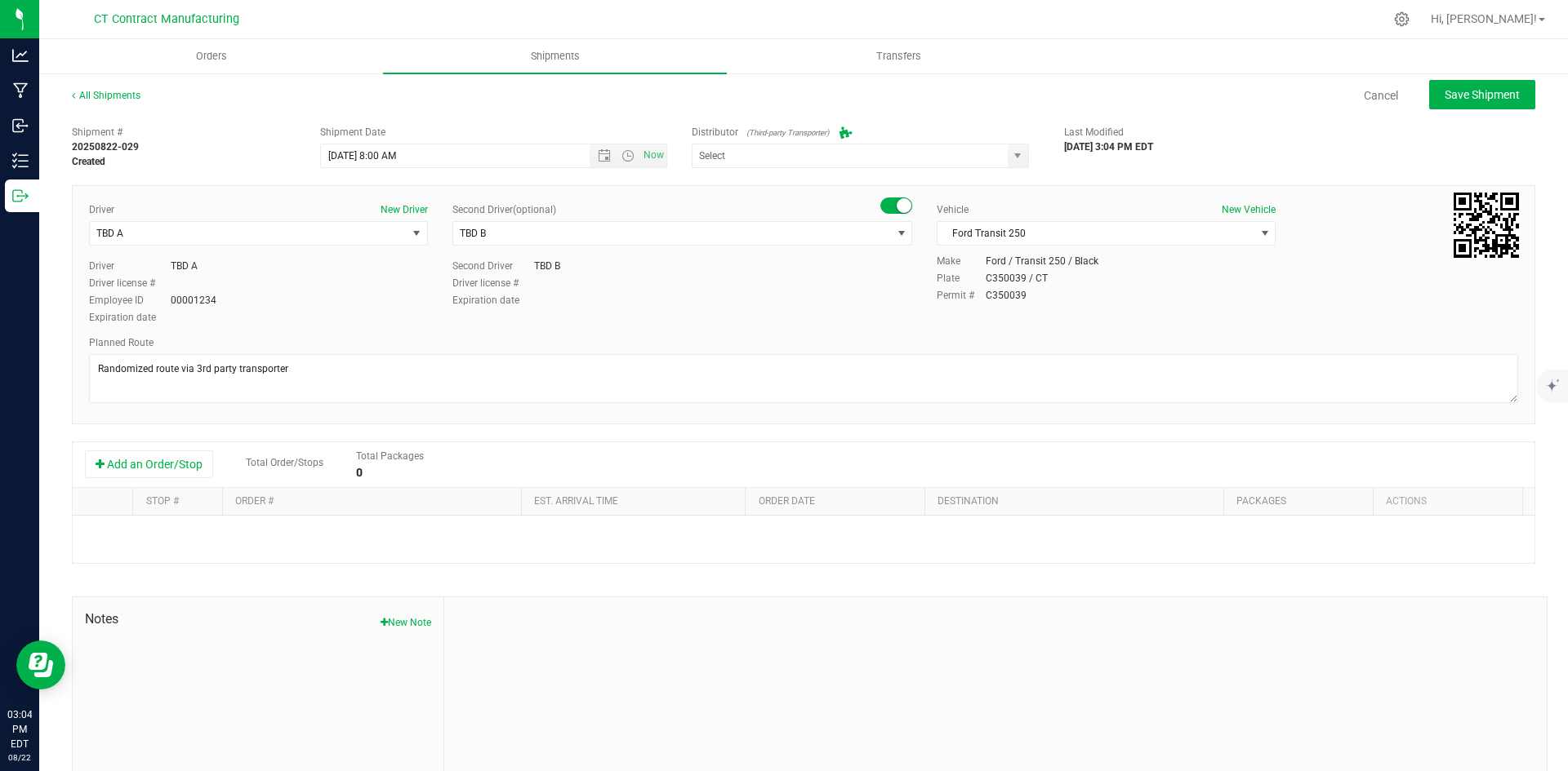
type input "Grow Green Girls, Inc. - [GEOGRAPHIC_DATA] (ACTP0000443)"
click at [177, 468] on button "Add an Order/Stop" at bounding box center [148, 464] width 128 height 27
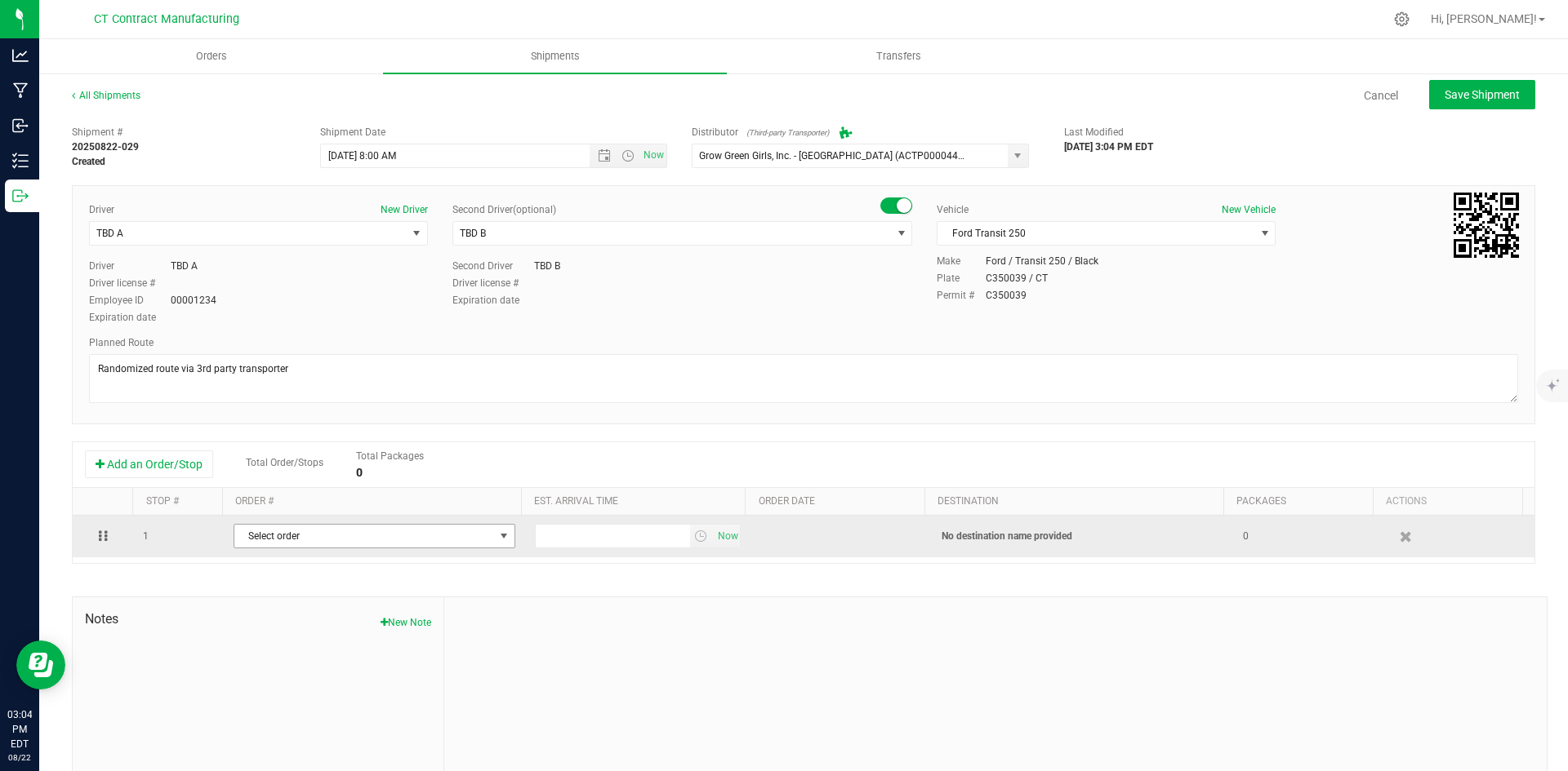
click at [289, 537] on span "Select order" at bounding box center [364, 536] width 259 height 23
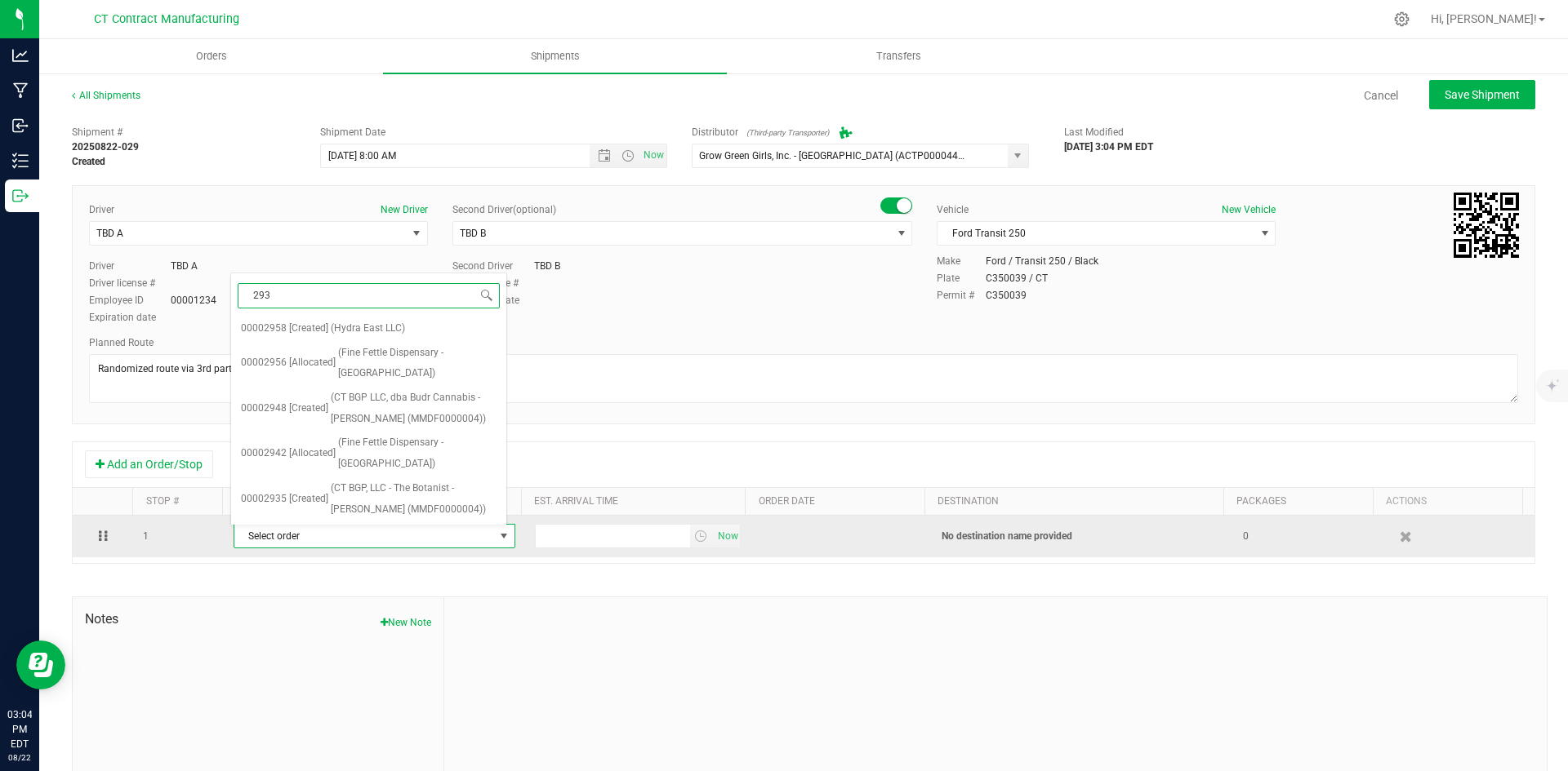
type input "2933"
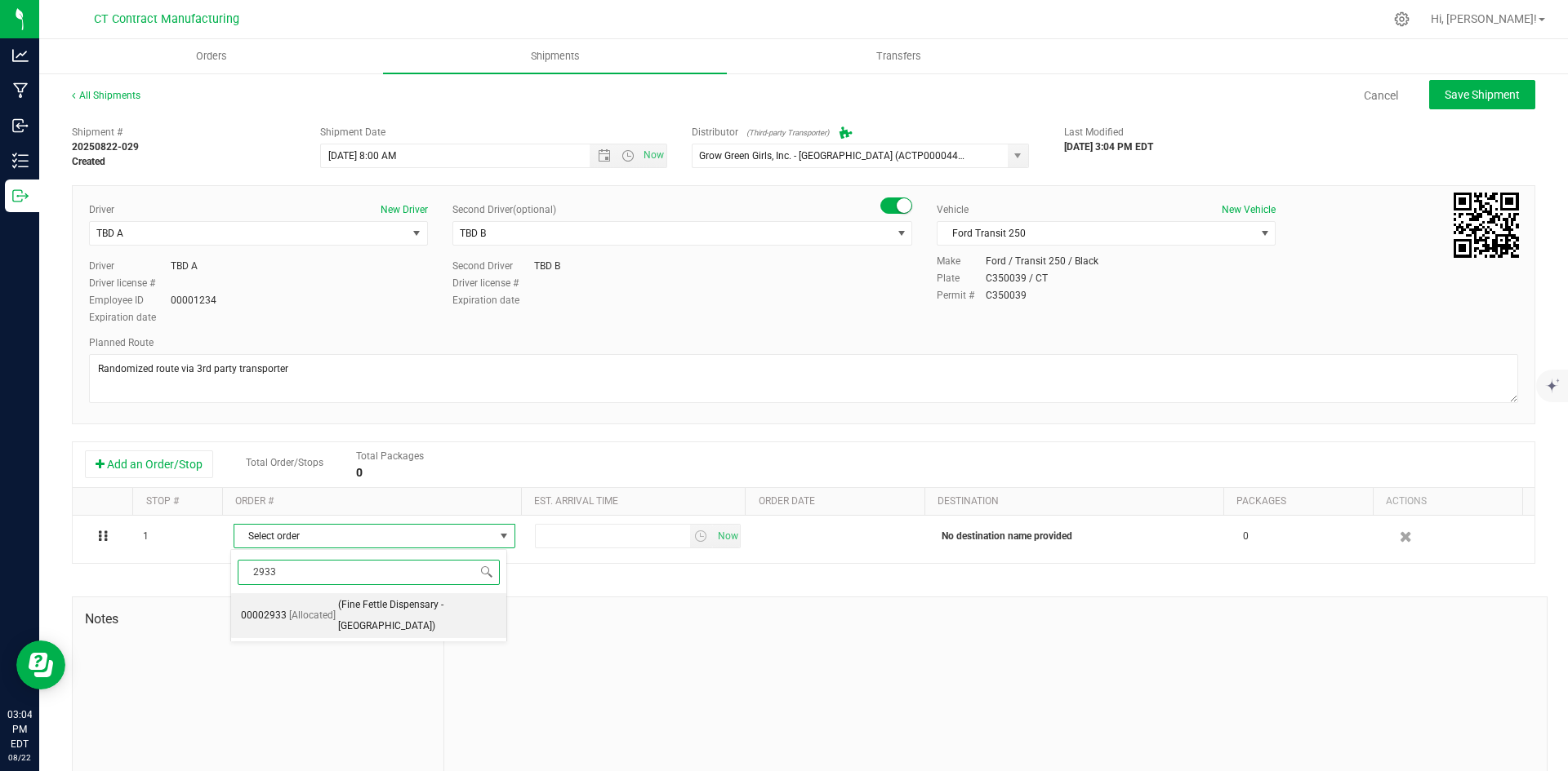
click at [356, 620] on span "(Fine Fettle Dispensary - [GEOGRAPHIC_DATA])" at bounding box center [417, 616] width 159 height 41
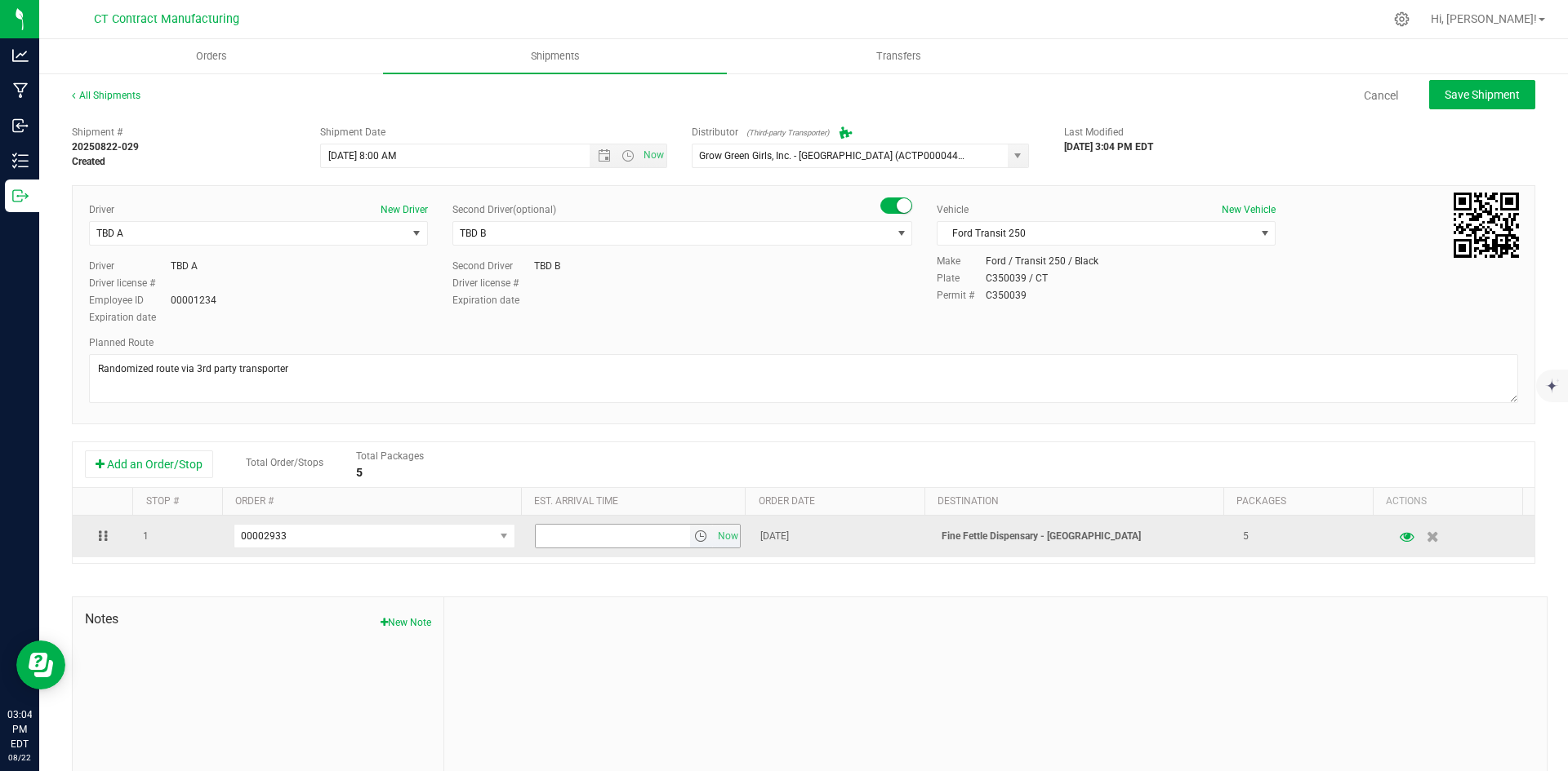
click at [698, 532] on span "select" at bounding box center [701, 536] width 24 height 23
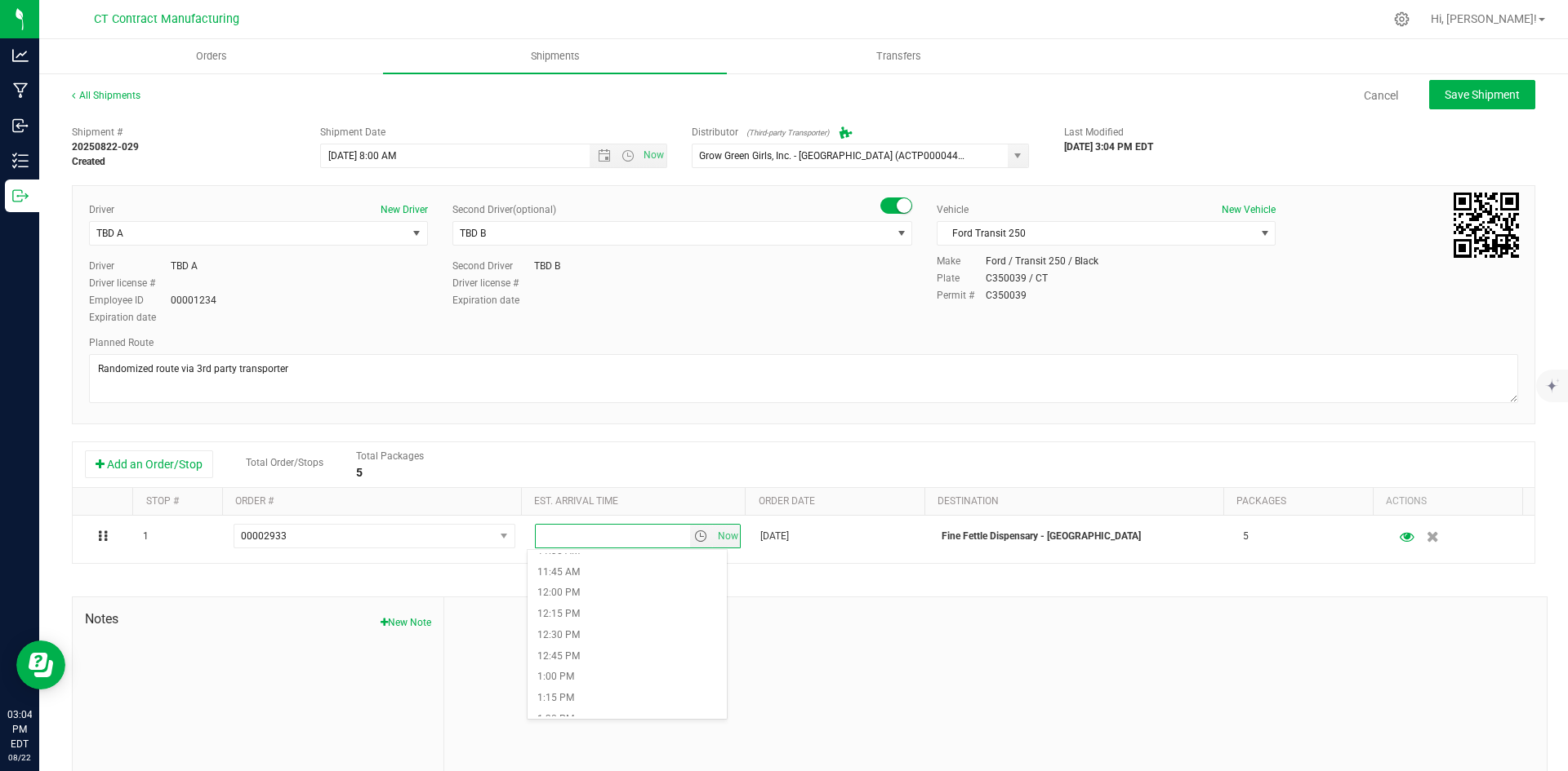
scroll to position [979, 0]
click at [572, 589] on li "12:00 PM" at bounding box center [627, 591] width 199 height 21
click at [1504, 102] on button "Save Shipment" at bounding box center [1482, 94] width 106 height 29
type input "[DATE] 12:00 PM"
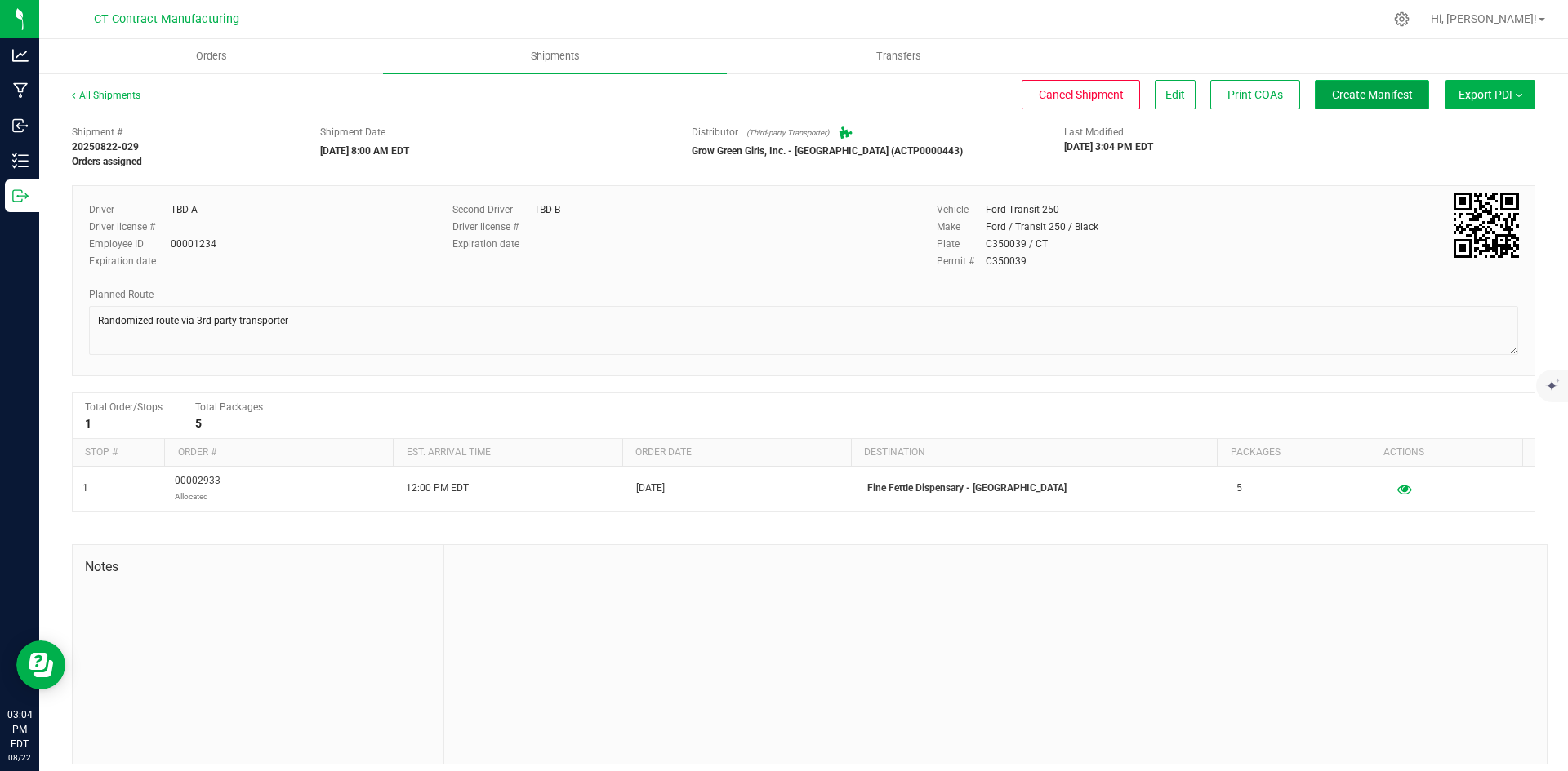
click at [1395, 94] on span "Create Manifest" at bounding box center [1372, 94] width 81 height 13
click at [124, 90] on link "All Shipments" at bounding box center [106, 95] width 69 height 11
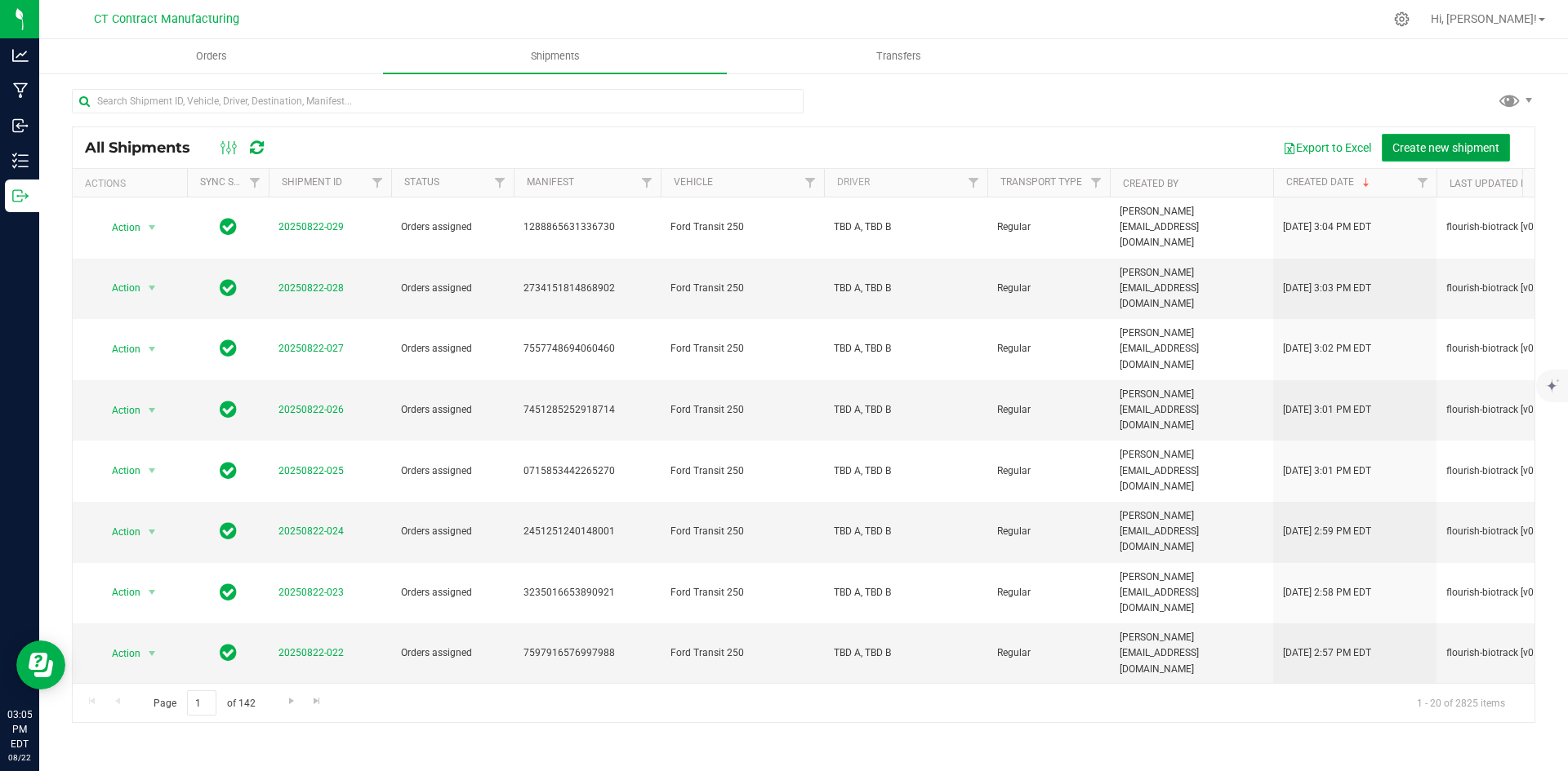
click at [1422, 148] on span "Create new shipment" at bounding box center [1445, 147] width 107 height 13
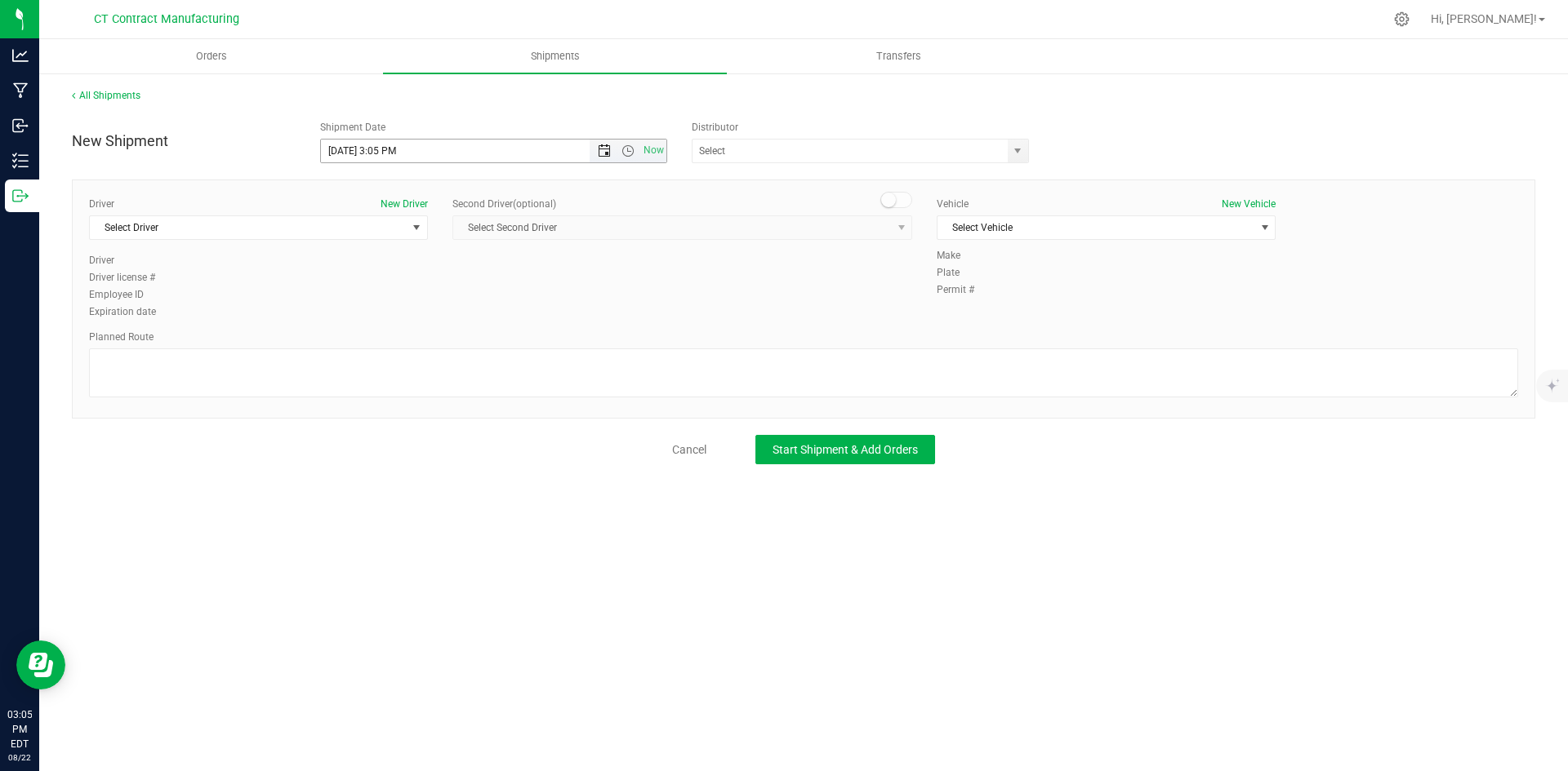
click at [607, 150] on span "Open the date view" at bounding box center [604, 151] width 13 height 13
click at [381, 346] on link "26" at bounding box center [382, 342] width 24 height 26
click at [637, 151] on span "Open the time view" at bounding box center [627, 151] width 27 height 13
click at [413, 270] on li "8:00 AM" at bounding box center [493, 268] width 345 height 21
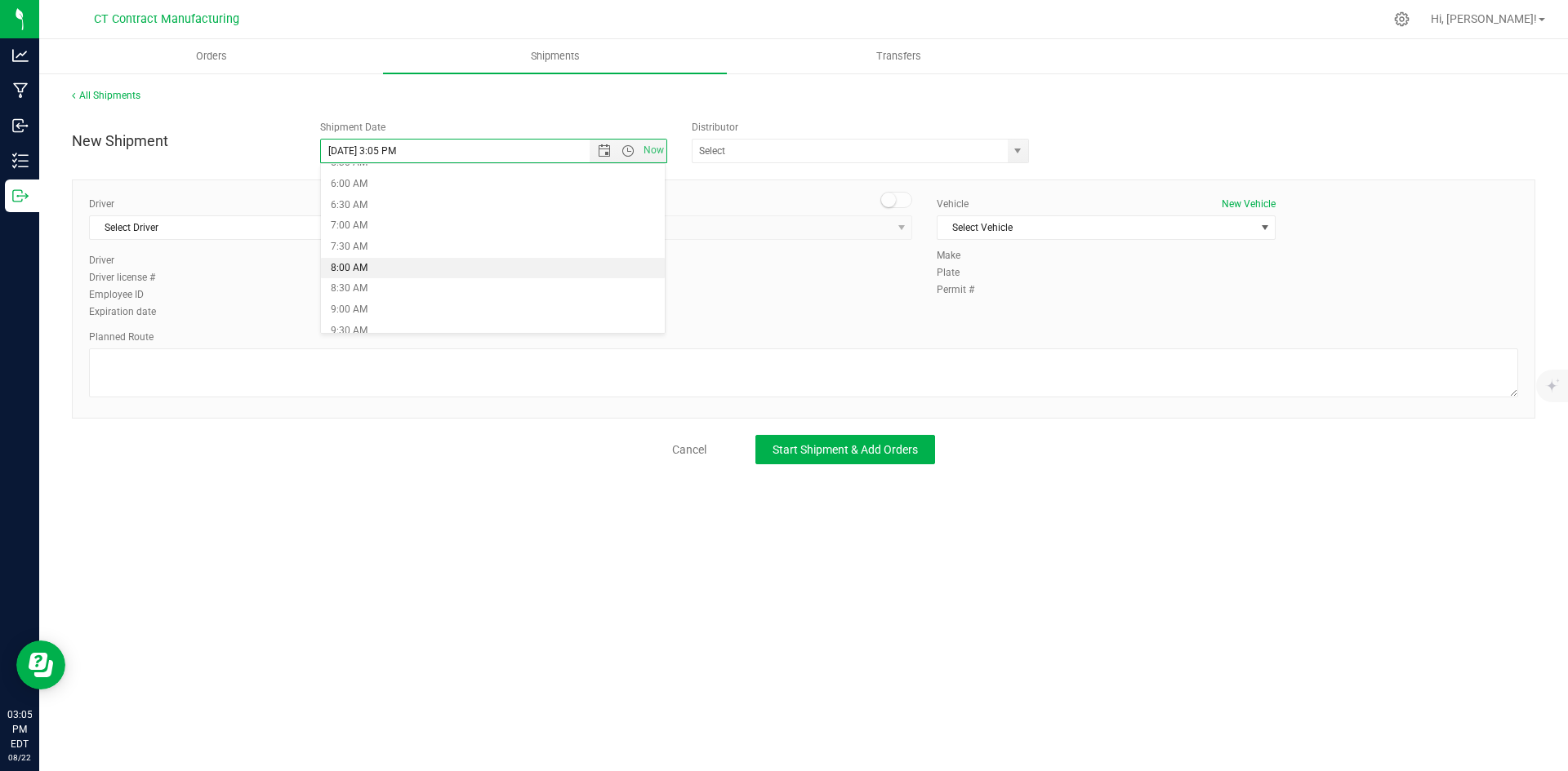
type input "[DATE] 8:00 AM"
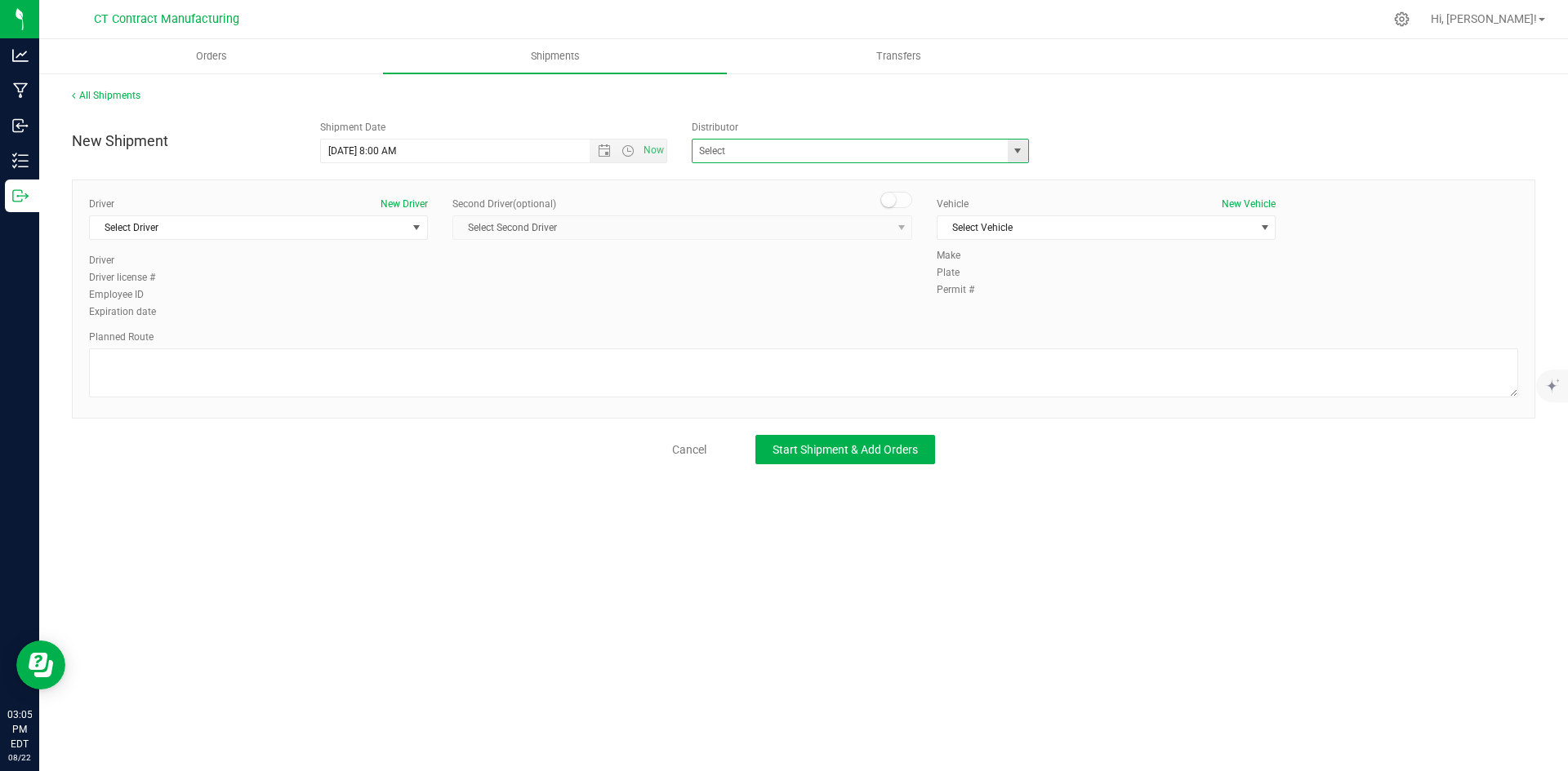
click at [1028, 153] on span at bounding box center [860, 151] width 337 height 25
click at [1016, 156] on span "select" at bounding box center [1017, 151] width 13 height 13
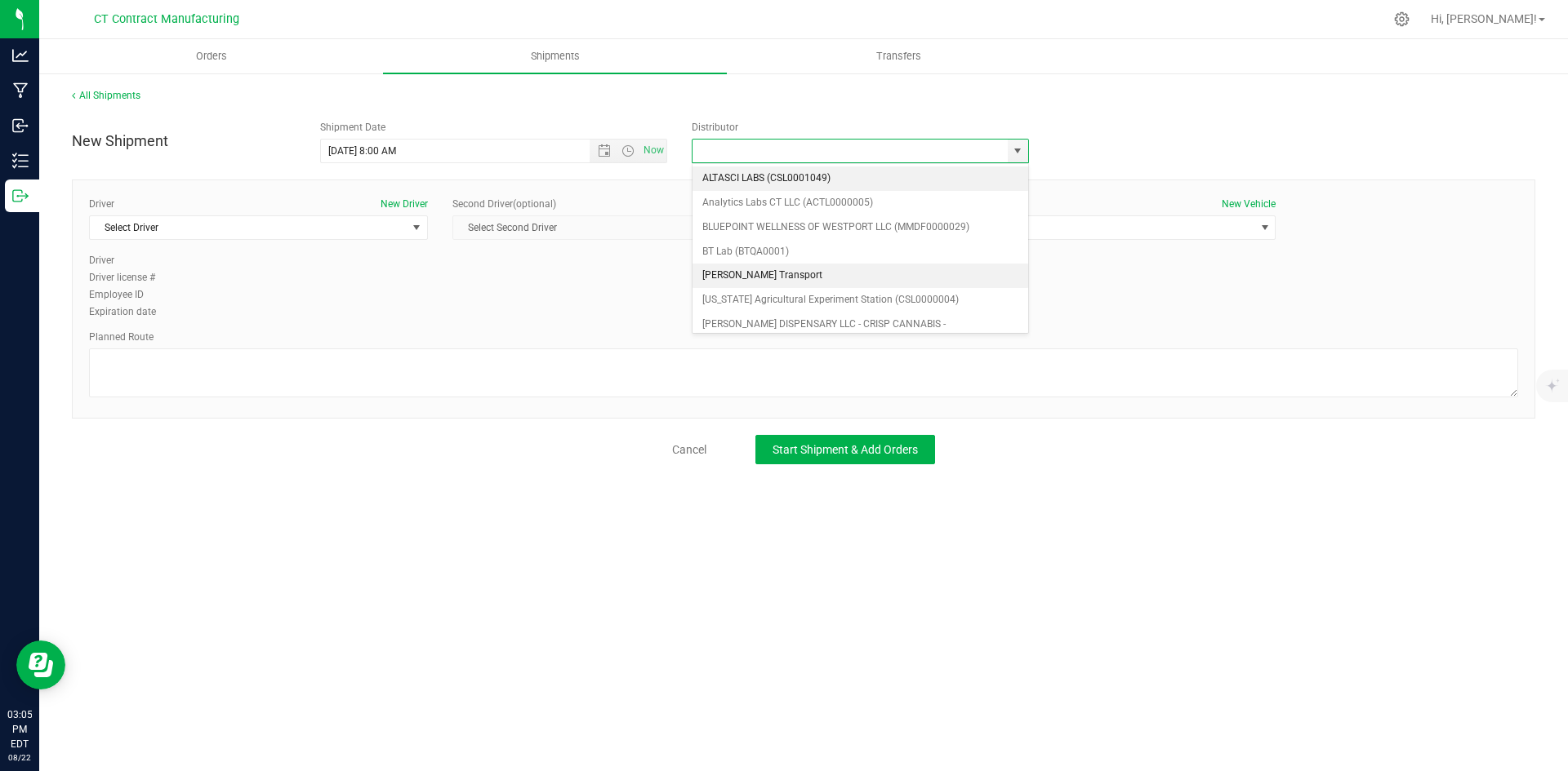
scroll to position [82, 0]
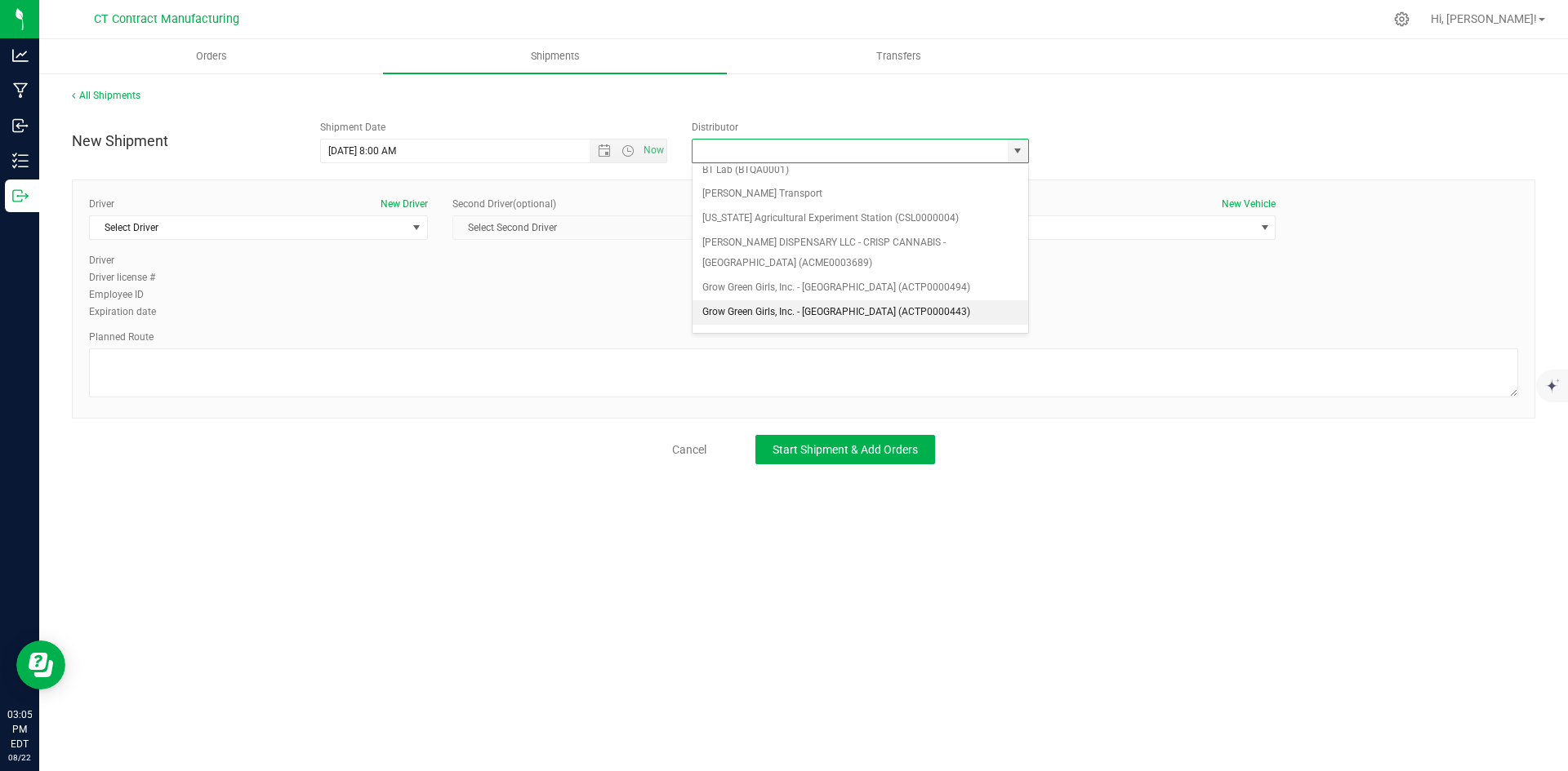
click at [793, 307] on li "Grow Green Girls, Inc. - [GEOGRAPHIC_DATA] (ACTP0000443)" at bounding box center [860, 313] width 335 height 25
type input "Grow Green Girls, Inc. - [GEOGRAPHIC_DATA] (ACTP0000443)"
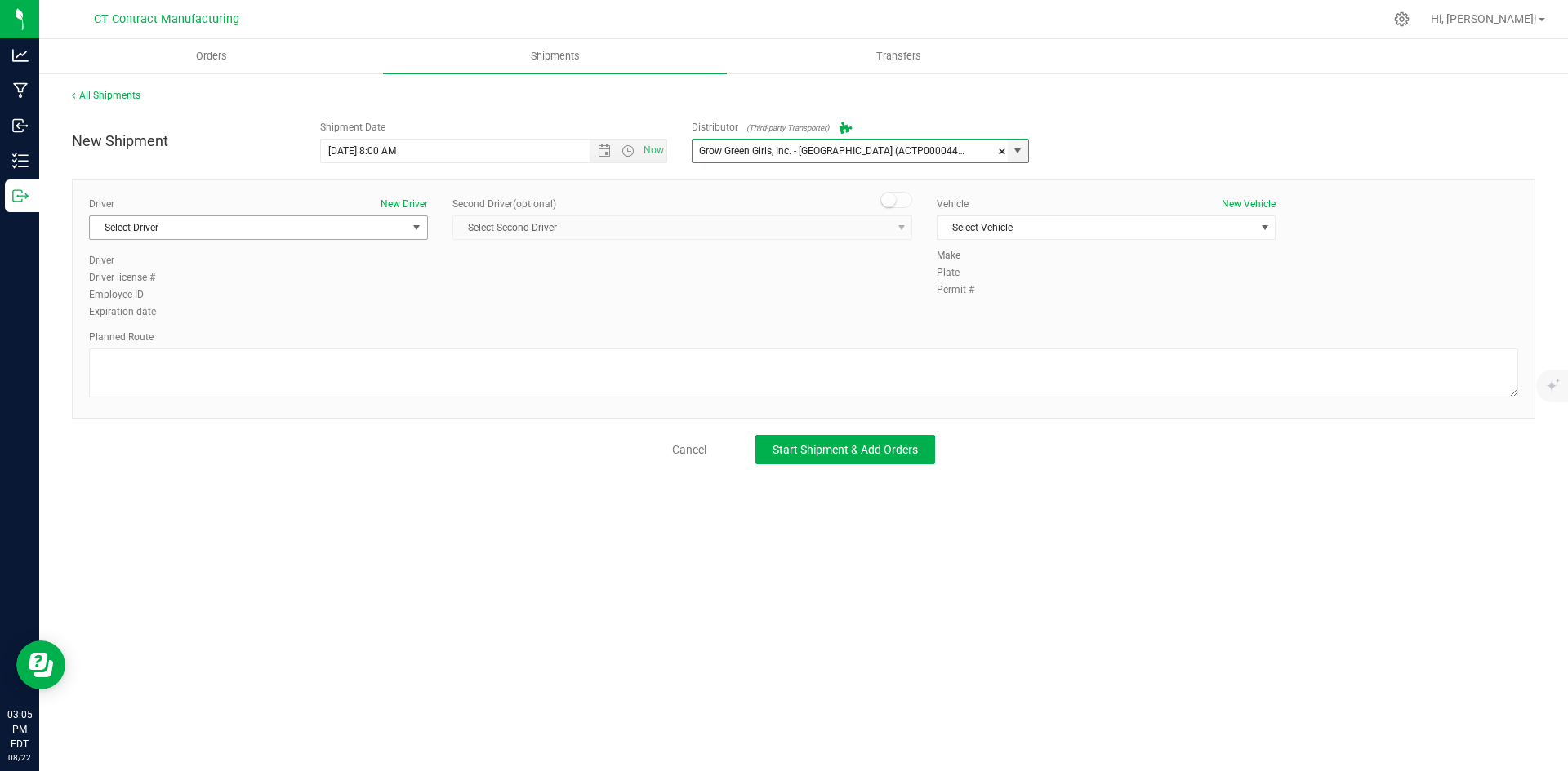
click at [359, 231] on span "Select Driver" at bounding box center [248, 228] width 317 height 23
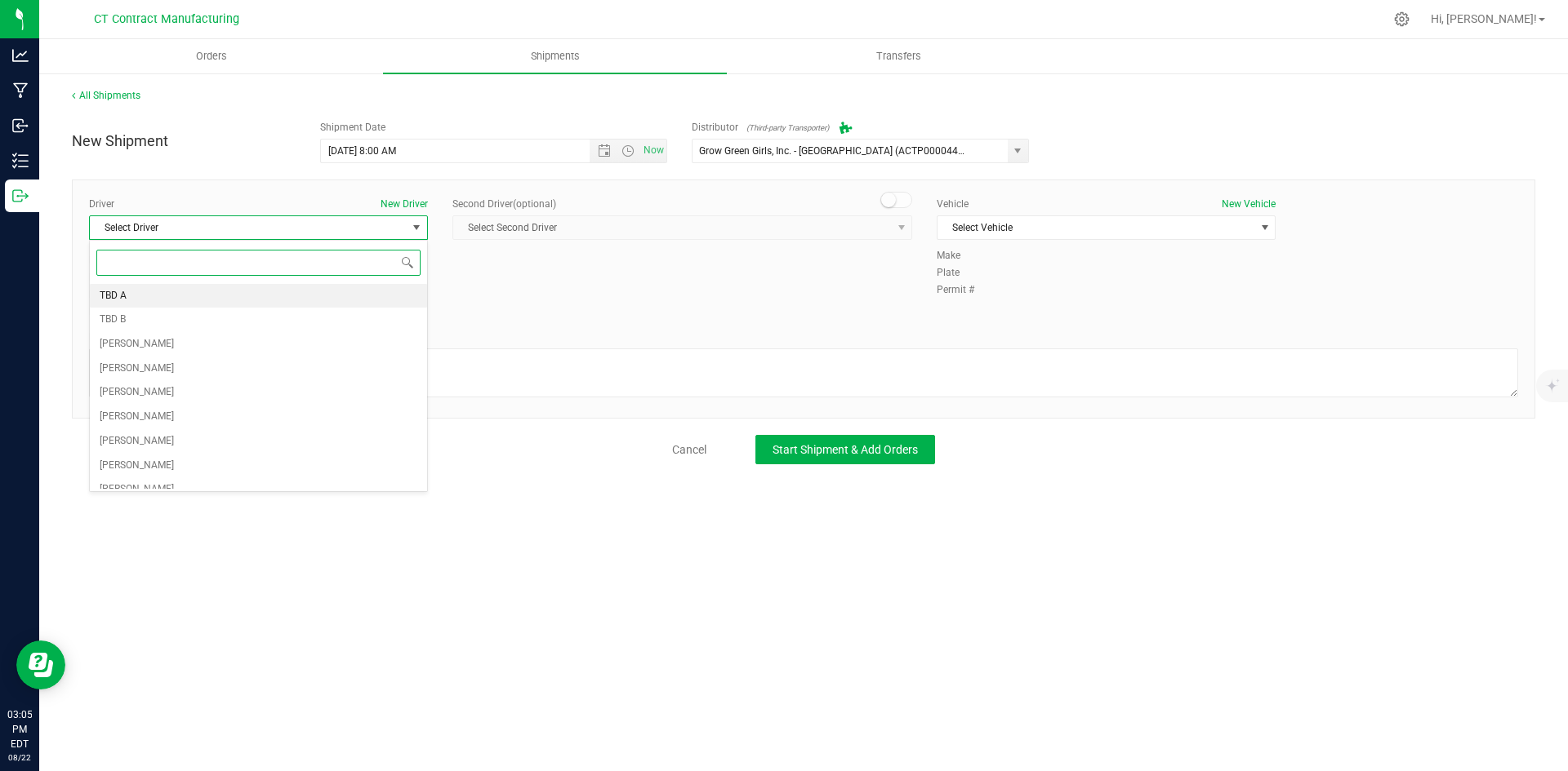
click at [201, 291] on li "TBD A" at bounding box center [259, 296] width 337 height 25
click at [889, 198] on small at bounding box center [888, 199] width 15 height 15
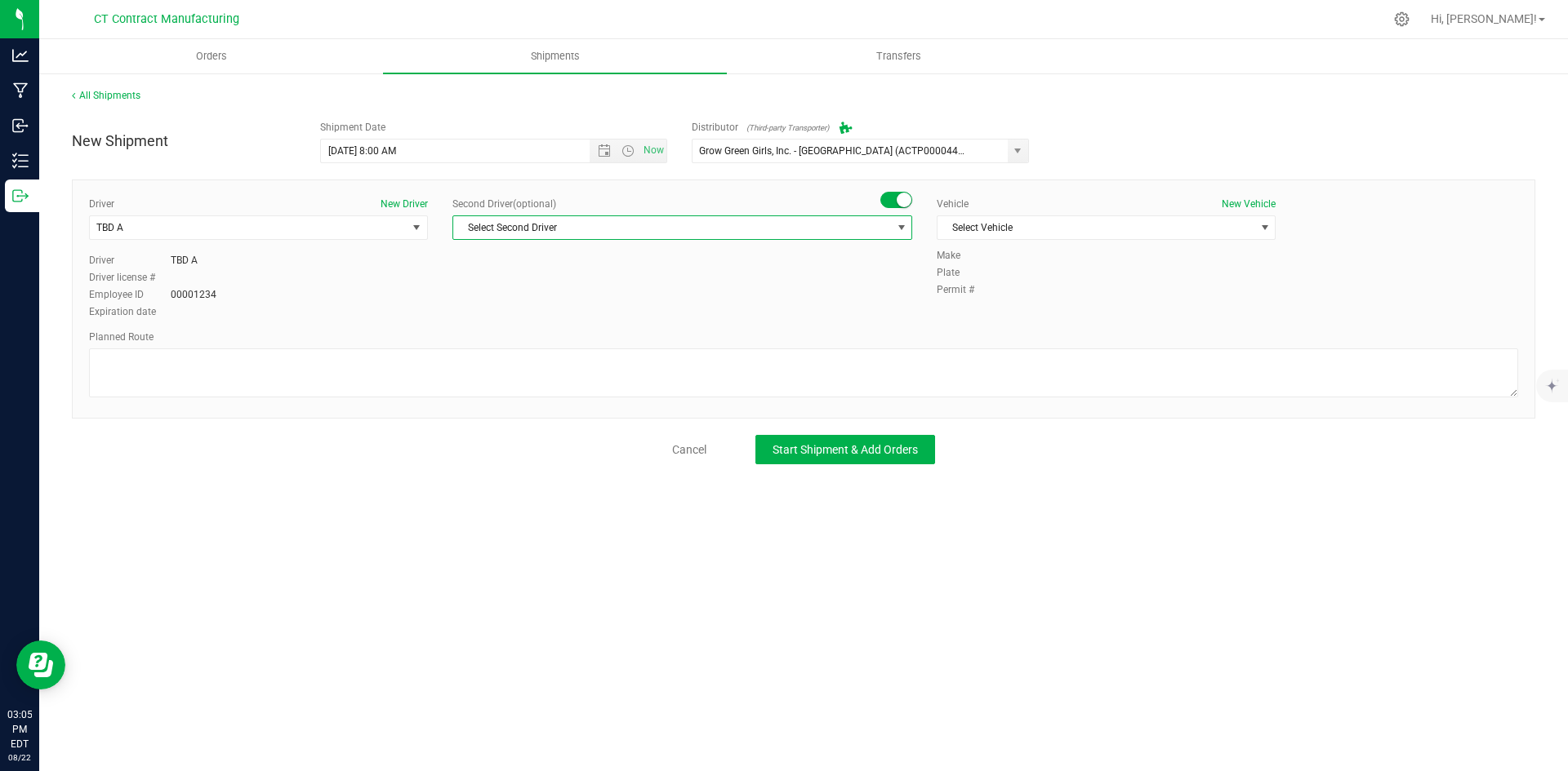
click at [888, 225] on span "Select Second Driver" at bounding box center [672, 228] width 438 height 23
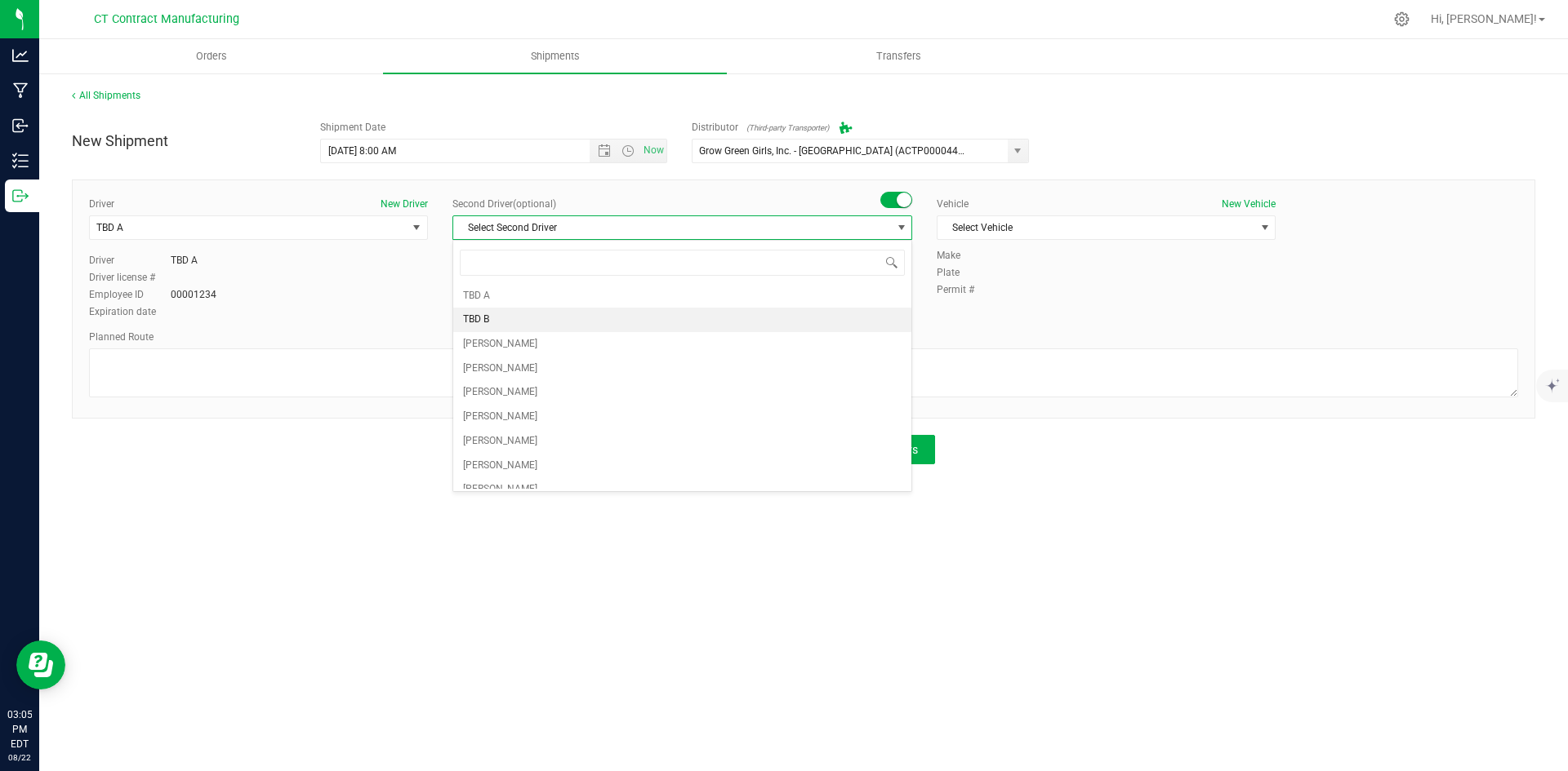
click at [482, 320] on span "TBD B" at bounding box center [476, 320] width 26 height 21
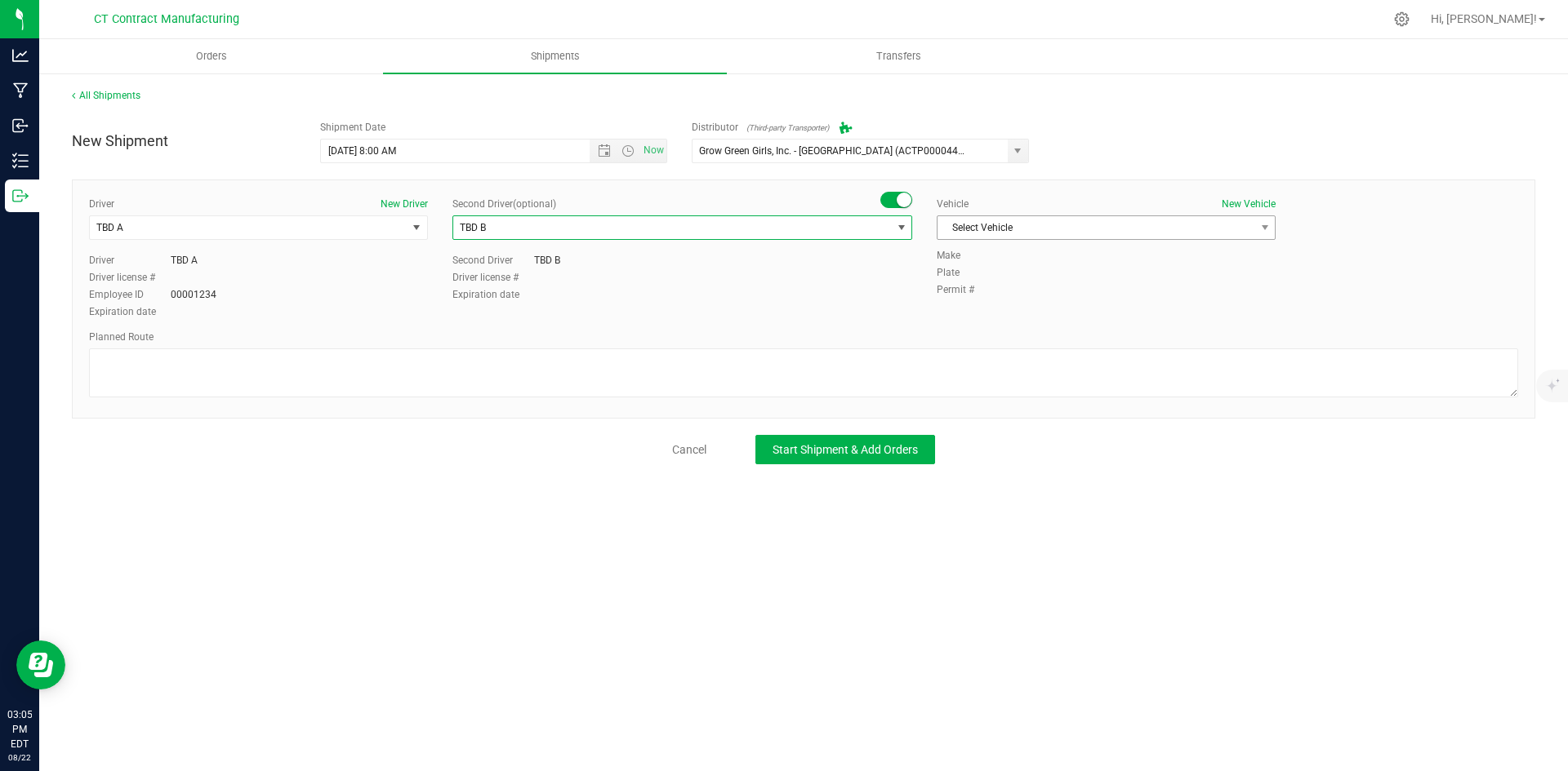
click at [977, 226] on span "Select Vehicle" at bounding box center [1095, 228] width 317 height 23
click at [979, 275] on li "Ford Transit 250" at bounding box center [1106, 281] width 337 height 25
click at [828, 371] on textarea at bounding box center [803, 373] width 1429 height 49
paste textarea "Randomized route via 3rd party transporter"
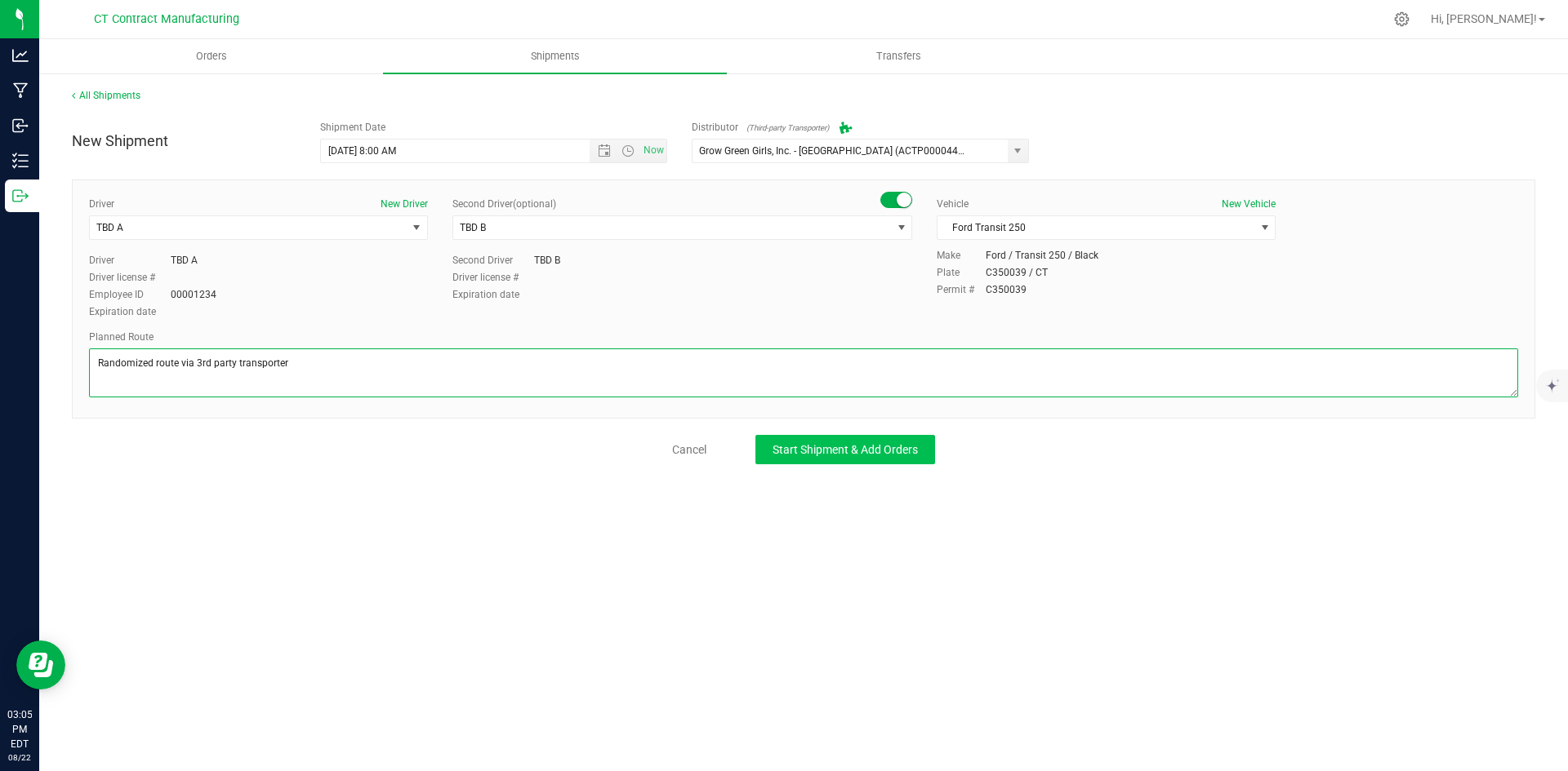
type textarea "Randomized route via 3rd party transporter"
click at [850, 451] on span "Start Shipment & Add Orders" at bounding box center [844, 449] width 146 height 13
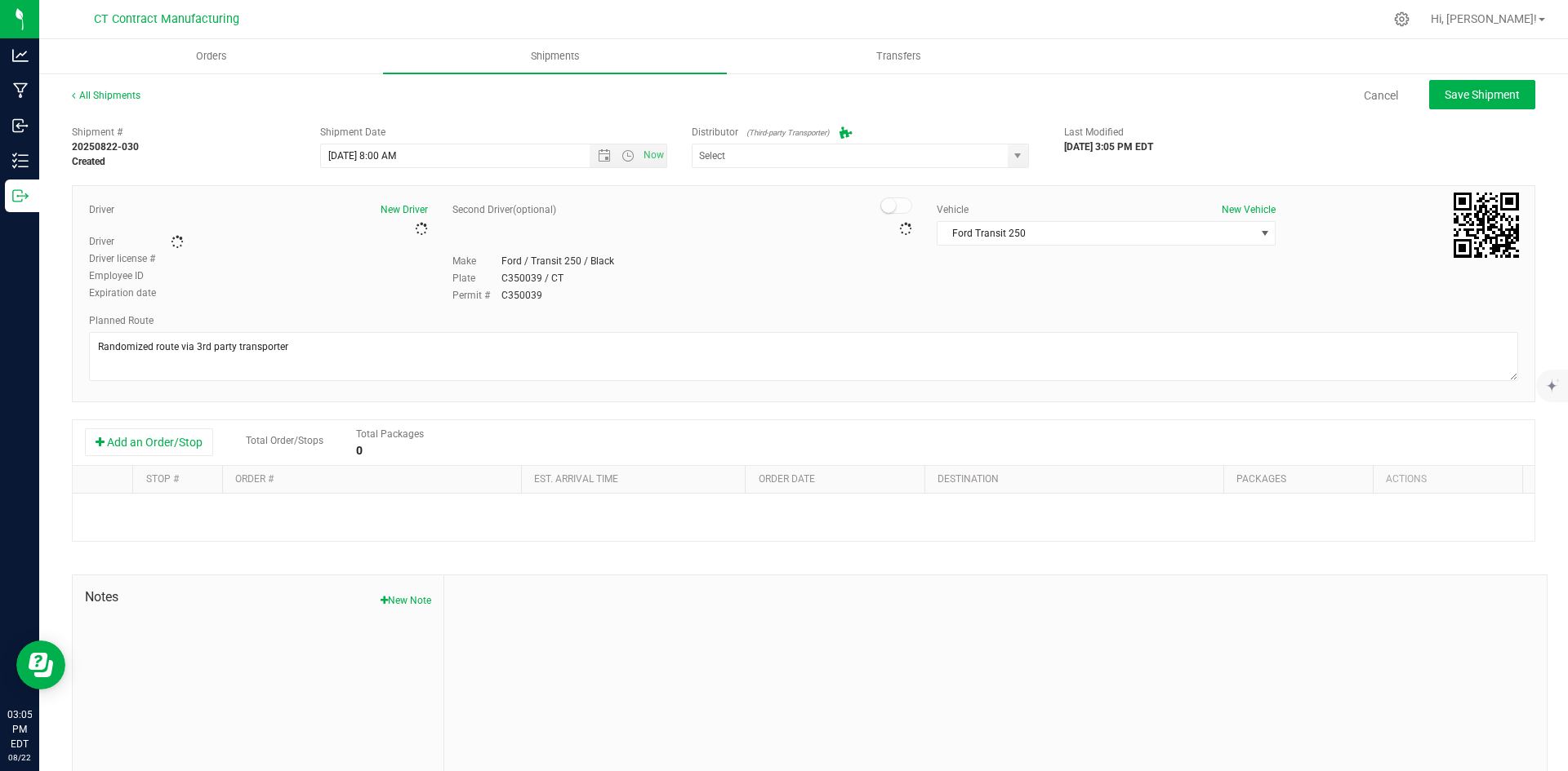
type input "Grow Green Girls, Inc. - [GEOGRAPHIC_DATA] (ACTP0000443)"
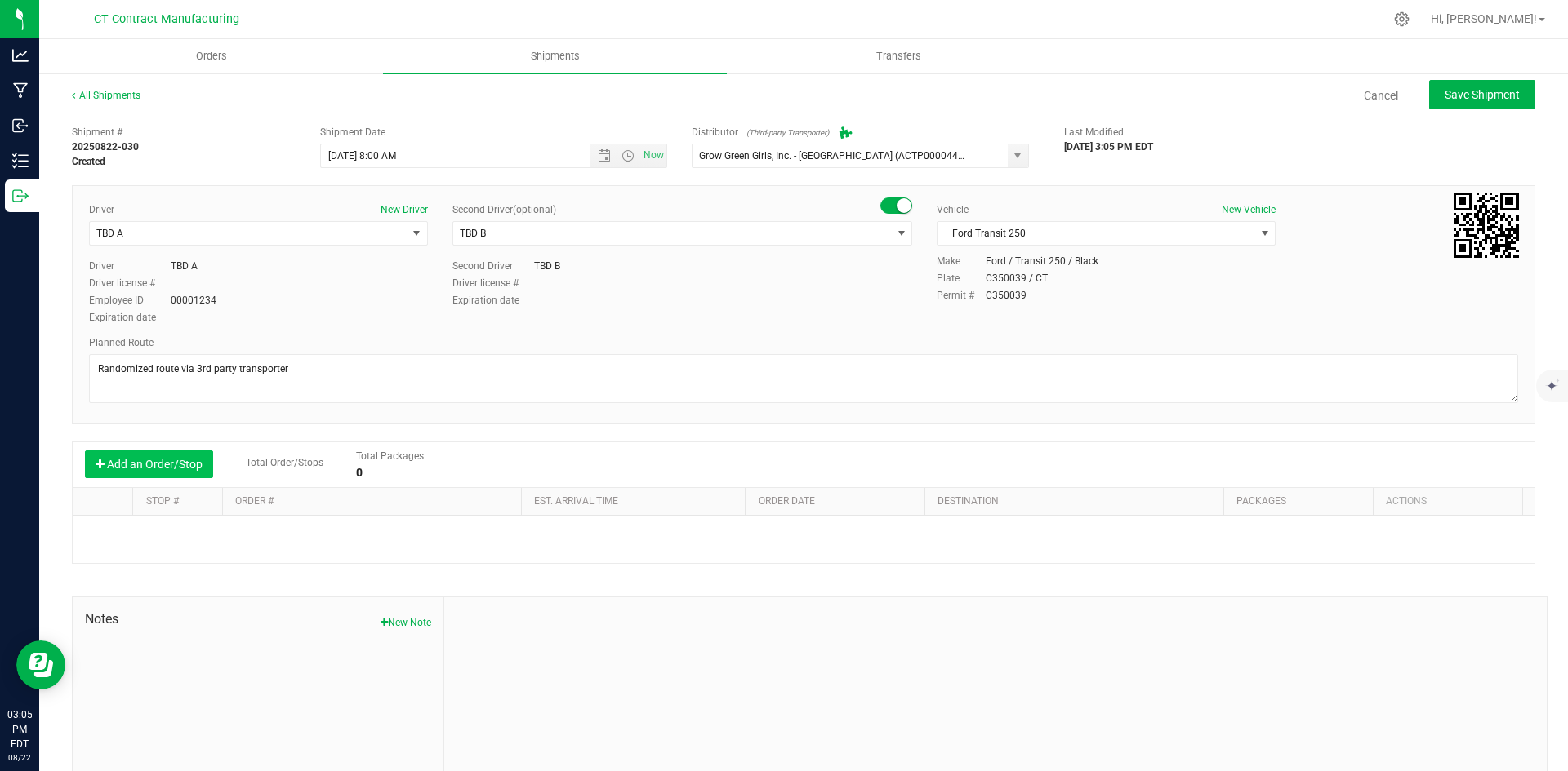
click at [181, 462] on button "Add an Order/Stop" at bounding box center [148, 464] width 128 height 27
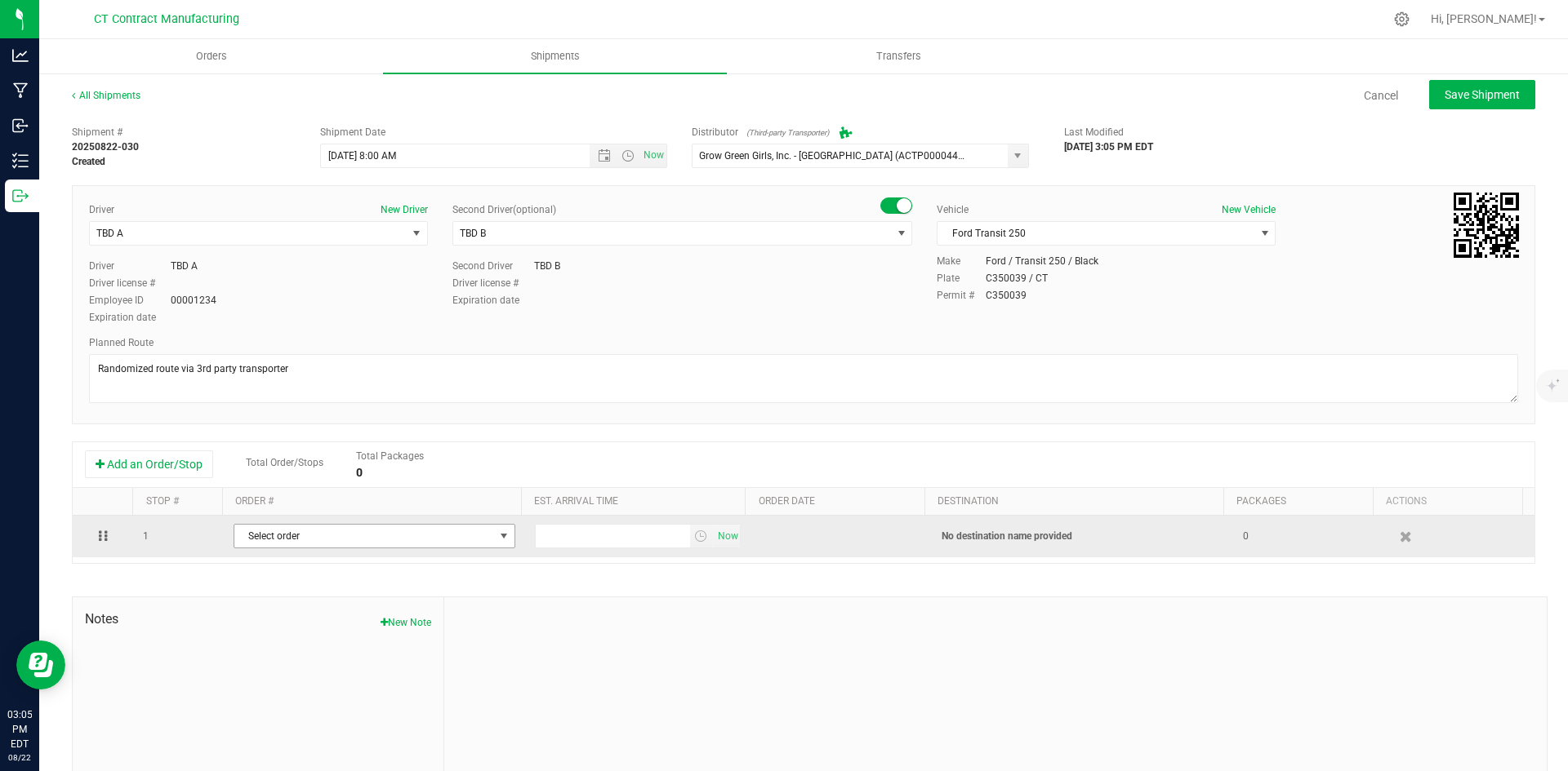
click at [311, 535] on span "Select order" at bounding box center [364, 536] width 259 height 23
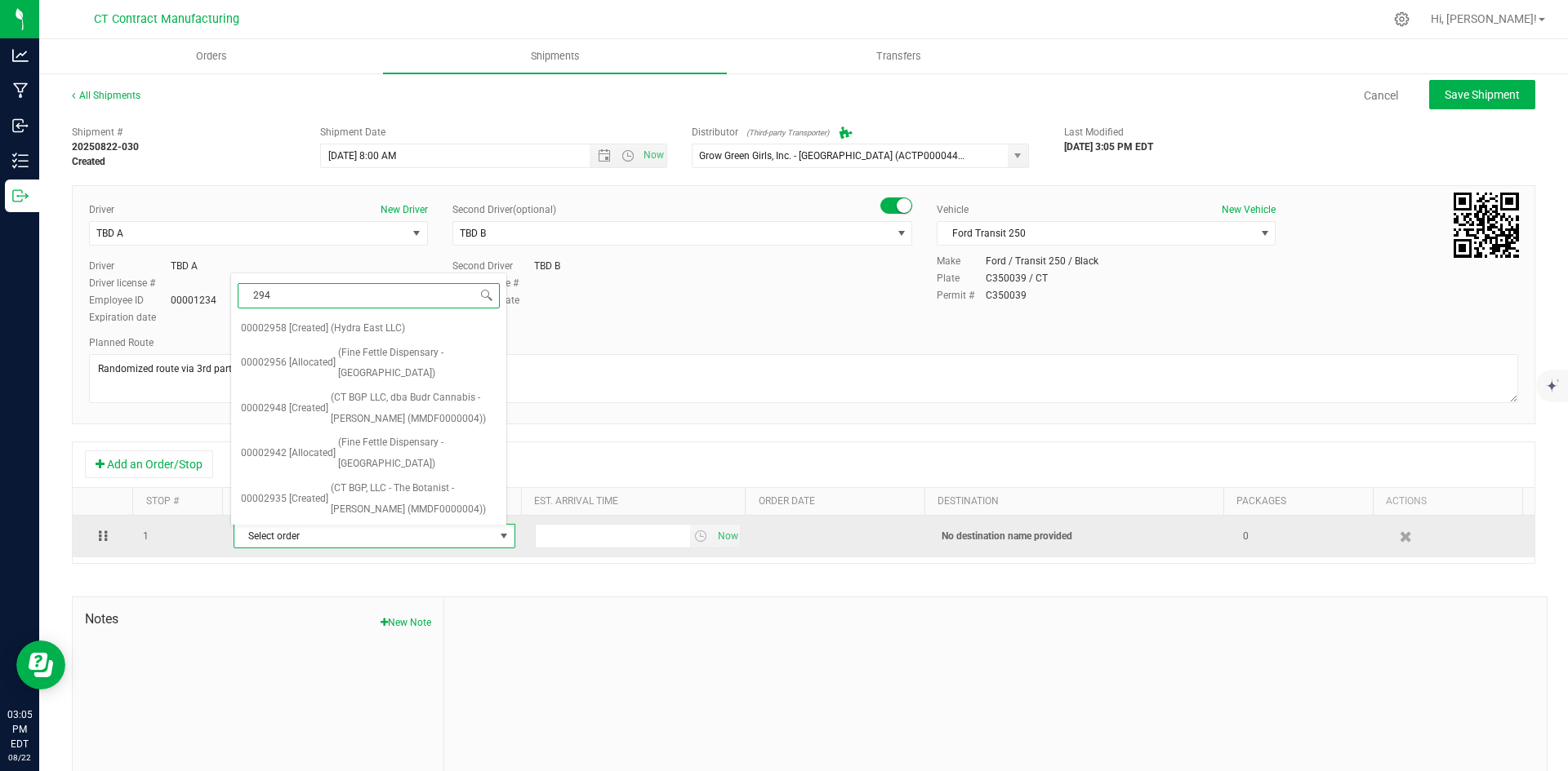
type input "2942"
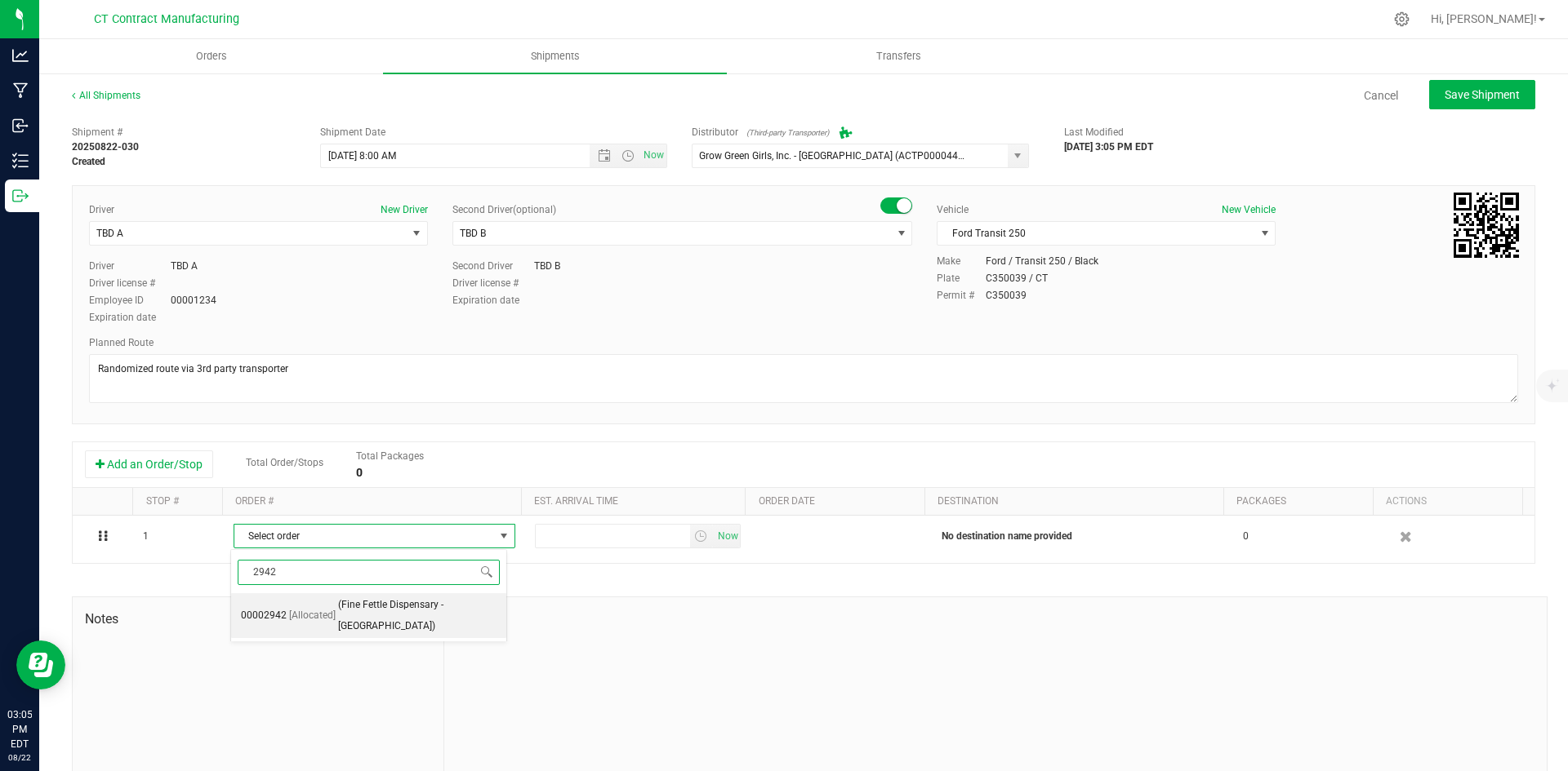
click at [327, 620] on span "[Allocated]" at bounding box center [312, 617] width 47 height 21
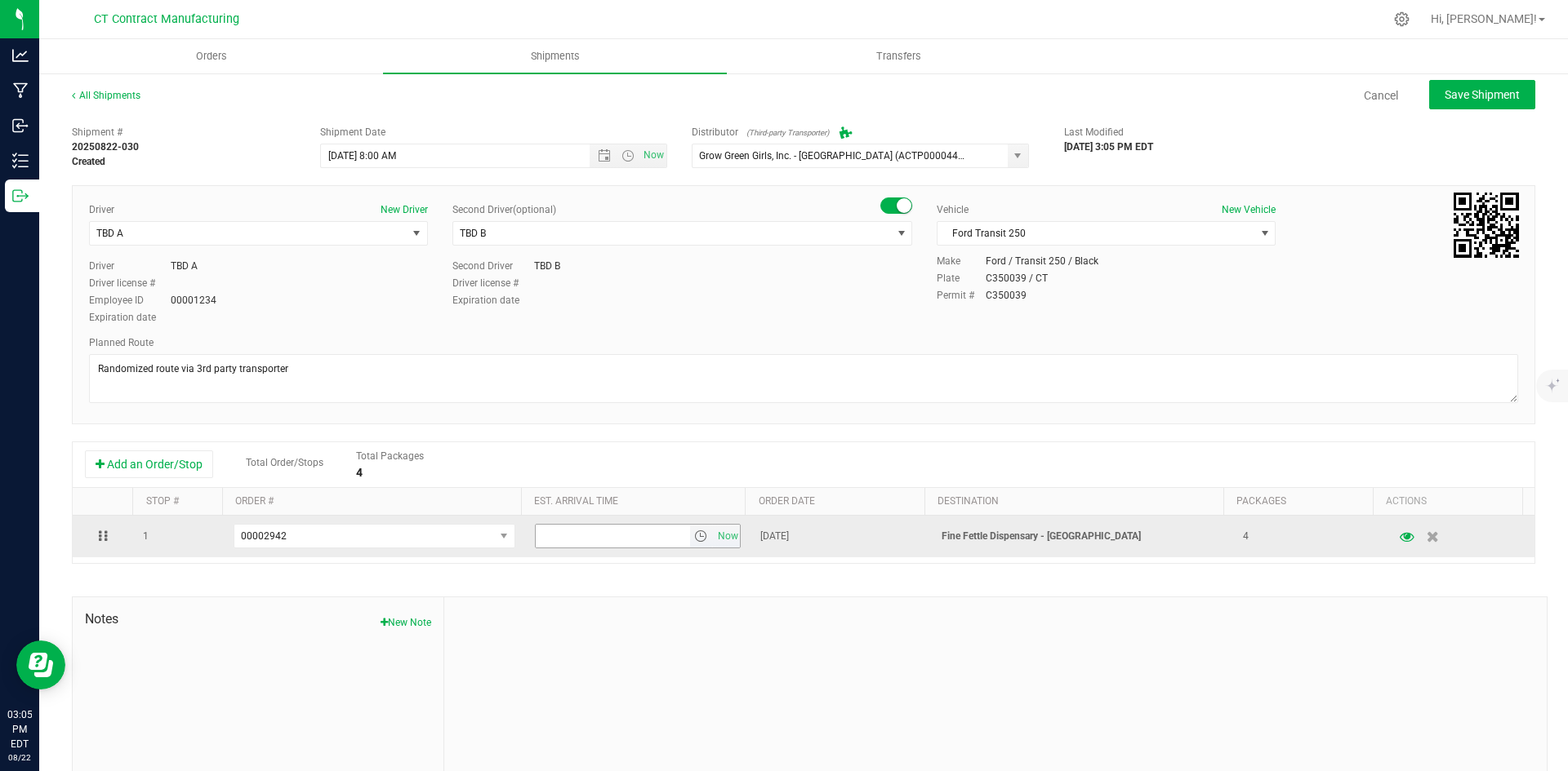
click at [694, 537] on span "select" at bounding box center [701, 536] width 13 height 13
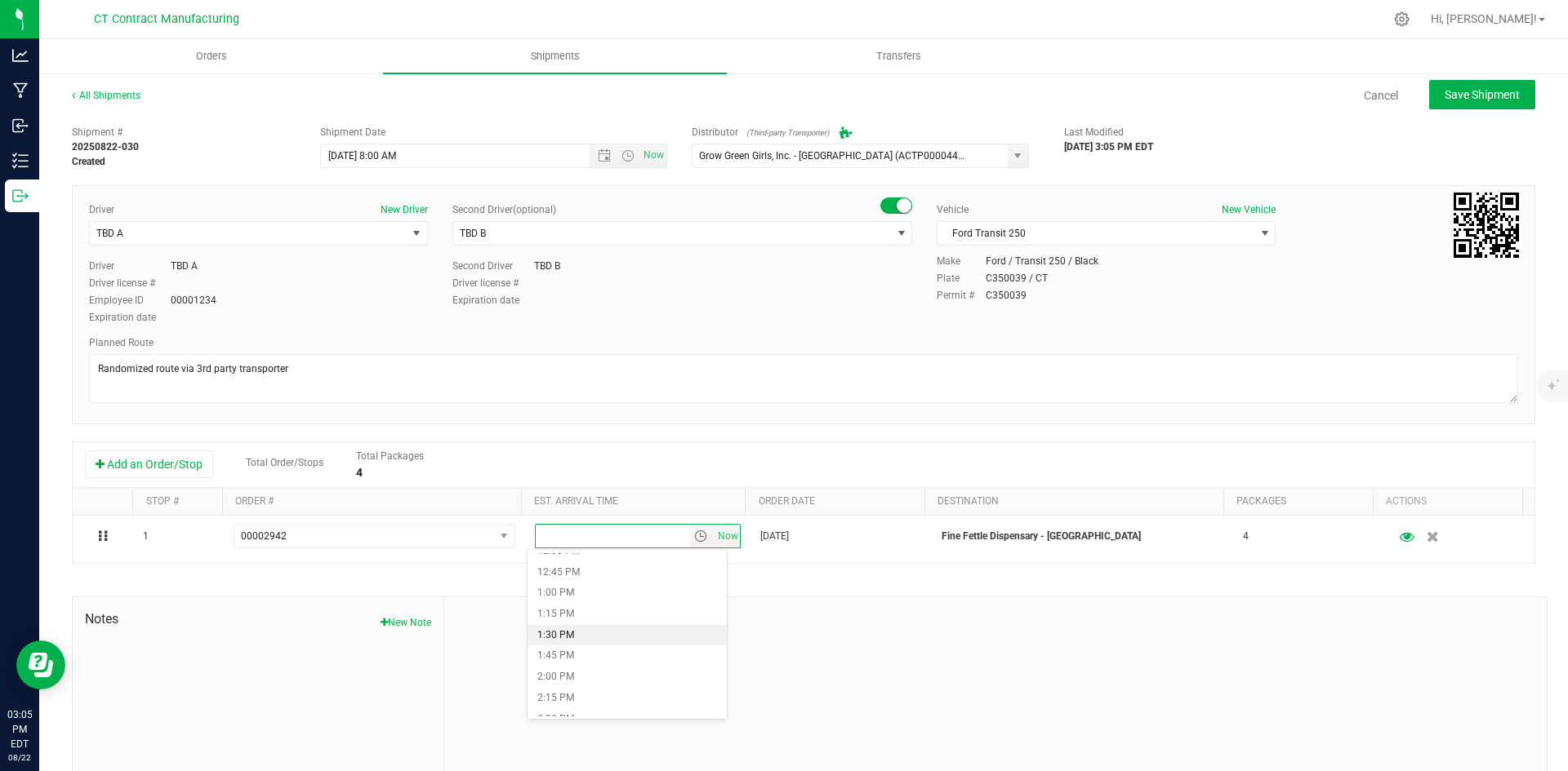
scroll to position [979, 0]
click at [587, 595] on li "12:00 PM" at bounding box center [627, 591] width 199 height 21
click at [1457, 89] on span "Save Shipment" at bounding box center [1482, 94] width 75 height 13
type input "[DATE] 12:00 PM"
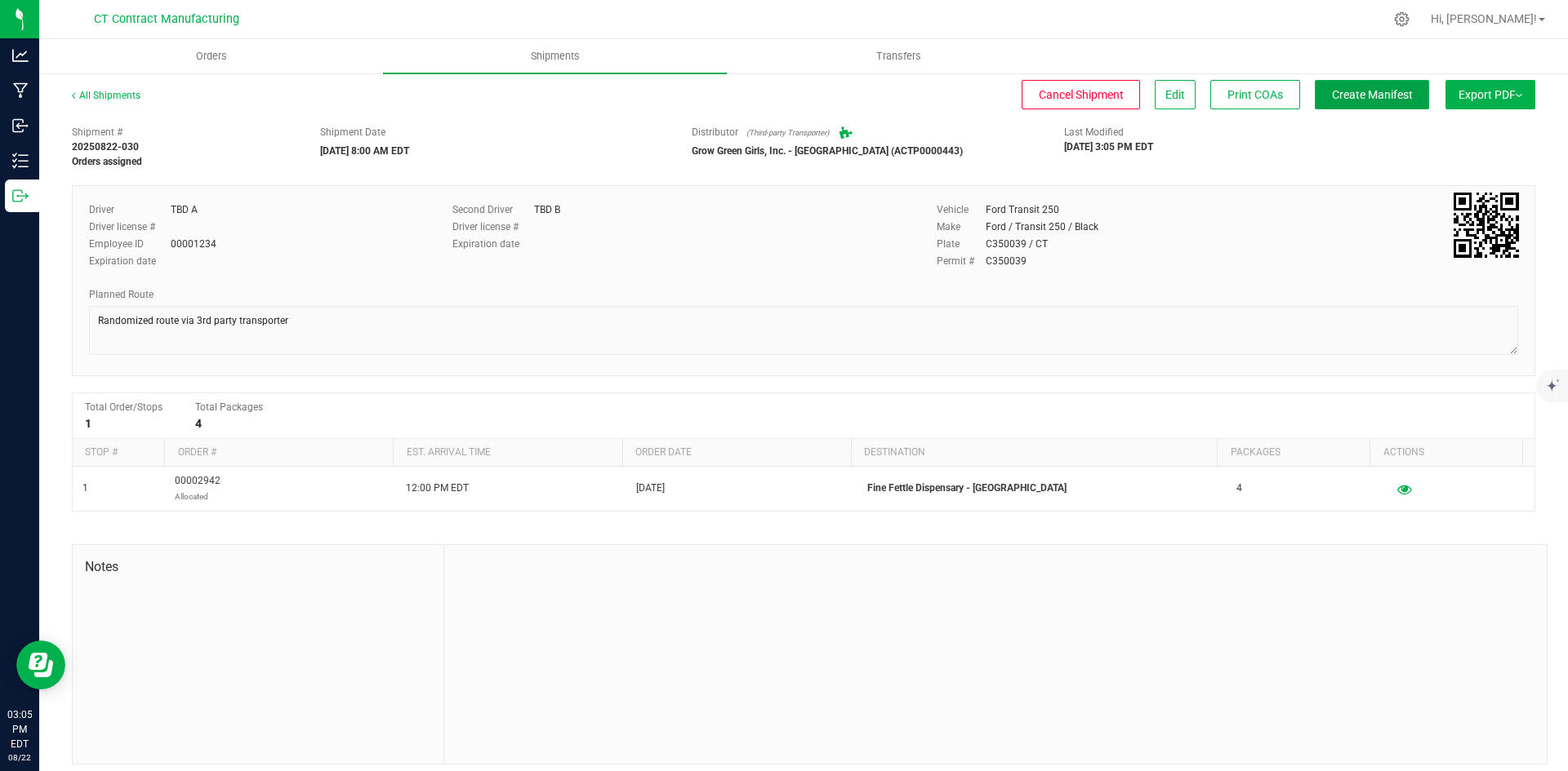
click at [1385, 100] on span "Create Manifest" at bounding box center [1372, 94] width 81 height 13
click at [111, 94] on link "All Shipments" at bounding box center [106, 95] width 69 height 11
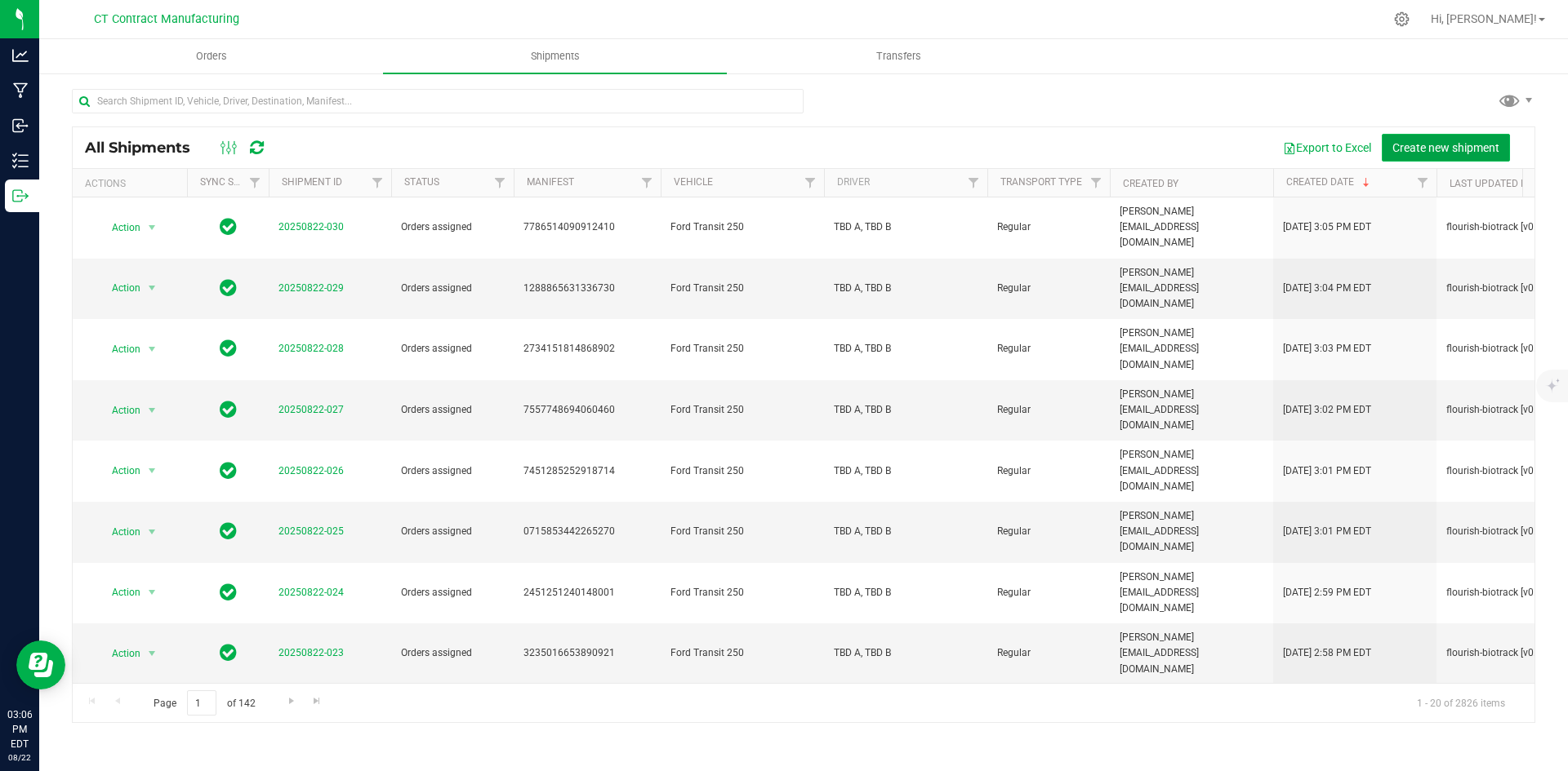
click at [1429, 143] on span "Create new shipment" at bounding box center [1445, 147] width 107 height 13
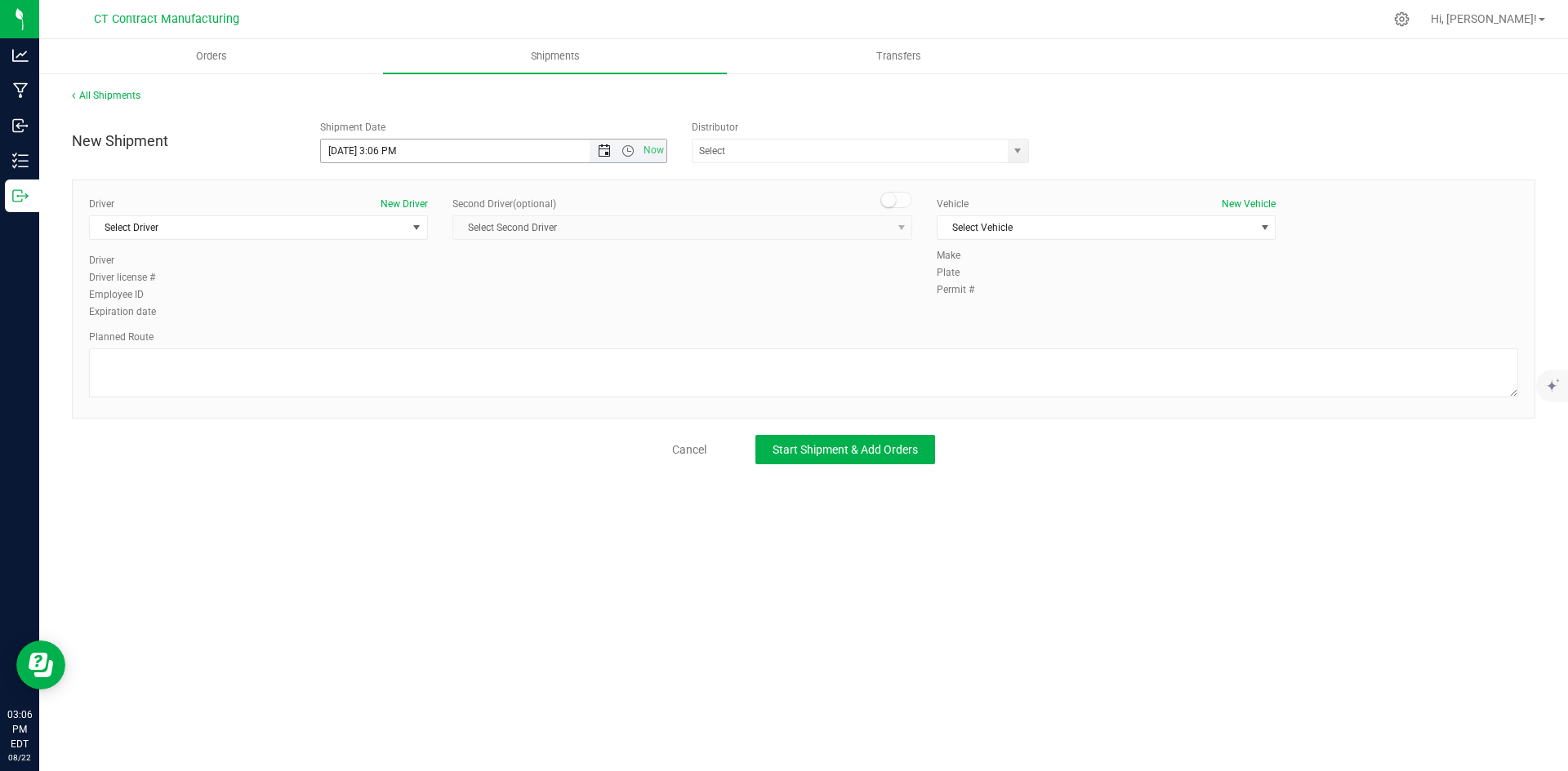
click at [604, 149] on span "Open the date view" at bounding box center [604, 151] width 13 height 13
click at [383, 345] on link "26" at bounding box center [382, 342] width 24 height 26
click at [626, 155] on span "Open the time view" at bounding box center [627, 151] width 13 height 13
click at [388, 266] on li "8:00 AM" at bounding box center [493, 268] width 345 height 21
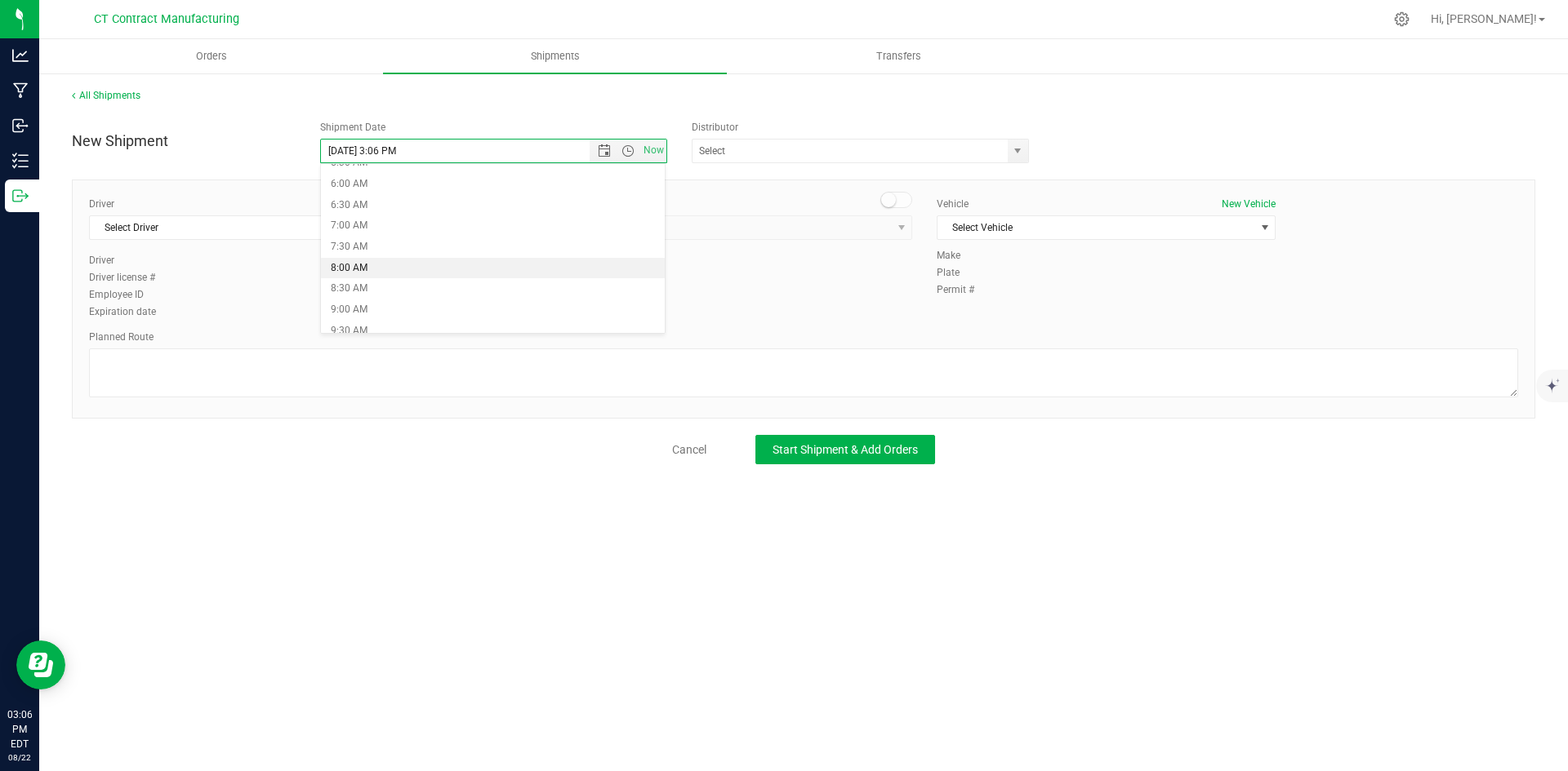
type input "[DATE] 8:00 AM"
click at [1024, 154] on span "select" at bounding box center [1017, 151] width 20 height 23
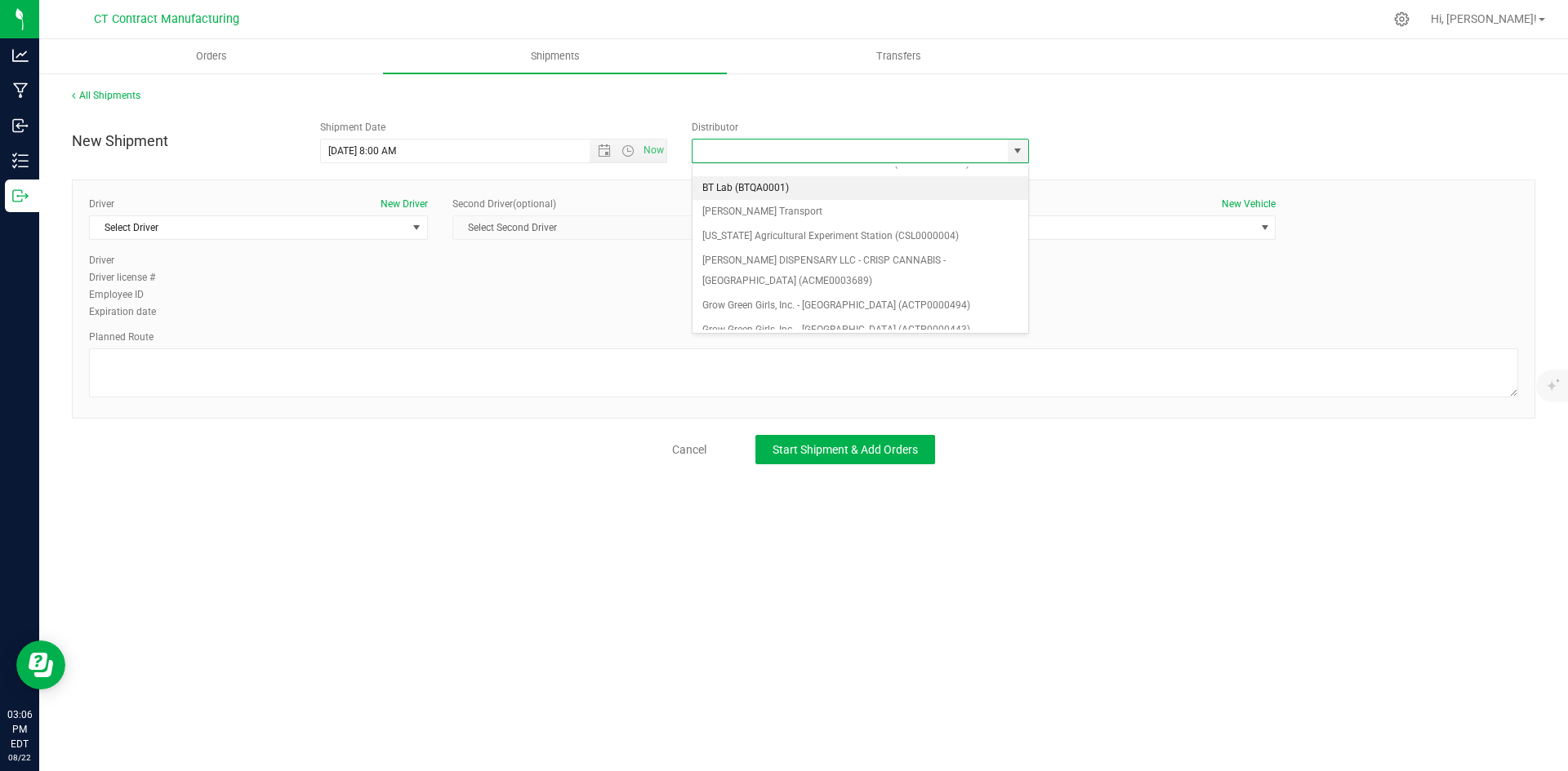
scroll to position [82, 0]
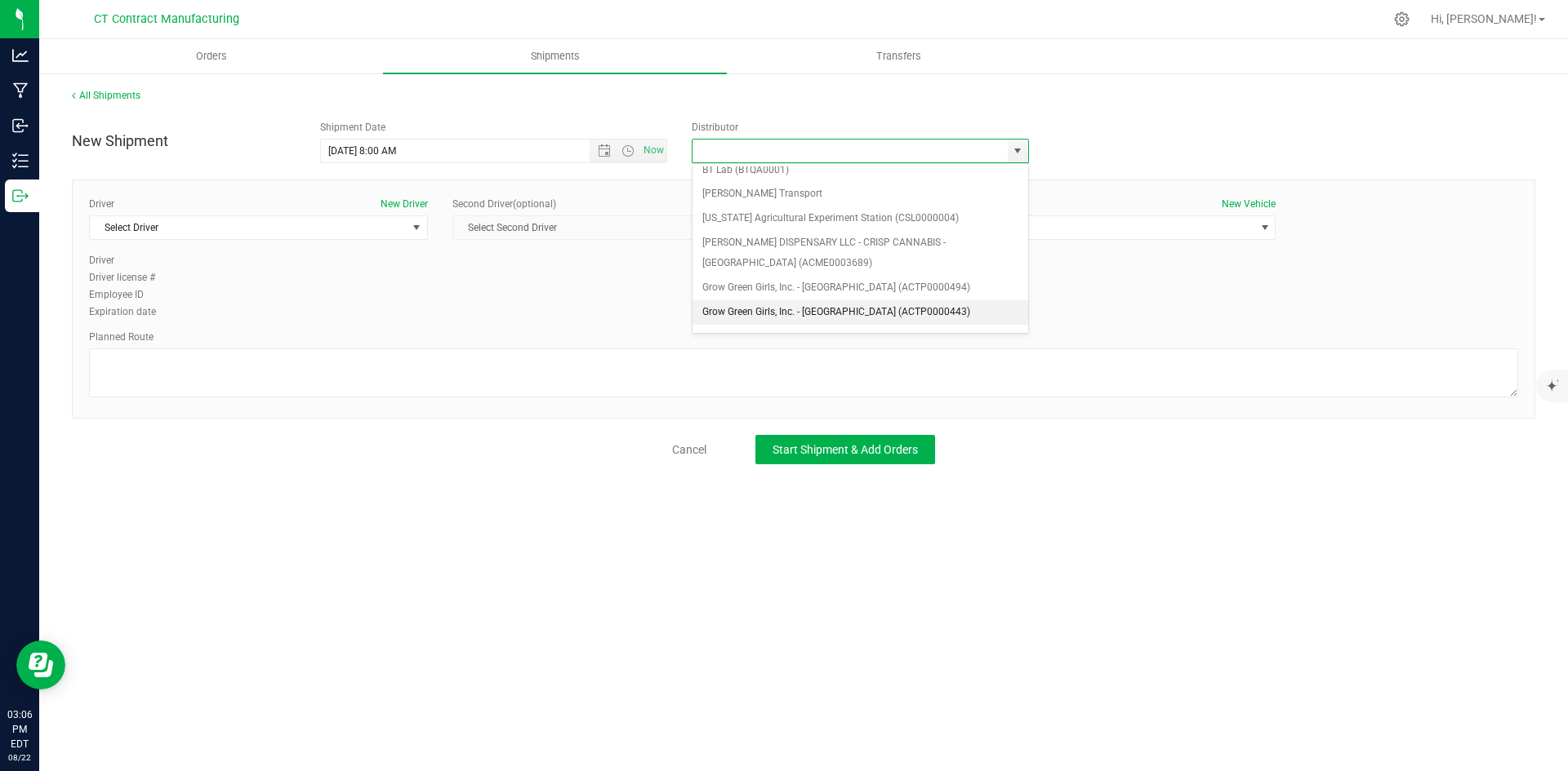
click at [805, 311] on li "Grow Green Girls, Inc. - [GEOGRAPHIC_DATA] (ACTP0000443)" at bounding box center [860, 313] width 335 height 25
type input "Grow Green Girls, Inc. - [GEOGRAPHIC_DATA] (ACTP0000443)"
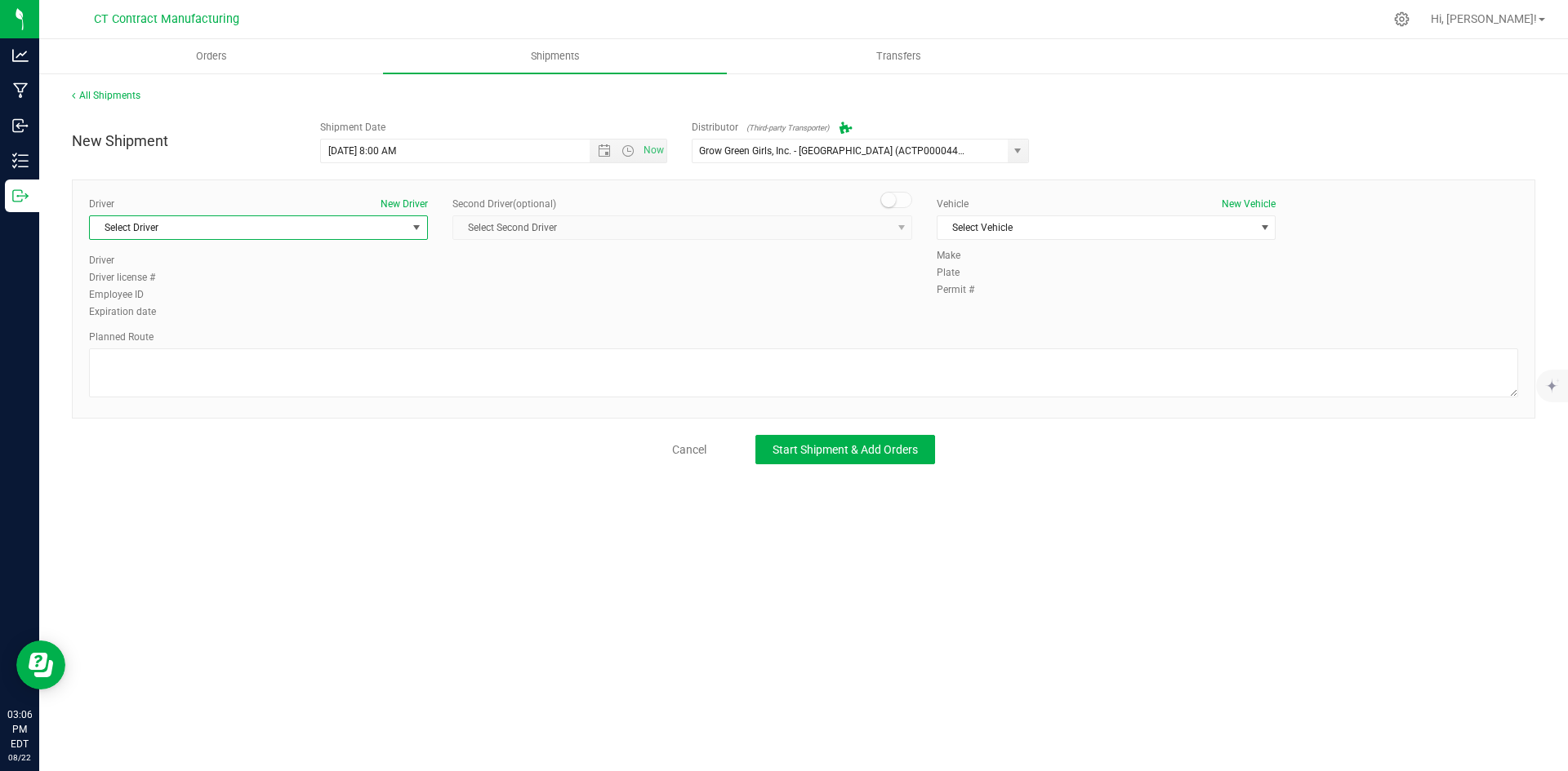
click at [407, 225] on span "select" at bounding box center [416, 228] width 20 height 23
click at [232, 296] on li "TBD A" at bounding box center [259, 296] width 337 height 25
click at [904, 198] on span at bounding box center [897, 199] width 33 height 17
click at [898, 225] on span "select" at bounding box center [901, 228] width 13 height 13
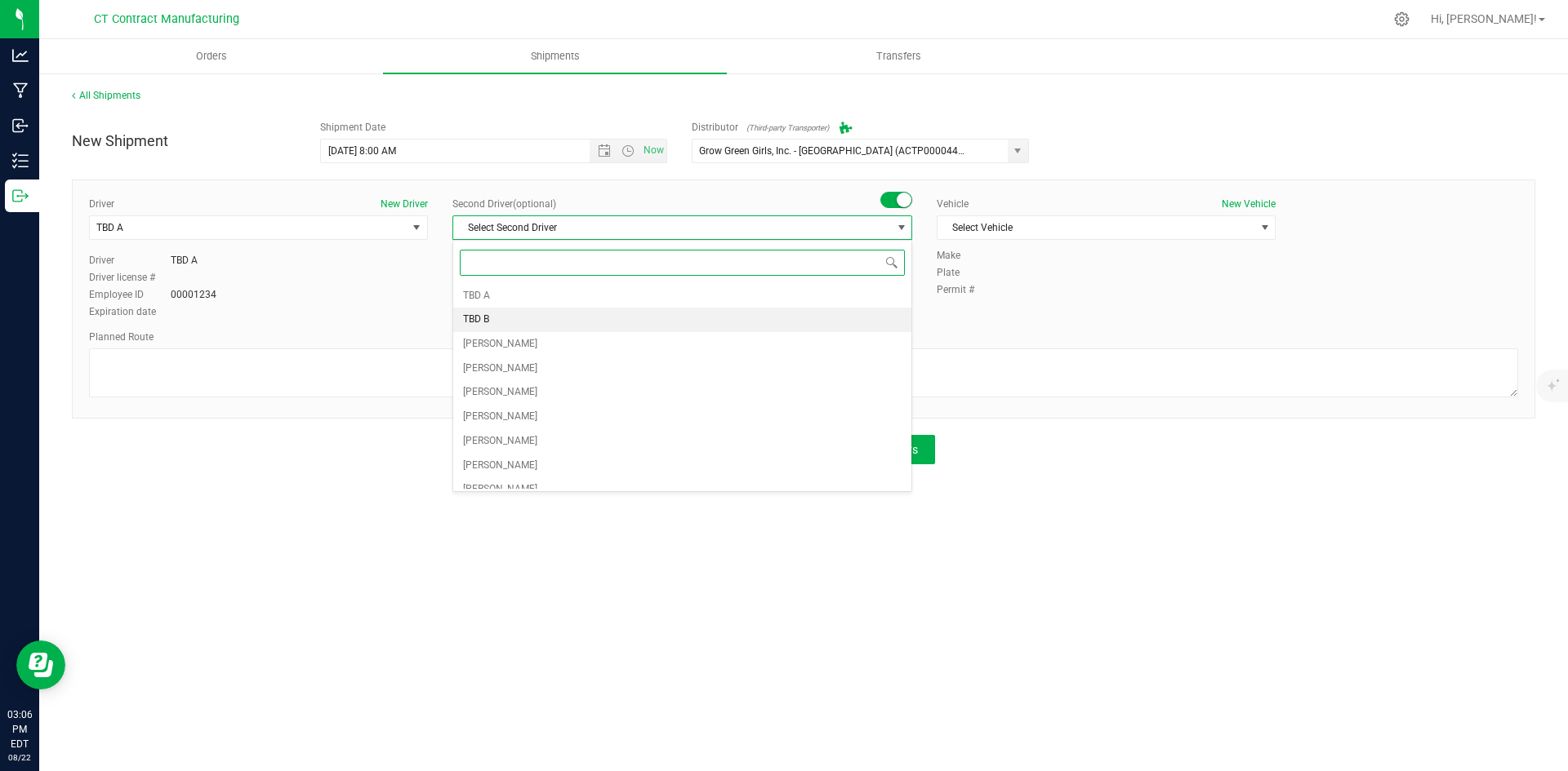
click at [638, 317] on li "TBD B" at bounding box center [682, 320] width 458 height 25
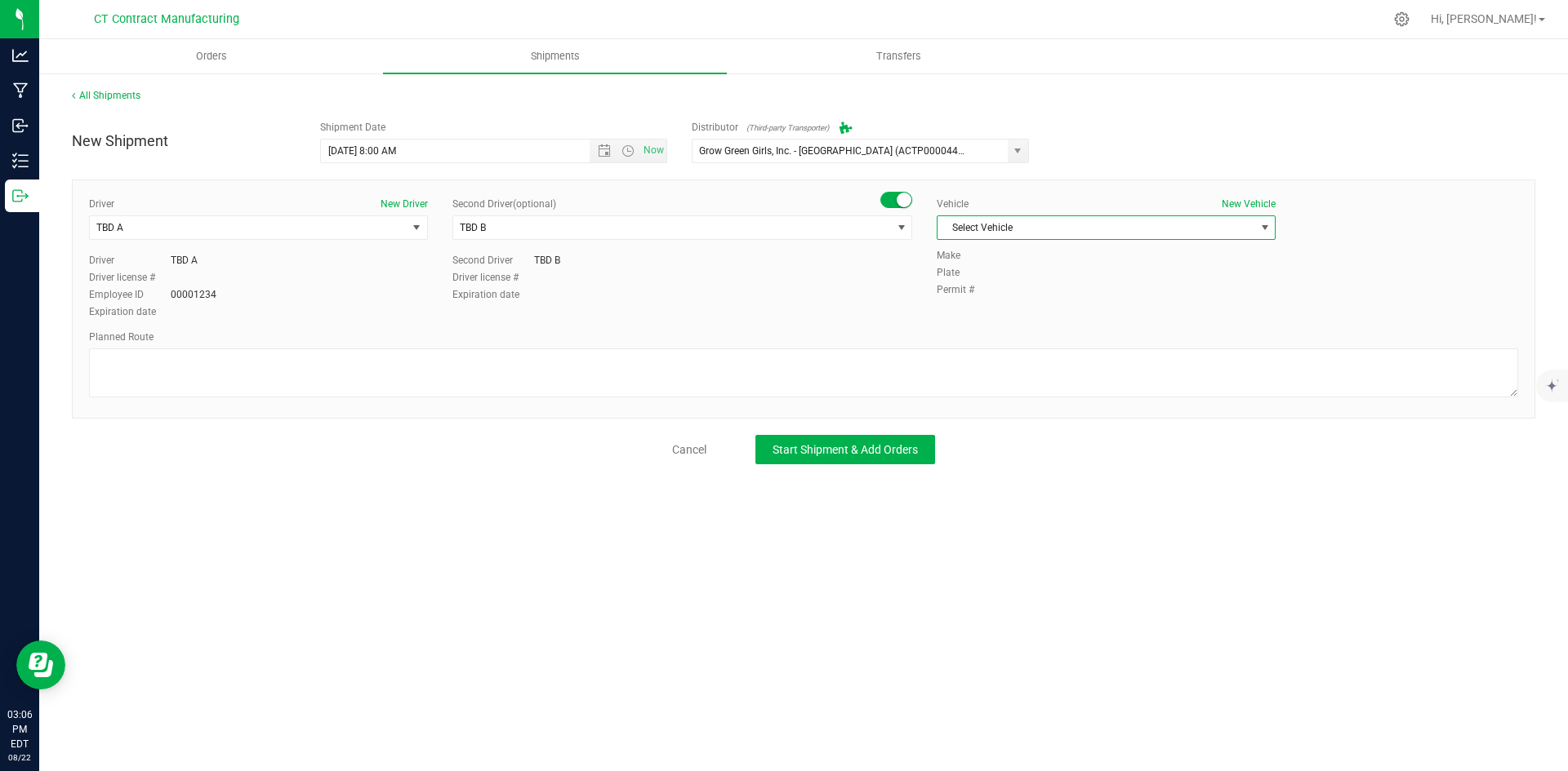
click at [1100, 222] on span "Select Vehicle" at bounding box center [1095, 228] width 317 height 23
click at [1047, 273] on li "Ford Transit 250" at bounding box center [1106, 281] width 337 height 25
click at [974, 374] on textarea at bounding box center [803, 373] width 1429 height 49
paste textarea "Randomized route via 3rd party transporter"
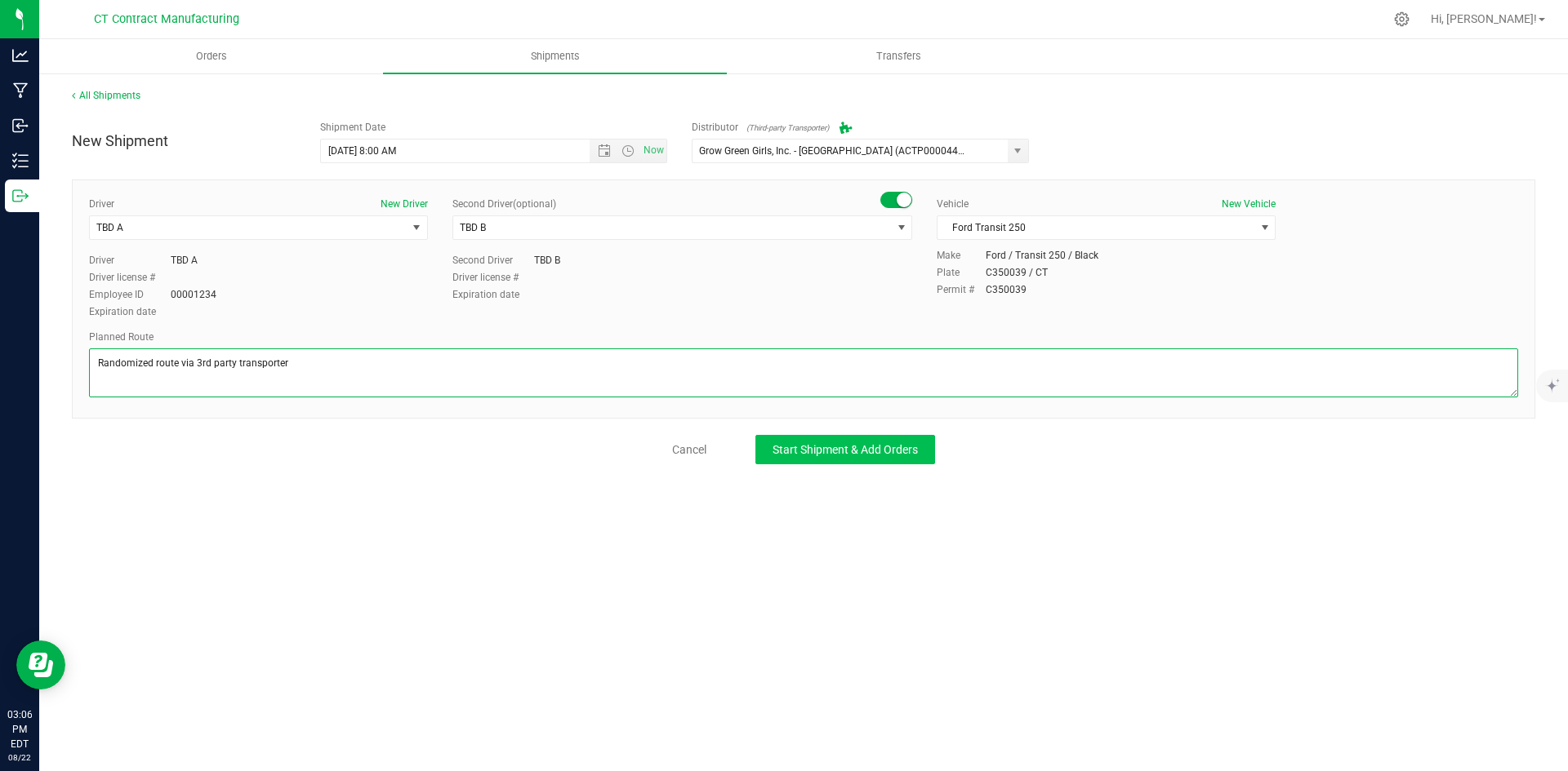
type textarea "Randomized route via 3rd party transporter"
click at [871, 451] on span "Start Shipment & Add Orders" at bounding box center [844, 449] width 146 height 13
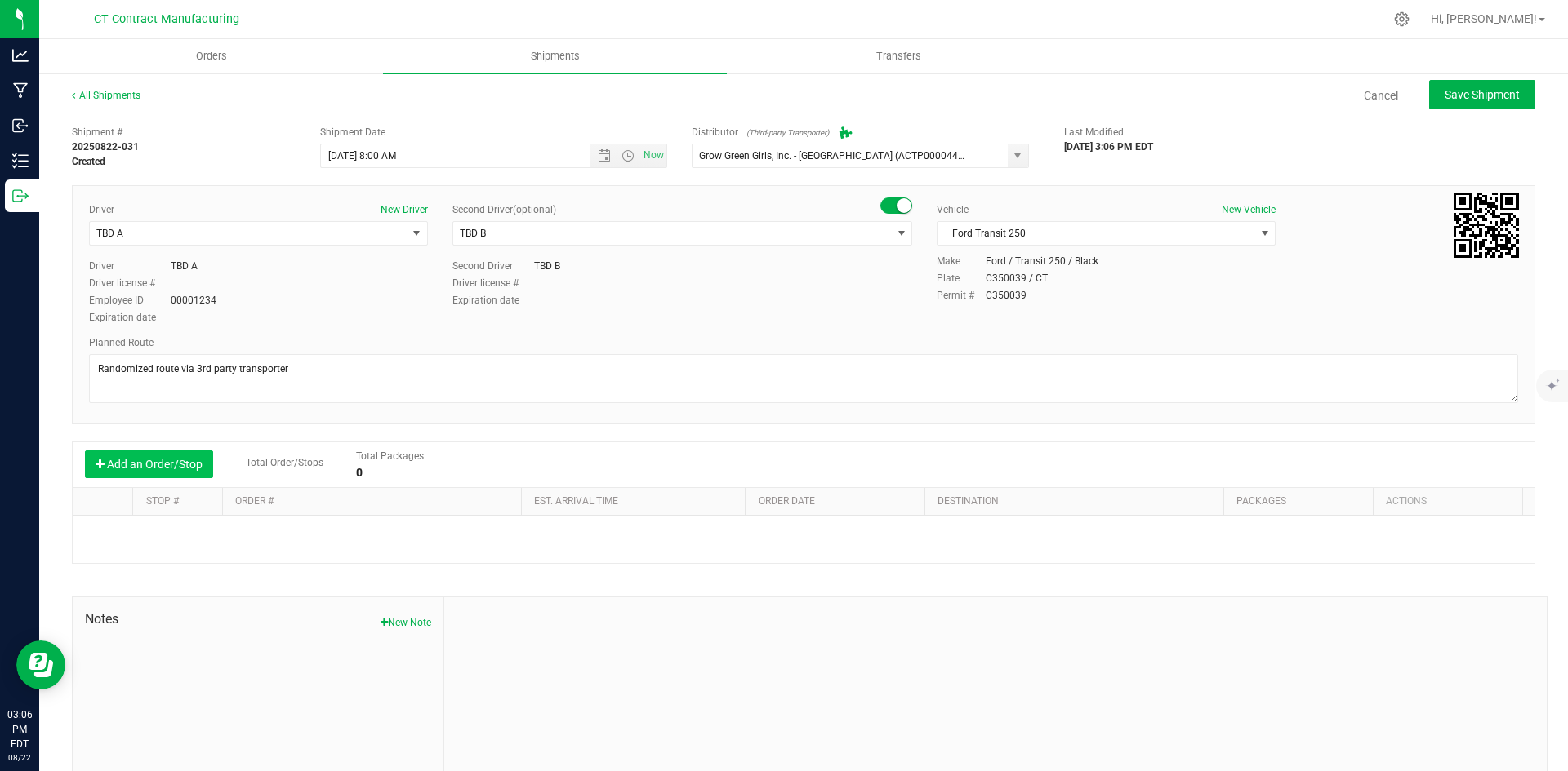
click at [164, 478] on button "Add an Order/Stop" at bounding box center [148, 464] width 128 height 27
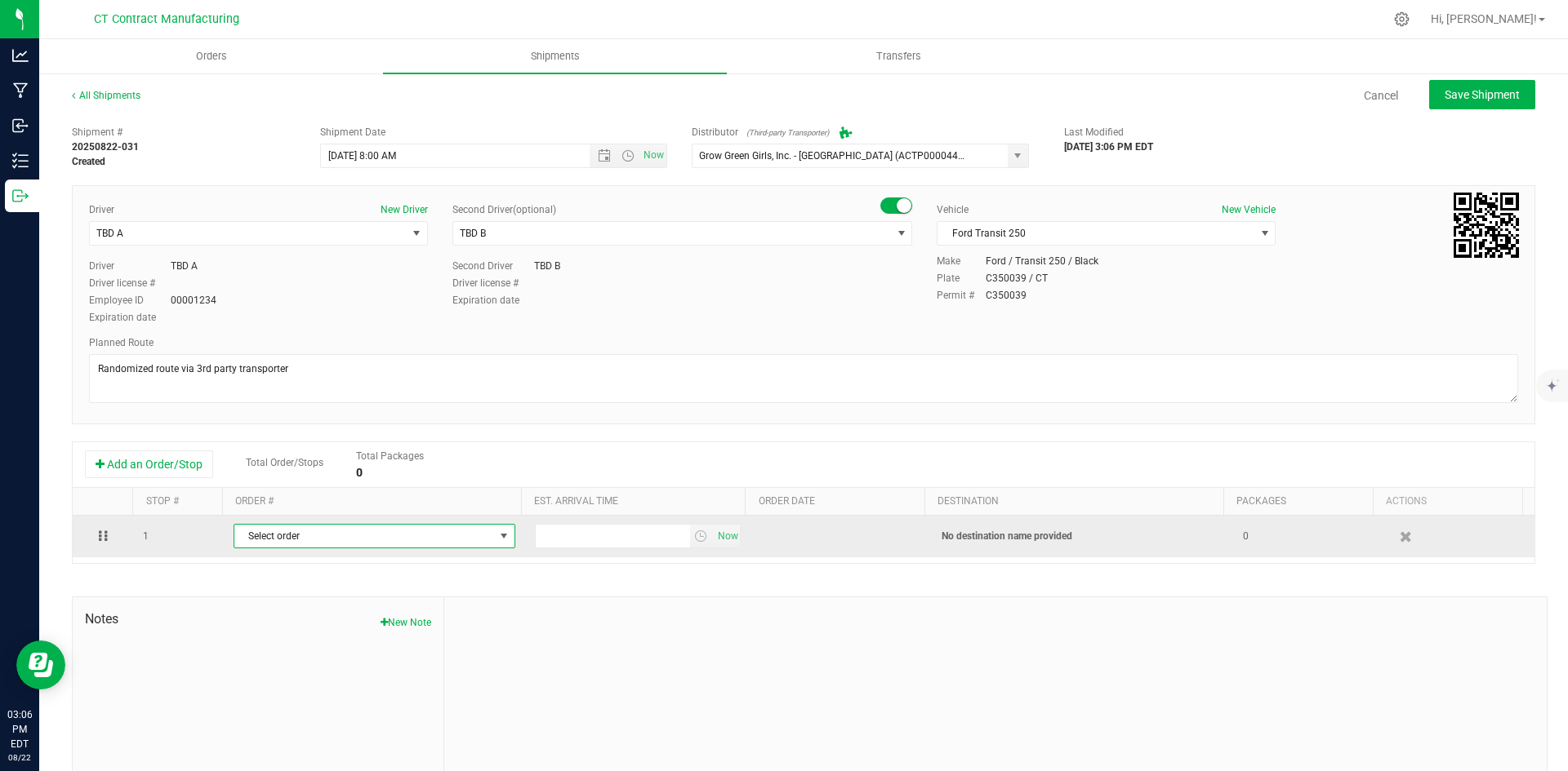
click at [310, 542] on span "Select order" at bounding box center [364, 536] width 259 height 23
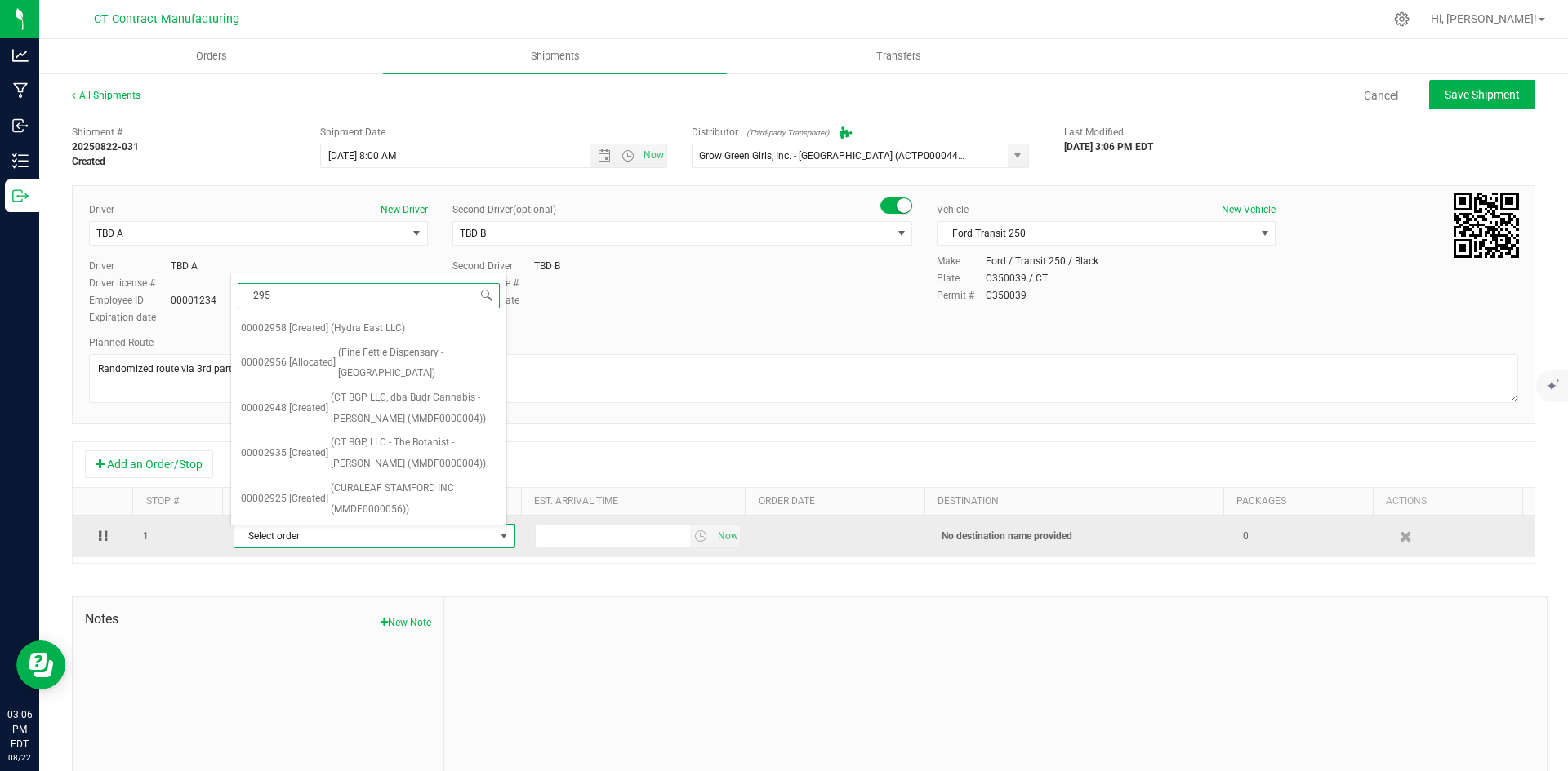
type input "2956"
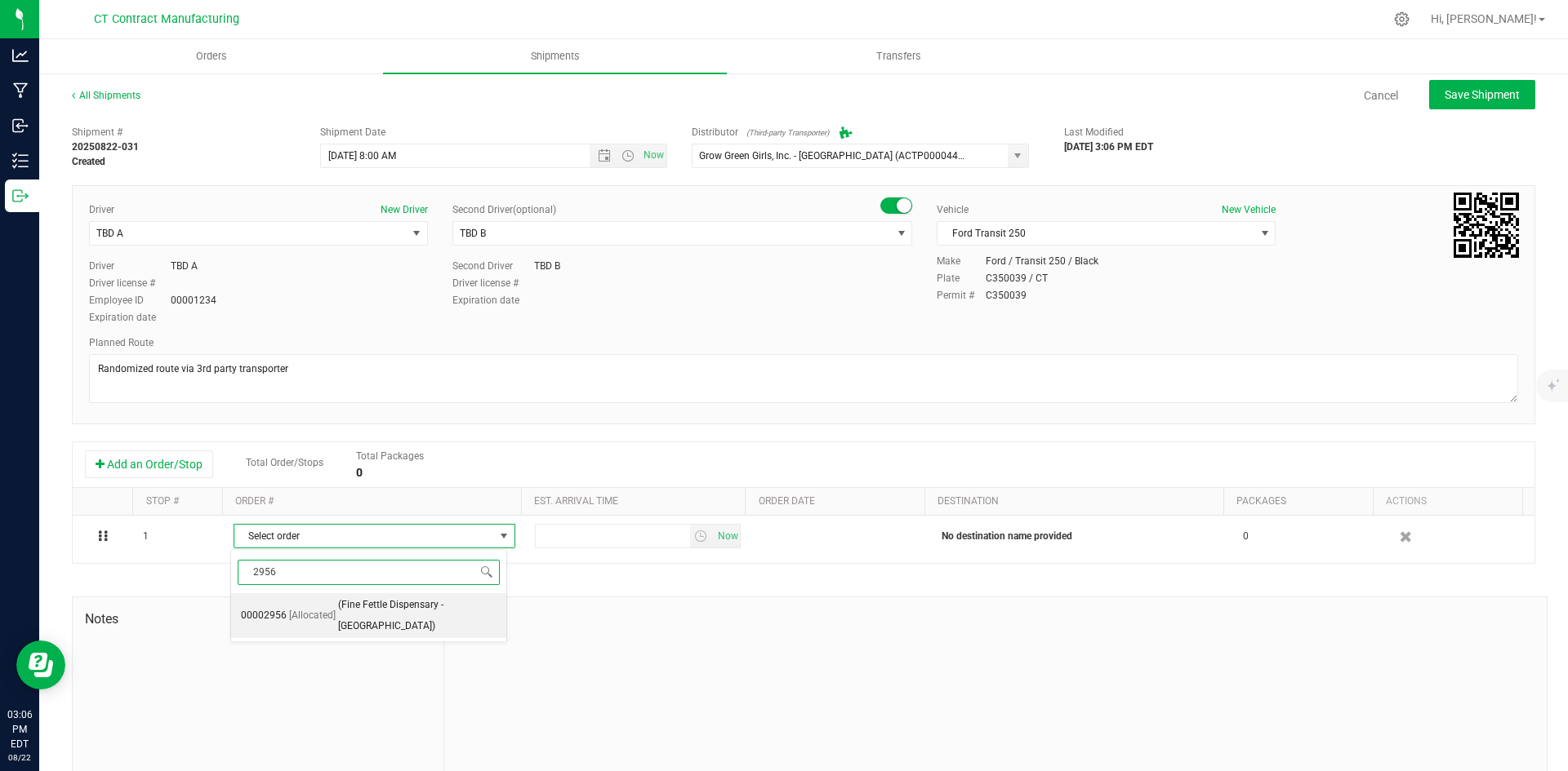
click at [439, 624] on span "(Fine Fettle Dispensary - [GEOGRAPHIC_DATA])" at bounding box center [417, 616] width 159 height 41
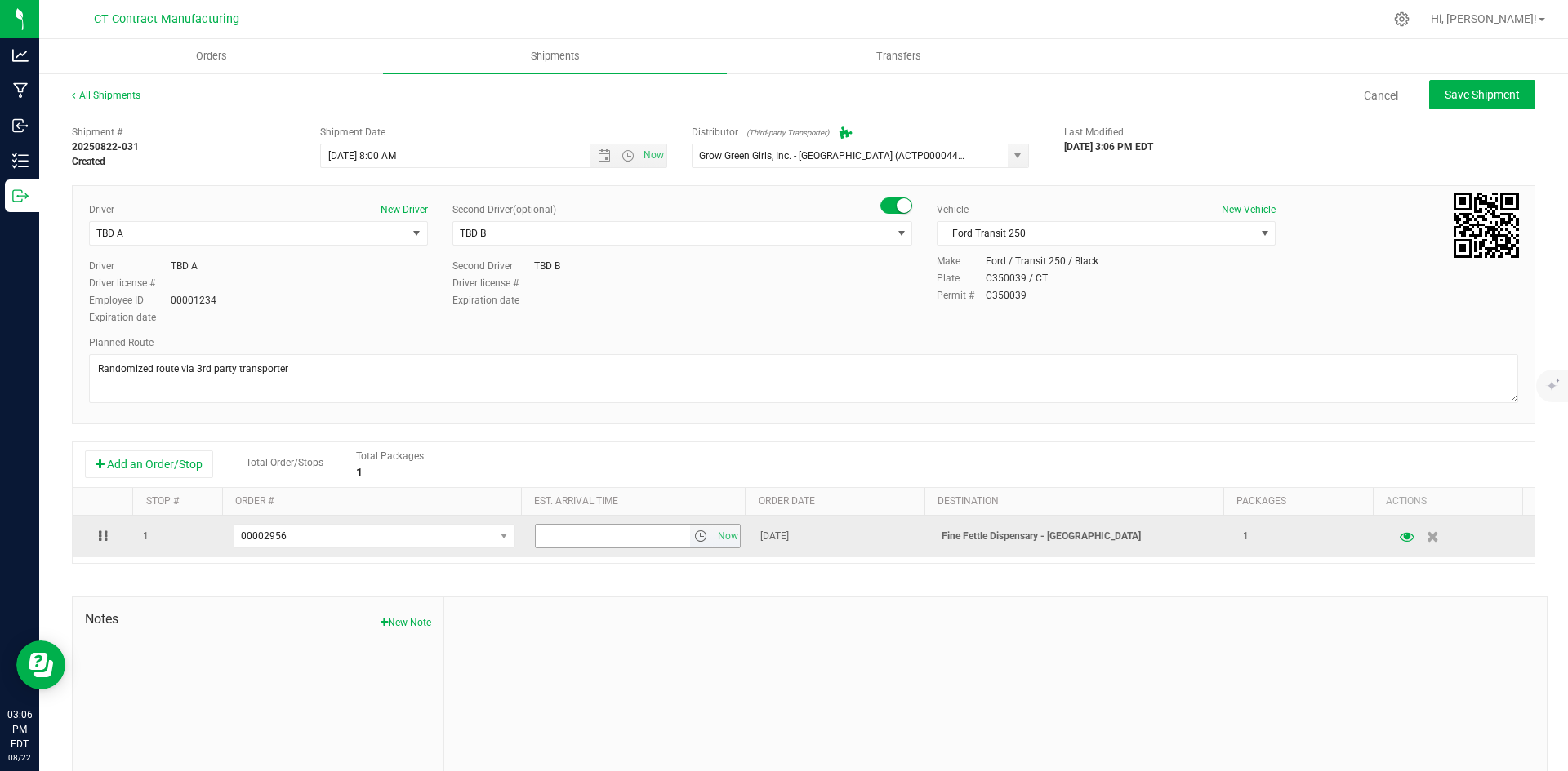
click at [694, 535] on span "select" at bounding box center [701, 536] width 13 height 13
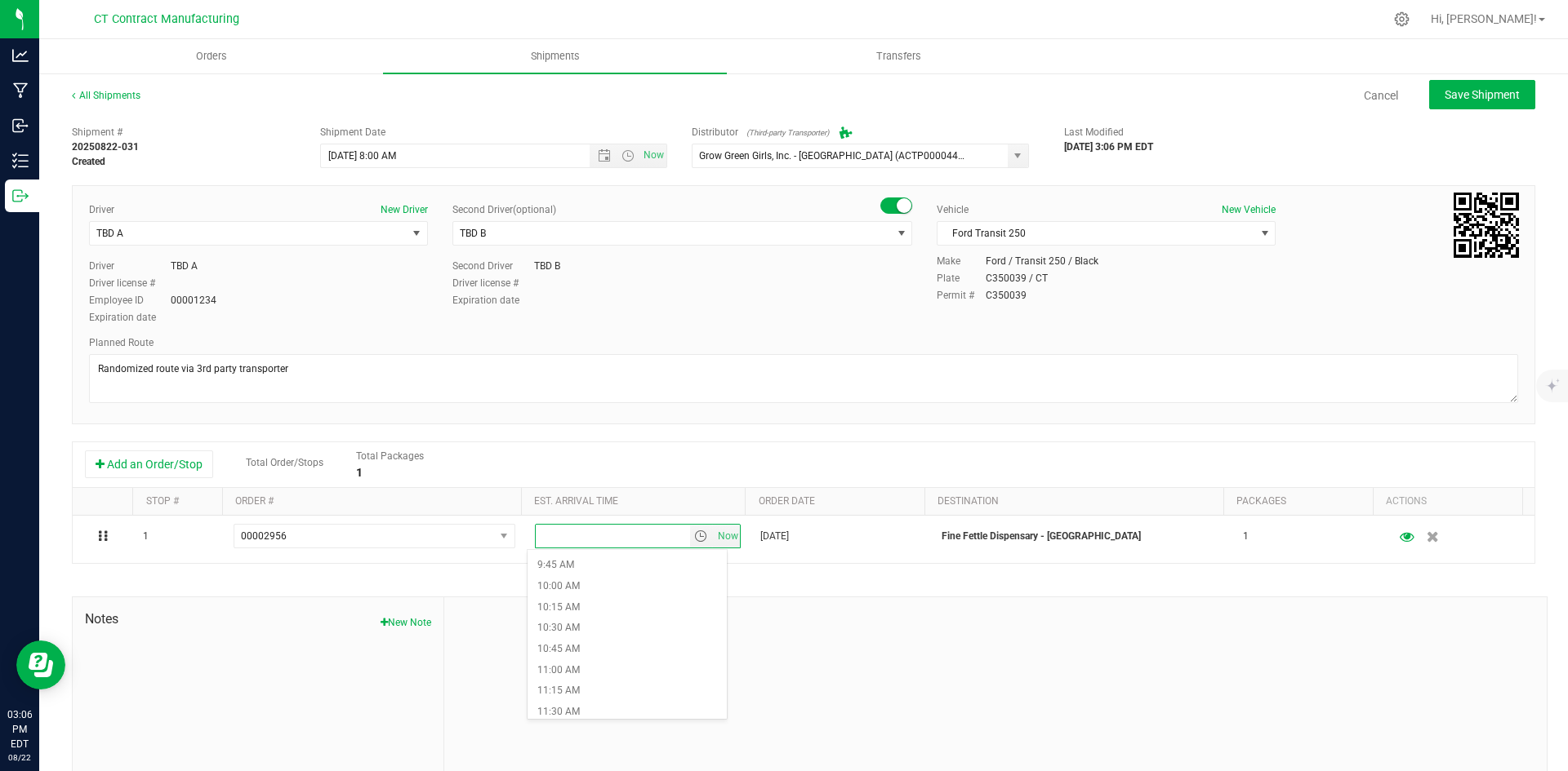
scroll to position [898, 0]
click at [549, 669] on li "12:00 PM" at bounding box center [627, 672] width 199 height 21
click at [1456, 91] on span "Save Shipment" at bounding box center [1482, 94] width 75 height 13
type input "[DATE] 12:00 PM"
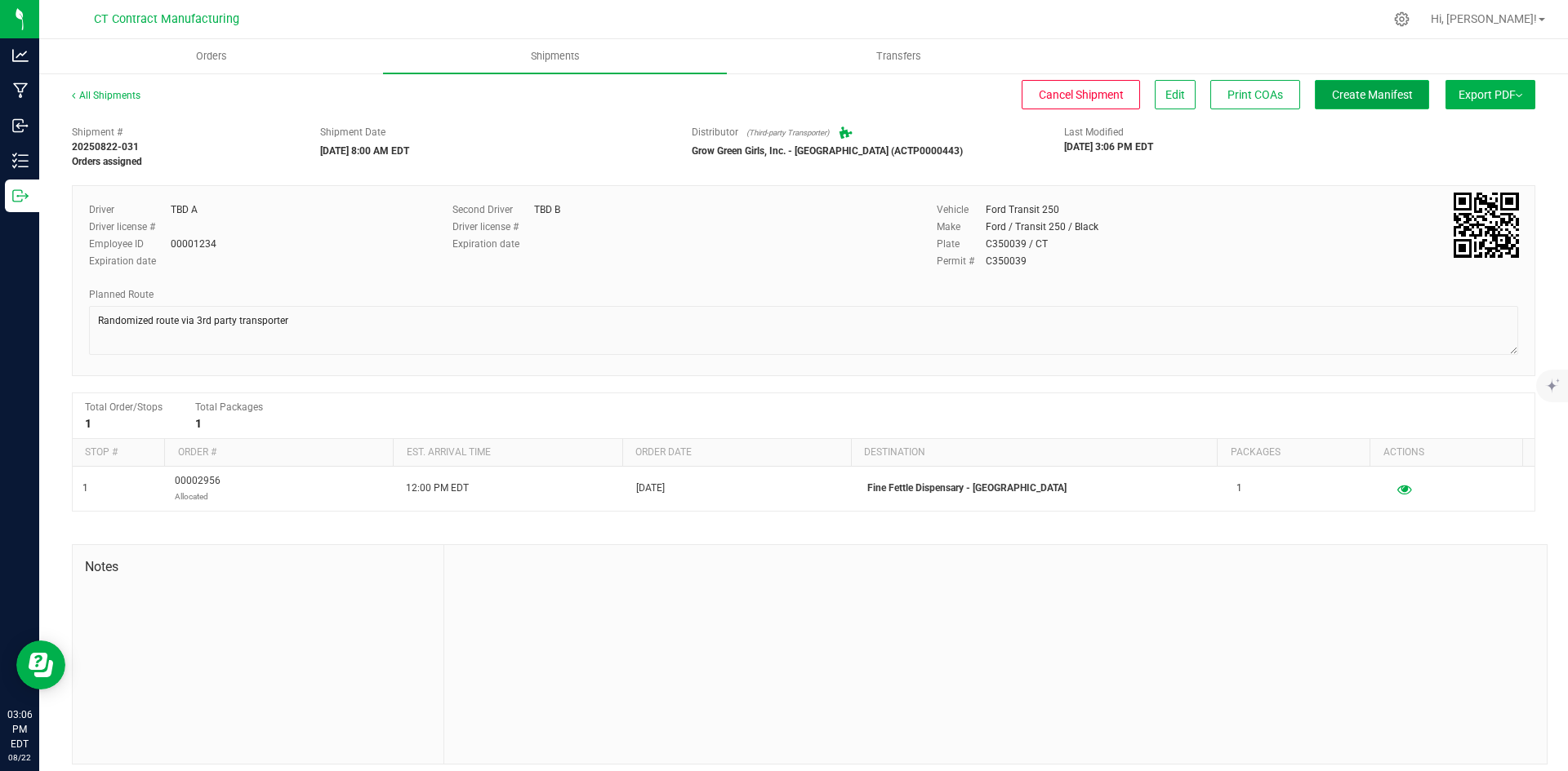
click at [1353, 84] on button "Create Manifest" at bounding box center [1372, 94] width 115 height 29
click at [133, 90] on link "All Shipments" at bounding box center [106, 95] width 69 height 11
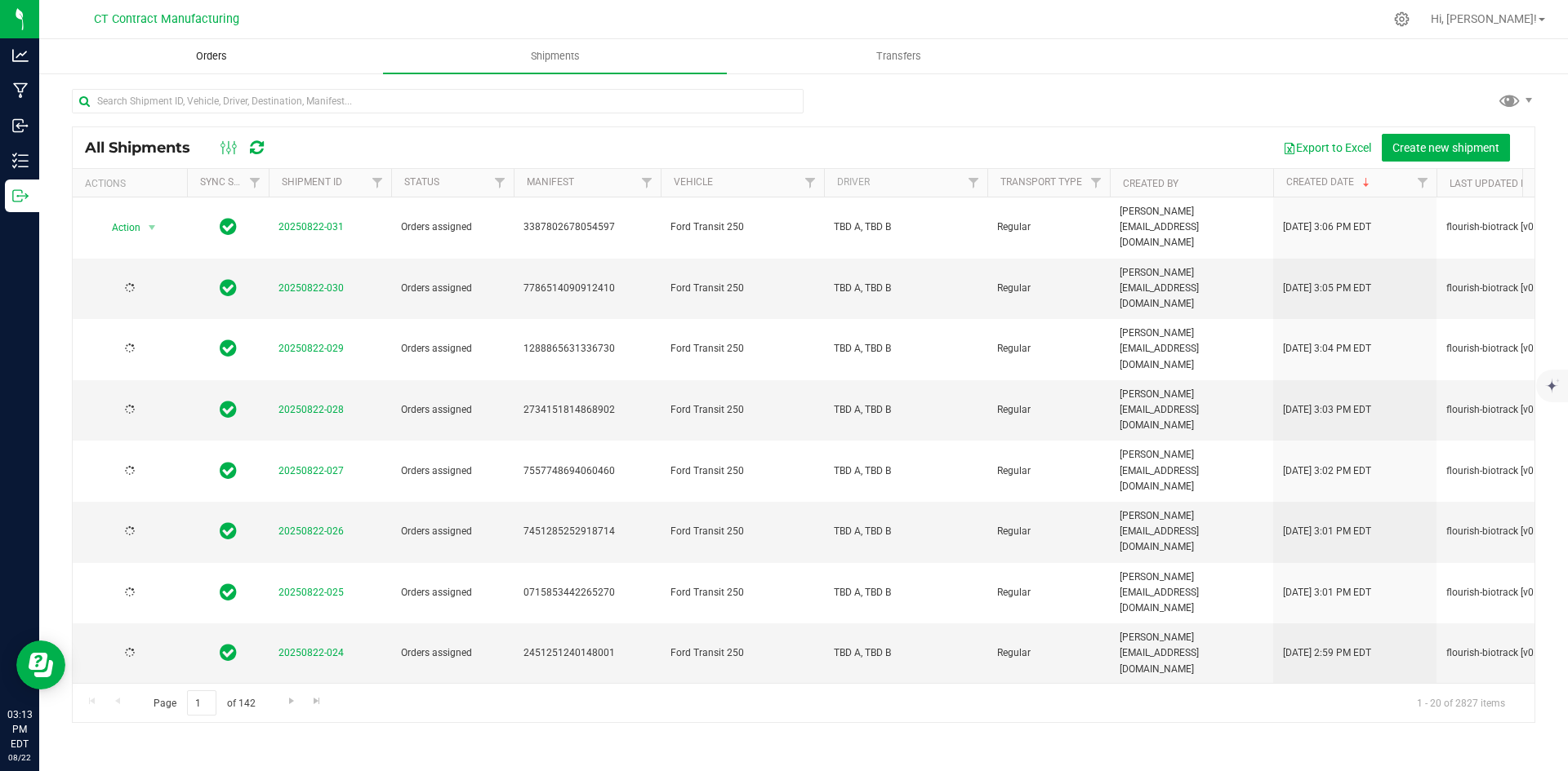
click at [212, 59] on span "Orders" at bounding box center [211, 56] width 75 height 15
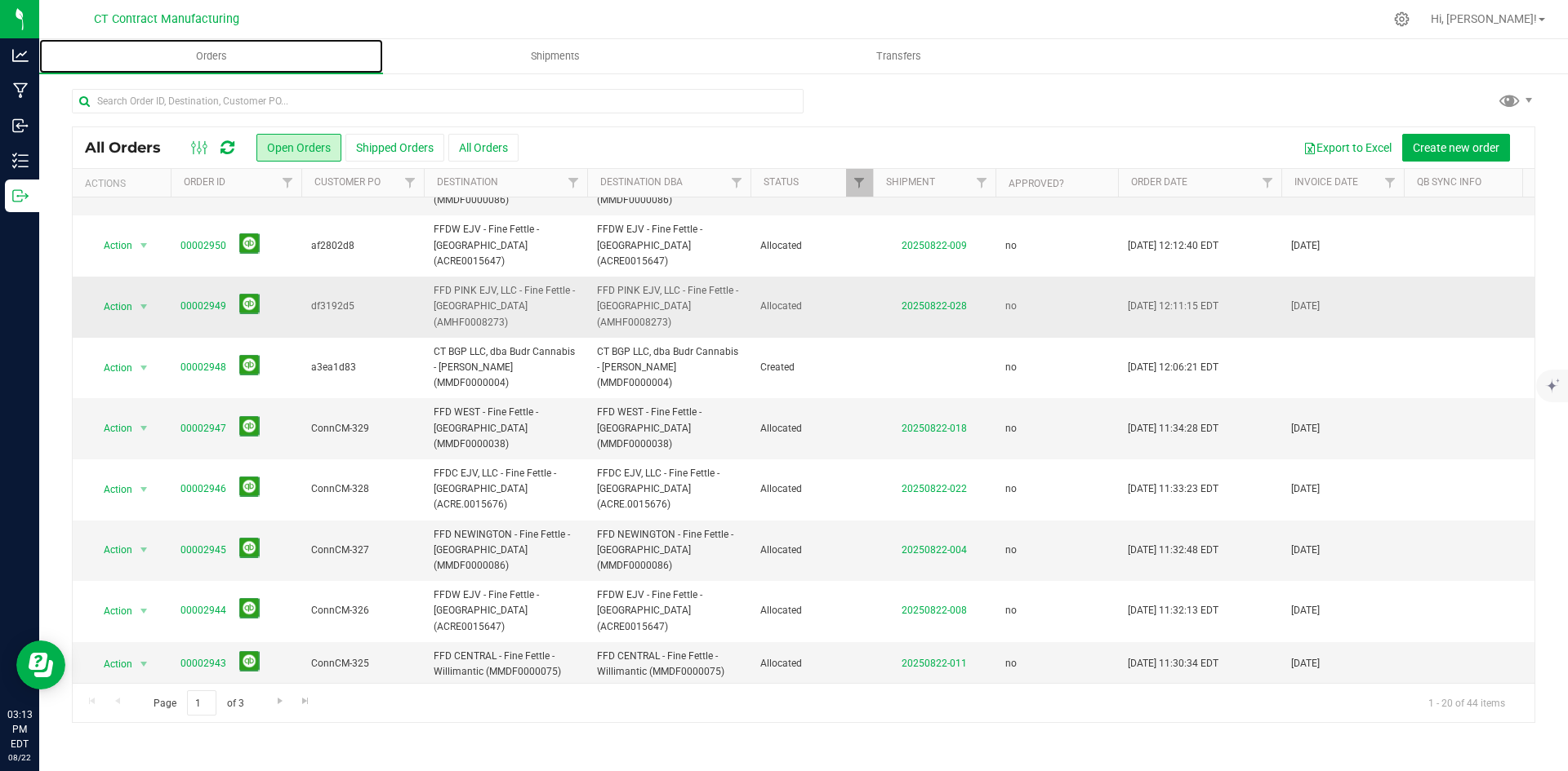
scroll to position [445, 0]
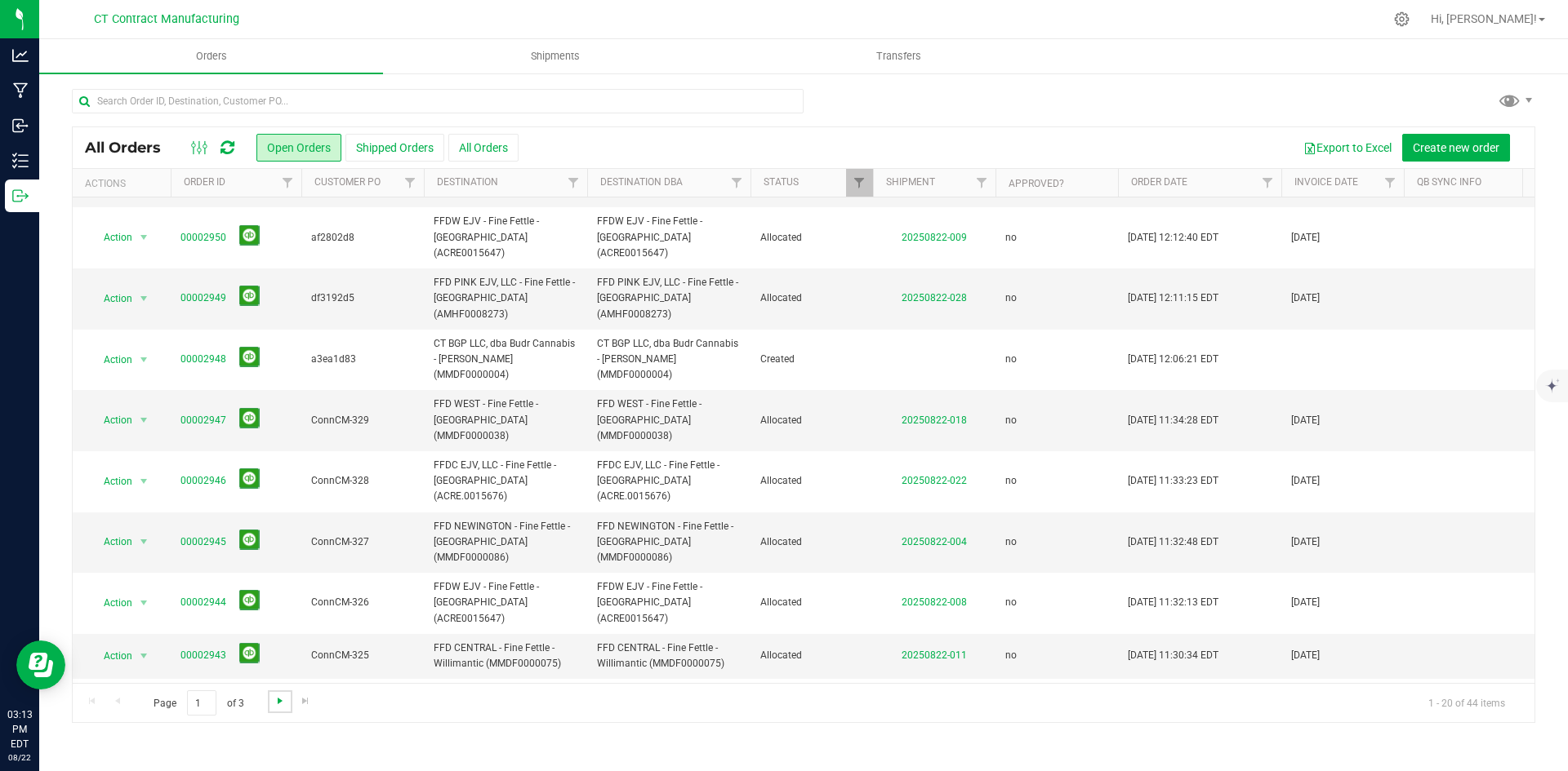
click at [282, 700] on span "Go to the next page" at bounding box center [280, 701] width 13 height 13
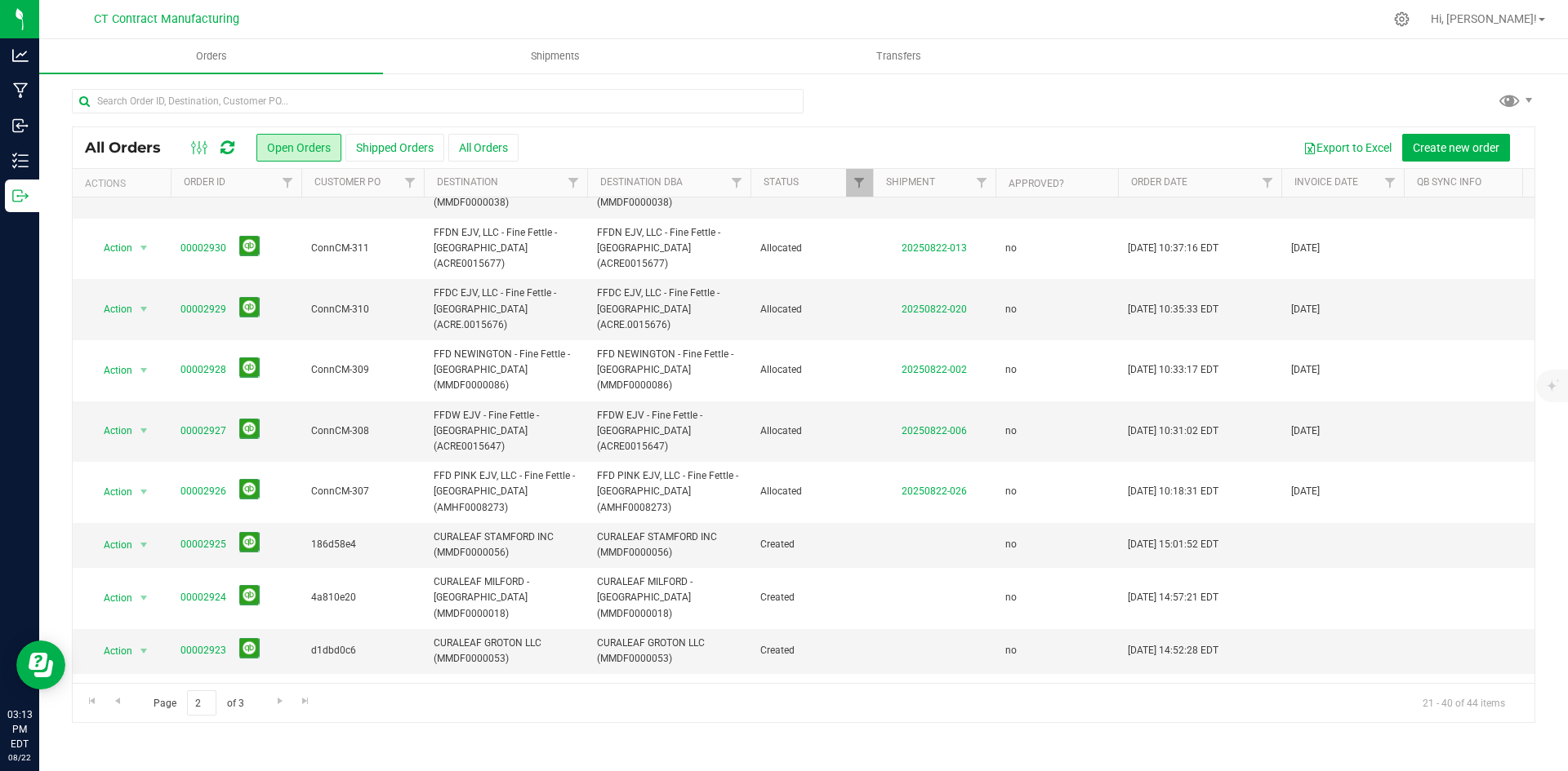
scroll to position [462, 0]
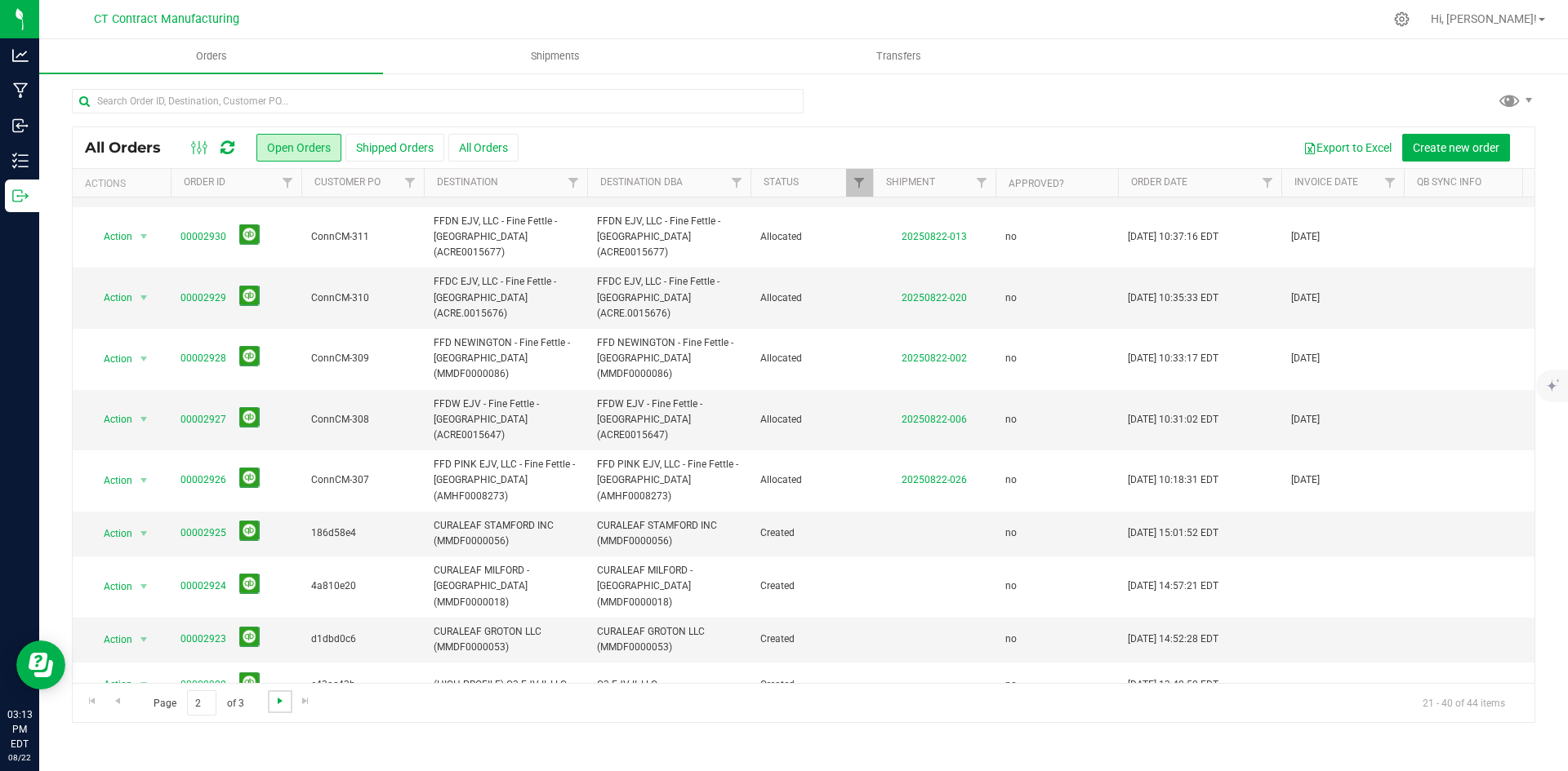
click at [279, 697] on span "Go to the next page" at bounding box center [280, 701] width 13 height 13
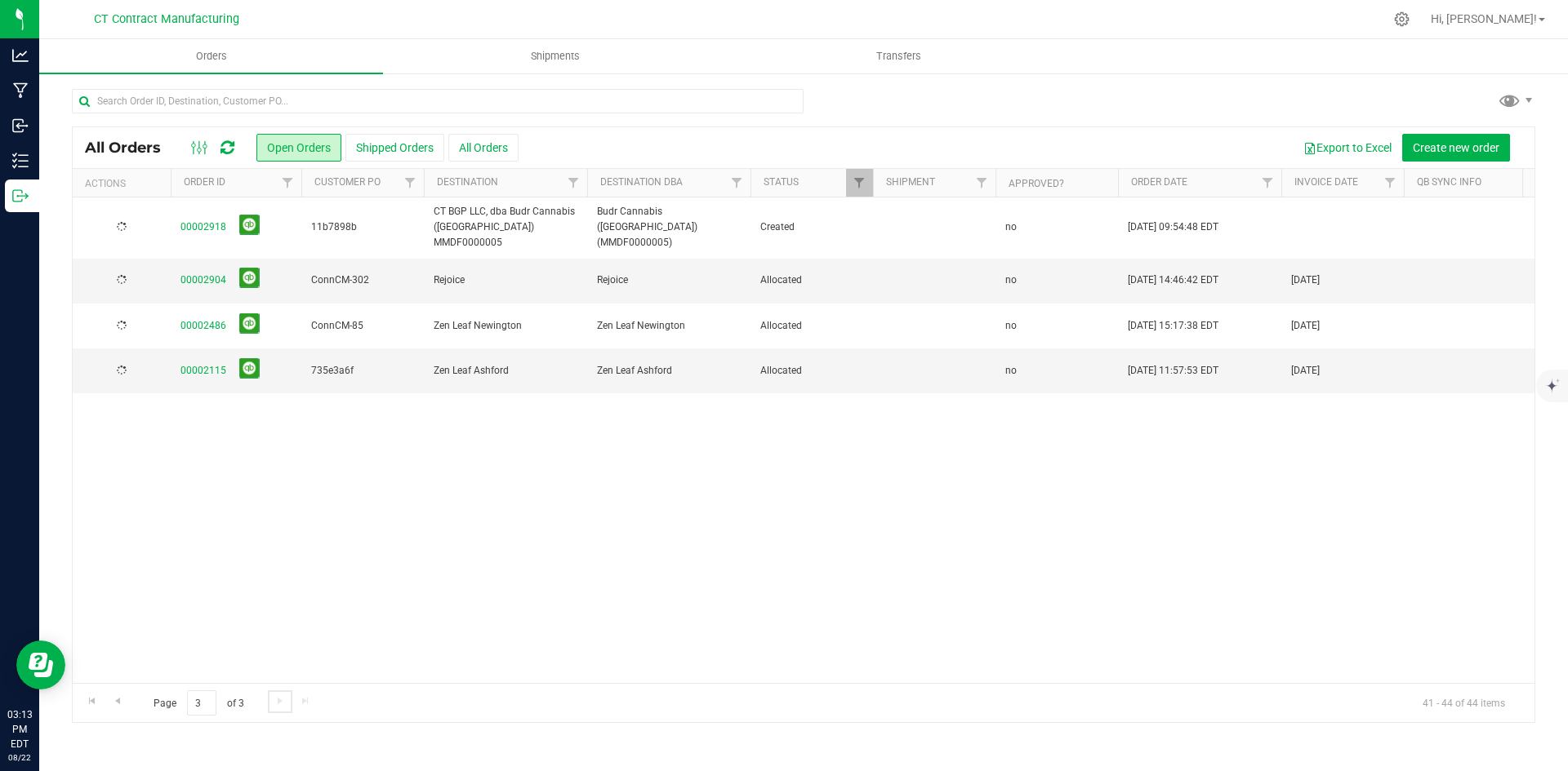
scroll to position [0, 0]
click at [119, 699] on span "Go to the previous page" at bounding box center [117, 701] width 13 height 13
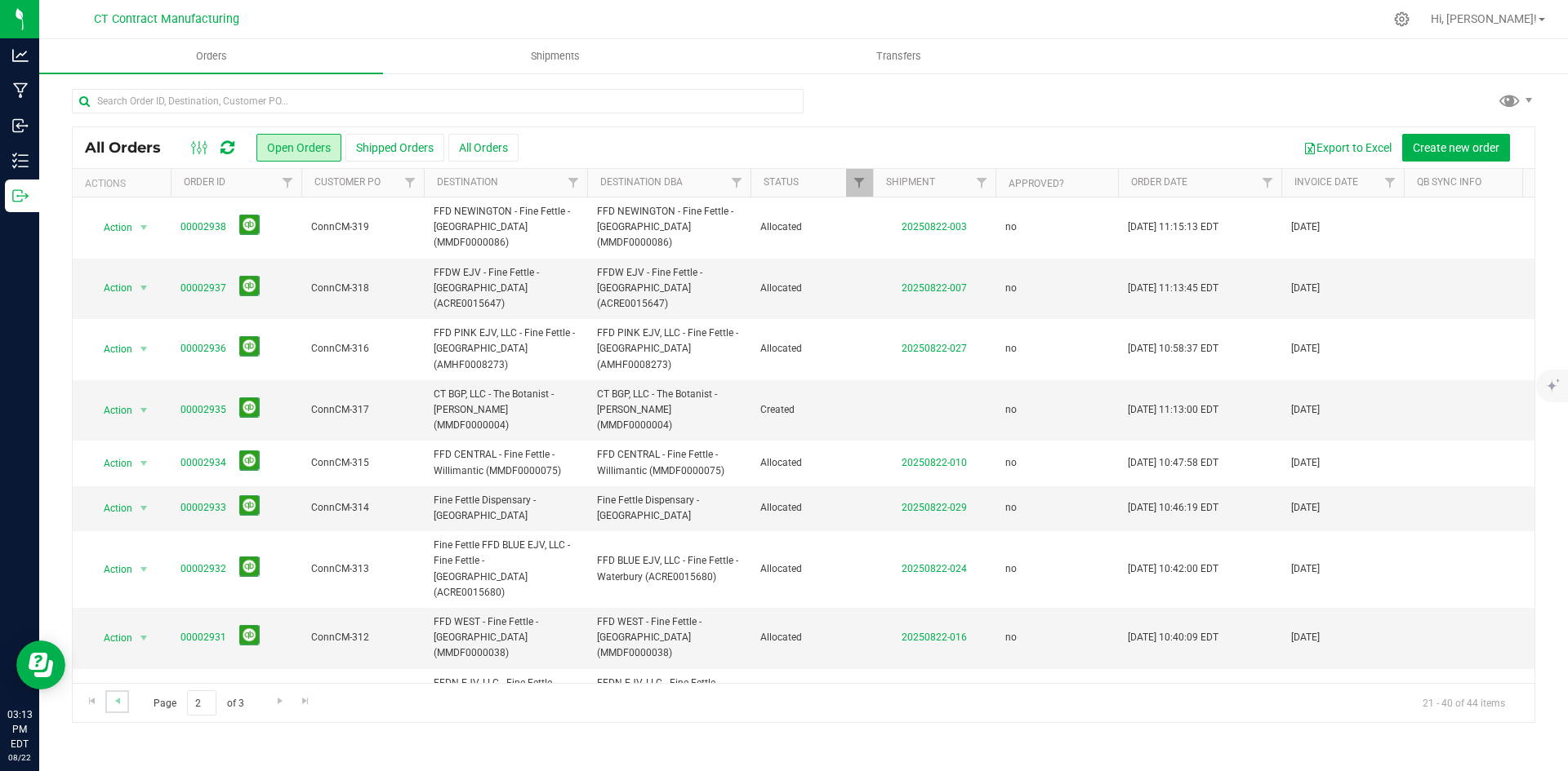
click at [126, 696] on link "Go to the previous page" at bounding box center [116, 701] width 24 height 22
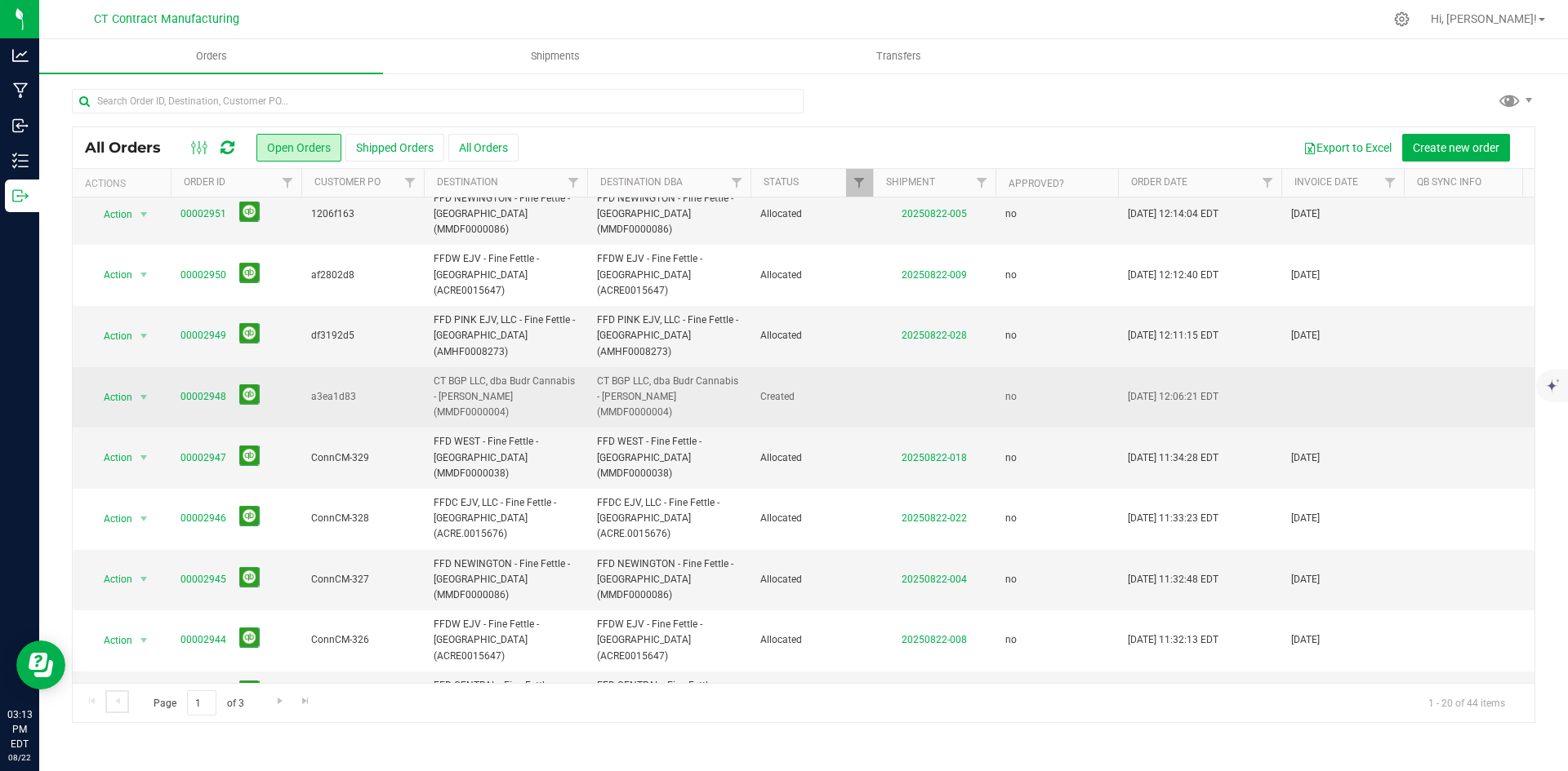
scroll to position [445, 0]
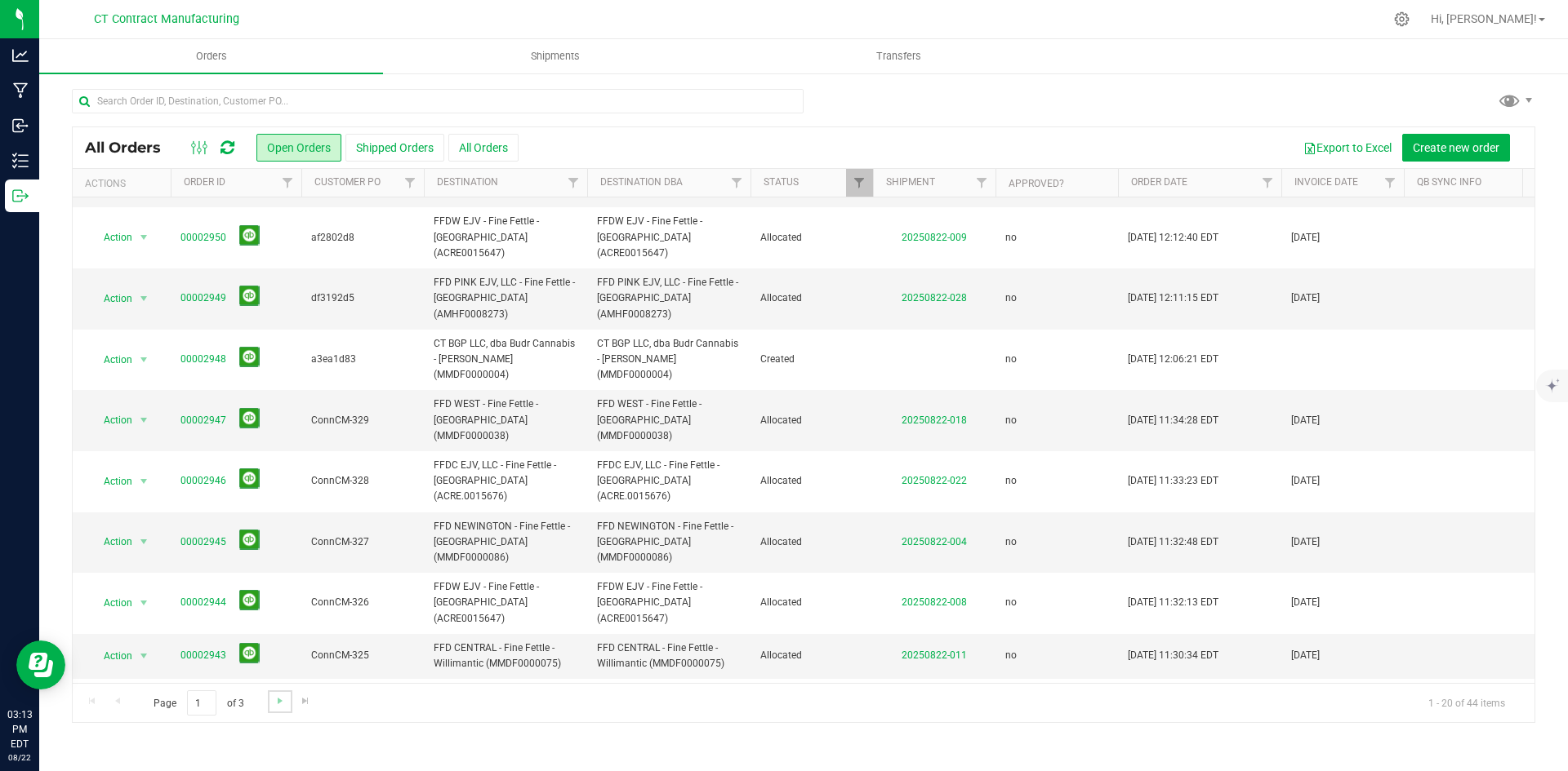
click at [286, 706] on link "Go to the next page" at bounding box center [280, 701] width 24 height 22
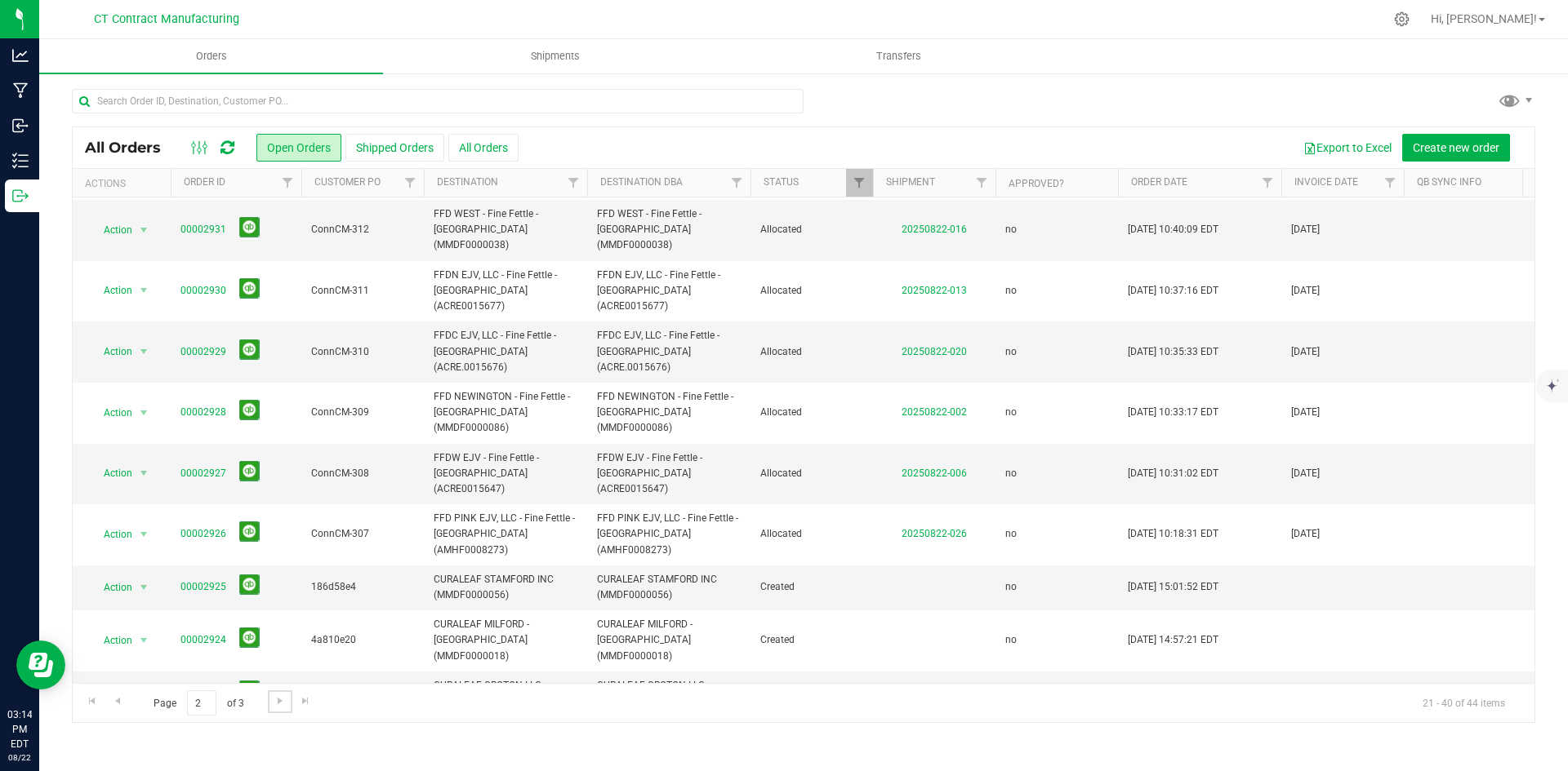
scroll to position [462, 0]
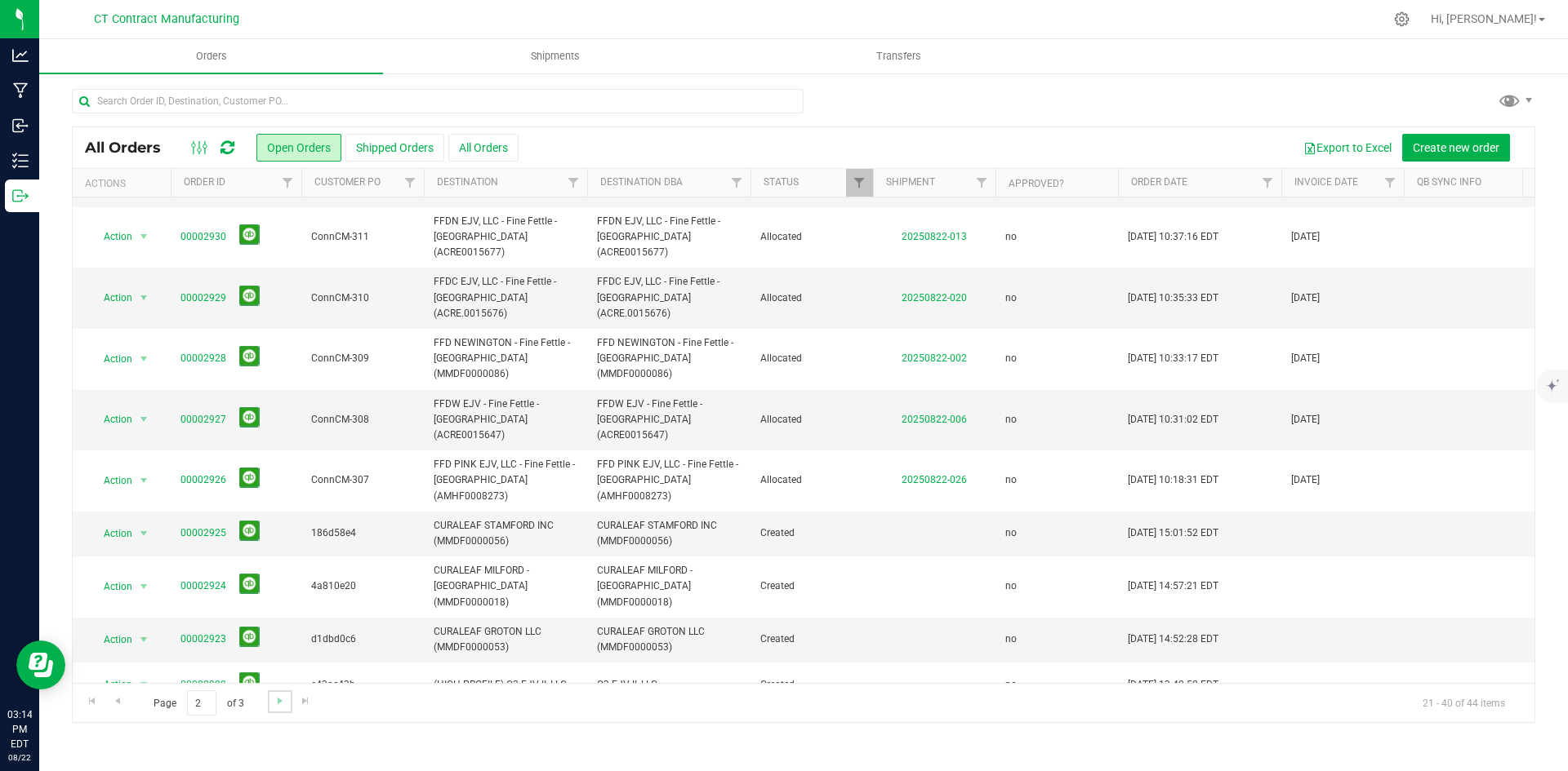
click at [279, 710] on link "Go to the next page" at bounding box center [280, 701] width 24 height 22
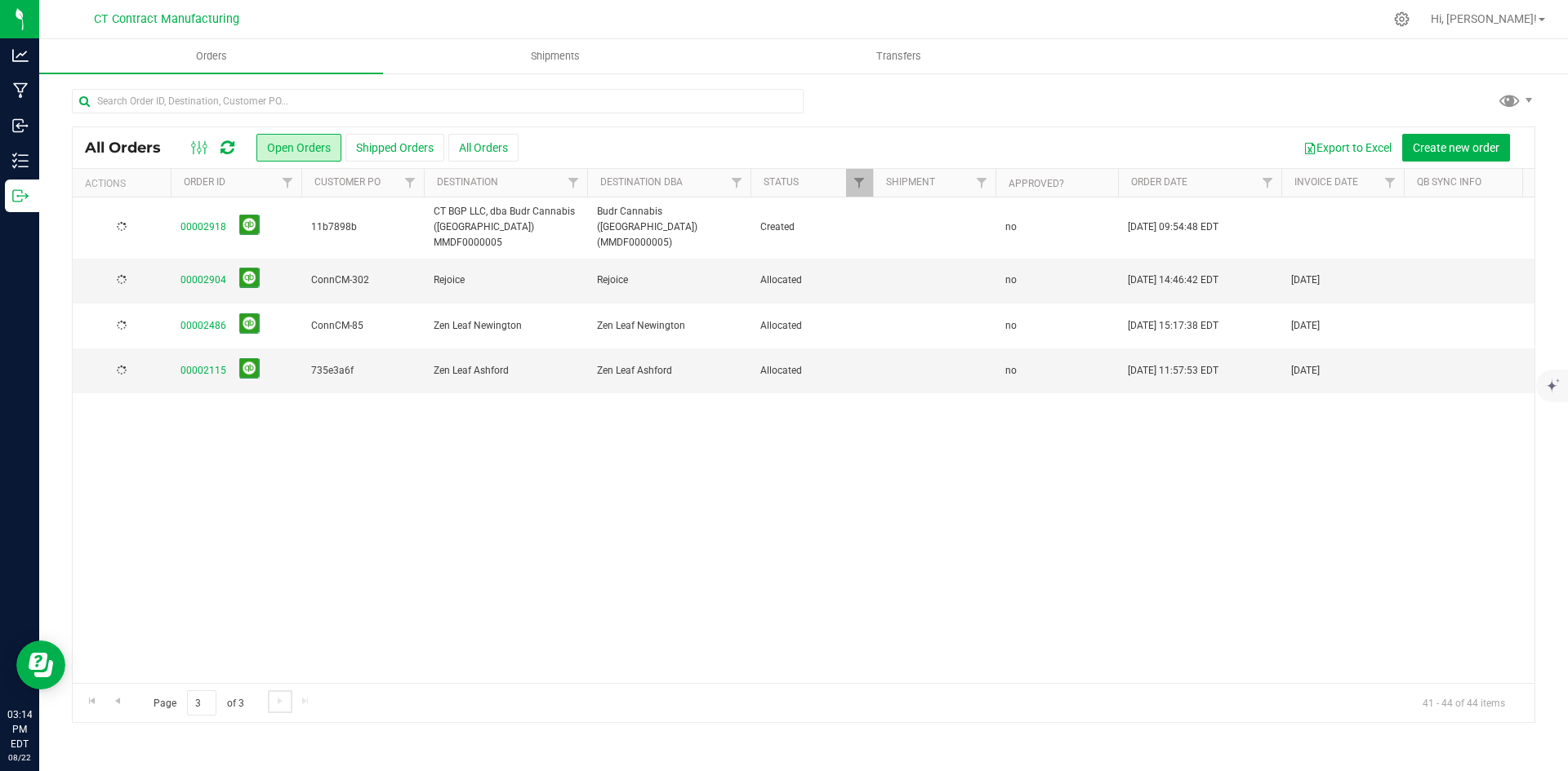
scroll to position [0, 0]
click at [113, 708] on link "Go to the previous page" at bounding box center [116, 701] width 24 height 22
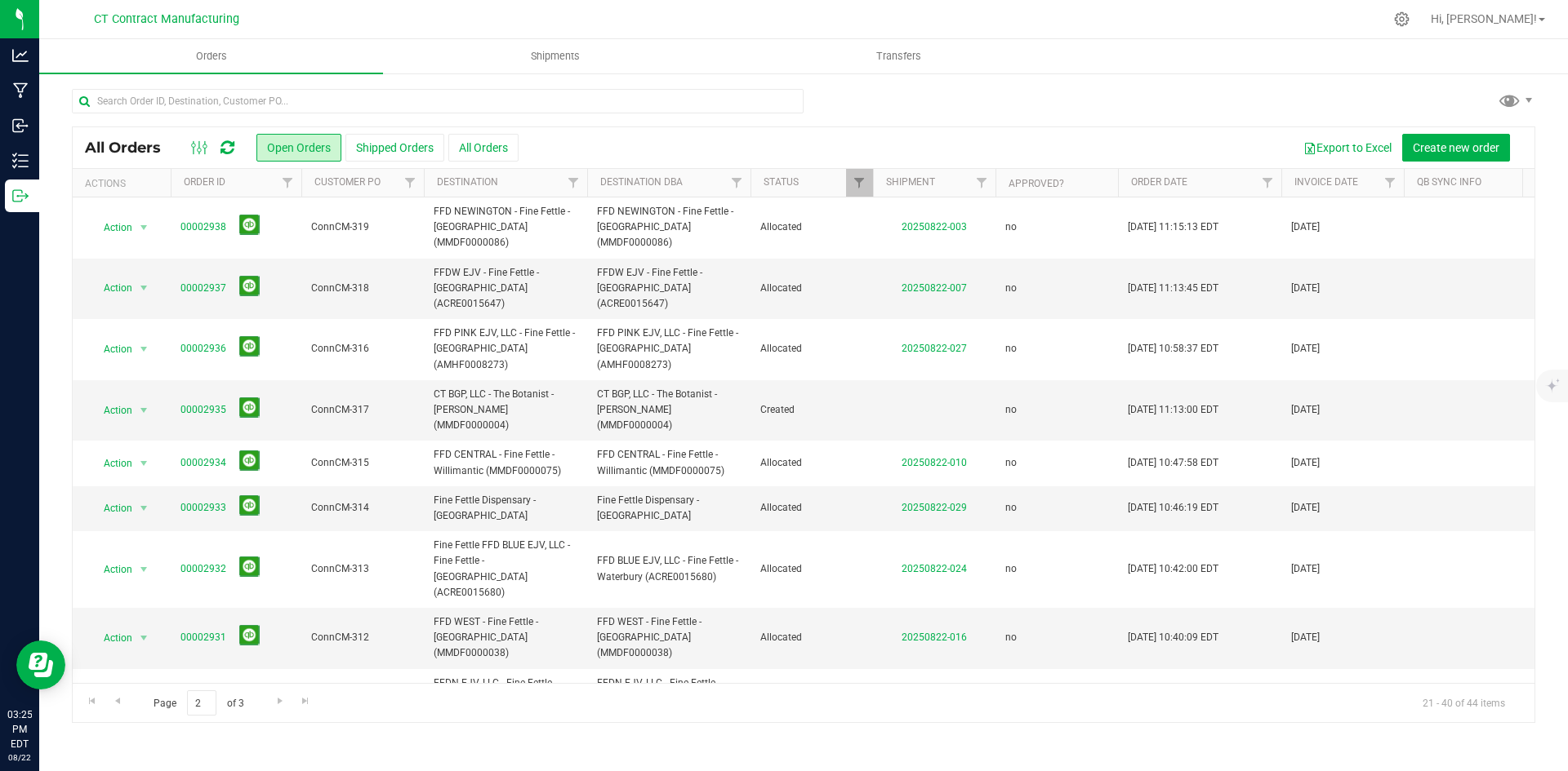
click at [230, 150] on icon at bounding box center [228, 147] width 14 height 17
click at [113, 705] on span "Go to the previous page" at bounding box center [117, 701] width 13 height 13
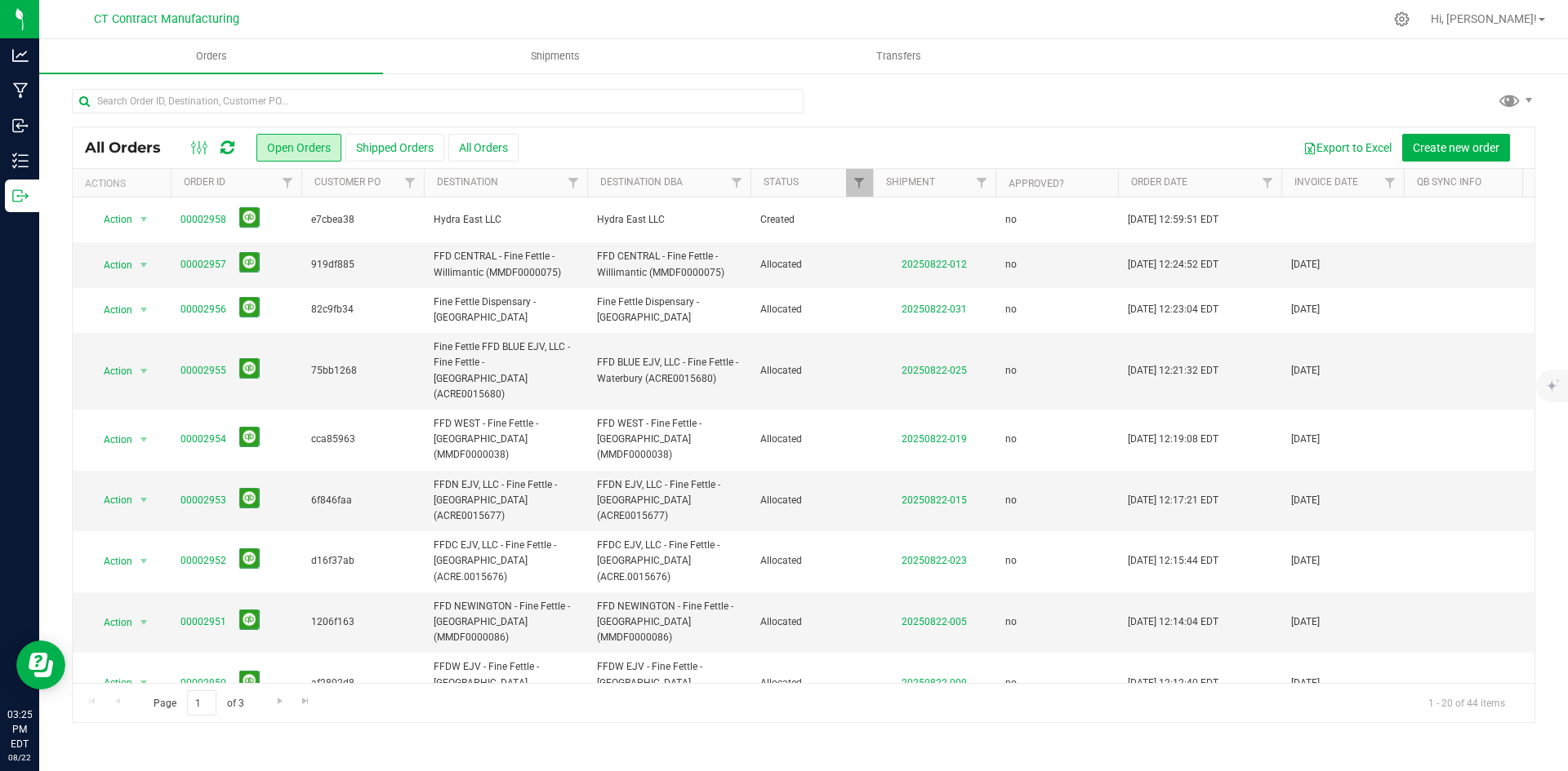
click at [234, 149] on icon at bounding box center [228, 147] width 14 height 17
